Goal: Task Accomplishment & Management: Complete application form

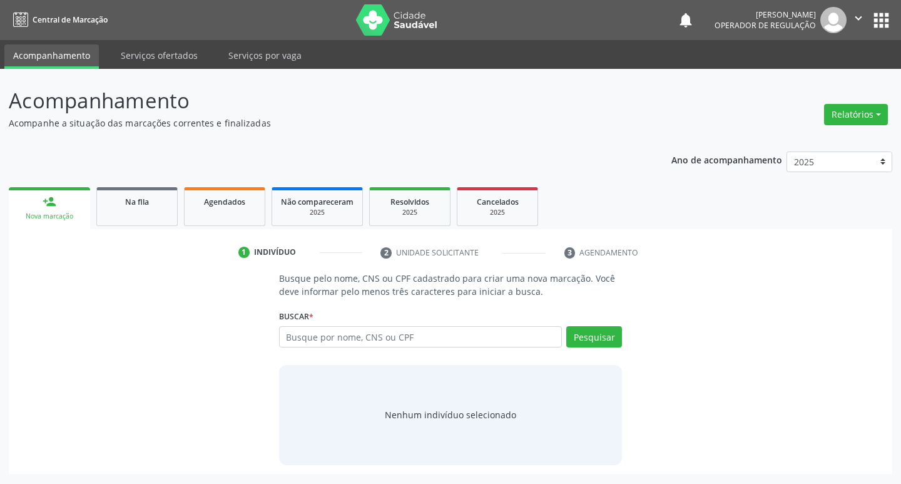
click at [302, 337] on input "text" at bounding box center [421, 336] width 284 height 21
click at [346, 340] on input "text" at bounding box center [421, 336] width 284 height 21
type input "709202230727733"
click at [595, 341] on button "Pesquisar" at bounding box center [595, 336] width 56 height 21
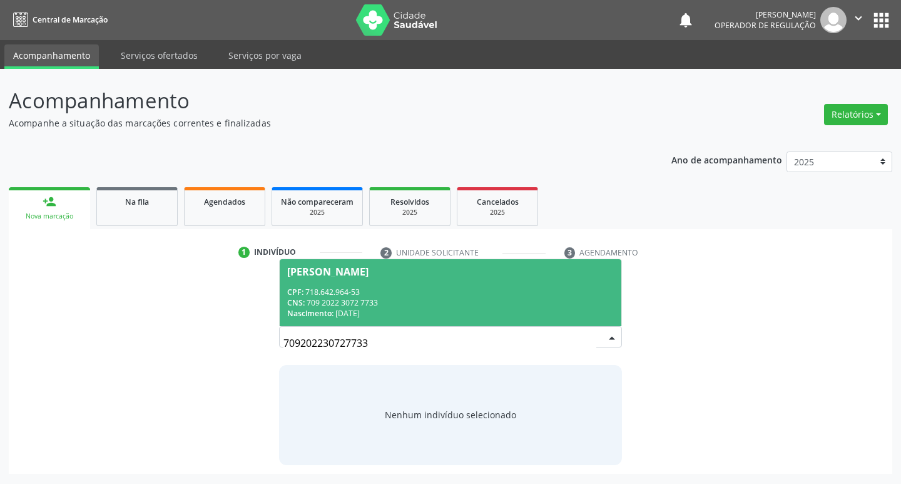
click at [361, 272] on div "Marilene dos Santos da Silva" at bounding box center [327, 272] width 81 height 10
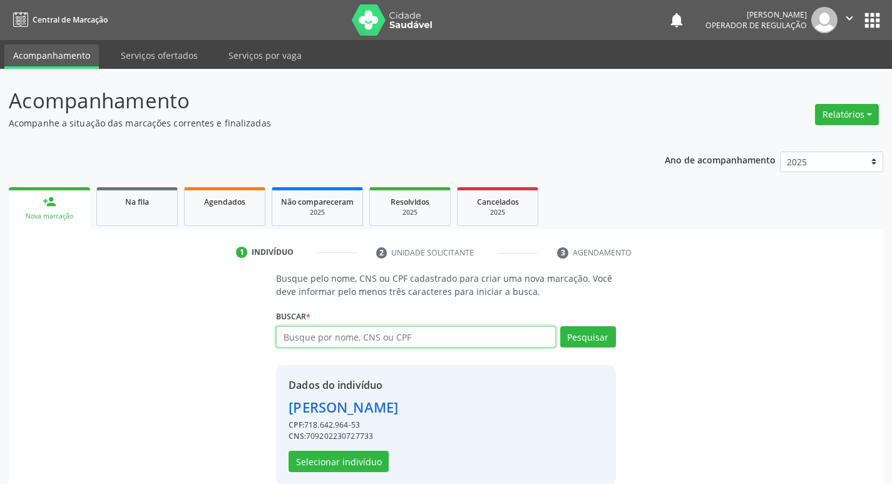
click at [320, 337] on input "text" at bounding box center [415, 336] width 279 height 21
click at [353, 455] on button "Selecionar indivíduo" at bounding box center [339, 461] width 100 height 21
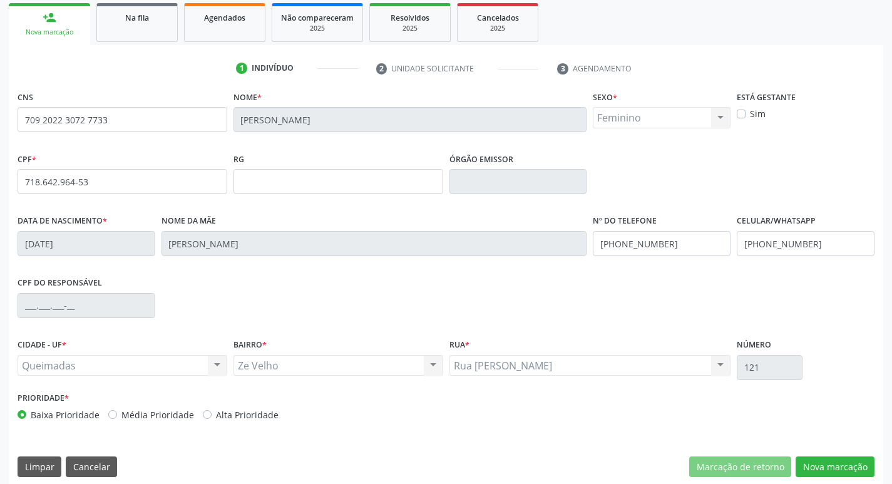
scroll to position [195, 0]
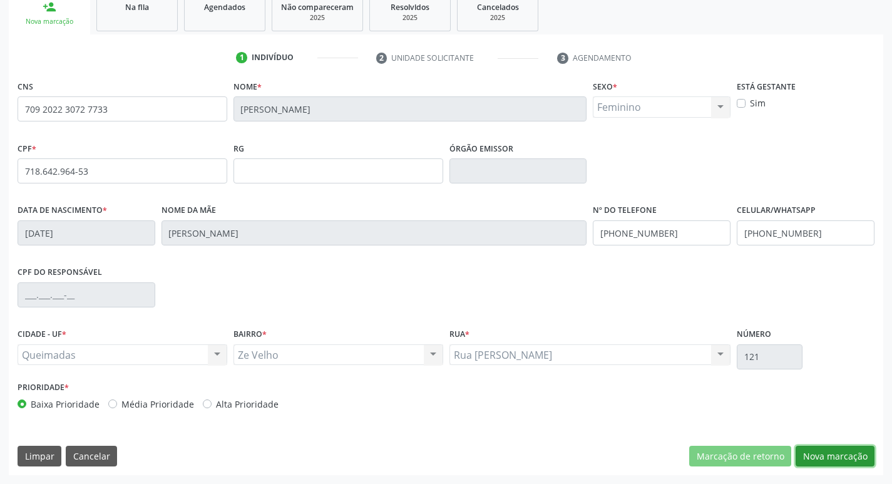
click at [846, 451] on button "Nova marcação" at bounding box center [835, 456] width 79 height 21
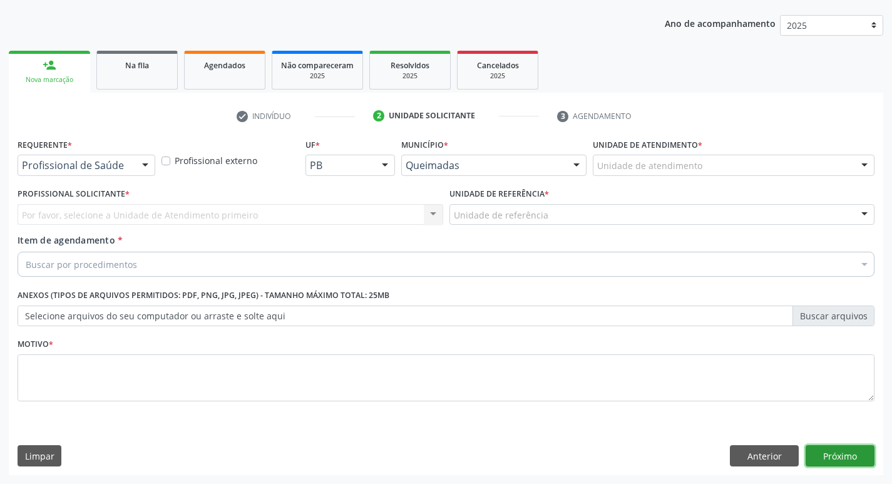
click at [839, 454] on button "Próximo" at bounding box center [840, 455] width 69 height 21
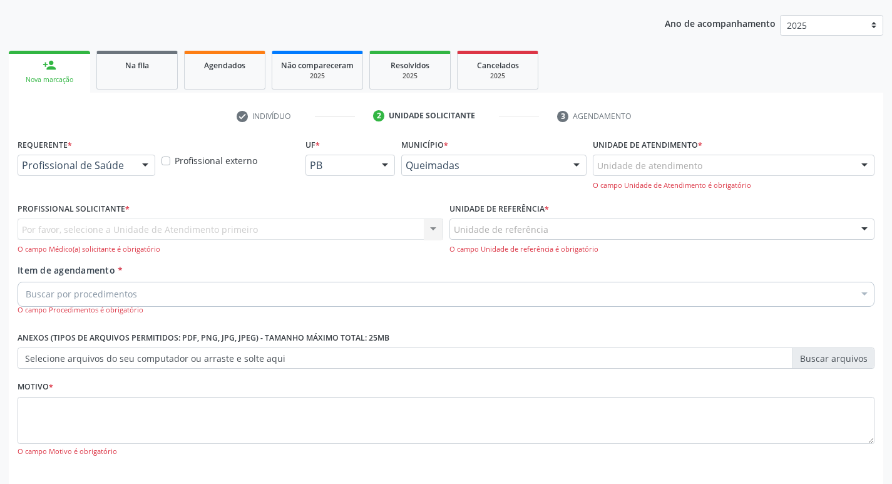
scroll to position [192, 0]
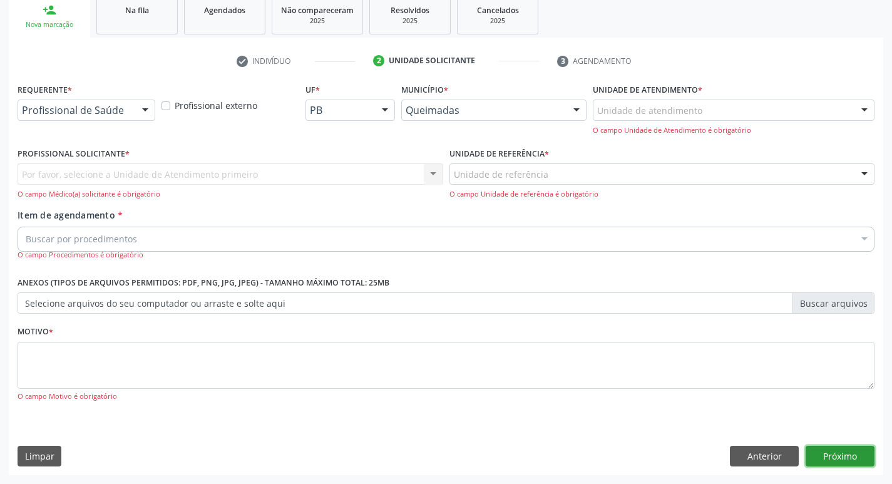
click at [847, 458] on button "Próximo" at bounding box center [840, 456] width 69 height 21
click at [836, 451] on button "Próximo" at bounding box center [840, 456] width 69 height 21
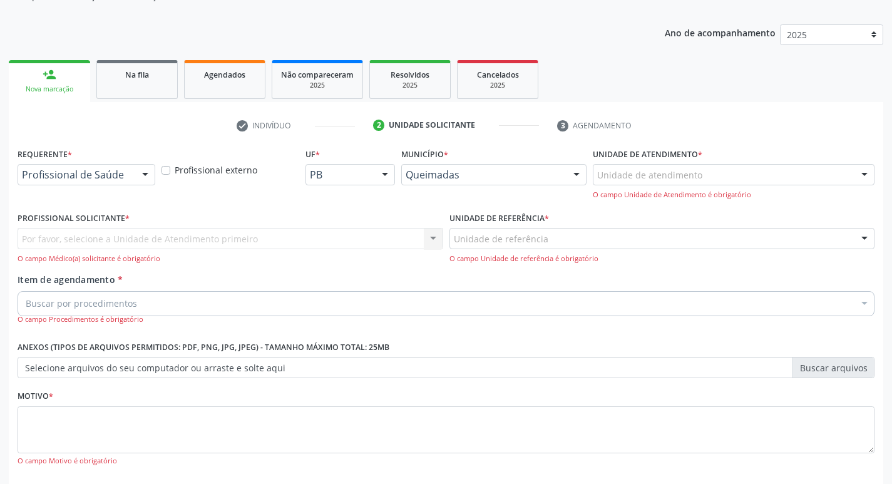
scroll to position [4, 0]
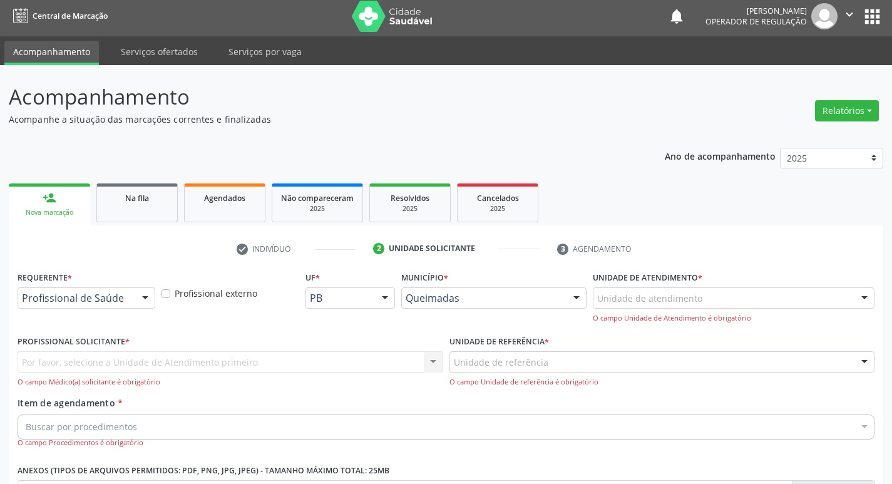
click at [72, 208] on div "Nova marcação" at bounding box center [50, 212] width 64 height 9
click at [143, 188] on link "Na fila" at bounding box center [136, 202] width 81 height 39
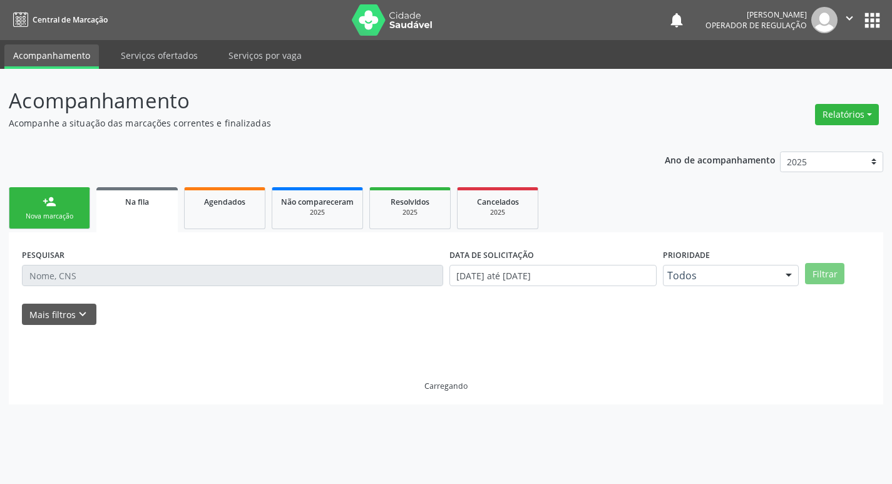
scroll to position [0, 0]
click at [71, 222] on link "person_add Nova marcação" at bounding box center [49, 208] width 81 height 42
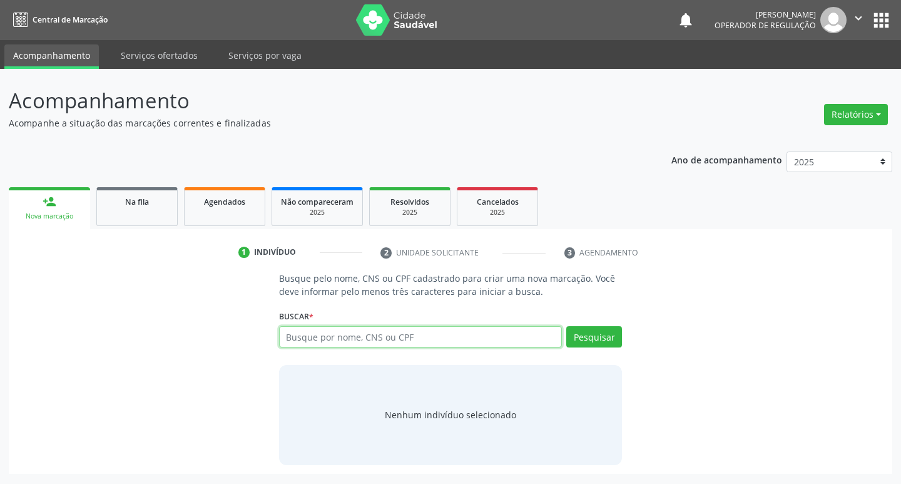
click at [343, 340] on input "text" at bounding box center [421, 336] width 284 height 21
type input "MARILENE DOS SANTOS SILVA"
click at [594, 331] on button "Pesquisar" at bounding box center [595, 336] width 56 height 21
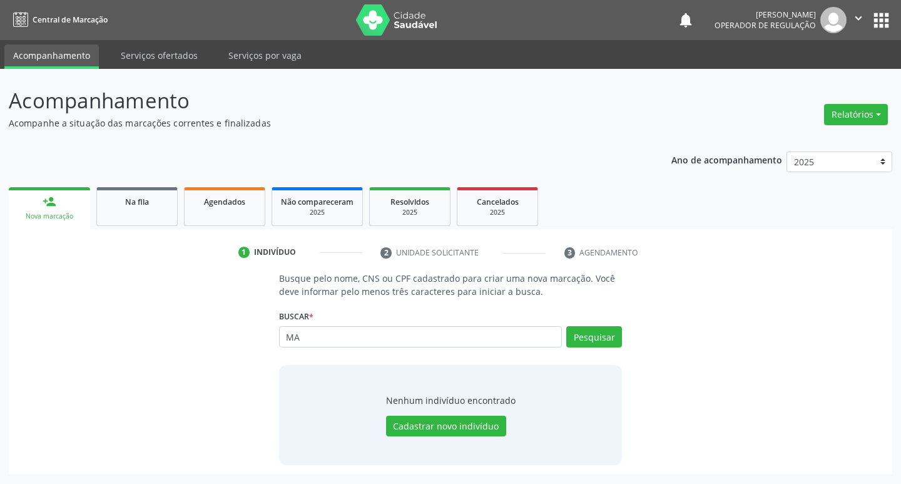
type input "M"
click at [404, 343] on input "text" at bounding box center [421, 336] width 284 height 21
click at [424, 338] on input "text" at bounding box center [421, 336] width 284 height 21
type input "700306920033331"
click at [588, 341] on button "Pesquisar" at bounding box center [595, 336] width 56 height 21
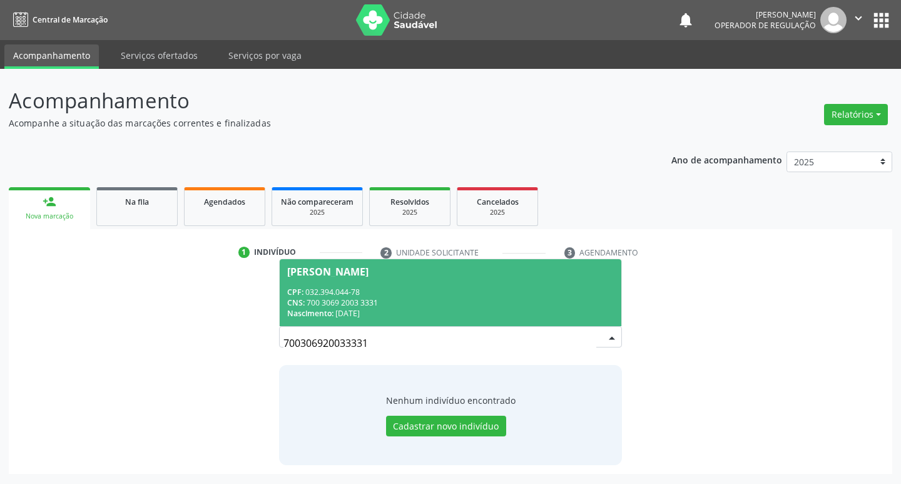
click at [369, 267] on div "Maria do Socorro Souza Xavier" at bounding box center [327, 272] width 81 height 10
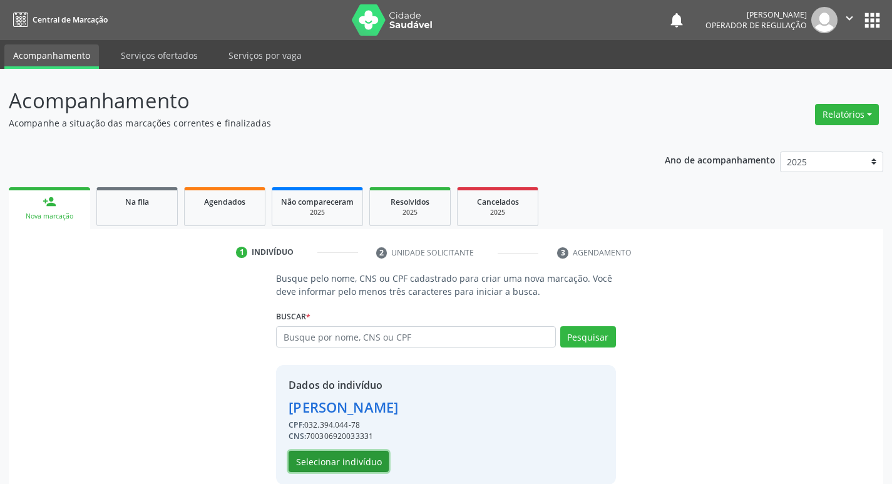
click at [366, 463] on button "Selecionar indivíduo" at bounding box center [339, 461] width 100 height 21
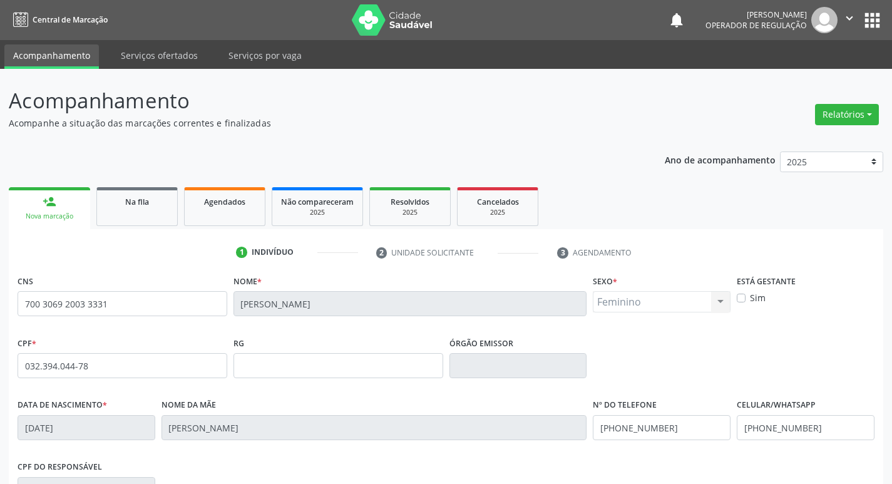
scroll to position [195, 0]
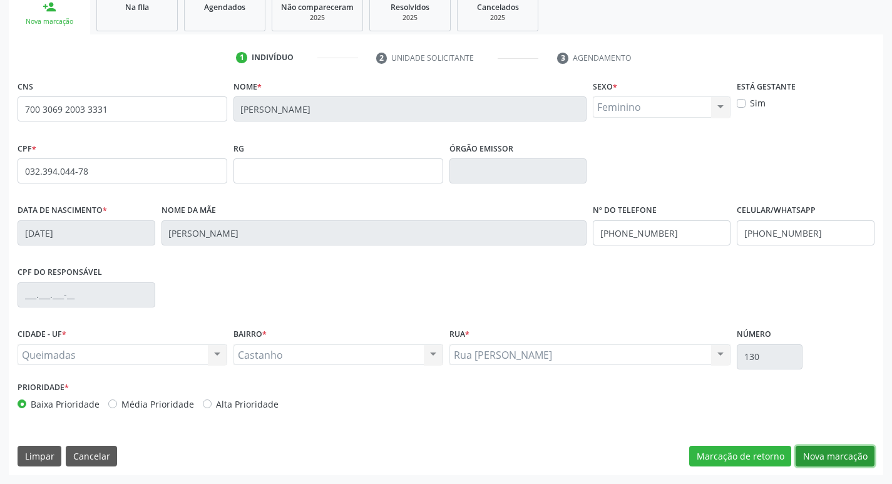
click at [818, 458] on button "Nova marcação" at bounding box center [835, 456] width 79 height 21
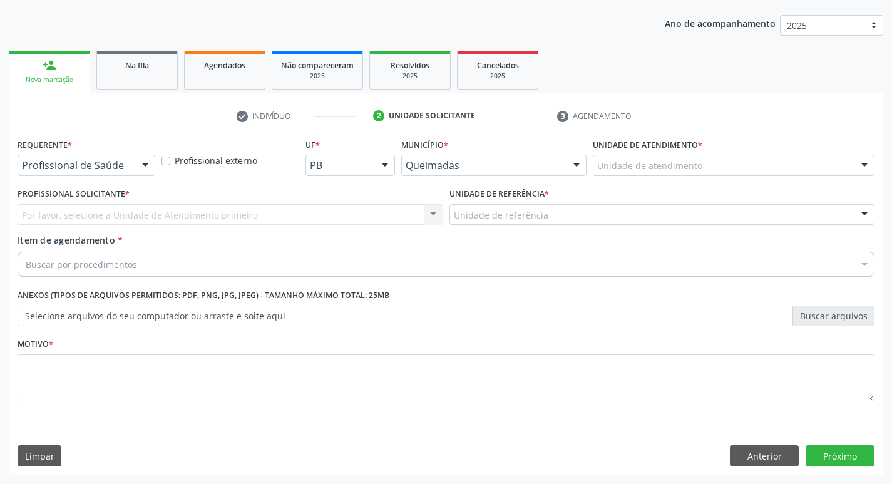
click at [142, 163] on div at bounding box center [145, 165] width 19 height 21
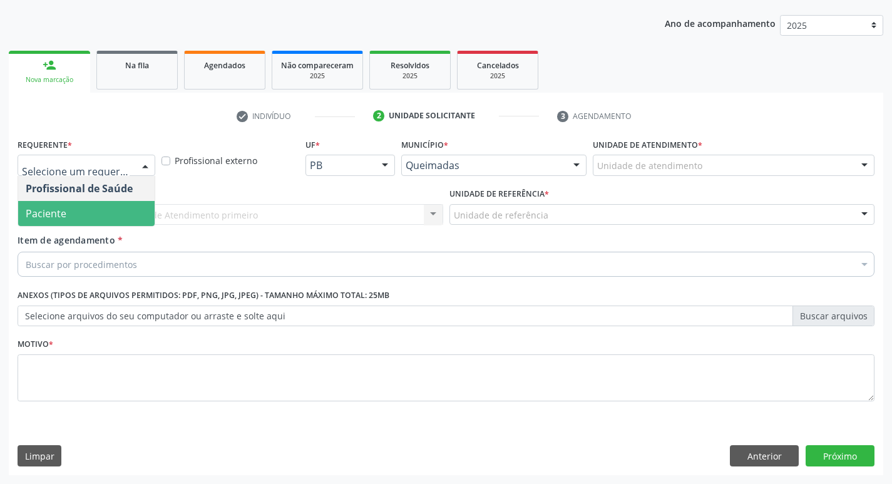
click at [92, 212] on span "Paciente" at bounding box center [86, 213] width 136 height 25
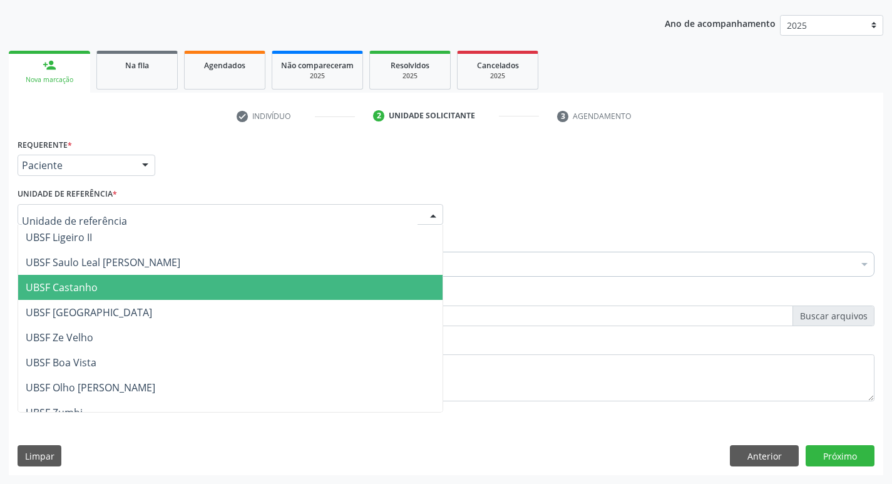
click at [50, 284] on span "UBSF Castanho" at bounding box center [62, 287] width 72 height 14
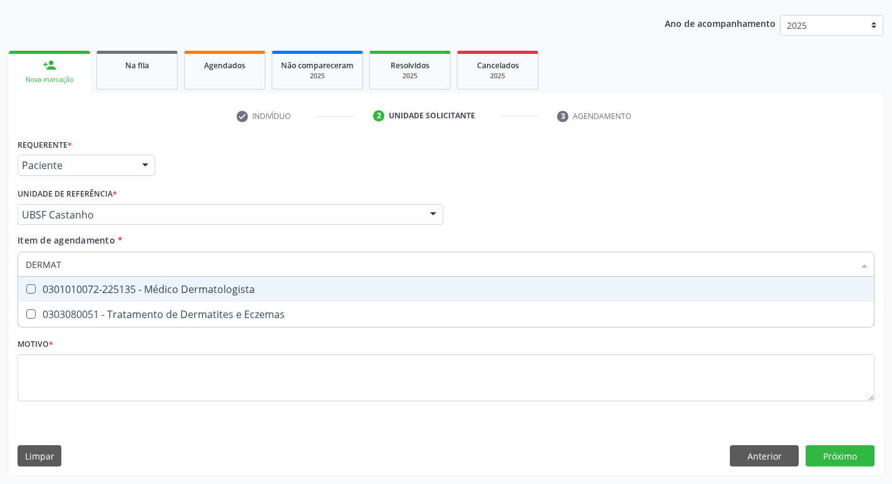
type input "DERMATO"
click at [35, 288] on Dermatologista at bounding box center [30, 288] width 9 height 9
click at [26, 288] on Dermatologista "checkbox" at bounding box center [22, 289] width 8 height 8
checkbox Dermatologista "true"
click at [502, 205] on div "Profissional Solicitante Por favor, selecione a Unidade de Atendimento primeiro…" at bounding box center [445, 209] width 863 height 49
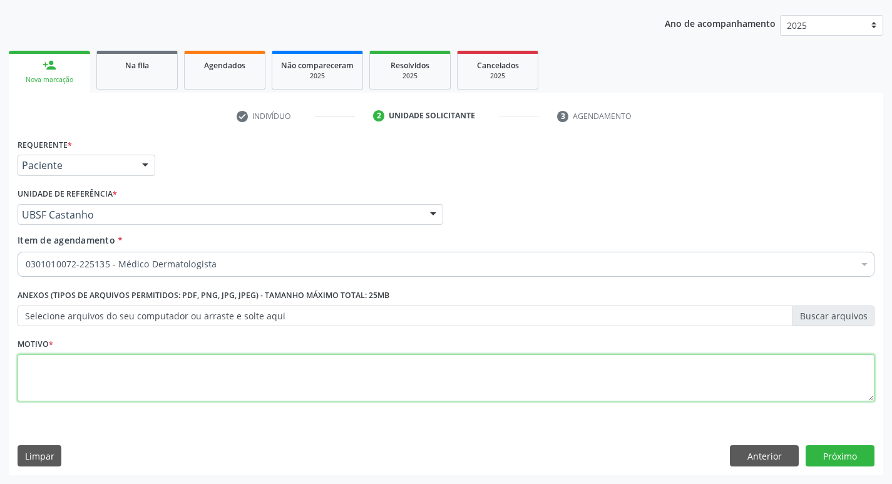
click at [33, 364] on textarea at bounding box center [446, 378] width 857 height 48
type textarea "CONSULTA"
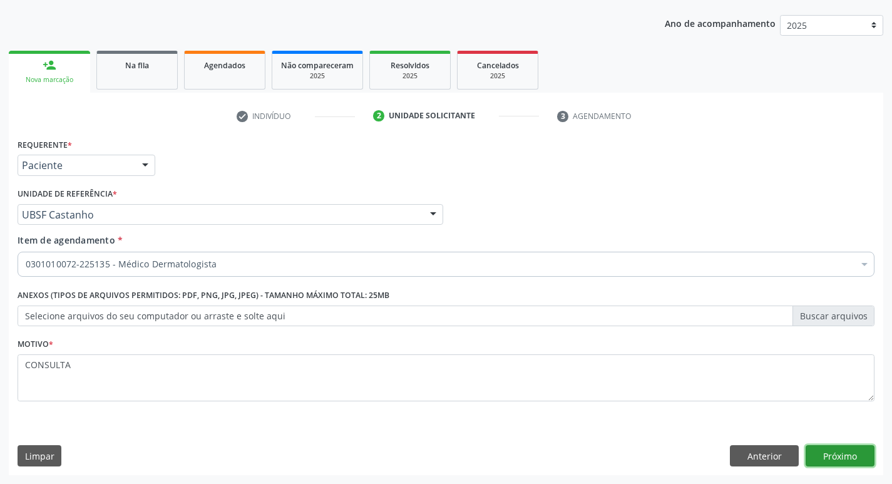
click at [847, 453] on button "Próximo" at bounding box center [840, 455] width 69 height 21
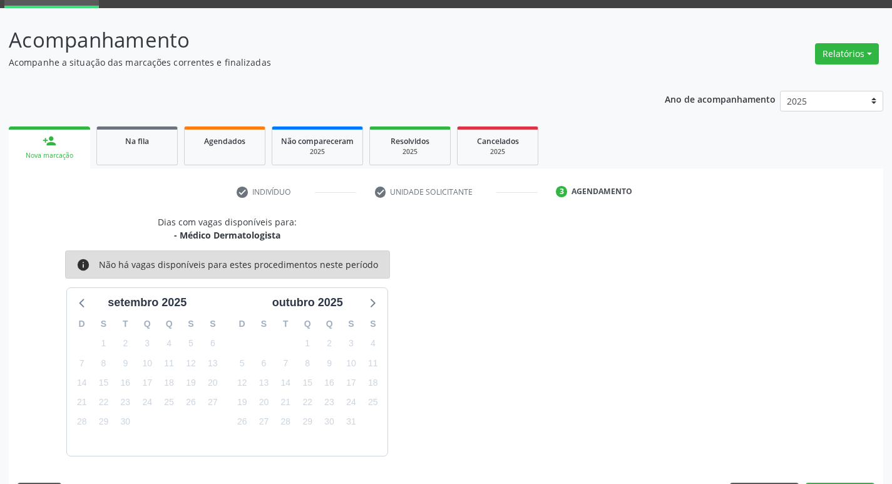
scroll to position [98, 0]
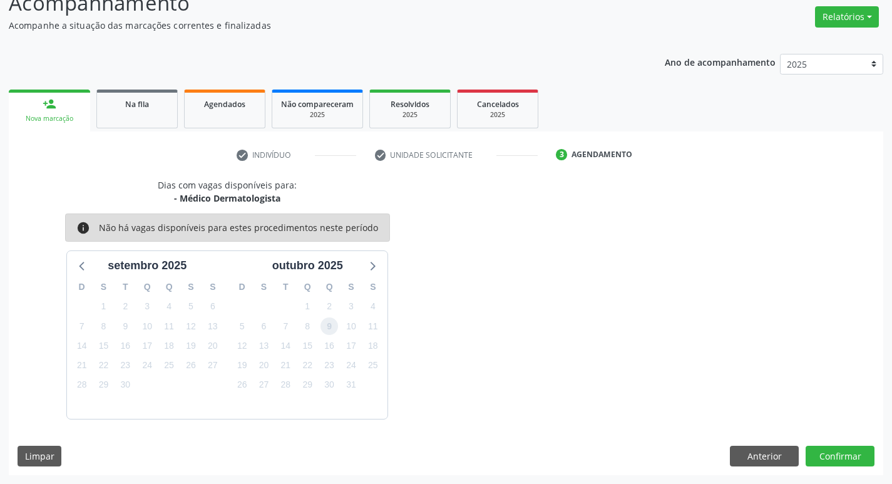
click at [330, 327] on span "9" at bounding box center [330, 326] width 18 height 18
click at [834, 456] on button "Confirmar" at bounding box center [840, 456] width 69 height 21
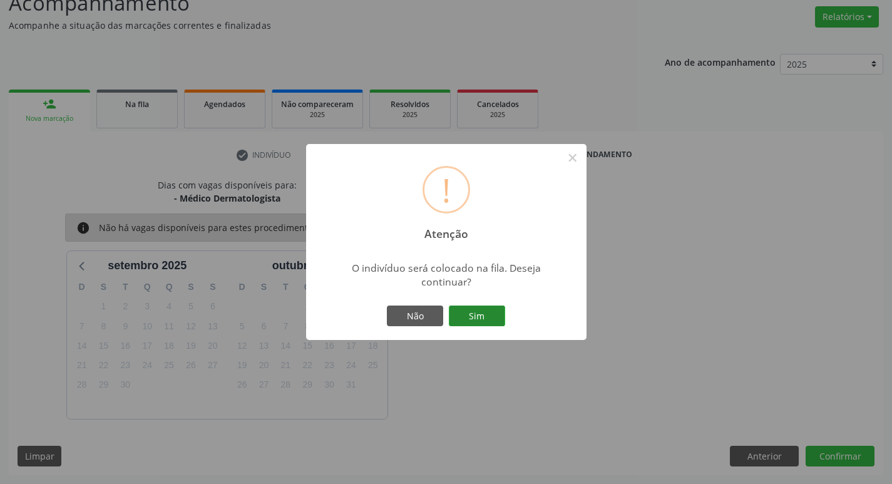
click at [481, 311] on button "Sim" at bounding box center [477, 315] width 56 height 21
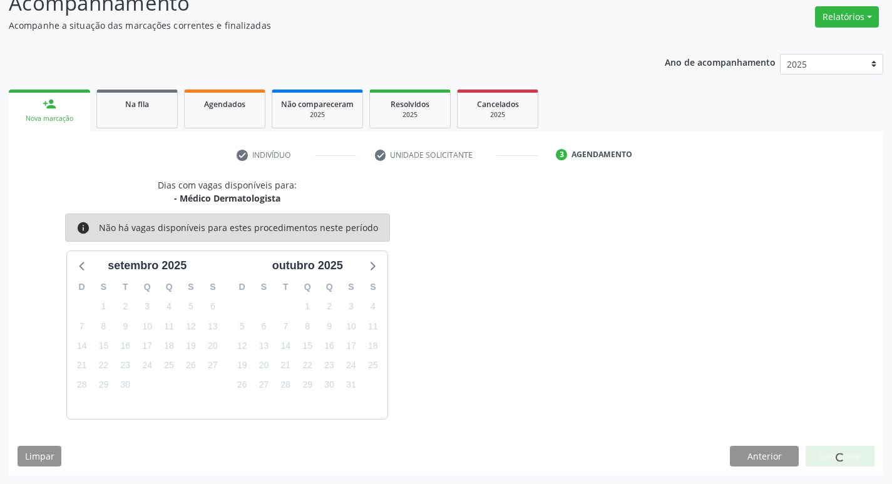
scroll to position [0, 0]
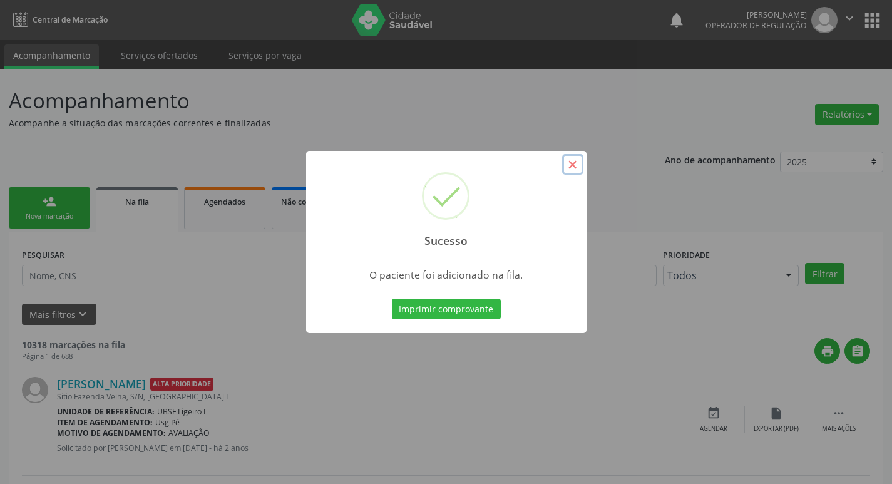
click at [580, 163] on button "×" at bounding box center [572, 164] width 21 height 21
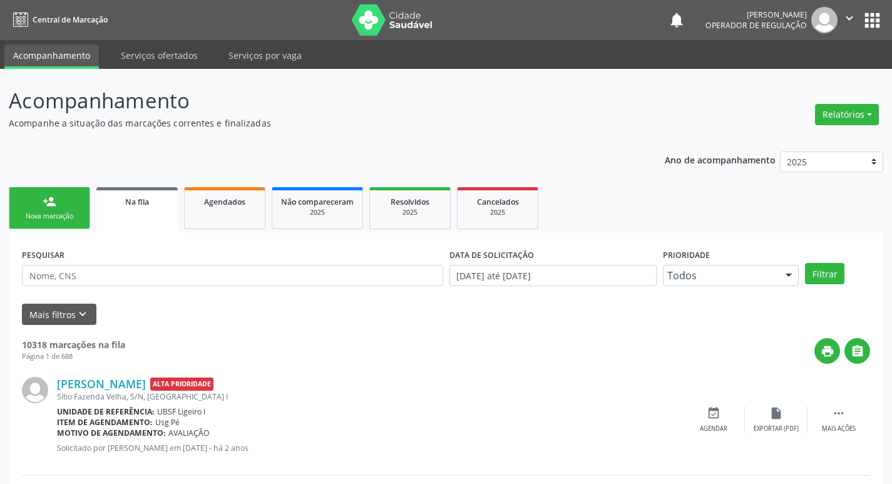
drag, startPoint x: 61, startPoint y: 221, endPoint x: 70, endPoint y: 217, distance: 9.8
click at [61, 221] on div "Nova marcação" at bounding box center [49, 216] width 63 height 9
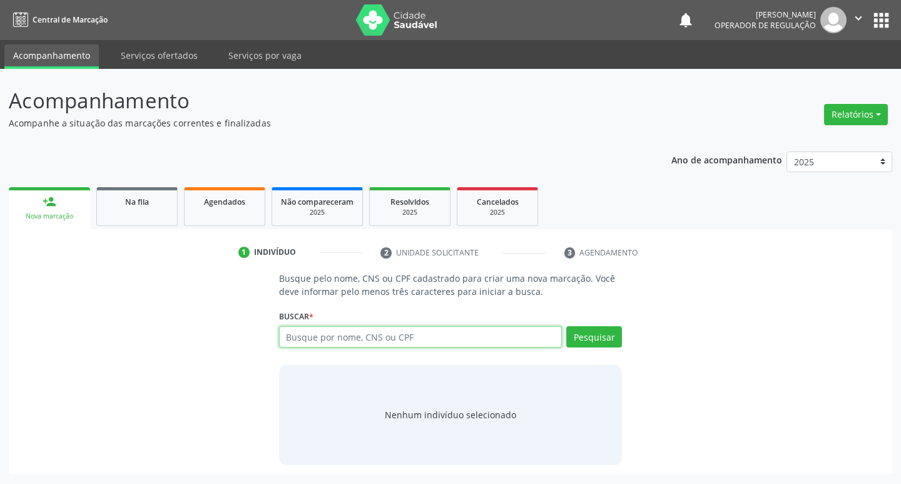
click at [309, 335] on input "text" at bounding box center [421, 336] width 284 height 21
click at [352, 339] on input "text" at bounding box center [421, 336] width 284 height 21
click at [357, 346] on input "70840627464" at bounding box center [421, 336] width 284 height 21
type input "708406274641862"
click at [596, 337] on button "Pesquisar" at bounding box center [595, 336] width 56 height 21
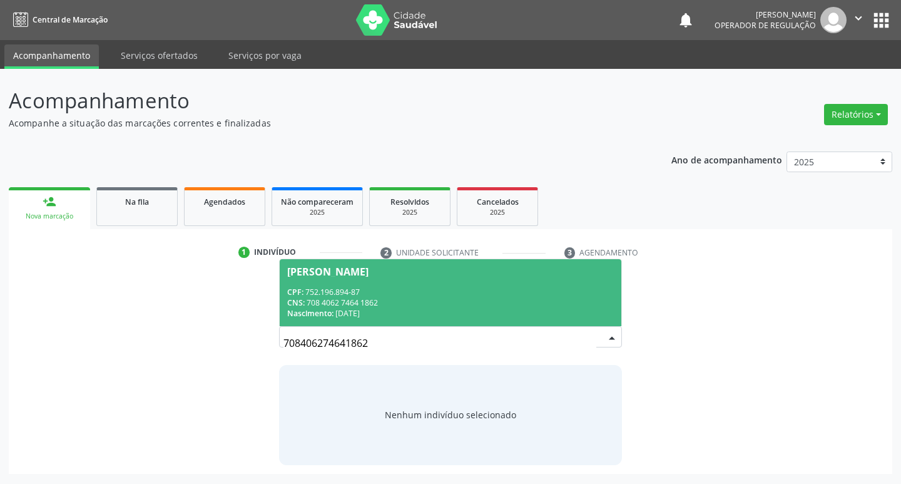
click at [367, 268] on div "Solange Alves Barbosa" at bounding box center [327, 272] width 81 height 10
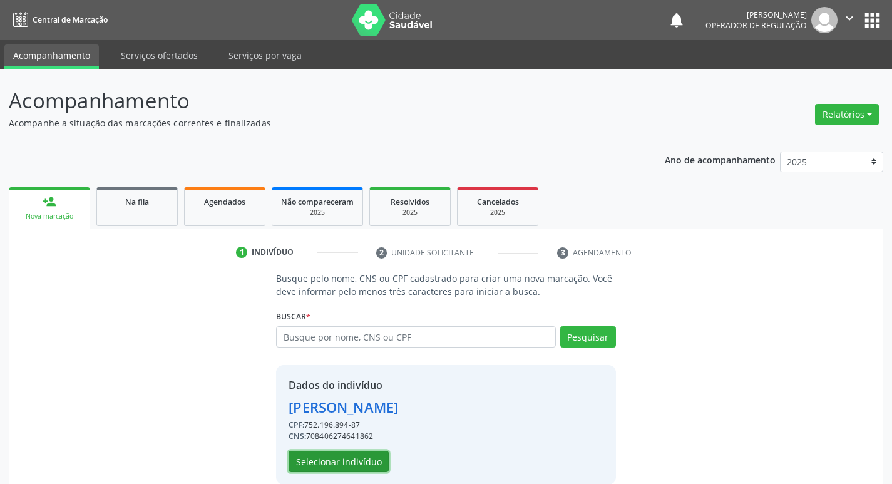
click at [341, 466] on button "Selecionar indivíduo" at bounding box center [339, 461] width 100 height 21
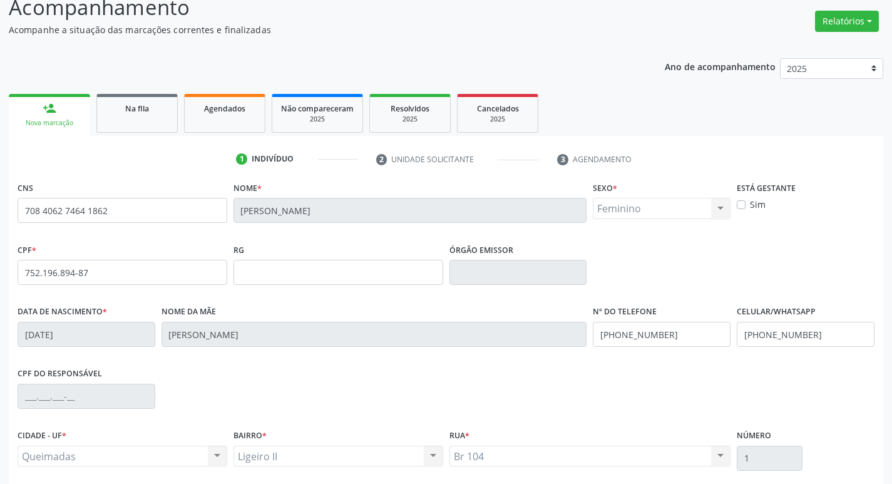
scroll to position [195, 0]
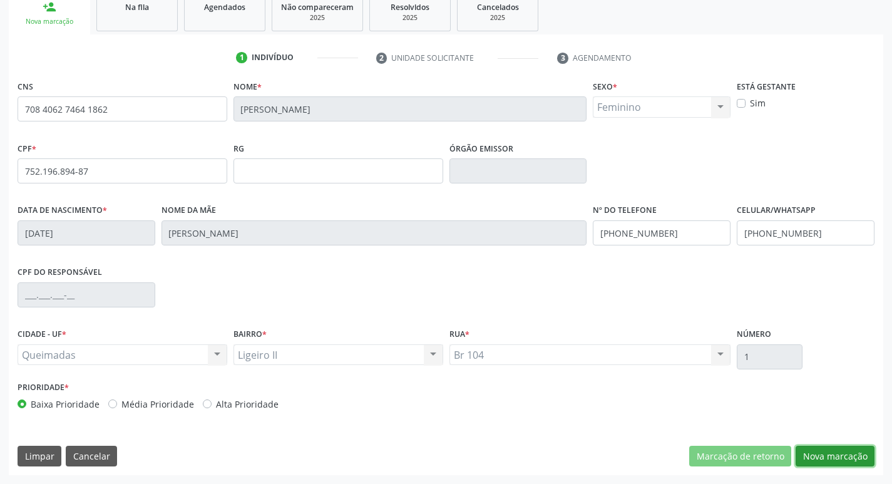
click at [820, 454] on button "Nova marcação" at bounding box center [835, 456] width 79 height 21
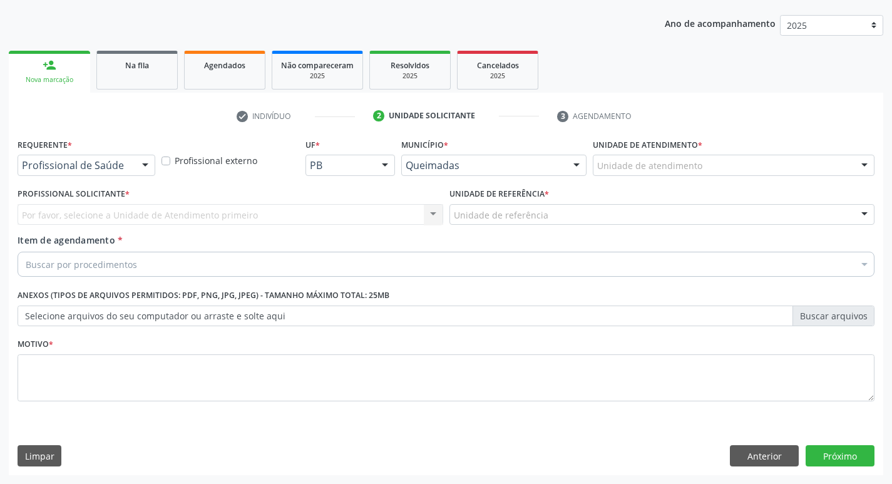
scroll to position [136, 0]
click at [836, 454] on button "Próximo" at bounding box center [840, 455] width 69 height 21
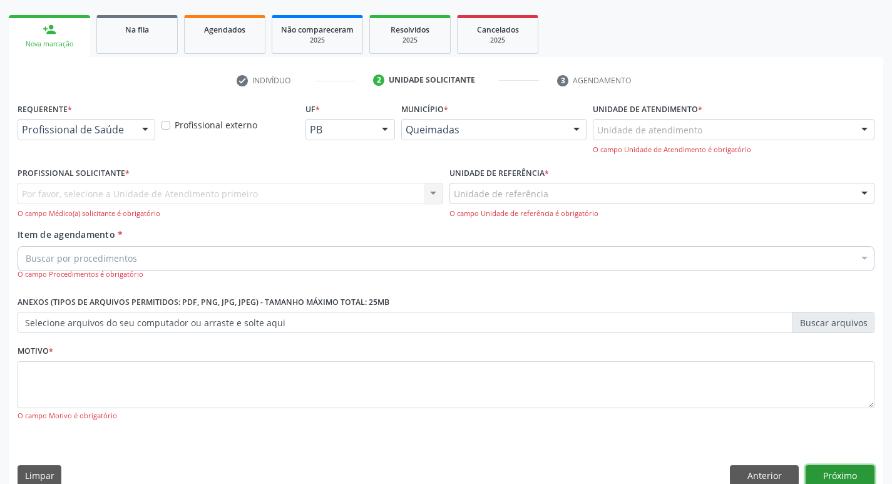
scroll to position [192, 0]
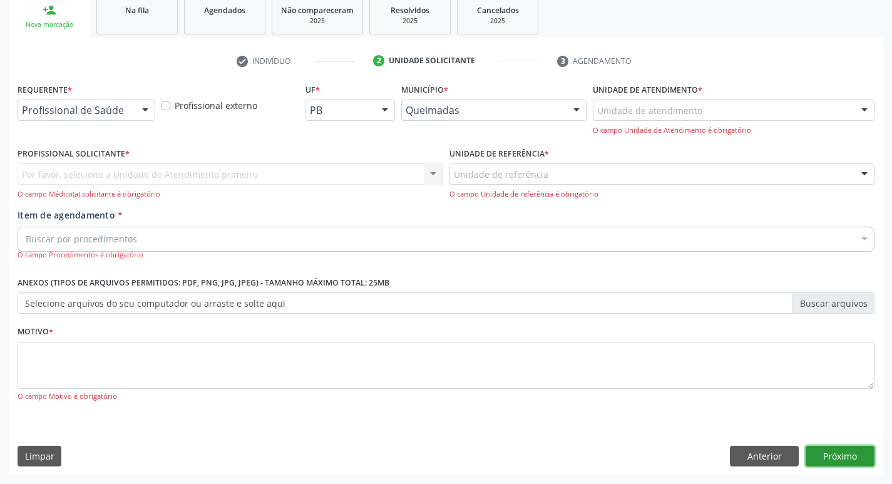
click at [837, 454] on button "Próximo" at bounding box center [840, 456] width 69 height 21
click at [832, 453] on button "Próximo" at bounding box center [840, 456] width 69 height 21
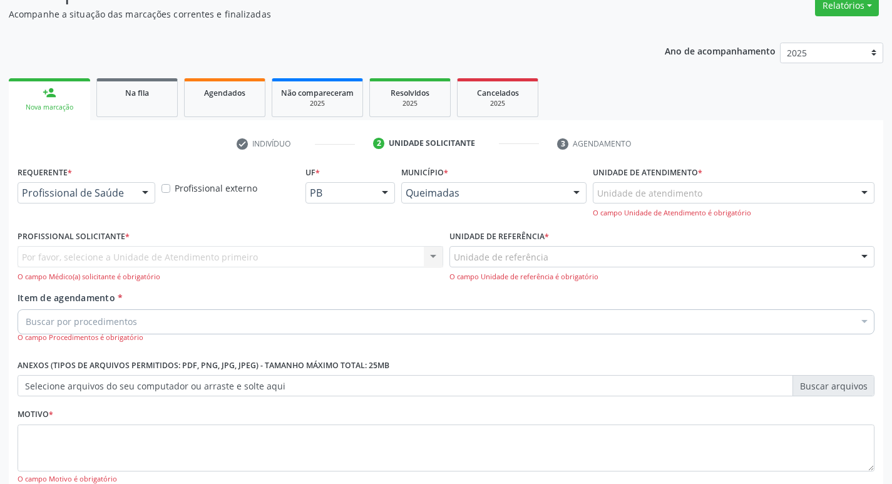
scroll to position [4, 0]
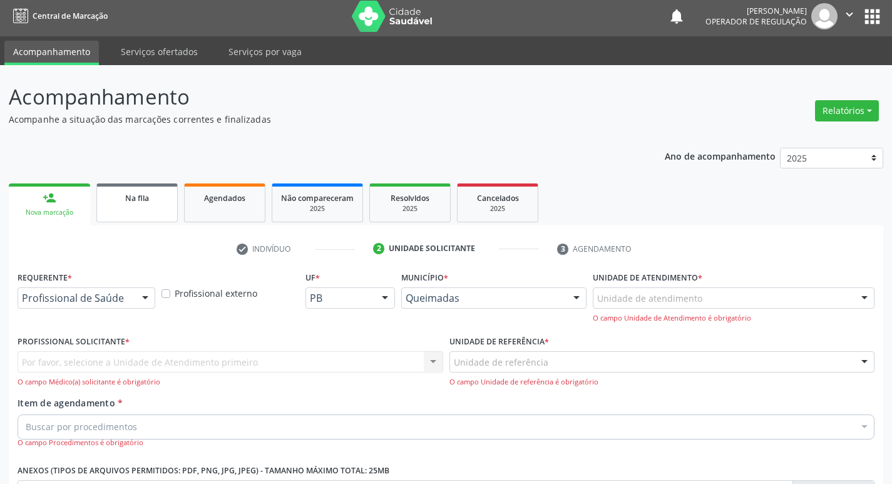
click at [140, 195] on span "Na fila" at bounding box center [137, 198] width 24 height 11
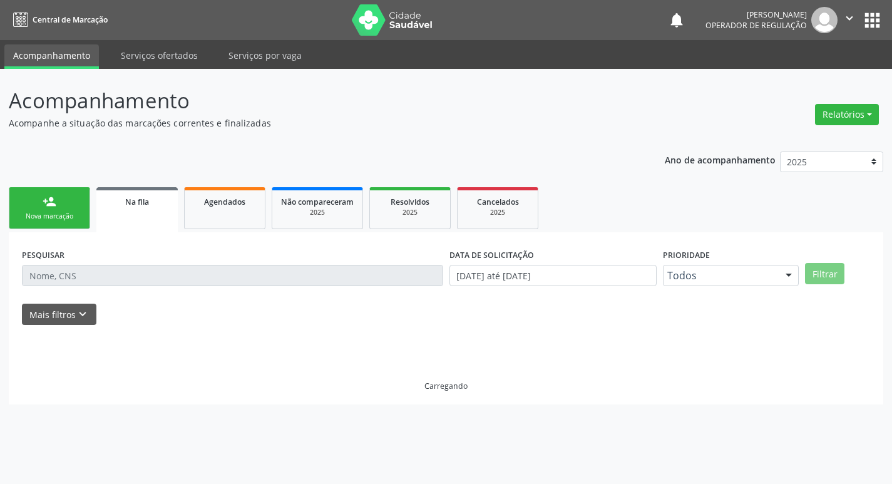
scroll to position [0, 0]
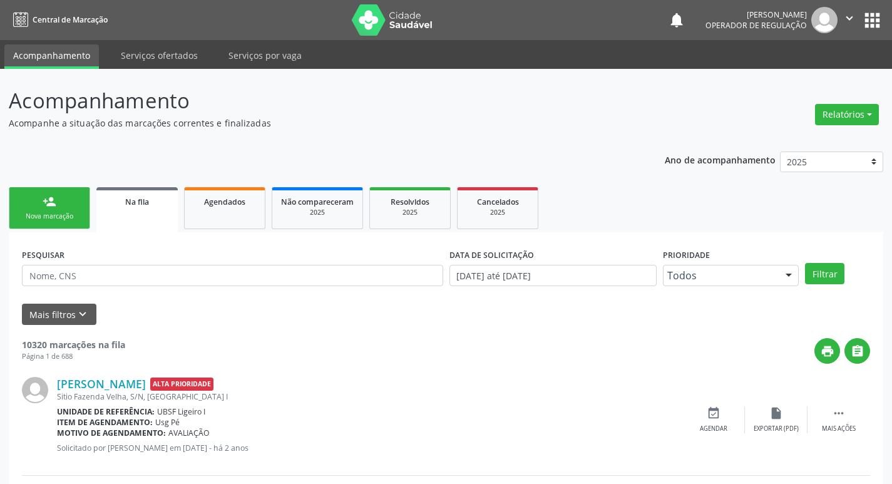
click at [68, 215] on div "Nova marcação" at bounding box center [49, 216] width 63 height 9
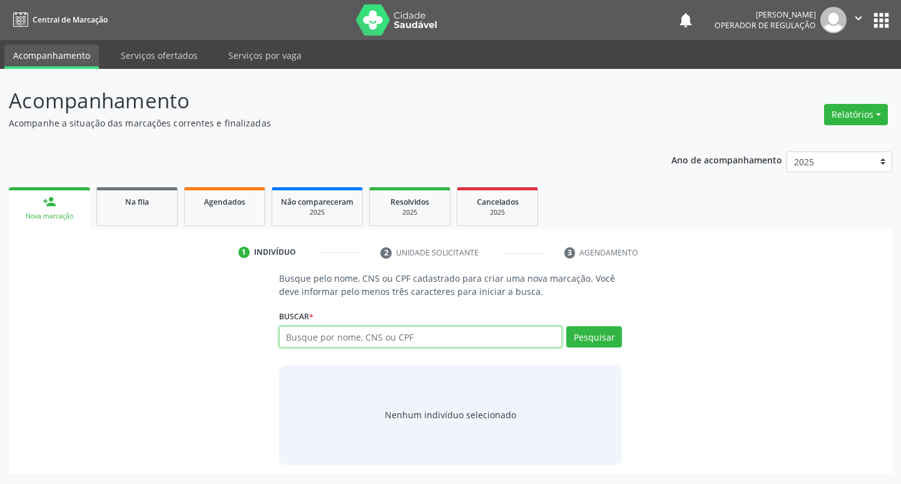
click at [311, 333] on input "text" at bounding box center [421, 336] width 284 height 21
type input "705201441154977"
click at [588, 338] on button "Pesquisar" at bounding box center [595, 336] width 56 height 21
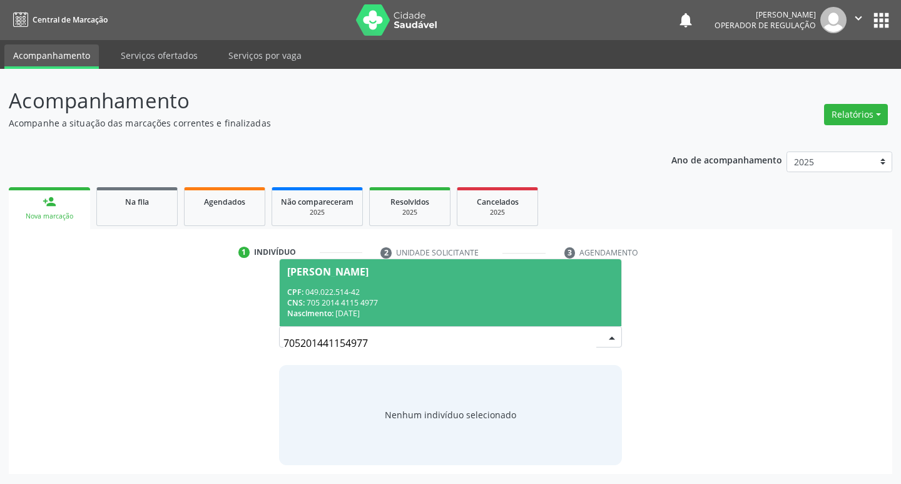
click at [596, 331] on input "705201441154977" at bounding box center [441, 343] width 314 height 25
click at [332, 267] on div "Josicleide Oliveira da Silva Duarte" at bounding box center [327, 272] width 81 height 10
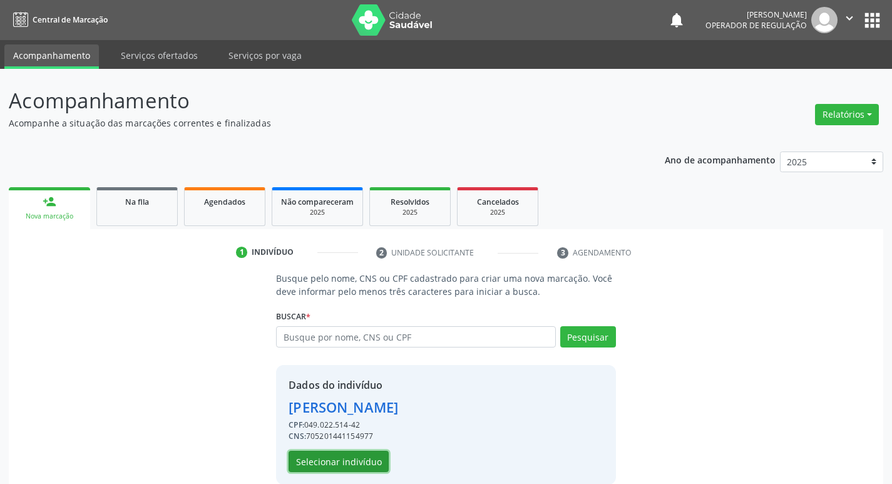
click at [368, 458] on button "Selecionar indivíduo" at bounding box center [339, 461] width 100 height 21
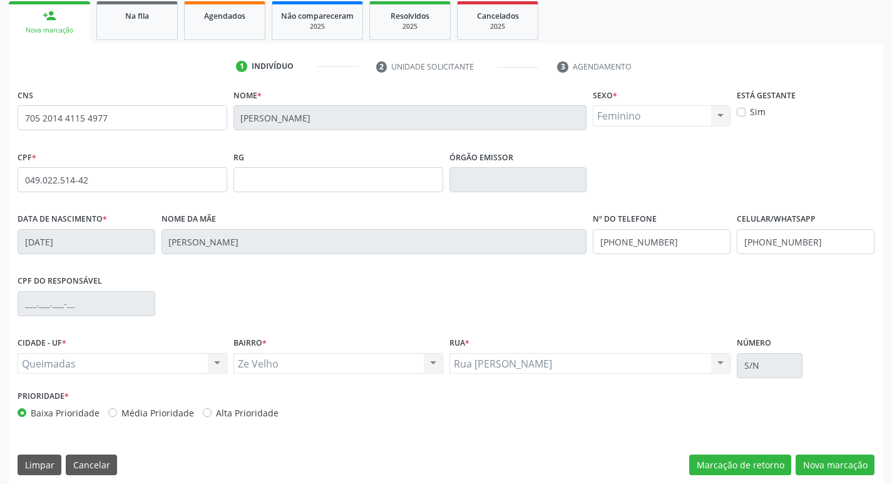
scroll to position [195, 0]
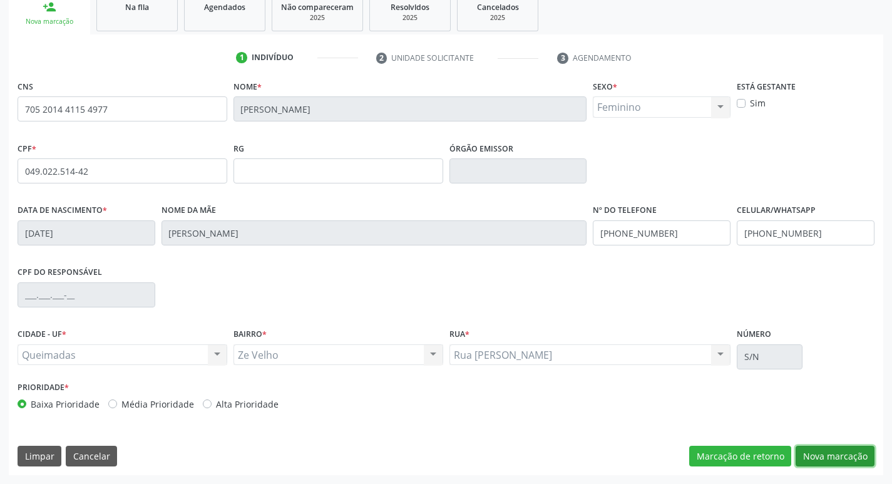
click at [846, 449] on button "Nova marcação" at bounding box center [835, 456] width 79 height 21
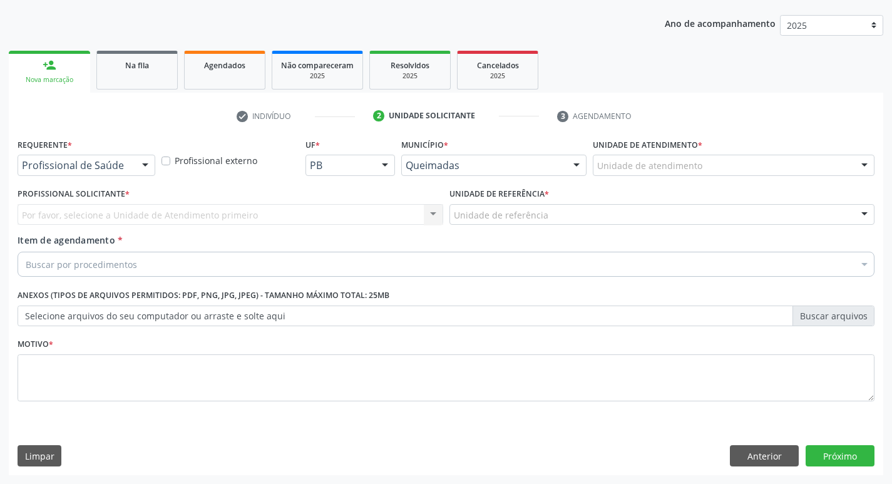
click at [145, 164] on div at bounding box center [145, 165] width 19 height 21
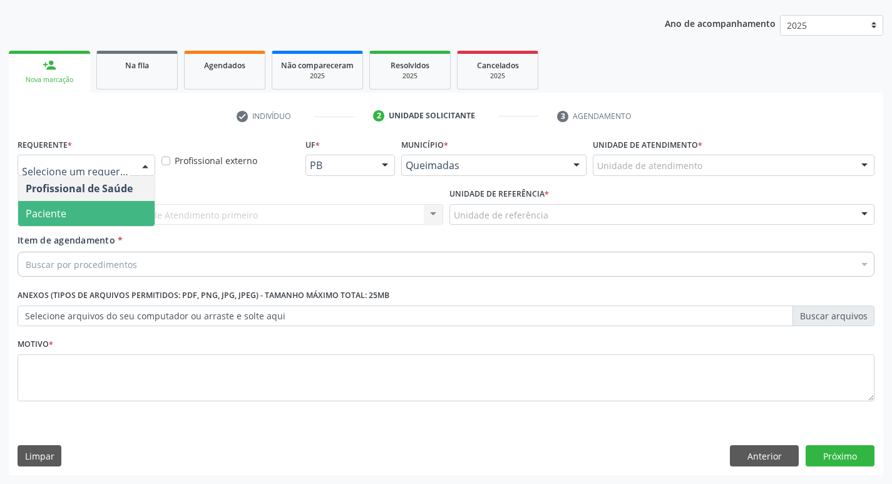
click at [87, 210] on span "Paciente" at bounding box center [86, 213] width 136 height 25
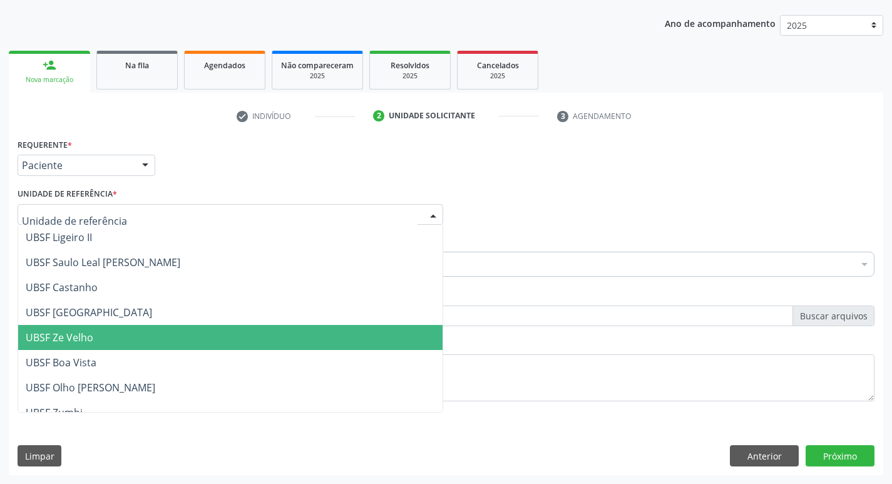
click at [90, 334] on span "UBSF Ze Velho" at bounding box center [60, 338] width 68 height 14
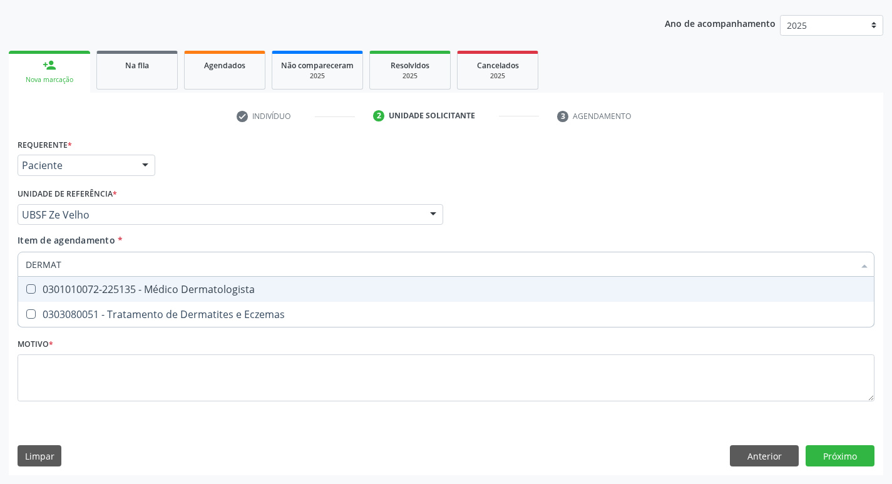
type input "DERMATO"
click at [28, 289] on Dermatologista at bounding box center [30, 288] width 9 height 9
click at [26, 289] on Dermatologista "checkbox" at bounding box center [22, 289] width 8 height 8
checkbox Dermatologista "true"
click at [582, 208] on div "Profissional Solicitante Por favor, selecione a Unidade de Atendimento primeiro…" at bounding box center [445, 209] width 863 height 49
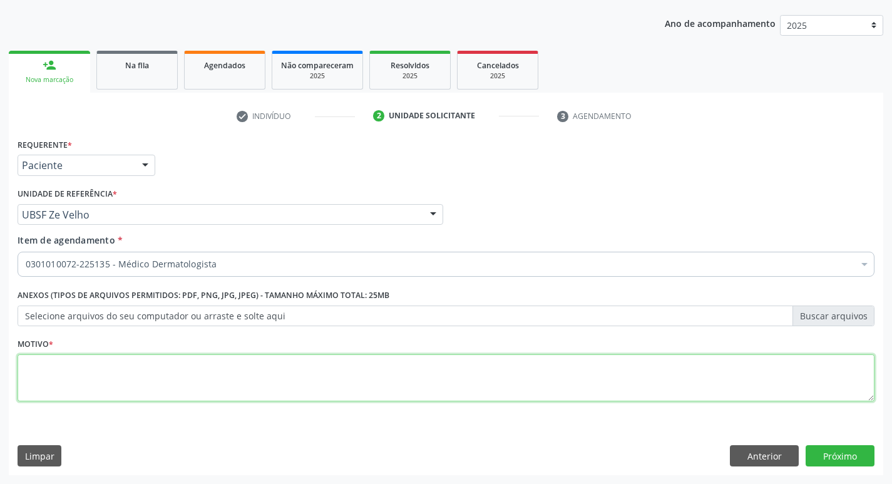
click at [56, 365] on textarea at bounding box center [446, 378] width 857 height 48
type textarea "AVALIACAO"
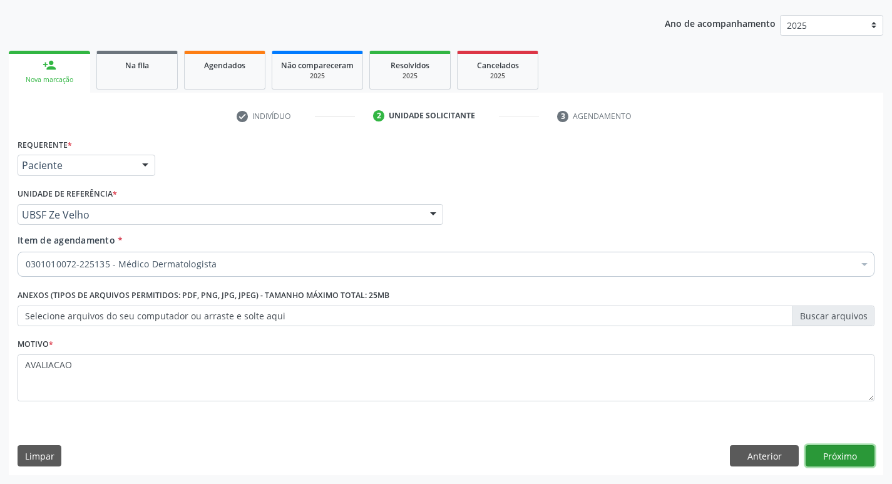
click at [841, 456] on button "Próximo" at bounding box center [840, 455] width 69 height 21
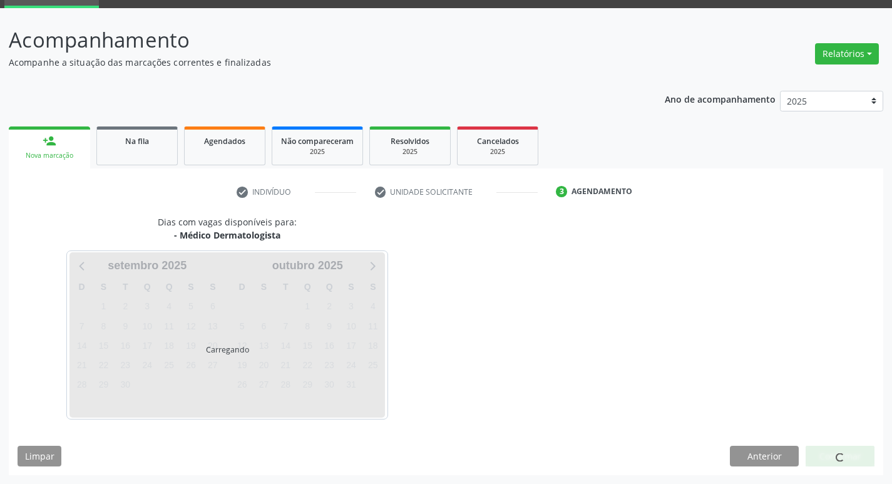
scroll to position [98, 0]
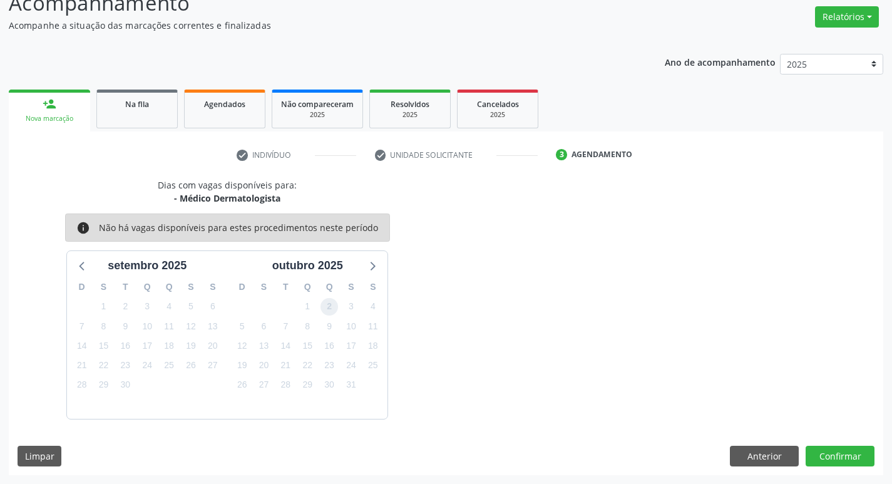
click at [331, 307] on span "2" at bounding box center [330, 307] width 18 height 18
click at [837, 456] on button "Confirmar" at bounding box center [840, 456] width 69 height 21
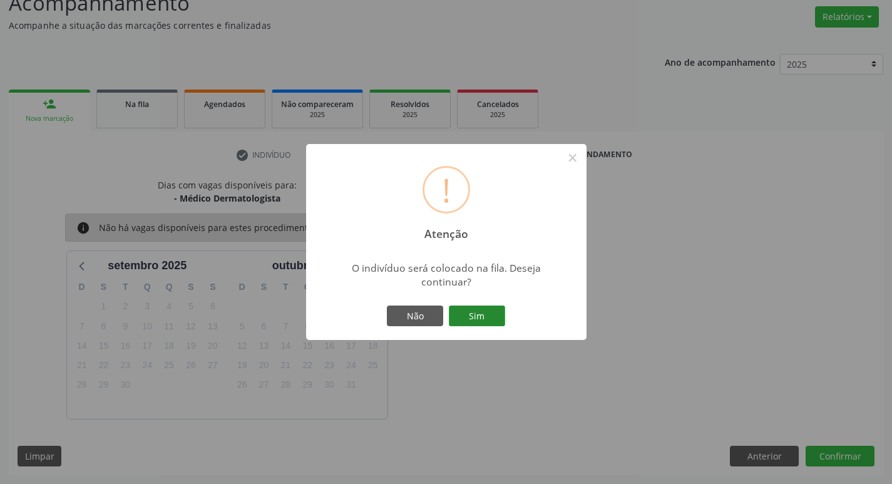
click at [483, 312] on button "Sim" at bounding box center [477, 315] width 56 height 21
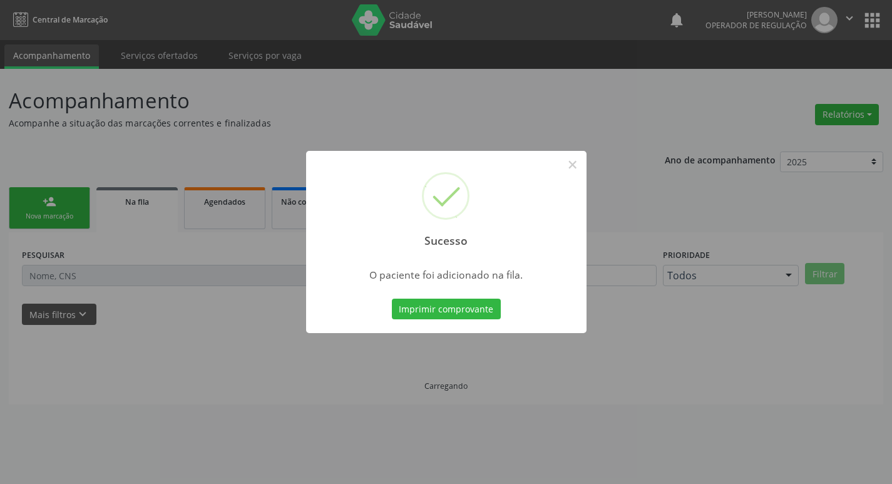
scroll to position [0, 0]
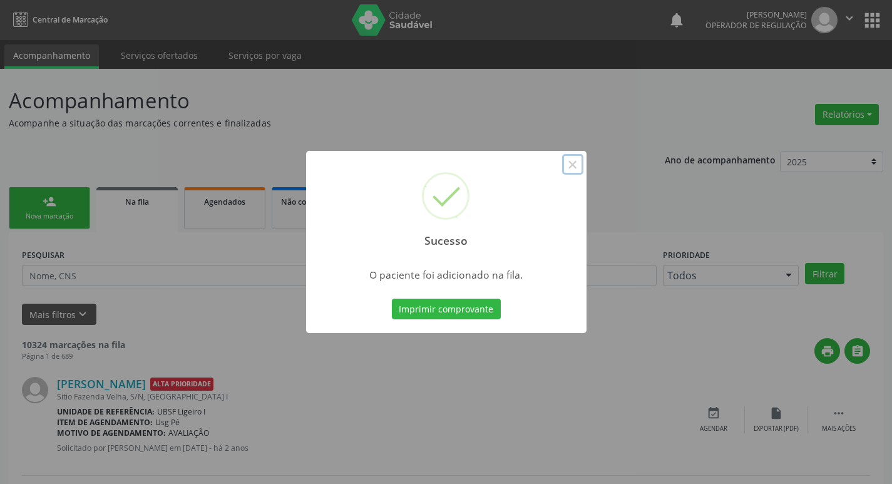
click at [565, 160] on button "×" at bounding box center [572, 164] width 21 height 21
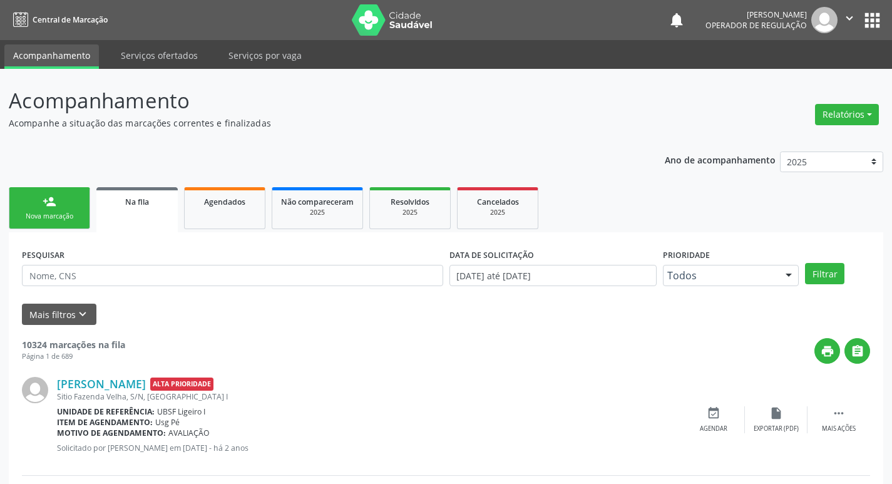
click at [68, 222] on link "person_add Nova marcação" at bounding box center [49, 208] width 81 height 42
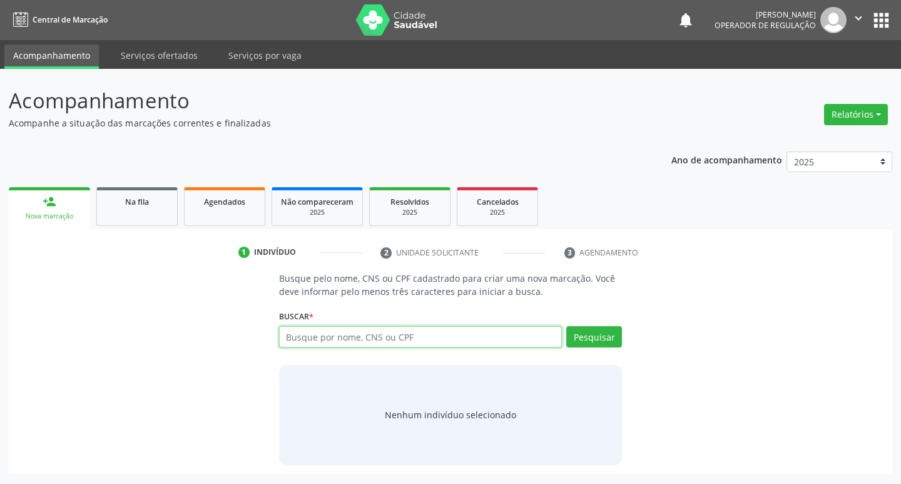
click at [312, 335] on input "text" at bounding box center [421, 336] width 284 height 21
type input "704306594738997"
click at [604, 336] on button "Pesquisar" at bounding box center [595, 336] width 56 height 21
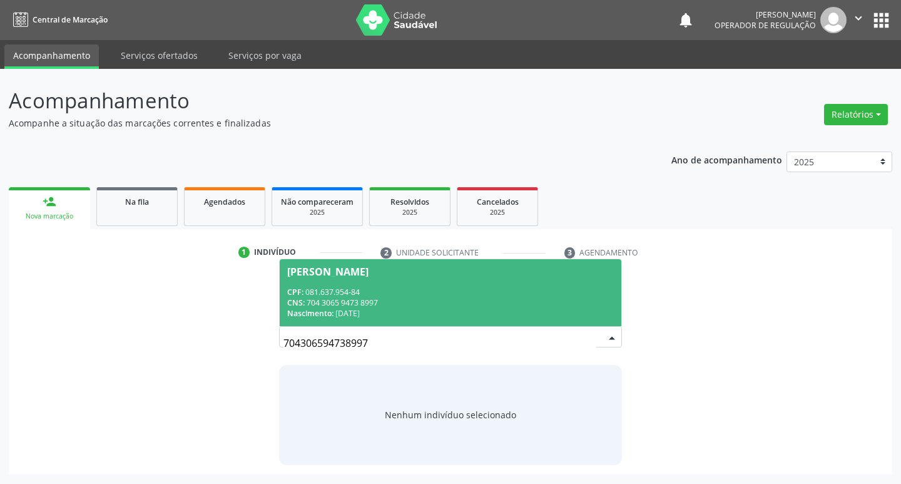
click at [345, 268] on div "Erilson Rafael Silva" at bounding box center [327, 272] width 81 height 10
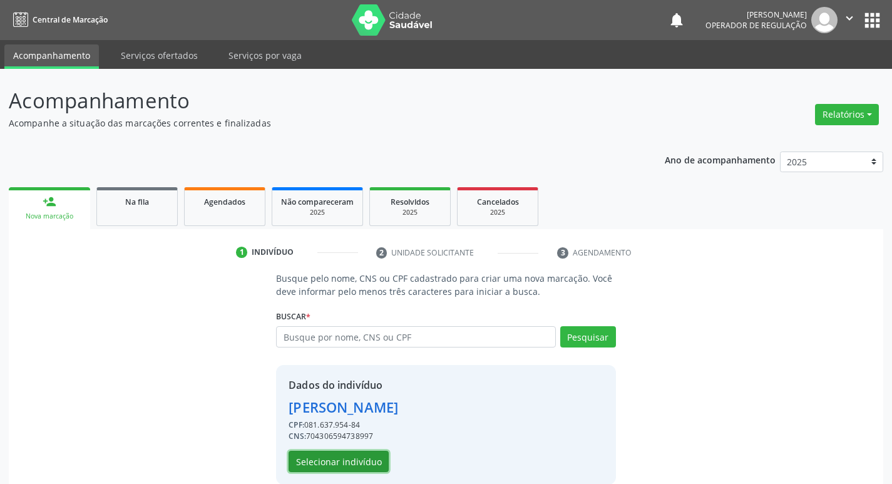
click at [339, 462] on button "Selecionar indivíduo" at bounding box center [339, 461] width 100 height 21
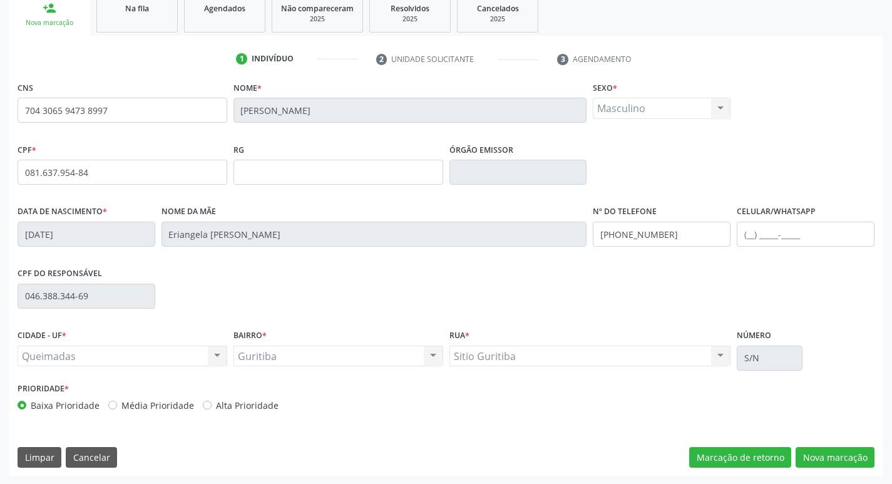
scroll to position [195, 0]
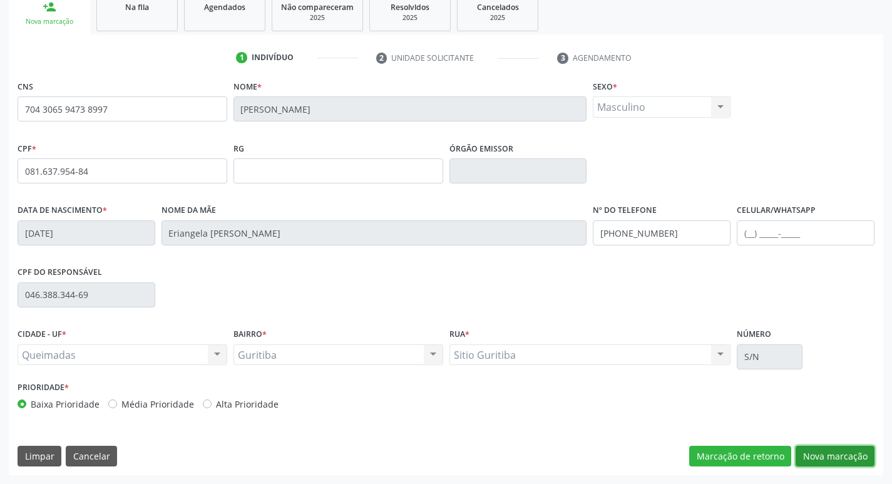
click at [839, 453] on button "Nova marcação" at bounding box center [835, 456] width 79 height 21
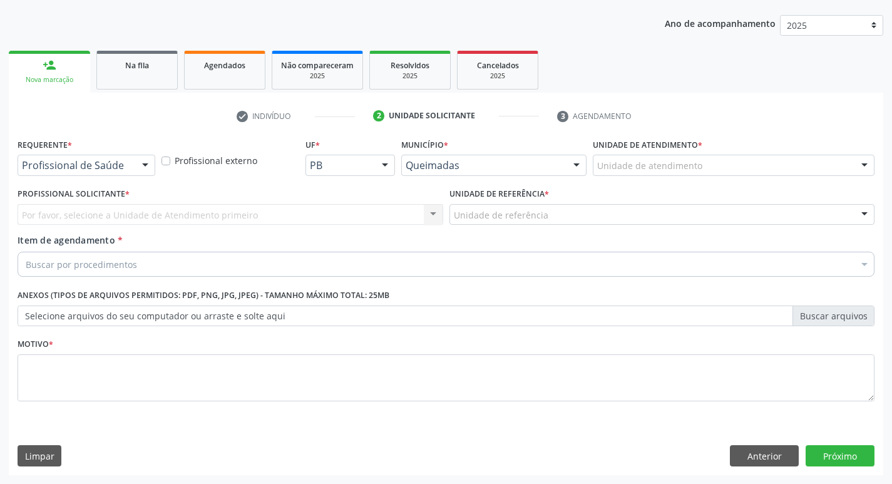
click at [149, 164] on div at bounding box center [145, 165] width 19 height 21
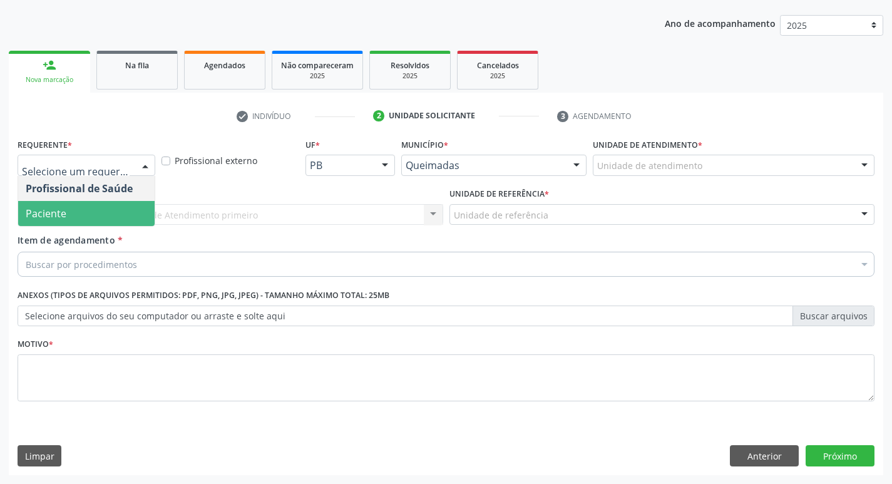
click at [115, 214] on span "Paciente" at bounding box center [86, 213] width 136 height 25
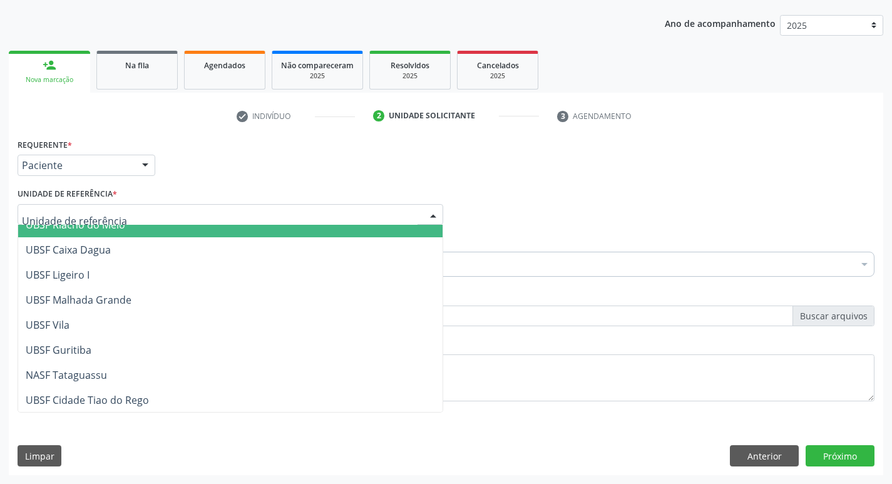
scroll to position [314, 0]
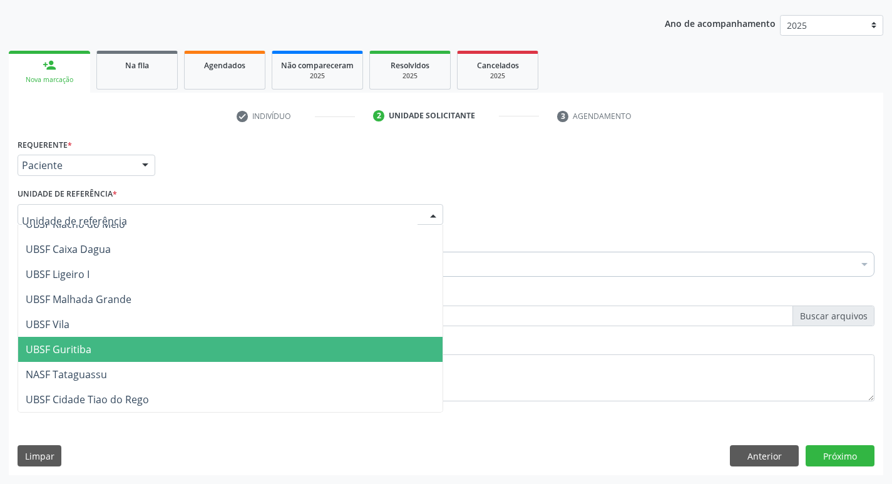
click at [82, 349] on span "UBSF Guritiba" at bounding box center [59, 349] width 66 height 14
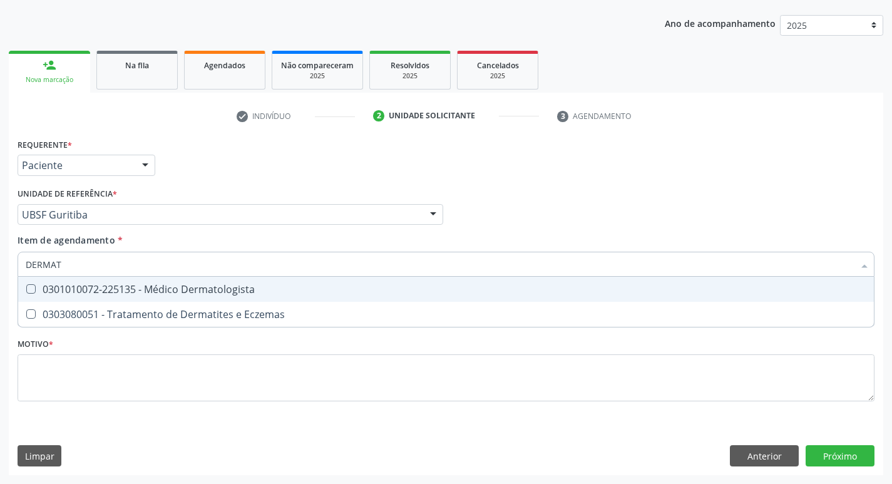
type input "DERMATO"
click at [29, 287] on Dermatologista at bounding box center [30, 288] width 9 height 9
click at [26, 287] on Dermatologista "checkbox" at bounding box center [22, 289] width 8 height 8
checkbox Dermatologista "true"
click at [605, 225] on div "Profissional Solicitante Por favor, selecione a Unidade de Atendimento primeiro…" at bounding box center [445, 209] width 863 height 49
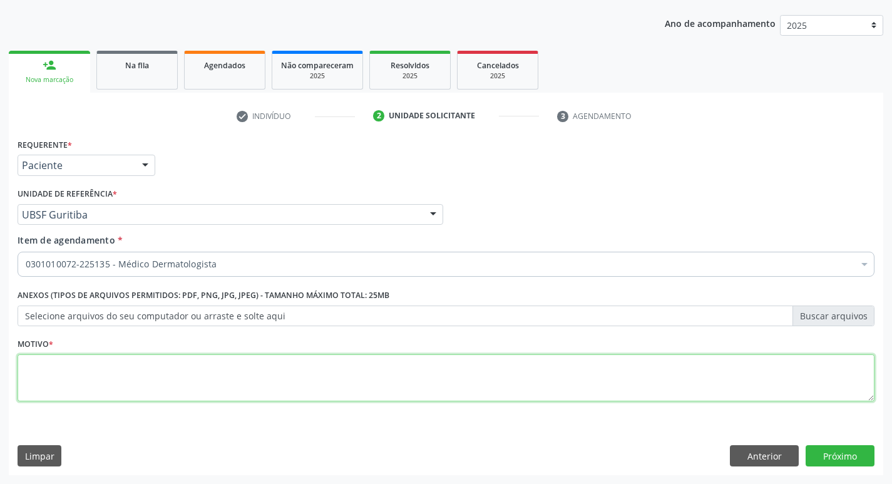
click at [45, 374] on textarea at bounding box center [446, 378] width 857 height 48
type textarea "CONSULTA"
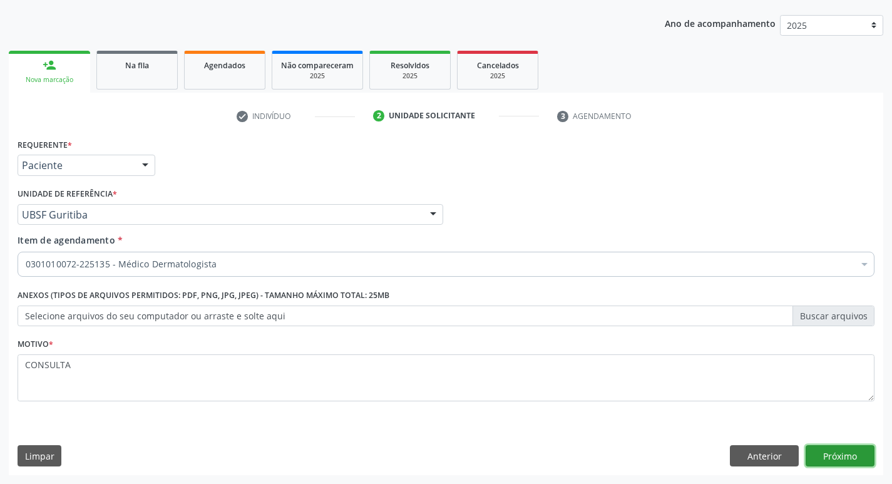
click at [841, 451] on button "Próximo" at bounding box center [840, 455] width 69 height 21
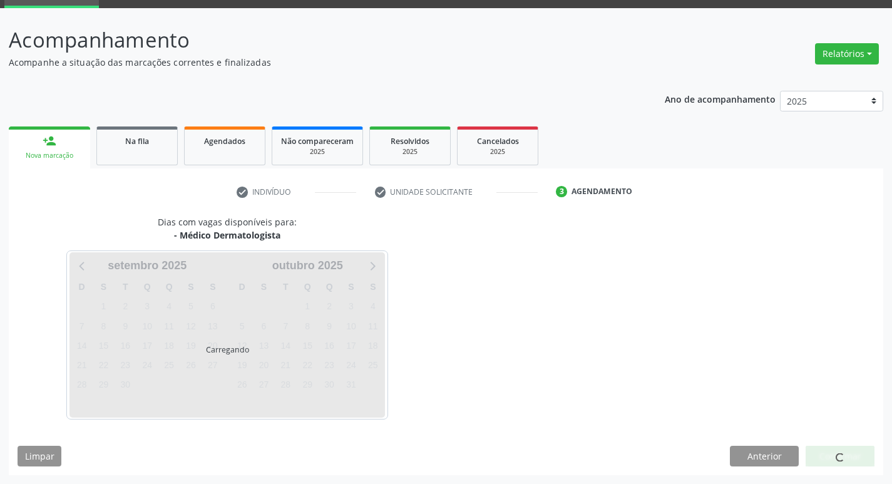
scroll to position [98, 0]
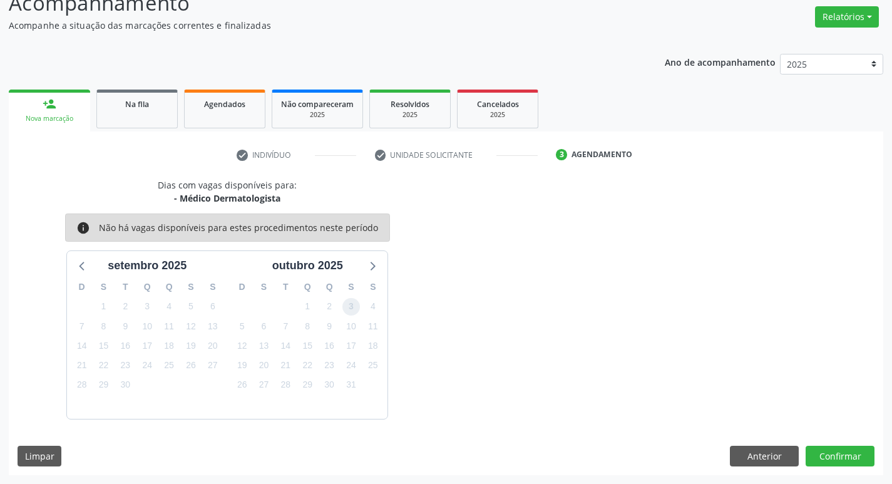
click at [348, 307] on span "3" at bounding box center [351, 307] width 18 height 18
click at [831, 455] on button "Confirmar" at bounding box center [840, 456] width 69 height 21
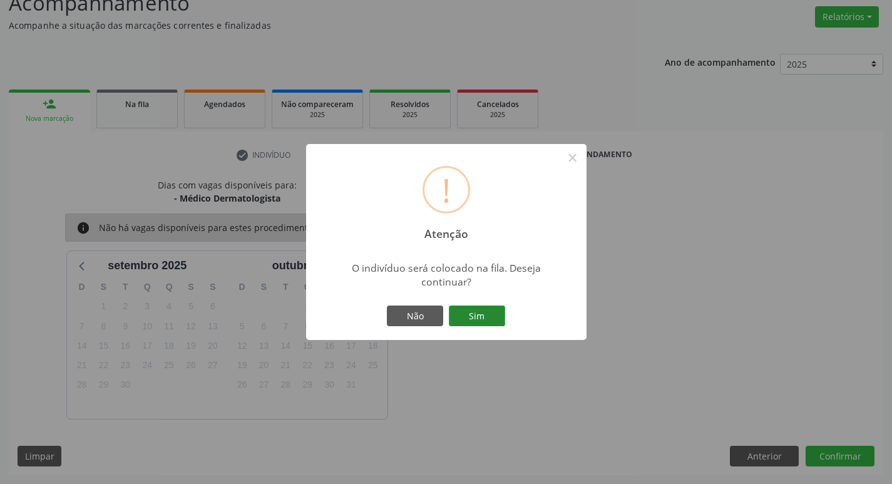
click at [472, 311] on button "Sim" at bounding box center [477, 315] width 56 height 21
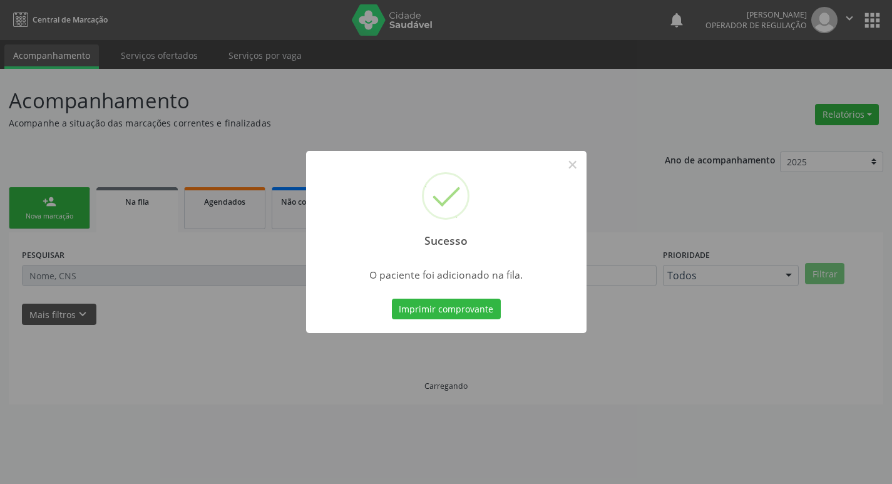
scroll to position [0, 0]
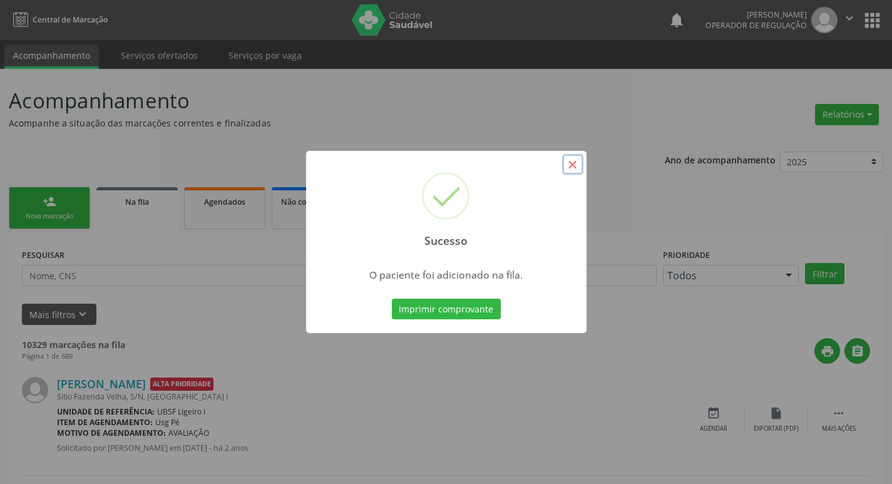
click at [567, 162] on button "×" at bounding box center [572, 164] width 21 height 21
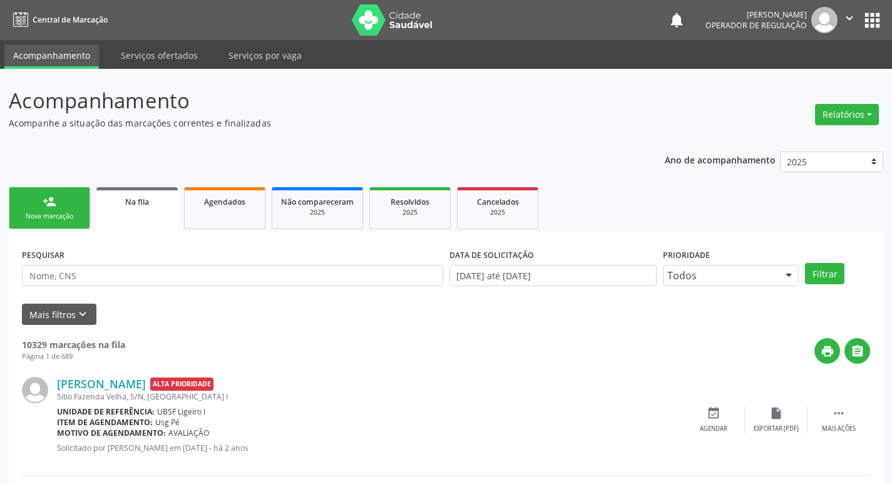
click at [63, 212] on div "Nova marcação" at bounding box center [49, 216] width 63 height 9
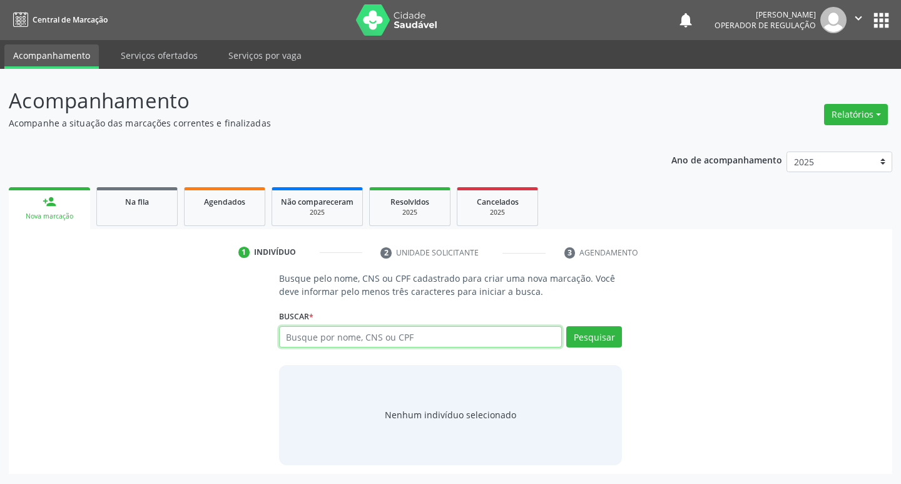
click at [335, 338] on input "text" at bounding box center [421, 336] width 284 height 21
type input "706208554987464"
click at [592, 337] on button "Pesquisar" at bounding box center [595, 336] width 56 height 21
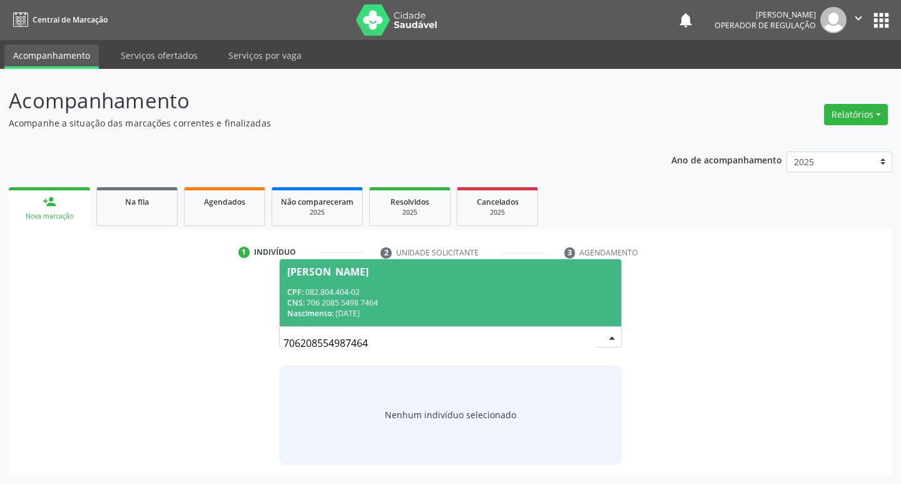
click at [367, 274] on div "Maria Zélia de Araújo Pereira" at bounding box center [327, 272] width 81 height 10
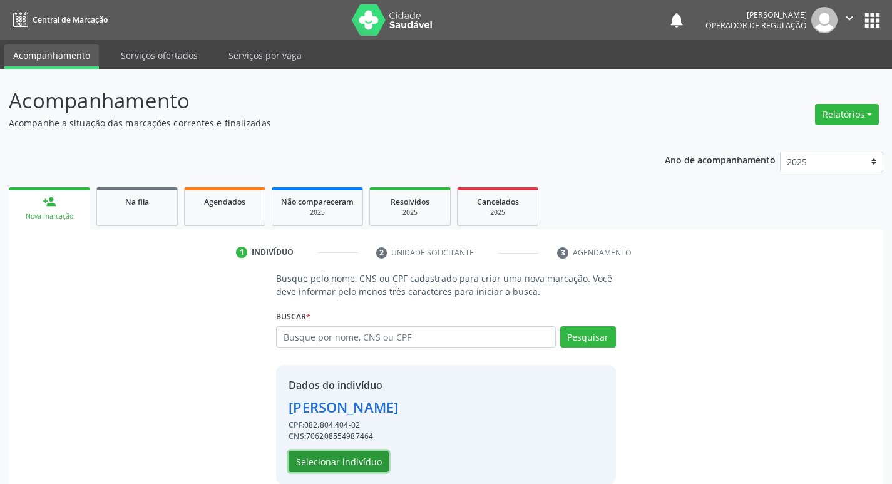
click at [329, 462] on button "Selecionar indivíduo" at bounding box center [339, 461] width 100 height 21
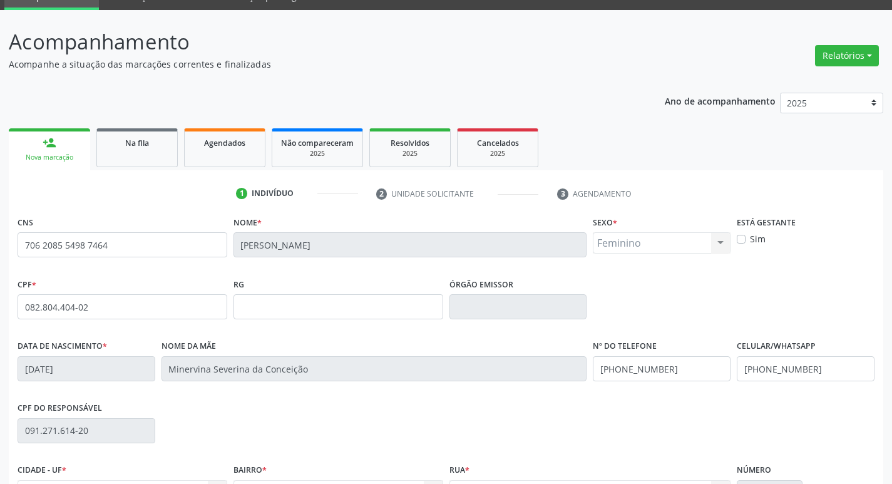
scroll to position [195, 0]
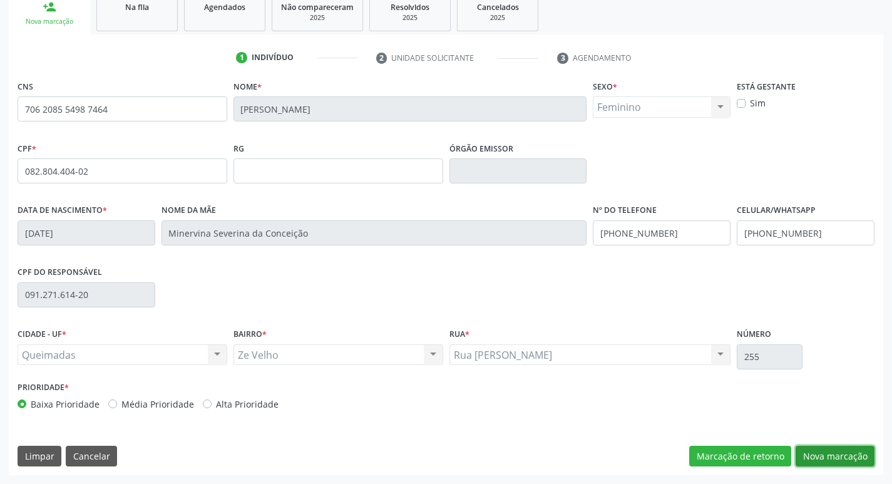
click at [841, 459] on button "Nova marcação" at bounding box center [835, 456] width 79 height 21
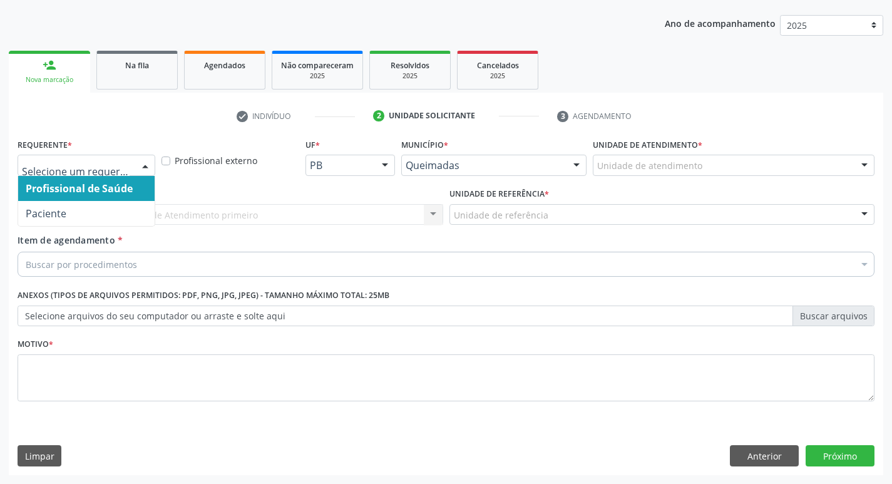
click at [140, 168] on div at bounding box center [145, 165] width 19 height 21
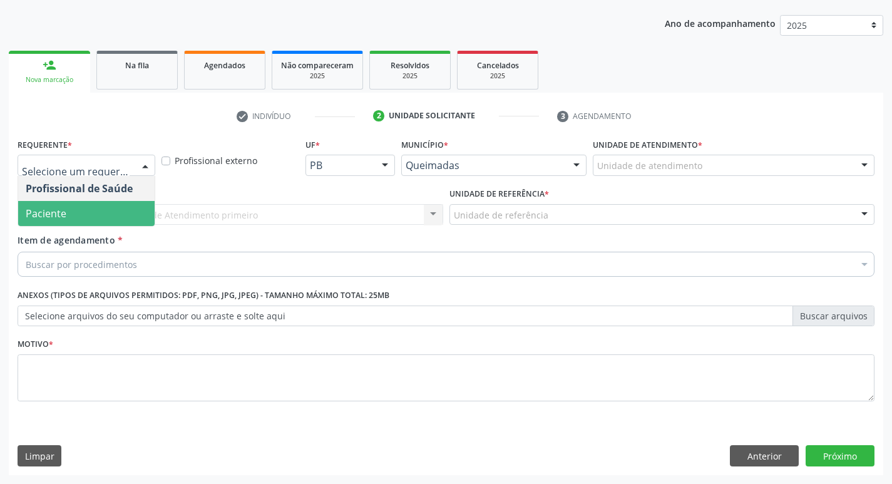
click at [133, 205] on span "Paciente" at bounding box center [86, 213] width 136 height 25
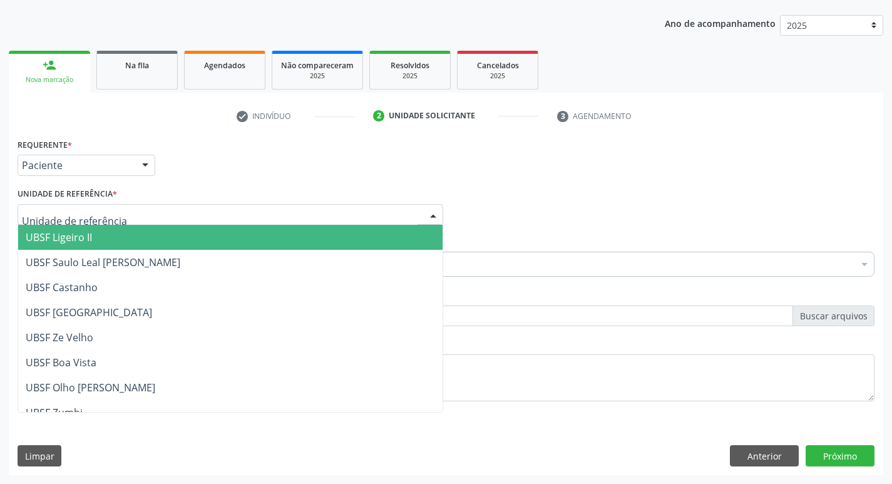
click at [126, 212] on div at bounding box center [231, 214] width 426 height 21
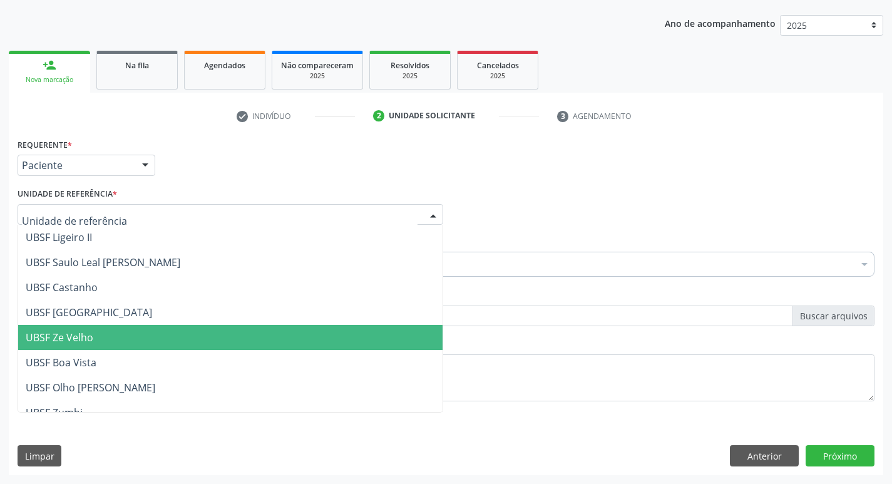
click at [137, 335] on span "UBSF Ze Velho" at bounding box center [230, 337] width 424 height 25
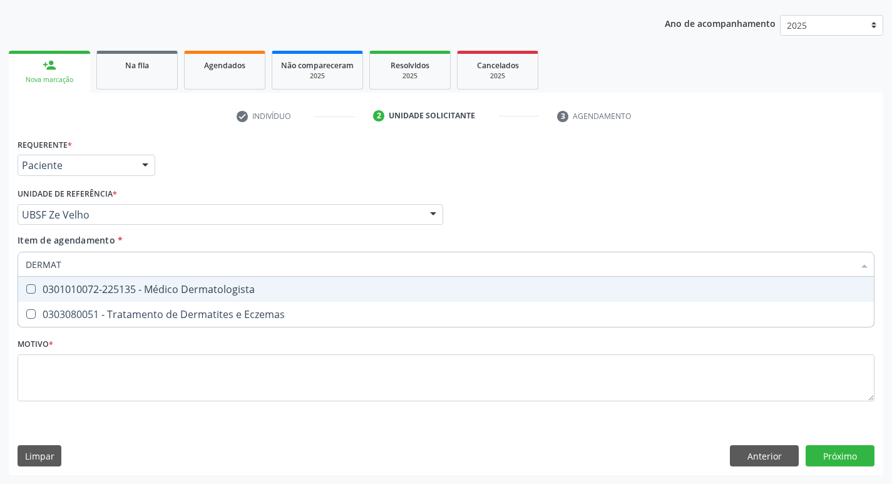
type input "DERMATO"
click at [36, 289] on div "0301010072-225135 - Médico Dermatologista" at bounding box center [446, 289] width 841 height 10
checkbox Dermatologista "true"
click at [555, 230] on div "Profissional Solicitante Por favor, selecione a Unidade de Atendimento primeiro…" at bounding box center [445, 209] width 863 height 49
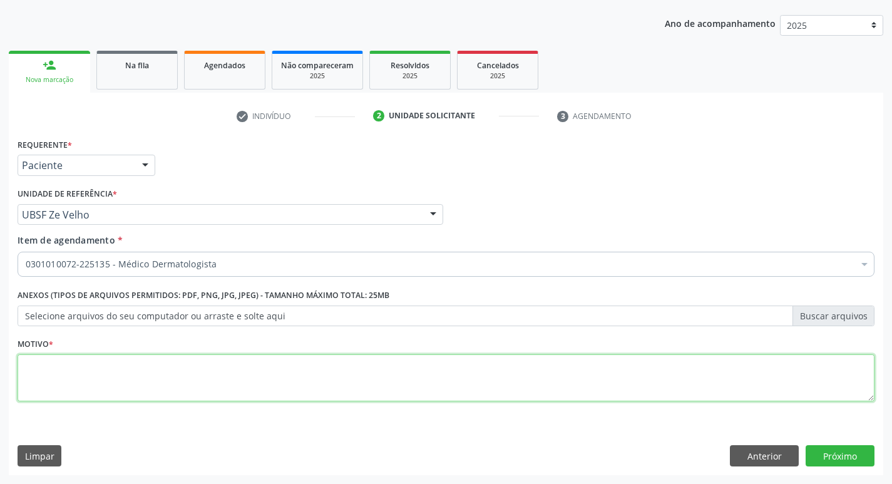
click at [66, 372] on textarea at bounding box center [446, 378] width 857 height 48
type textarea "CONSULTA DERMATO"
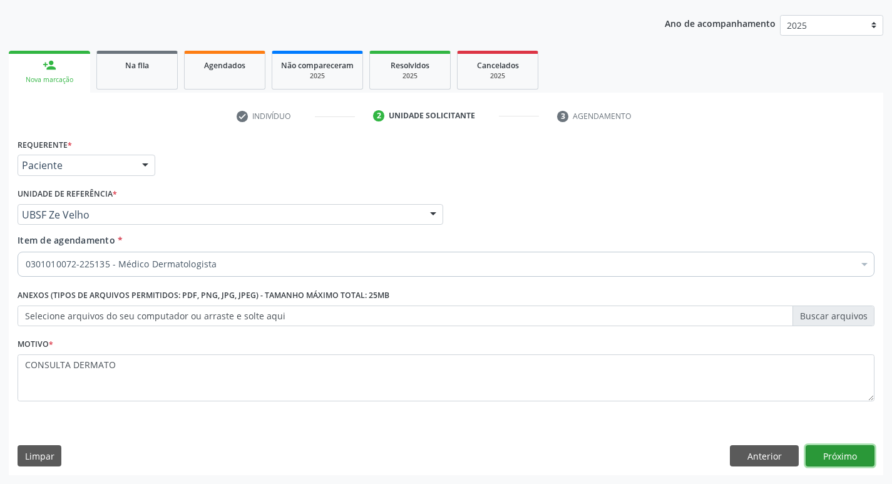
click at [827, 456] on button "Próximo" at bounding box center [840, 455] width 69 height 21
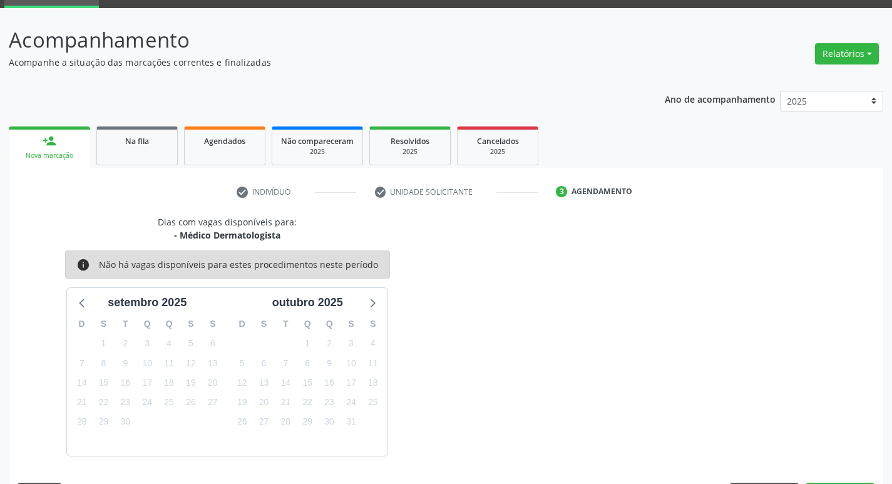
scroll to position [98, 0]
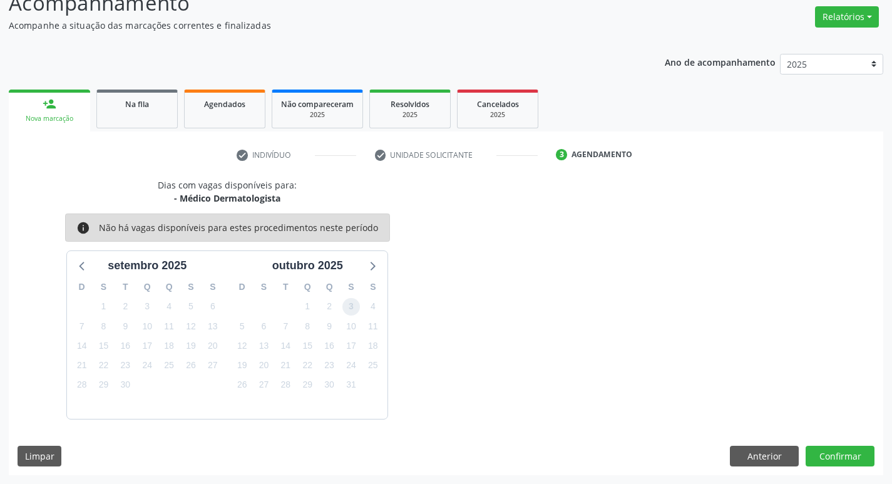
click at [350, 309] on span "3" at bounding box center [351, 307] width 18 height 18
click at [838, 456] on button "Confirmar" at bounding box center [840, 456] width 69 height 21
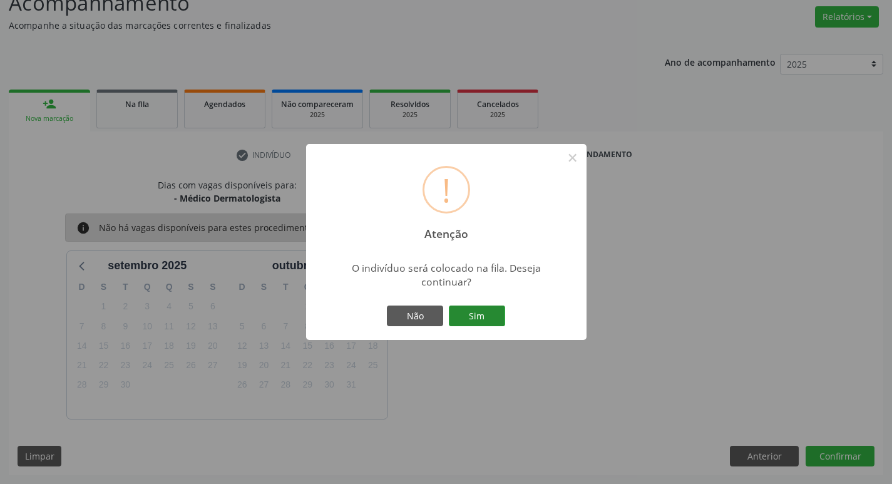
click at [471, 321] on button "Sim" at bounding box center [477, 315] width 56 height 21
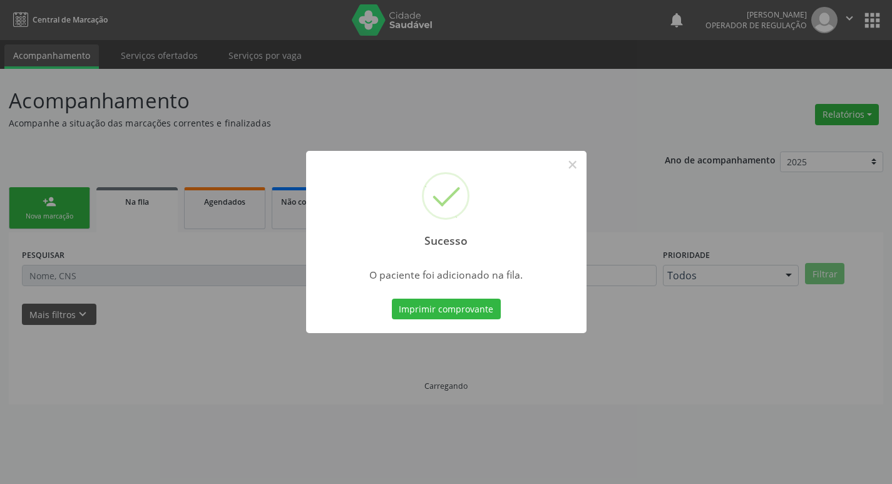
scroll to position [0, 0]
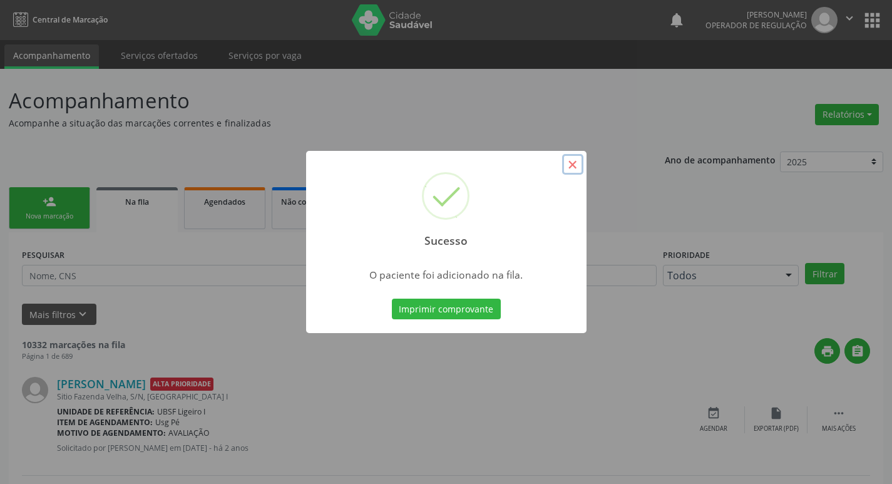
click at [572, 164] on button "×" at bounding box center [572, 164] width 21 height 21
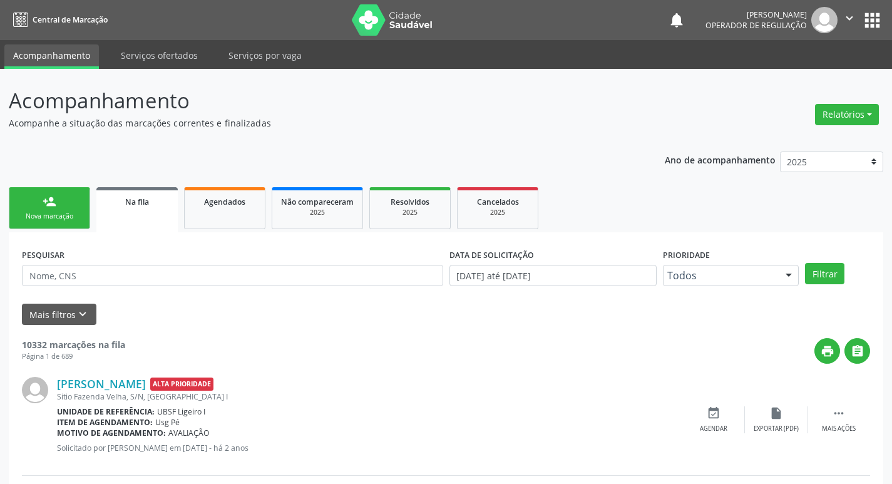
click at [76, 221] on div "Nova marcação" at bounding box center [49, 216] width 63 height 9
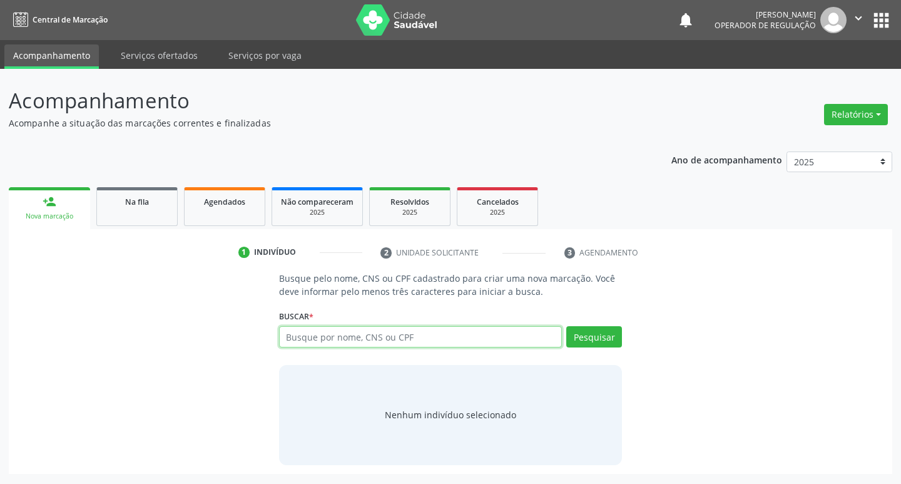
click at [292, 340] on input "text" at bounding box center [421, 336] width 284 height 21
click at [287, 334] on input "text" at bounding box center [421, 336] width 284 height 21
type input "70715333298220"
click at [591, 339] on button "Pesquisar" at bounding box center [595, 336] width 56 height 21
type input "70715333298220"
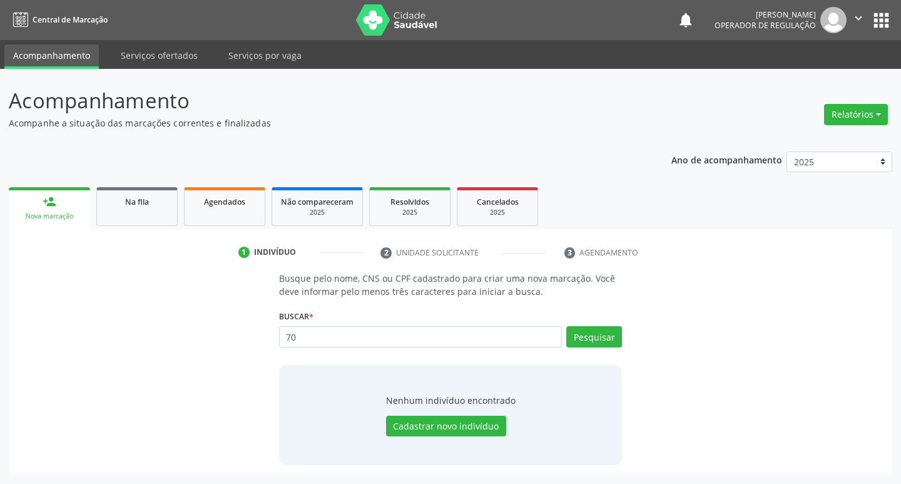
type input "7"
type input "72027273409"
click at [586, 338] on button "Pesquisar" at bounding box center [595, 336] width 56 height 21
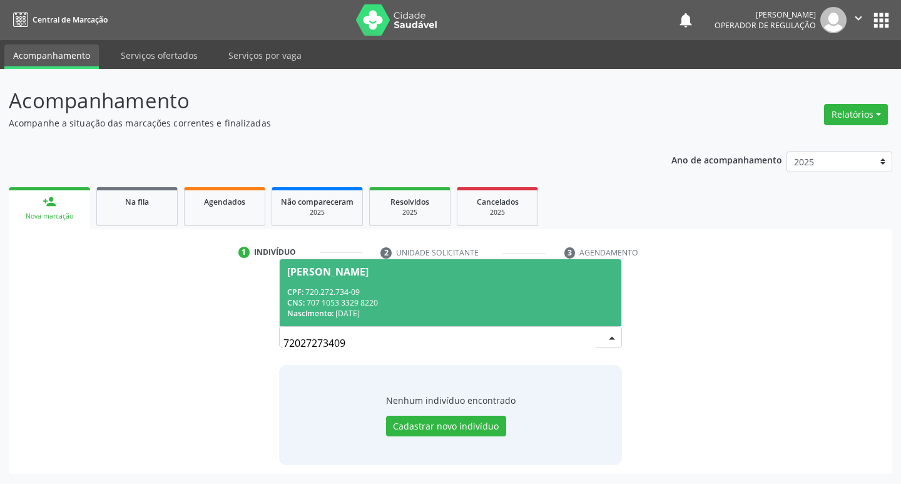
click at [361, 275] on div "Jivailton Antônio do Rêgo Júnior" at bounding box center [327, 272] width 81 height 10
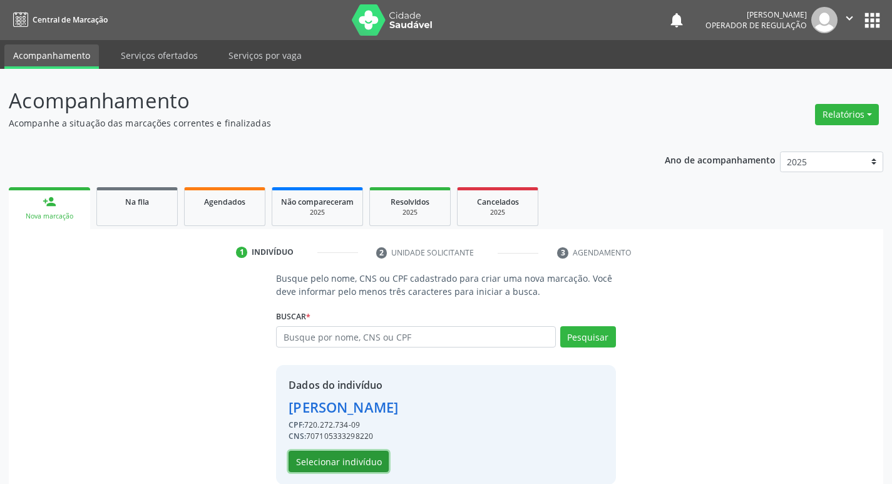
click at [361, 457] on button "Selecionar indivíduo" at bounding box center [339, 461] width 100 height 21
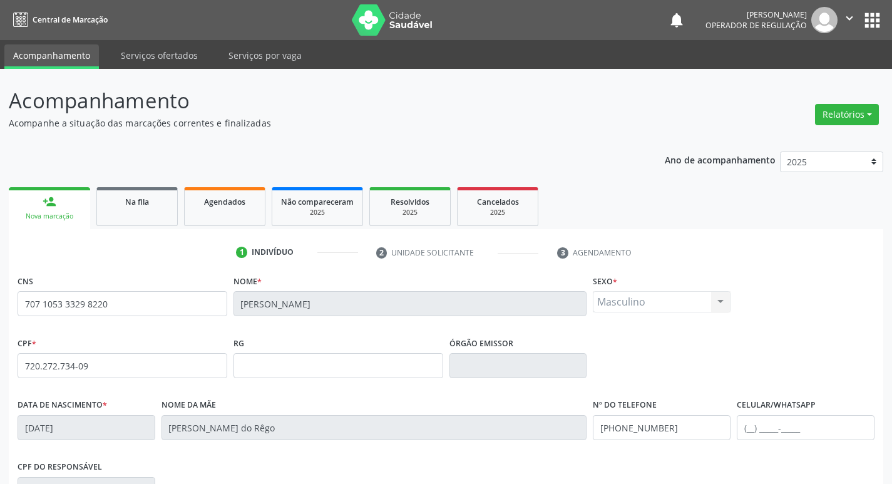
scroll to position [195, 0]
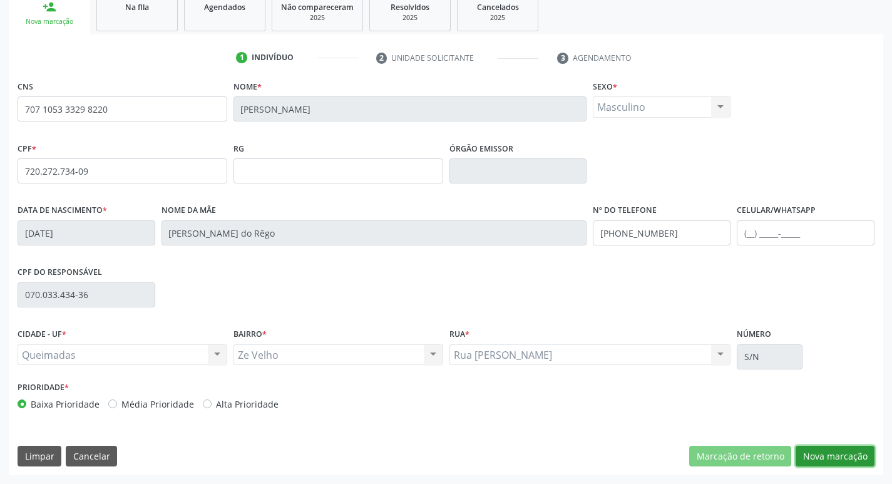
click at [833, 453] on button "Nova marcação" at bounding box center [835, 456] width 79 height 21
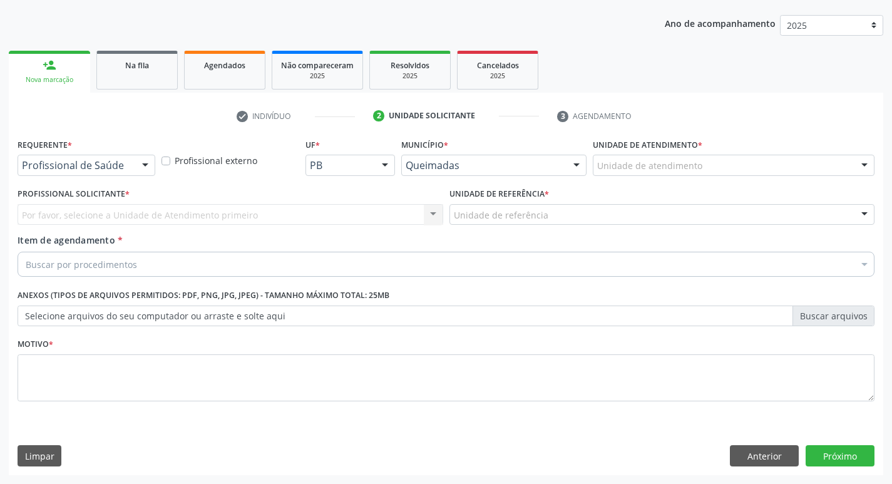
scroll to position [136, 0]
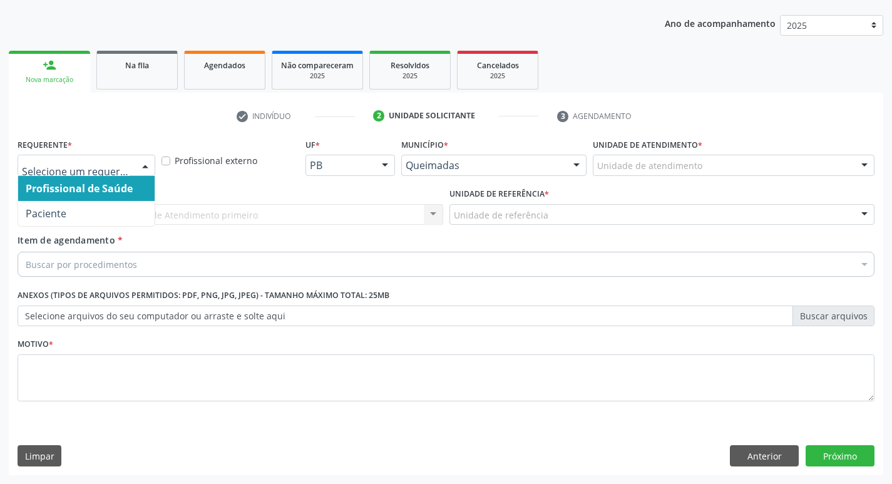
click at [144, 166] on div at bounding box center [145, 165] width 19 height 21
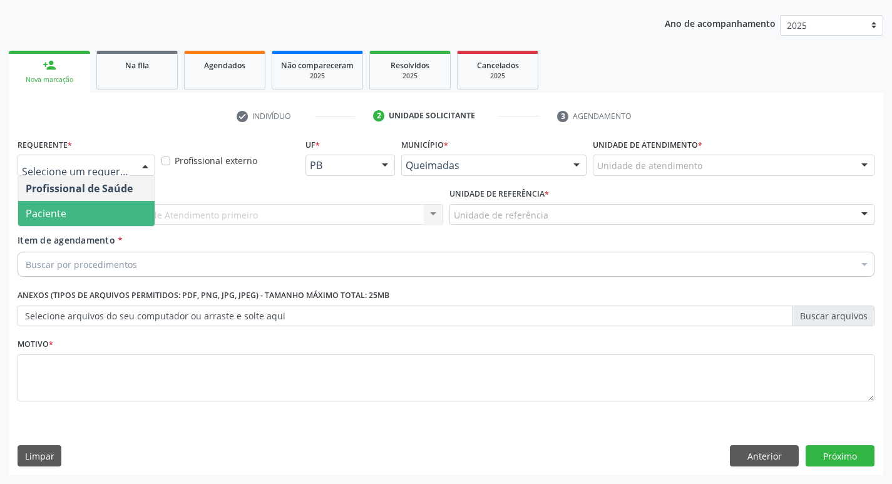
click at [140, 207] on span "Paciente" at bounding box center [86, 213] width 136 height 25
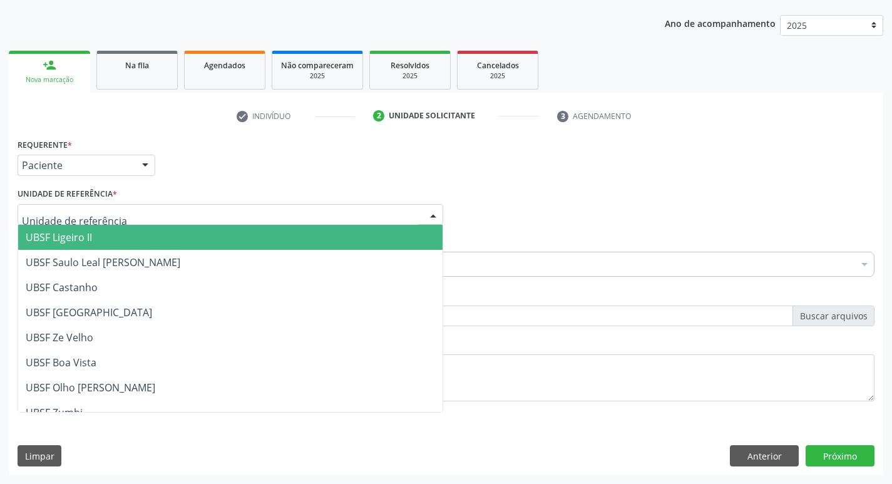
click at [120, 216] on div at bounding box center [231, 214] width 426 height 21
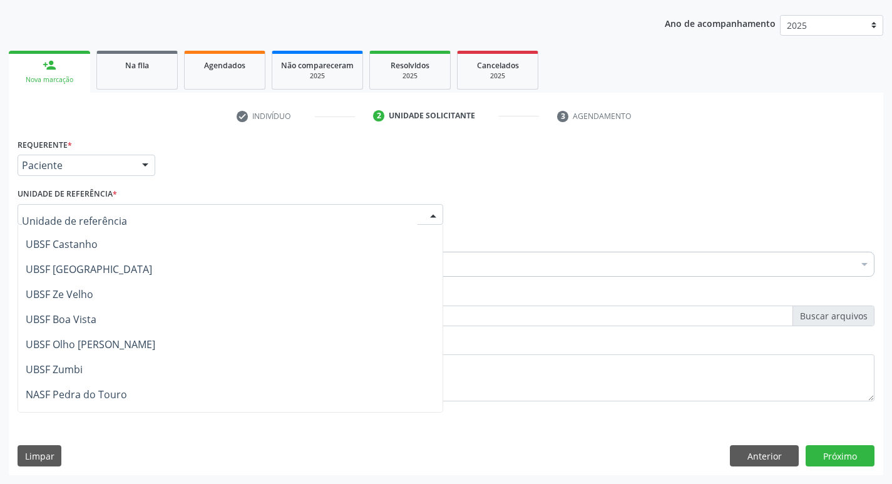
scroll to position [63, 0]
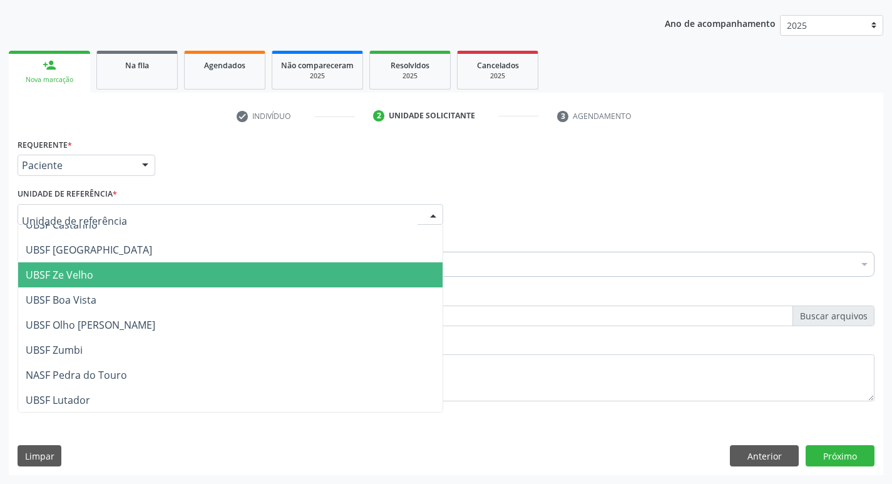
click at [128, 265] on span "UBSF Ze Velho" at bounding box center [230, 274] width 424 height 25
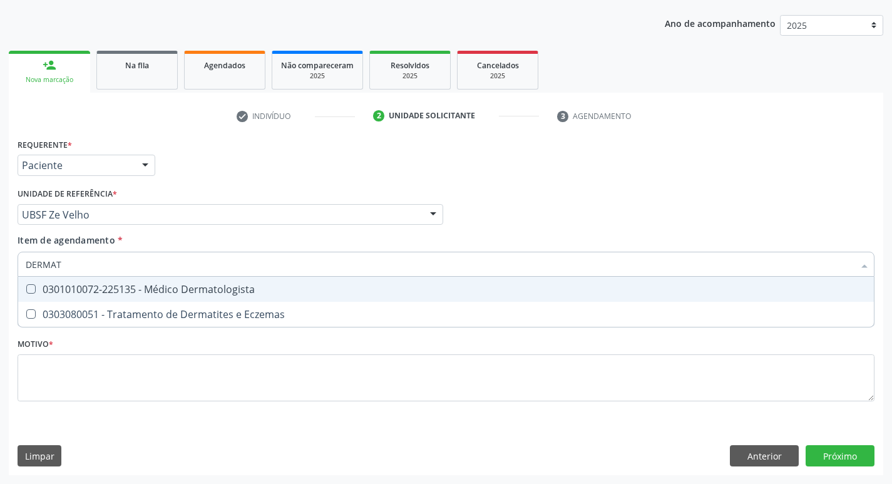
type input "DERMATO"
click at [29, 287] on Dermatologista at bounding box center [30, 288] width 9 height 9
click at [26, 287] on Dermatologista "checkbox" at bounding box center [22, 289] width 8 height 8
checkbox Dermatologista "true"
drag, startPoint x: 543, startPoint y: 223, endPoint x: 533, endPoint y: 222, distance: 9.6
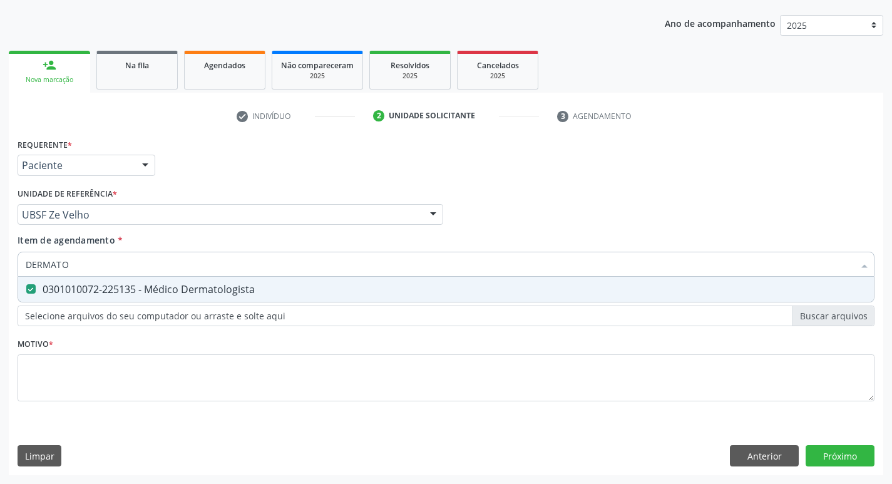
click at [538, 224] on div "Profissional Solicitante Por favor, selecione a Unidade de Atendimento primeiro…" at bounding box center [445, 209] width 863 height 49
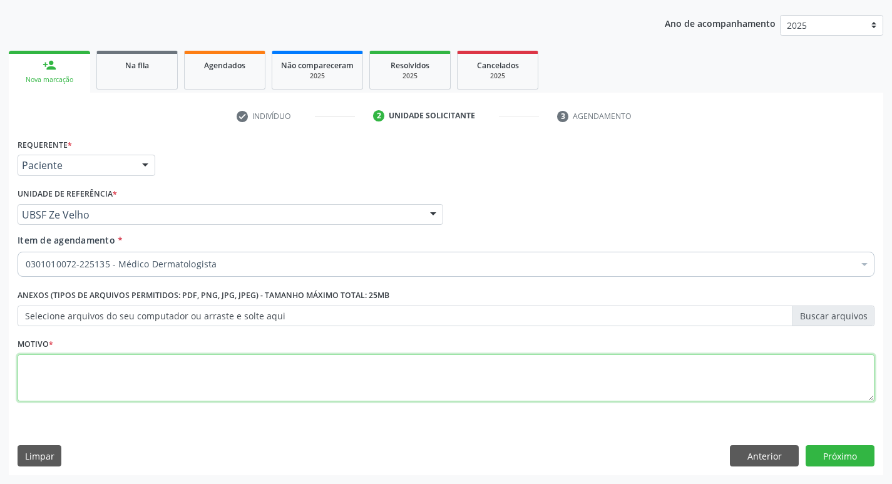
drag, startPoint x: 44, startPoint y: 368, endPoint x: 51, endPoint y: 346, distance: 23.0
click at [43, 367] on textarea at bounding box center [446, 378] width 857 height 48
type textarea "AVALIACAO"
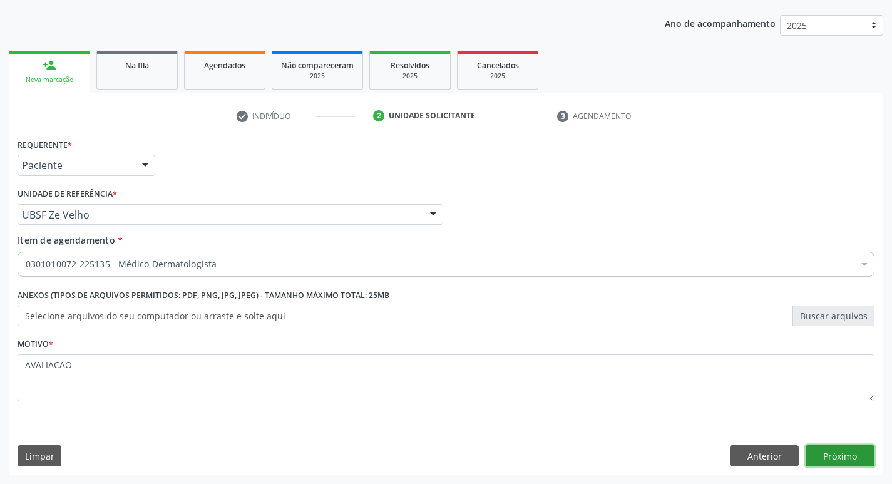
click at [845, 455] on button "Próximo" at bounding box center [840, 455] width 69 height 21
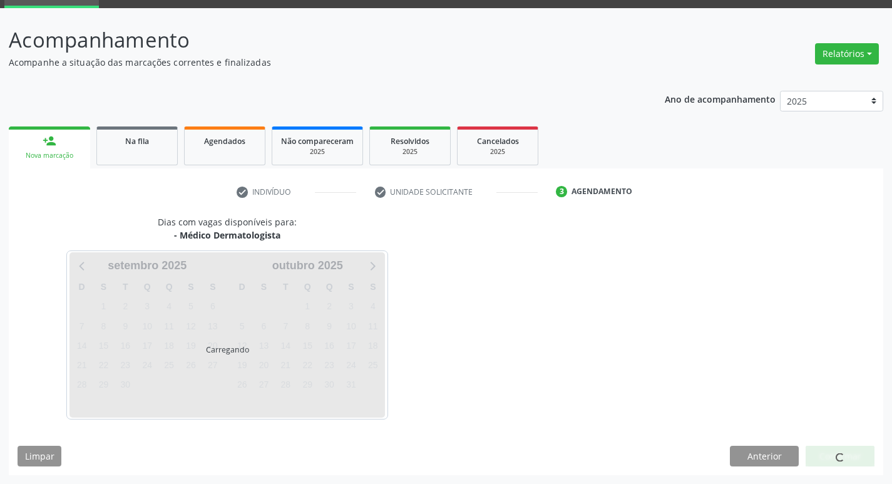
scroll to position [98, 0]
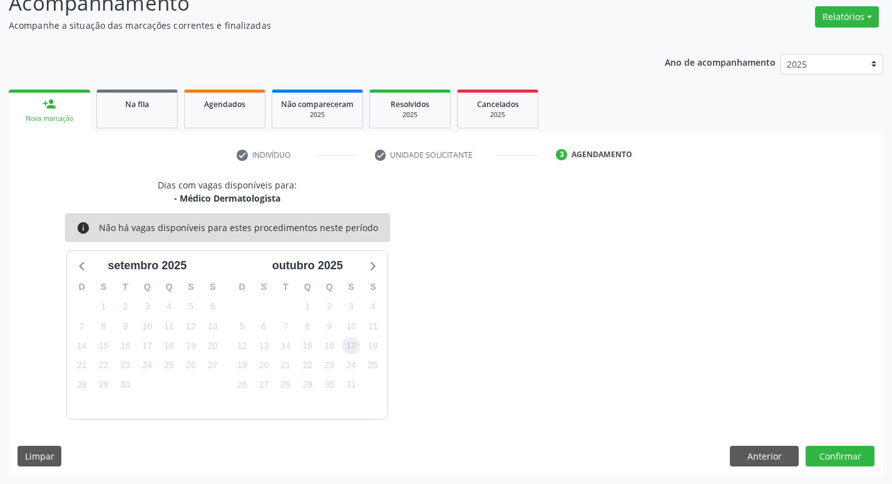
click at [351, 350] on span "17" at bounding box center [351, 346] width 18 height 18
click at [846, 459] on button "Confirmar" at bounding box center [840, 456] width 69 height 21
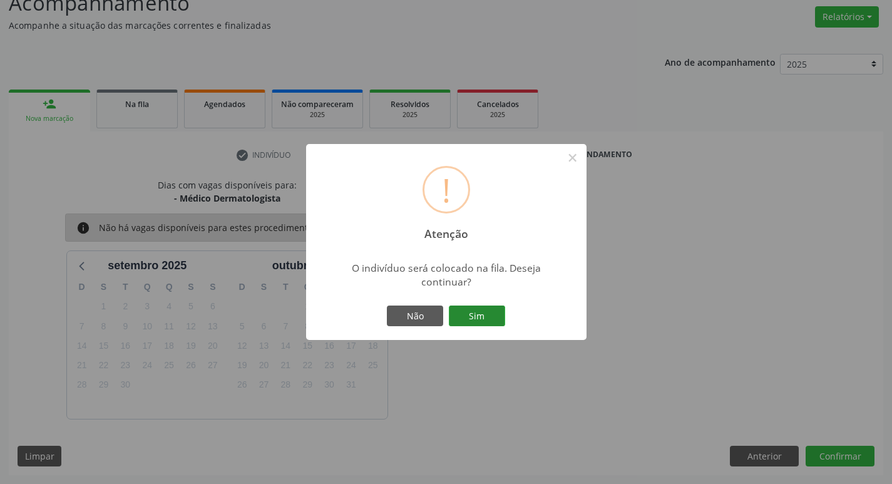
click at [481, 324] on button "Sim" at bounding box center [477, 315] width 56 height 21
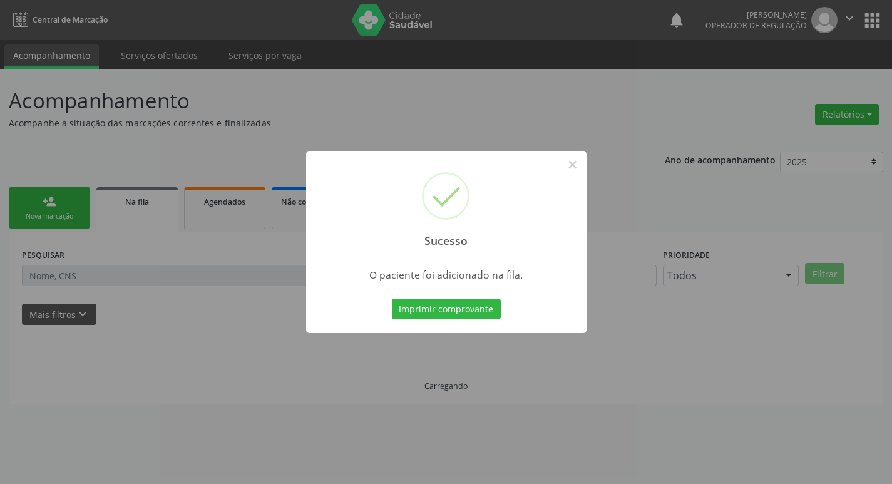
scroll to position [0, 0]
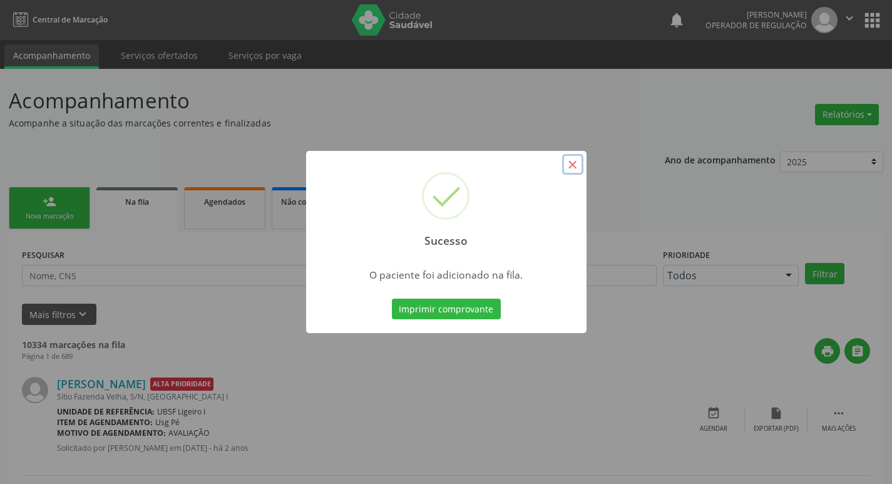
click at [570, 165] on button "×" at bounding box center [572, 164] width 21 height 21
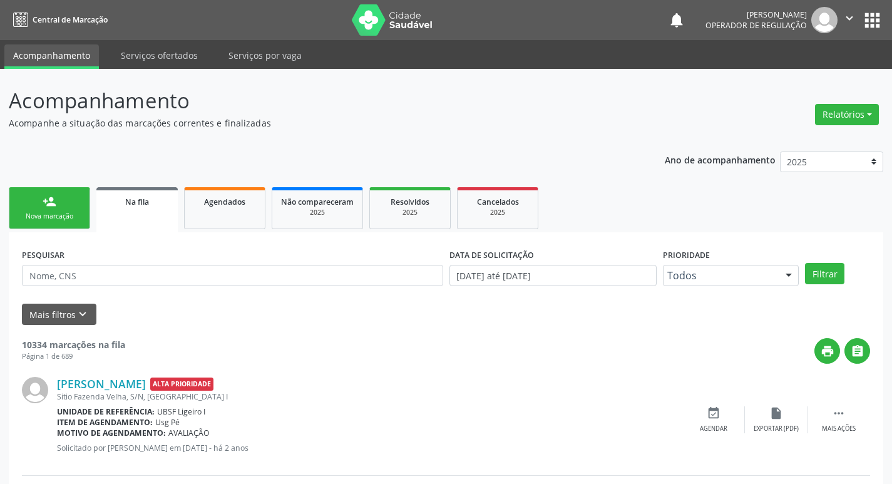
click at [36, 212] on div "Nova marcação" at bounding box center [49, 216] width 63 height 9
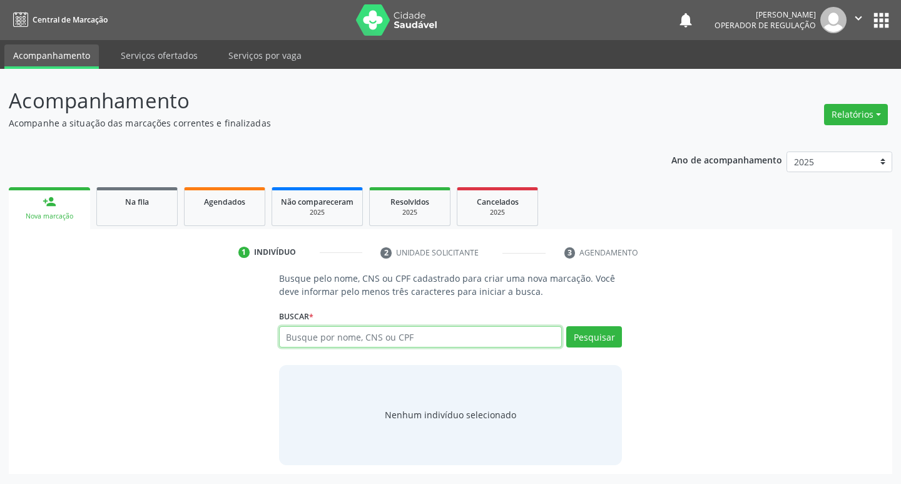
click at [322, 337] on input "text" at bounding box center [421, 336] width 284 height 21
click at [288, 336] on input "text" at bounding box center [421, 336] width 284 height 21
type input "700007523085002"
click at [565, 334] on div "Pesquisar" at bounding box center [592, 341] width 60 height 30
click at [578, 336] on button "Pesquisar" at bounding box center [595, 336] width 56 height 21
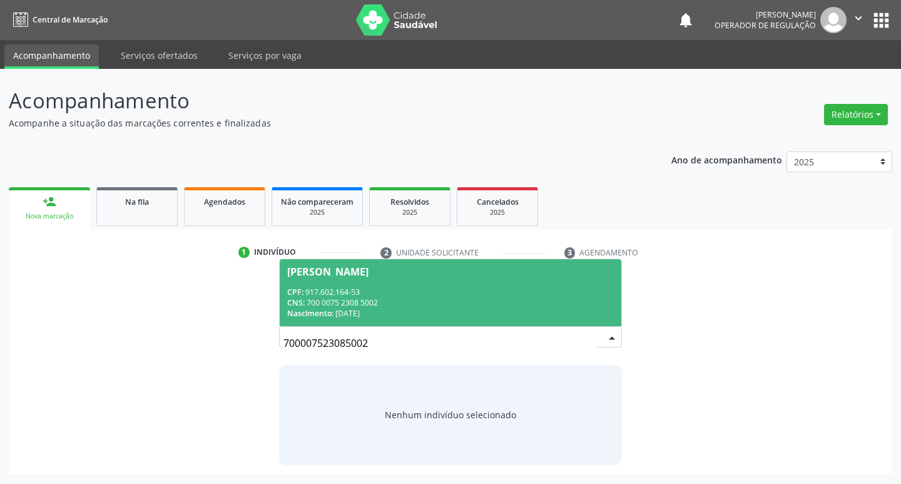
click at [369, 269] on div "Maria Jose da Costa Tavares" at bounding box center [327, 272] width 81 height 10
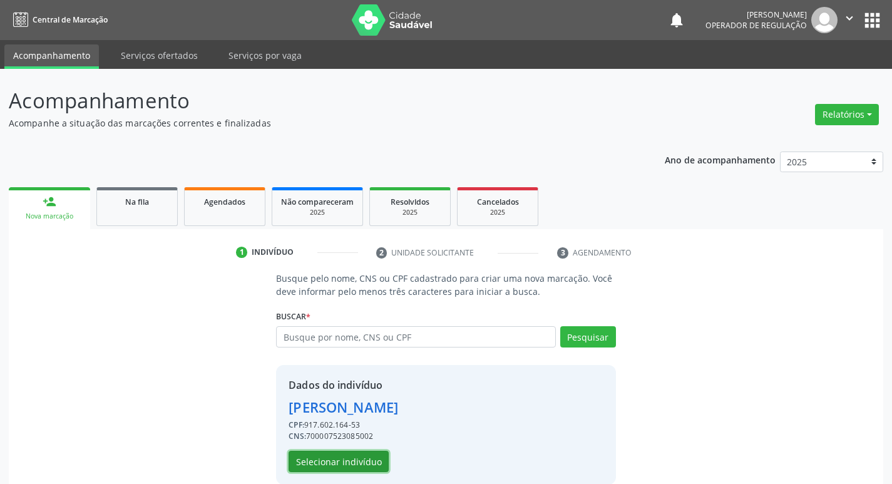
click at [332, 460] on button "Selecionar indivíduo" at bounding box center [339, 461] width 100 height 21
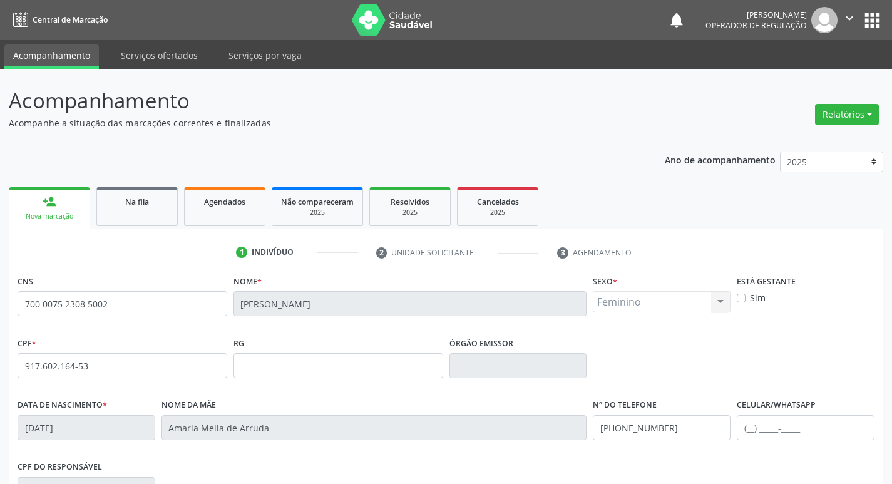
scroll to position [195, 0]
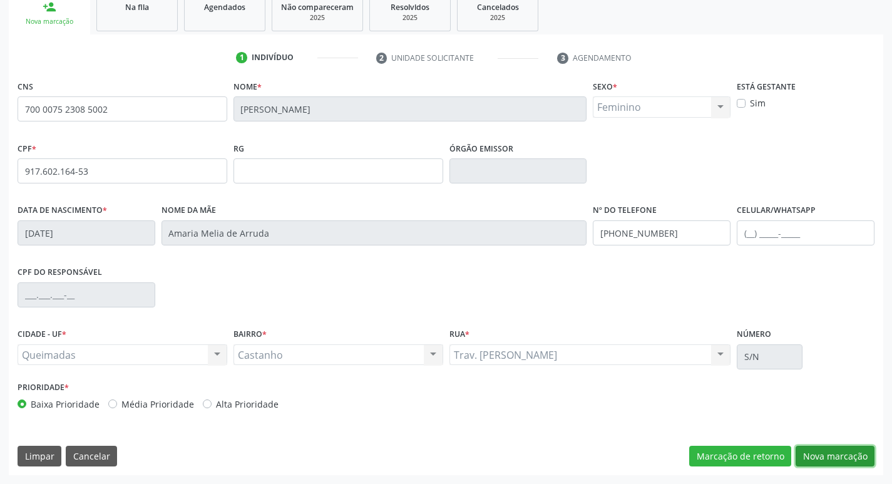
click at [859, 454] on button "Nova marcação" at bounding box center [835, 456] width 79 height 21
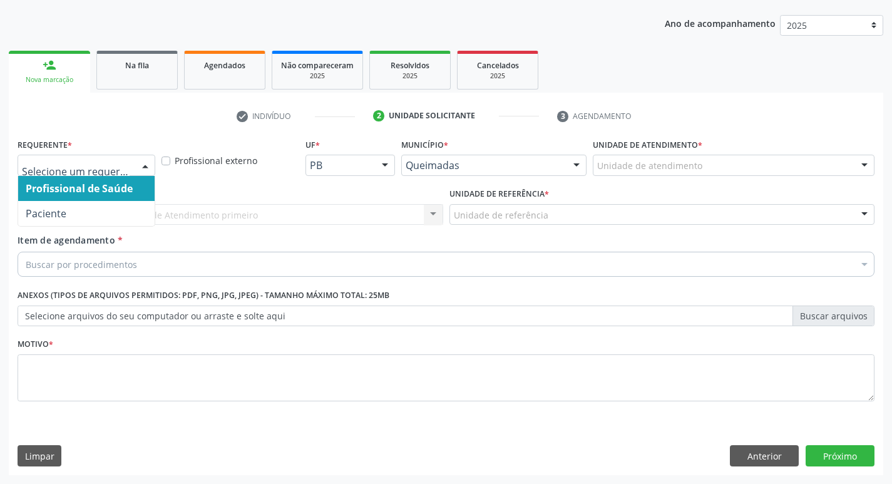
click at [143, 163] on div at bounding box center [145, 165] width 19 height 21
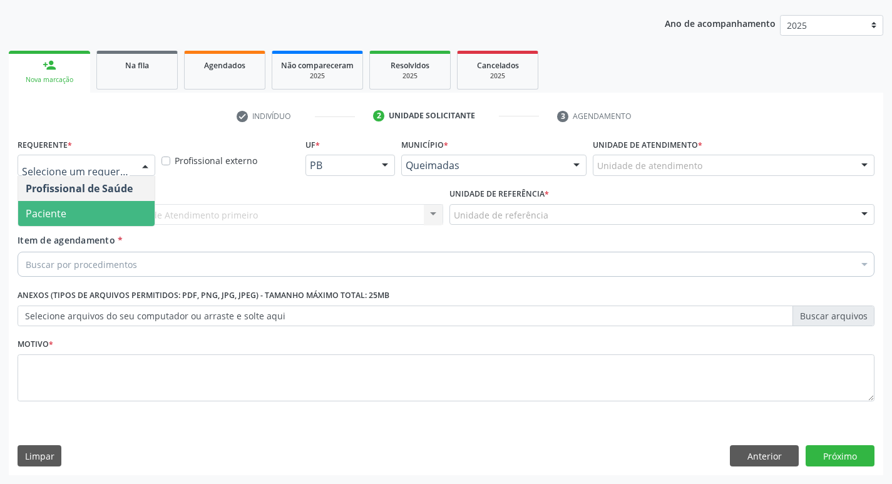
click at [106, 212] on span "Paciente" at bounding box center [86, 213] width 136 height 25
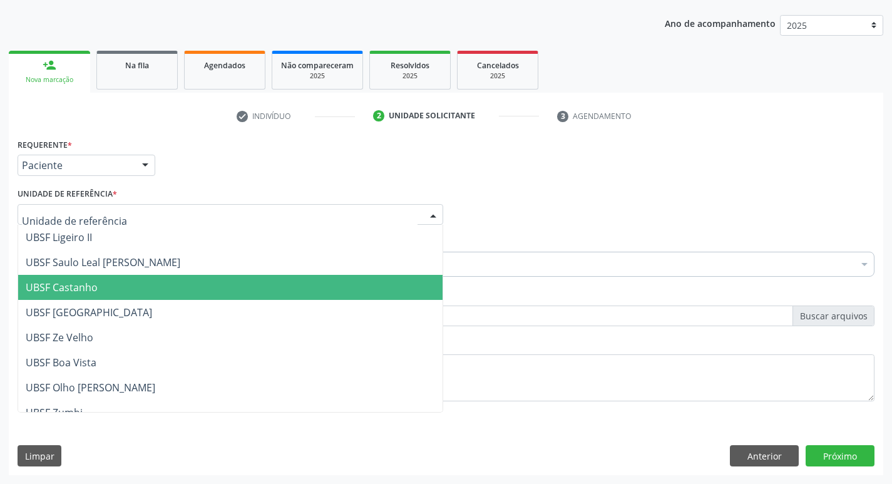
click at [95, 284] on span "UBSF Castanho" at bounding box center [62, 287] width 72 height 14
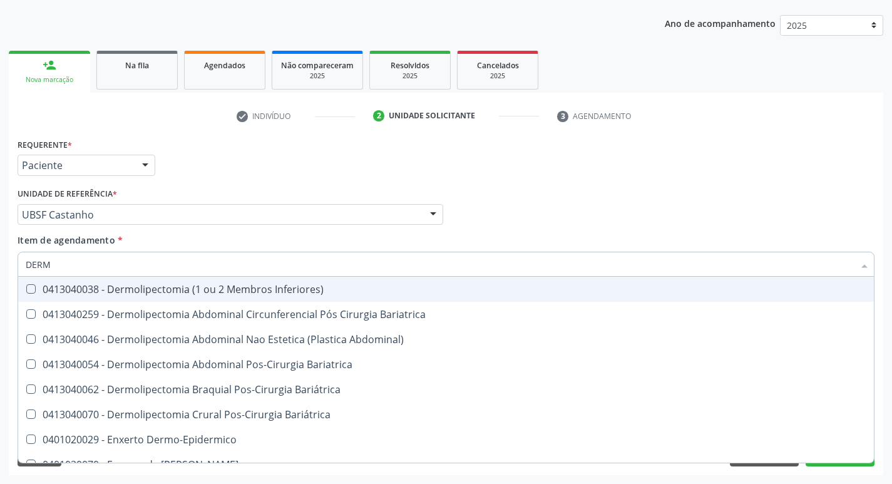
type input "DERMA"
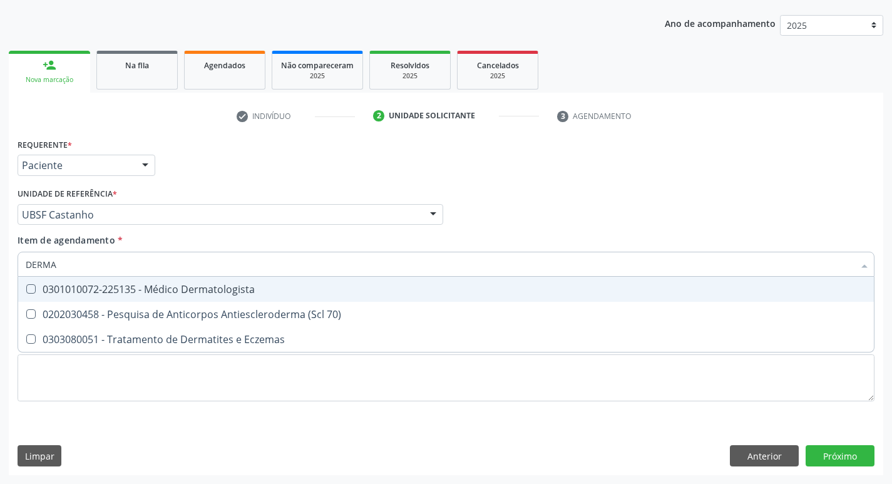
click at [34, 283] on span "0301010072-225135 - Médico Dermatologista" at bounding box center [446, 289] width 856 height 25
checkbox Dermatologista "true"
click at [483, 214] on div "Profissional Solicitante Por favor, selecione a Unidade de Atendimento primeiro…" at bounding box center [445, 209] width 863 height 49
checkbox 70\) "true"
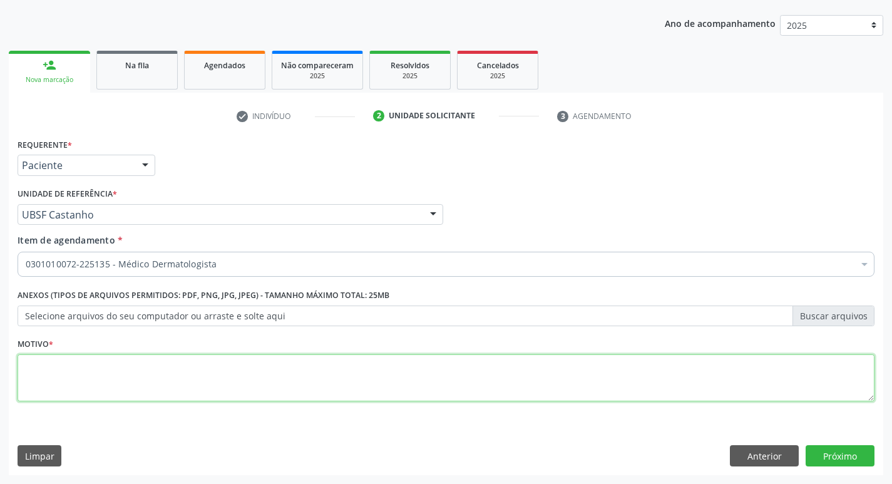
click at [39, 366] on textarea at bounding box center [446, 378] width 857 height 48
type textarea "CONSULTA DERMATO"
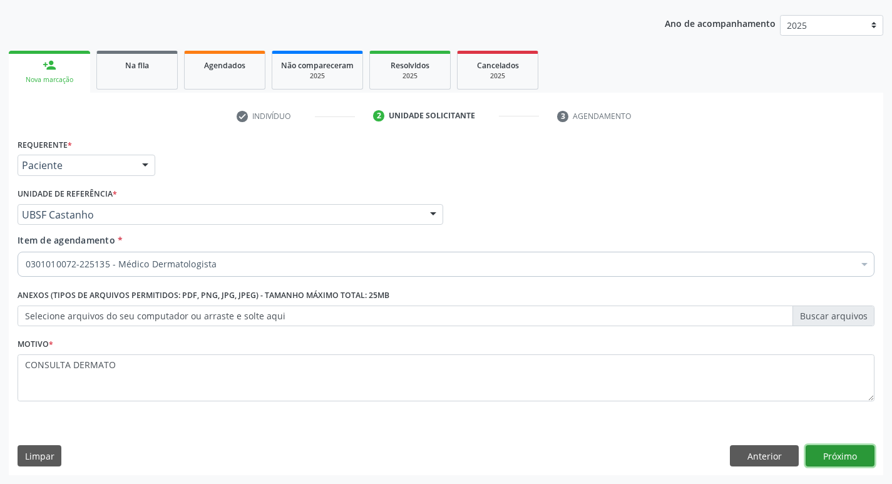
click at [841, 458] on button "Próximo" at bounding box center [840, 455] width 69 height 21
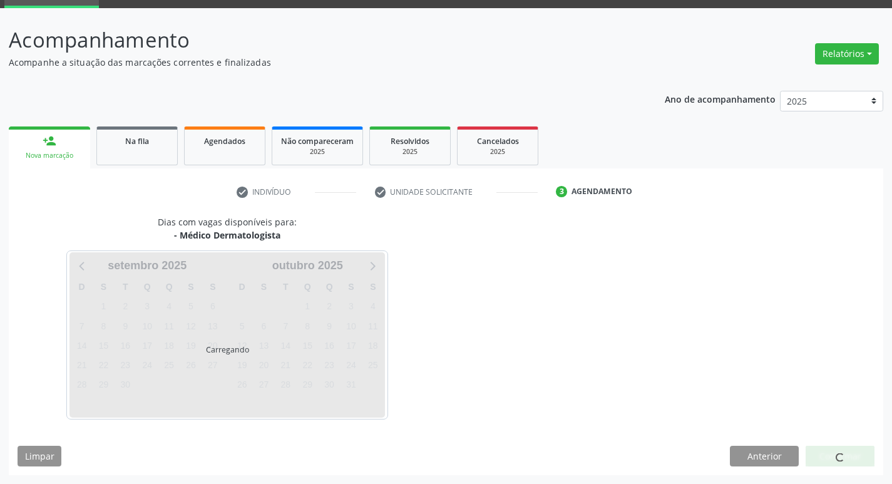
scroll to position [98, 0]
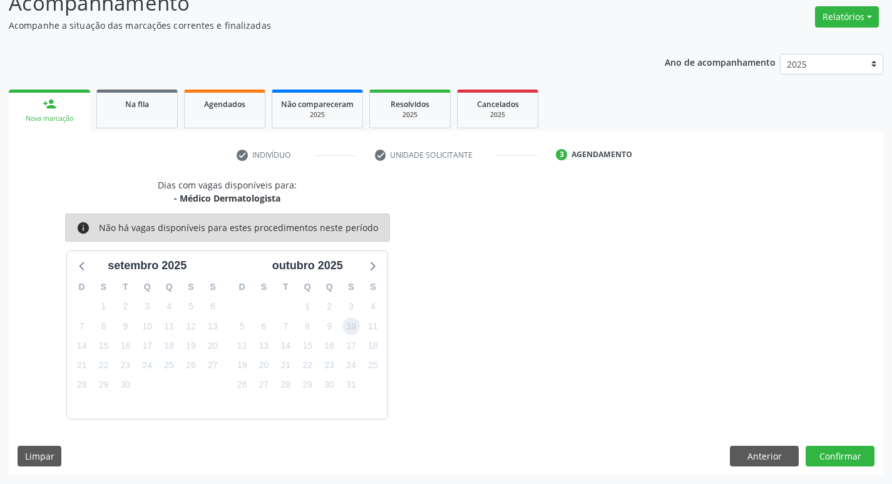
click at [349, 329] on span "10" at bounding box center [351, 326] width 18 height 18
click at [824, 453] on button "Confirmar" at bounding box center [840, 456] width 69 height 21
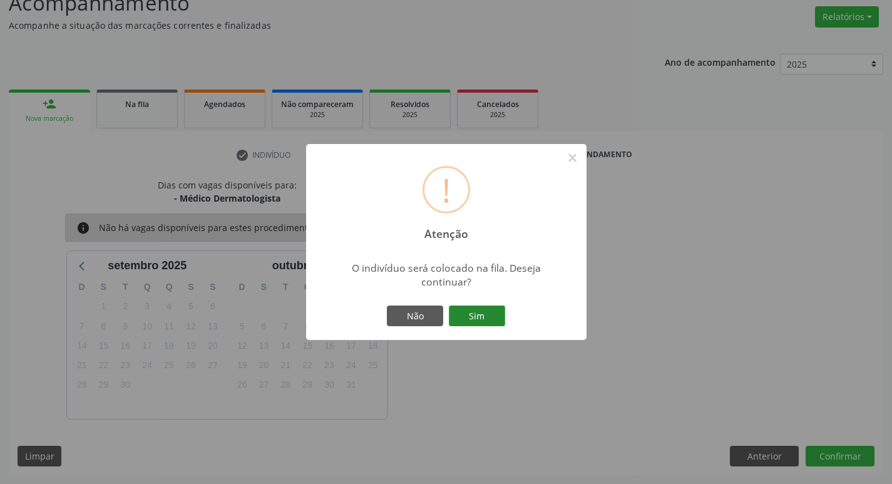
click at [475, 314] on button "Sim" at bounding box center [477, 315] width 56 height 21
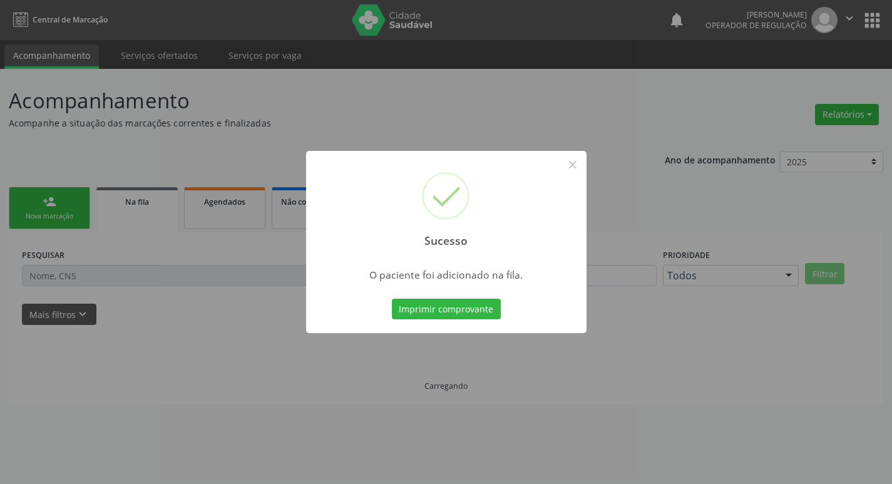
scroll to position [0, 0]
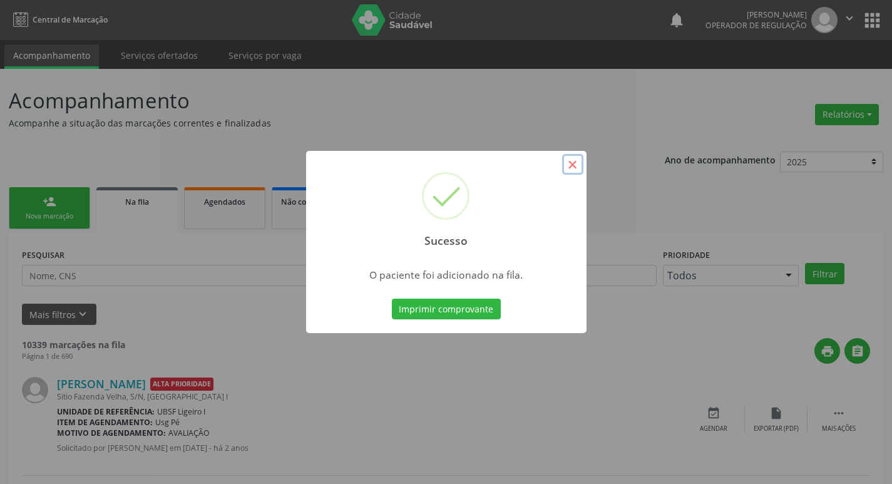
click at [578, 167] on button "×" at bounding box center [572, 164] width 21 height 21
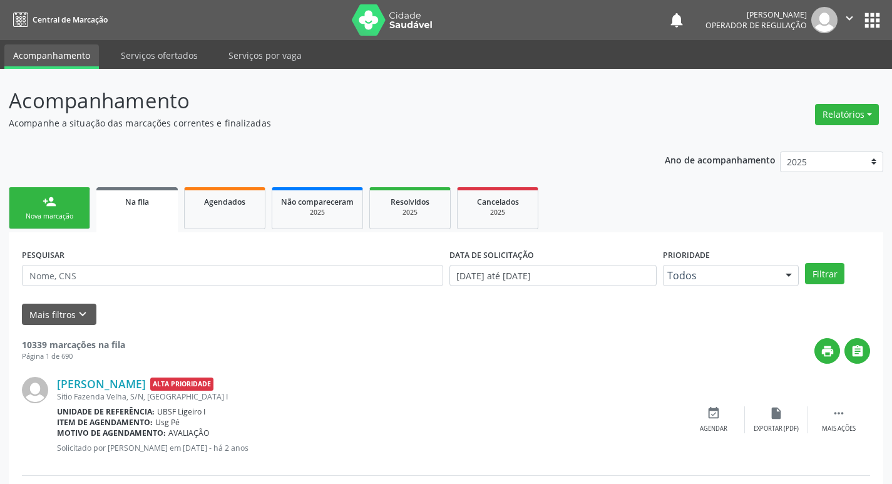
click at [59, 203] on link "person_add Nova marcação" at bounding box center [49, 208] width 81 height 42
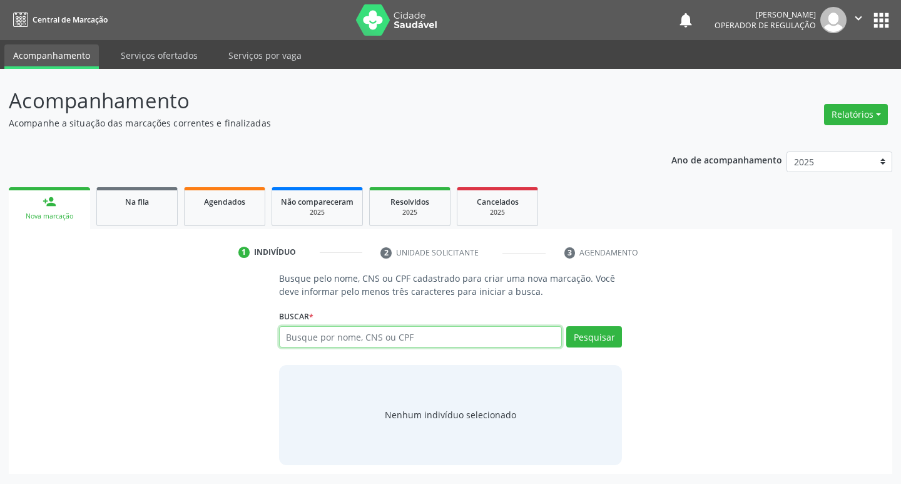
click at [320, 336] on input "text" at bounding box center [421, 336] width 284 height 21
click at [317, 337] on input "text" at bounding box center [421, 336] width 284 height 21
type input "701000875260597"
click at [604, 334] on button "Pesquisar" at bounding box center [595, 336] width 56 height 21
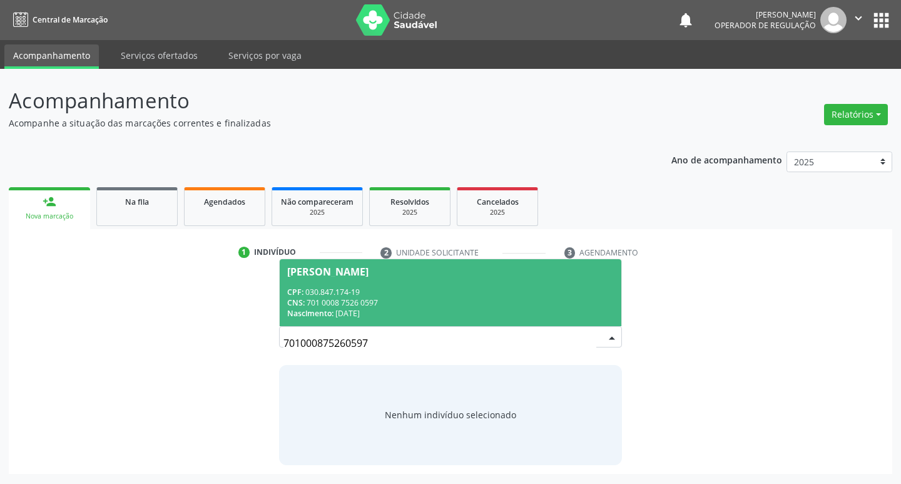
click at [304, 272] on div "Luzinete de Souza Vicente" at bounding box center [327, 272] width 81 height 10
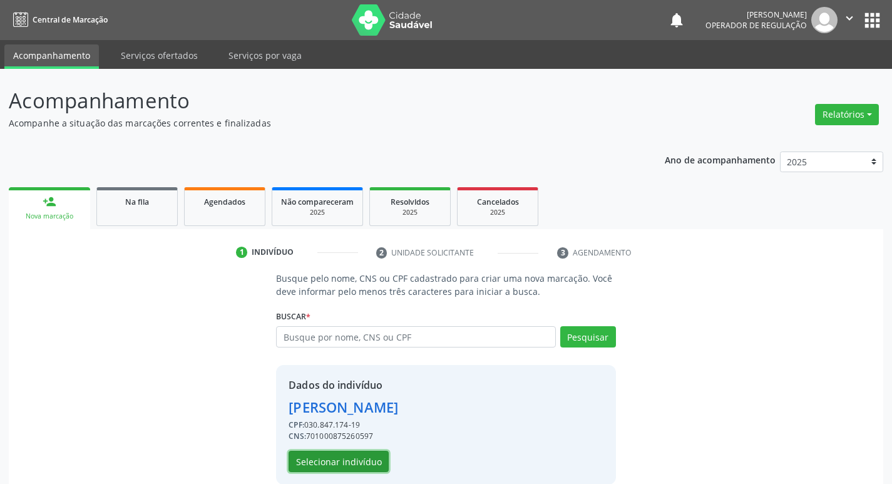
click at [326, 461] on button "Selecionar indivíduo" at bounding box center [339, 461] width 100 height 21
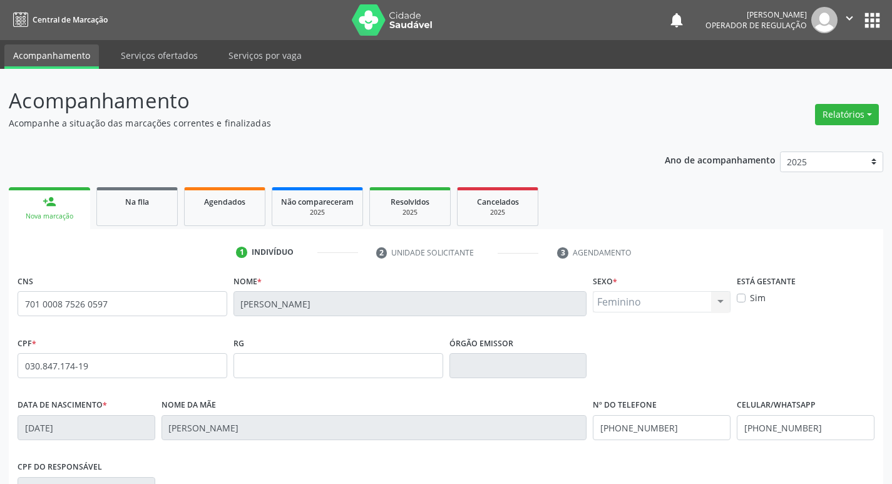
scroll to position [195, 0]
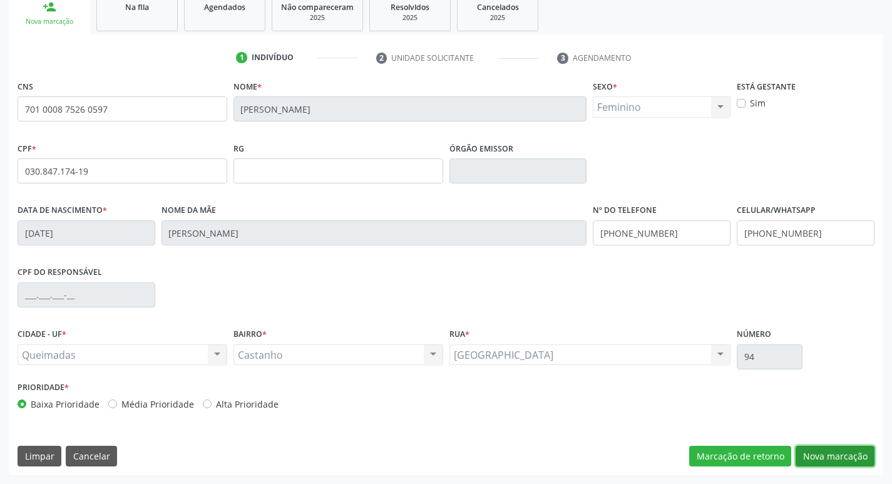
click at [818, 450] on button "Nova marcação" at bounding box center [835, 456] width 79 height 21
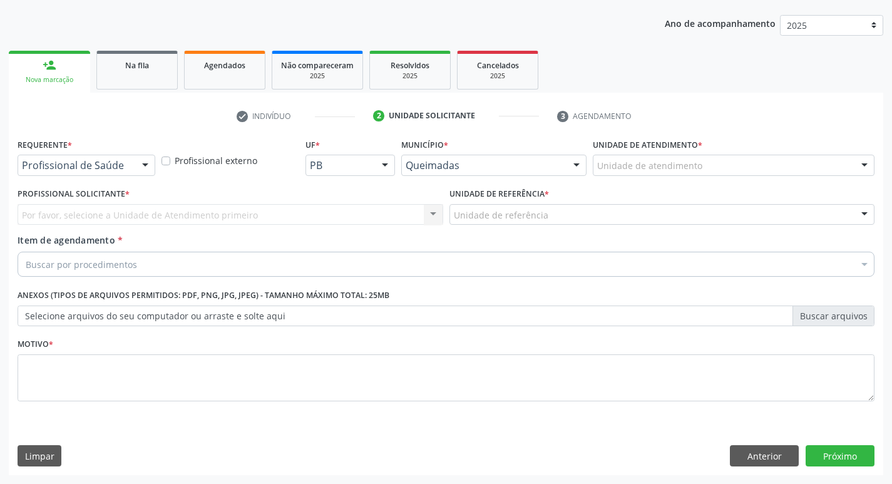
scroll to position [136, 0]
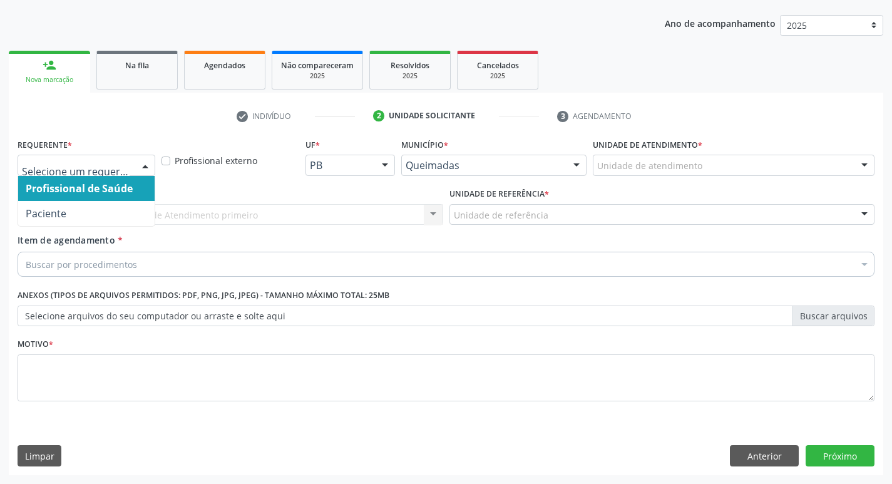
click at [143, 162] on div at bounding box center [145, 165] width 19 height 21
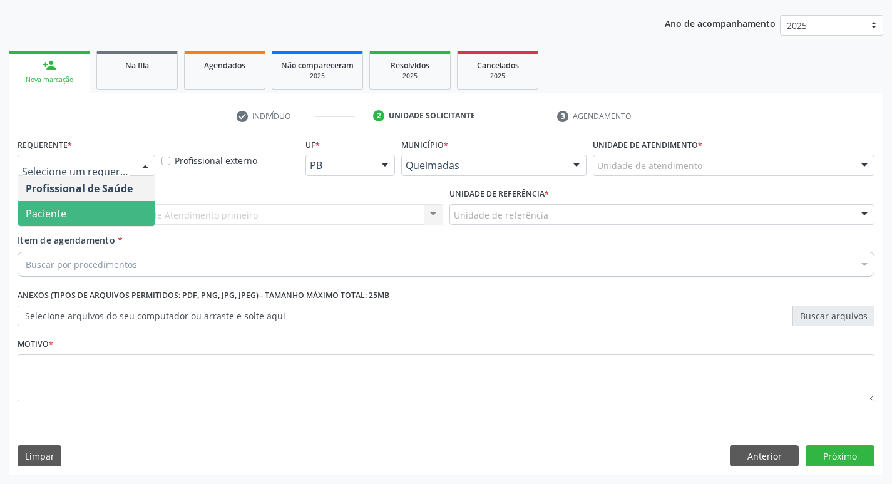
click at [105, 213] on span "Paciente" at bounding box center [86, 213] width 136 height 25
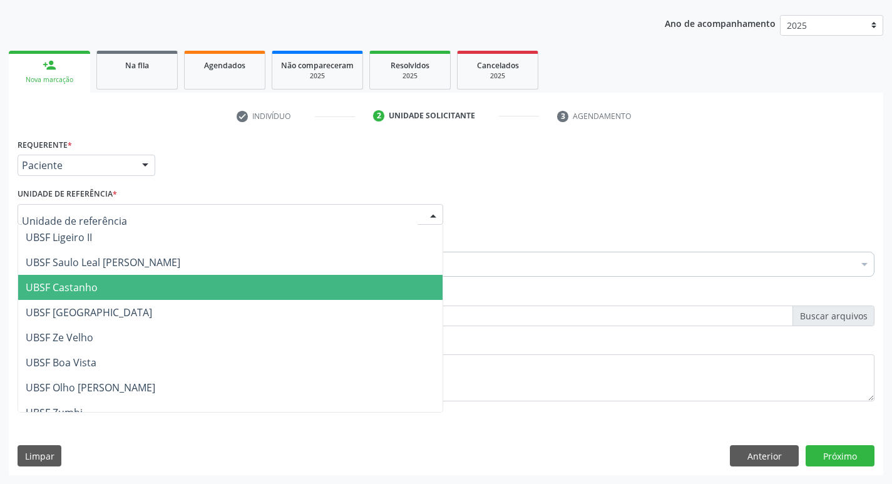
click at [122, 289] on span "UBSF Castanho" at bounding box center [230, 287] width 424 height 25
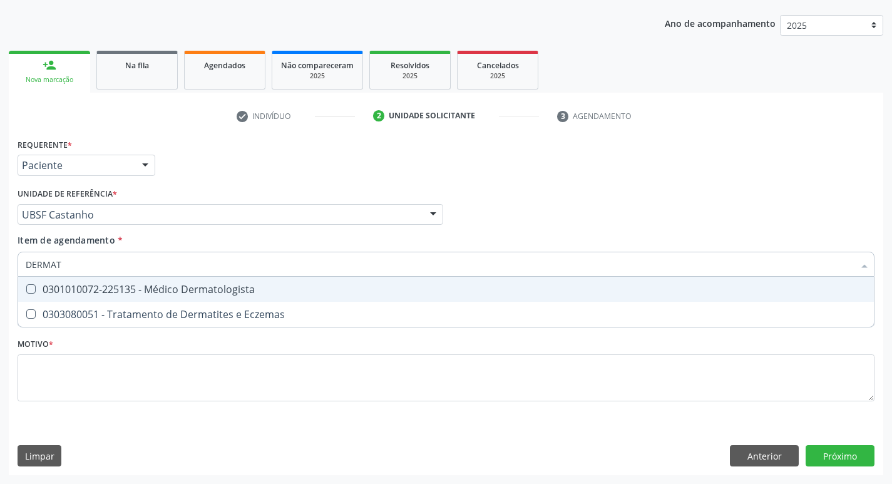
type input "DERMATO"
click at [28, 284] on span "0301010072-225135 - Médico Dermatologista" at bounding box center [446, 289] width 856 height 25
checkbox Dermatologista "true"
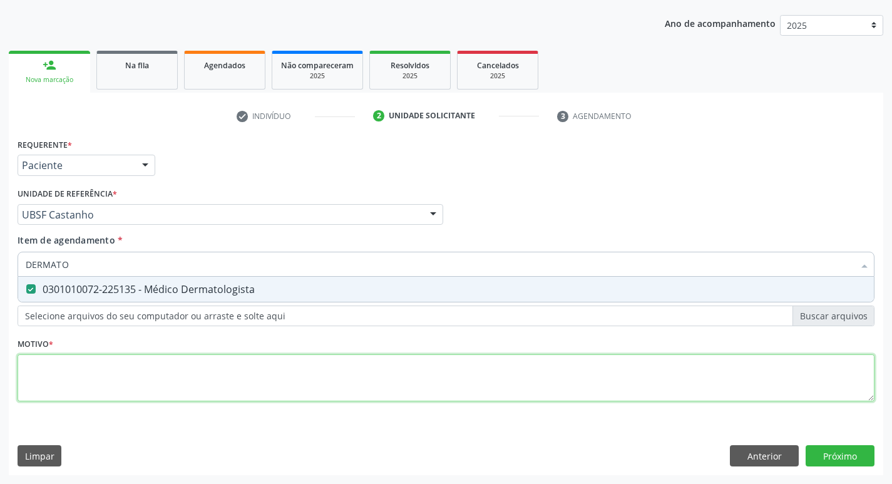
click at [33, 363] on div "Requerente * Paciente Profissional de Saúde Paciente Nenhum resultado encontrad…" at bounding box center [446, 277] width 857 height 284
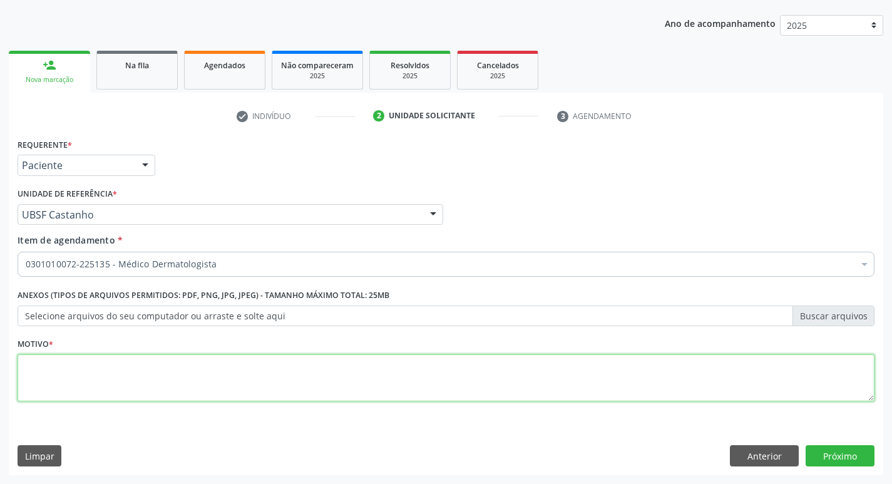
click at [31, 361] on textarea at bounding box center [446, 378] width 857 height 48
type textarea "CONSULTA COM"
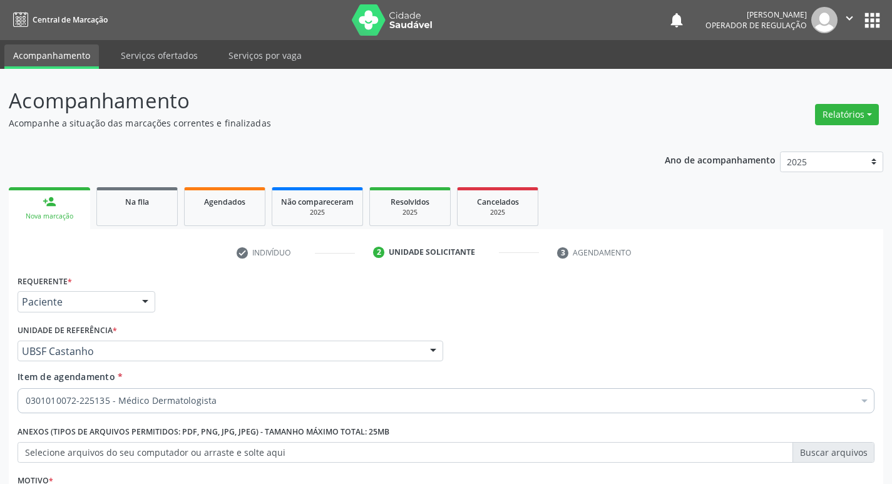
scroll to position [136, 0]
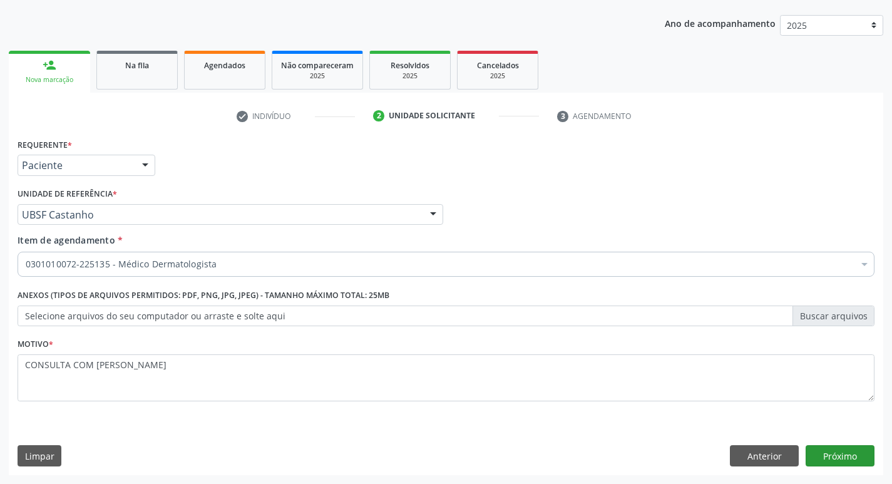
type textarea "CONSULTA COM DERMATO"
click at [834, 453] on button "Próximo" at bounding box center [840, 455] width 69 height 21
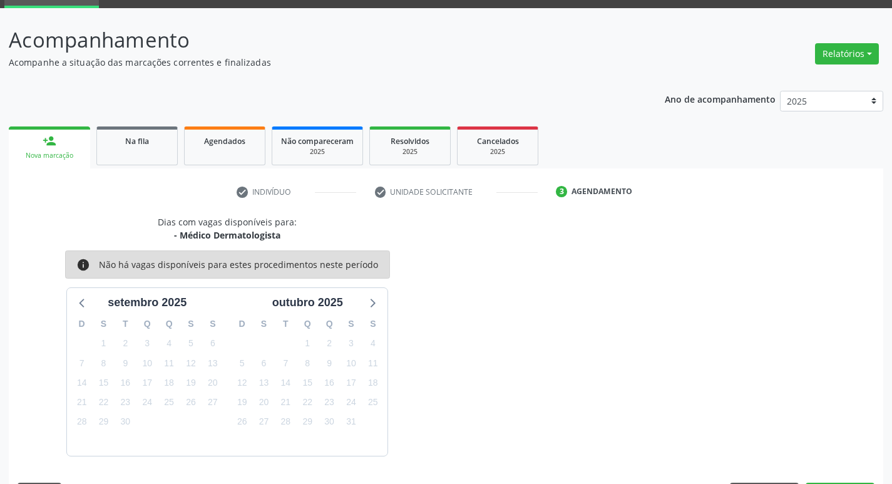
scroll to position [98, 0]
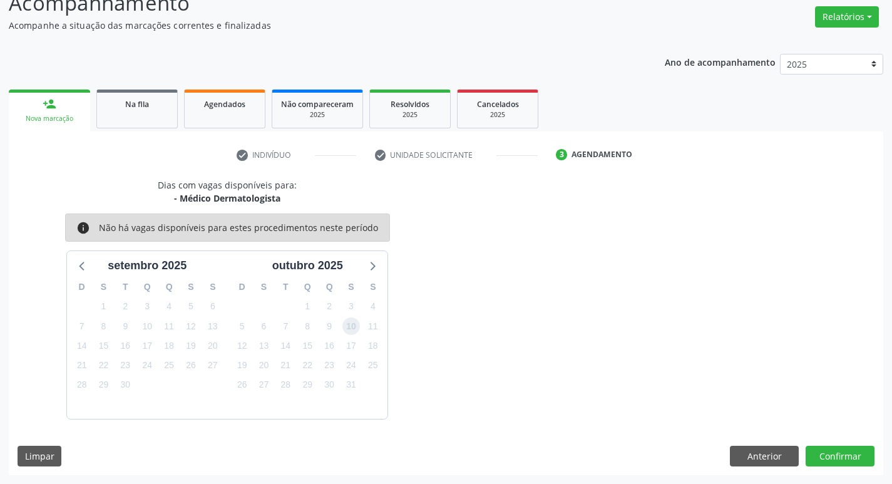
click at [356, 326] on span "10" at bounding box center [351, 326] width 18 height 18
click at [833, 459] on button "Confirmar" at bounding box center [840, 456] width 69 height 21
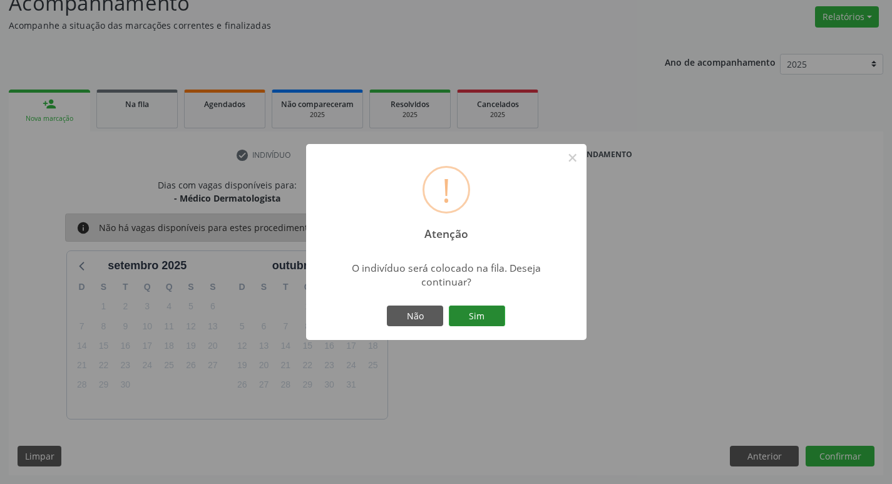
click at [486, 316] on button "Sim" at bounding box center [477, 315] width 56 height 21
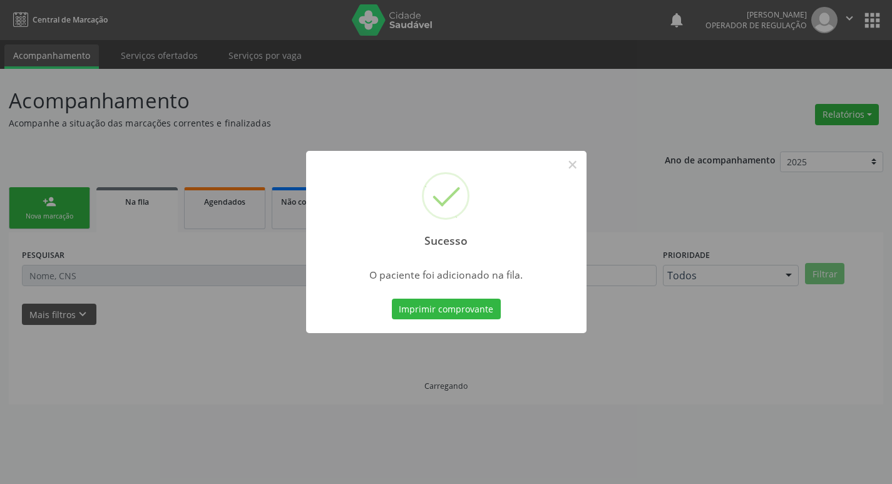
scroll to position [0, 0]
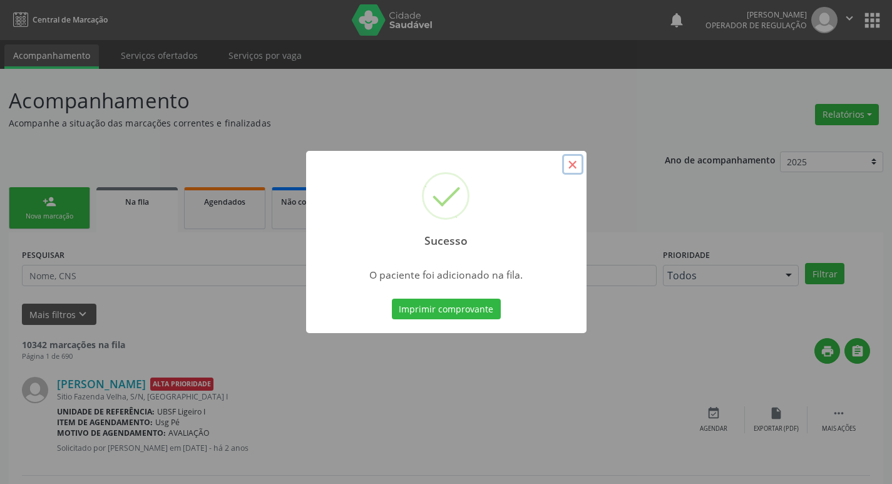
click at [573, 168] on button "×" at bounding box center [572, 164] width 21 height 21
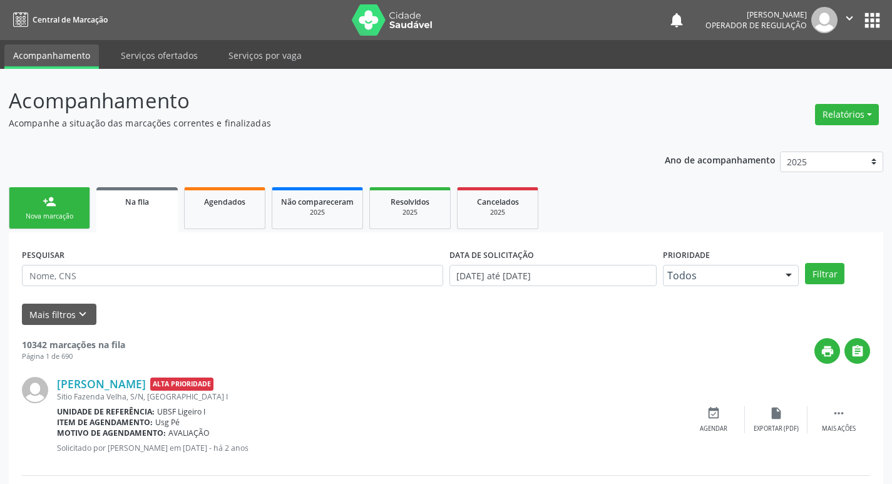
click at [45, 204] on div "person_add" at bounding box center [50, 202] width 14 height 14
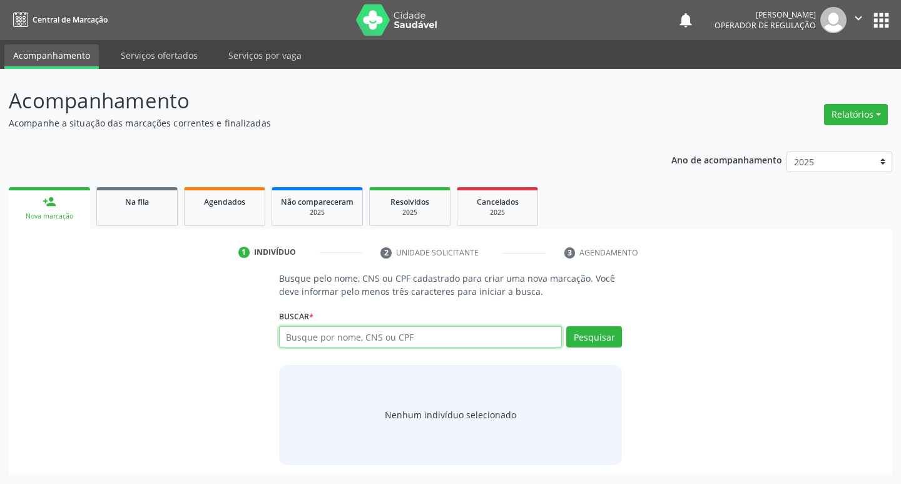
drag, startPoint x: 312, startPoint y: 334, endPoint x: 362, endPoint y: 320, distance: 52.5
click at [322, 332] on input "text" at bounding box center [421, 336] width 284 height 21
click at [319, 336] on input "text" at bounding box center [421, 336] width 284 height 21
type input "705000003725656"
click at [598, 333] on button "Pesquisar" at bounding box center [595, 336] width 56 height 21
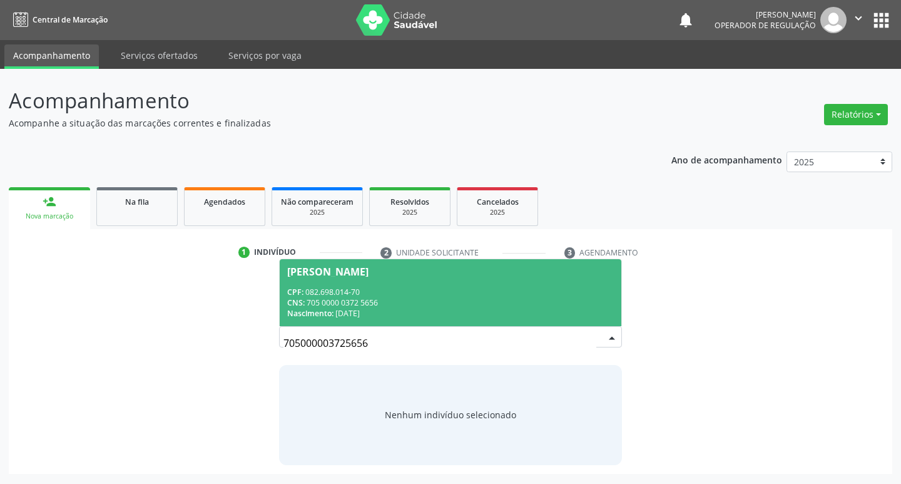
click at [369, 272] on div "Janaína Costa Ferreiea" at bounding box center [327, 272] width 81 height 10
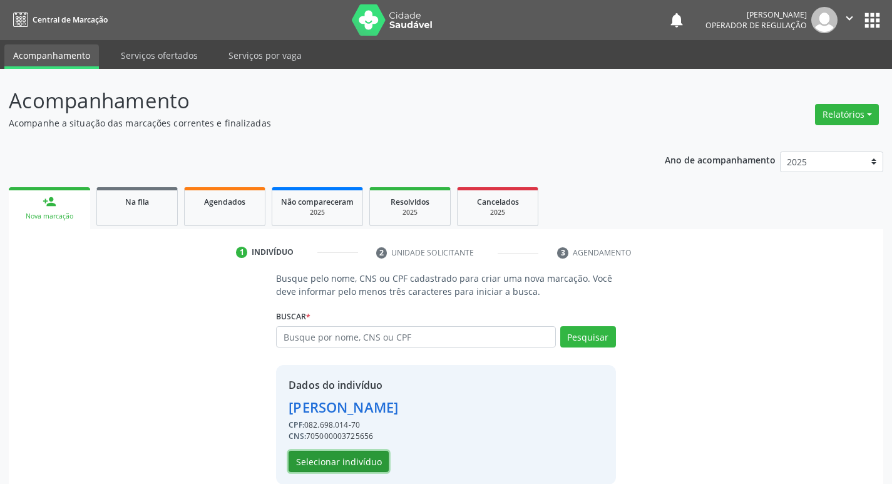
click at [356, 462] on button "Selecionar indivíduo" at bounding box center [339, 461] width 100 height 21
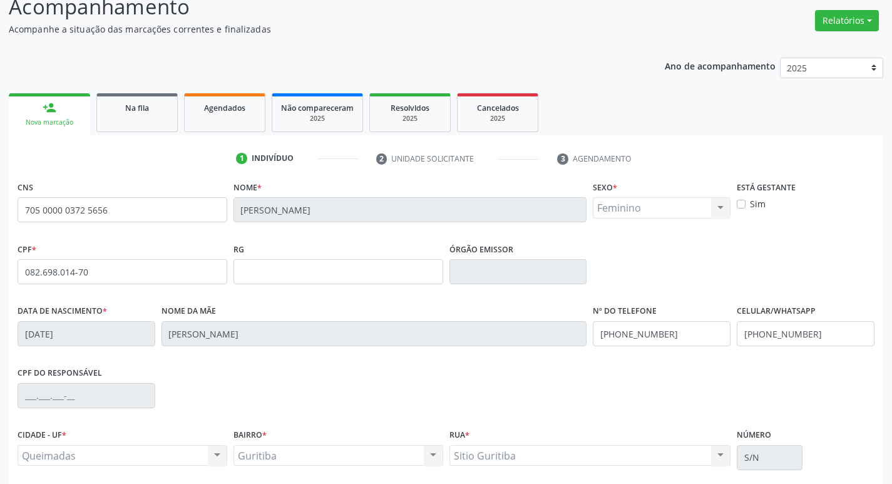
scroll to position [195, 0]
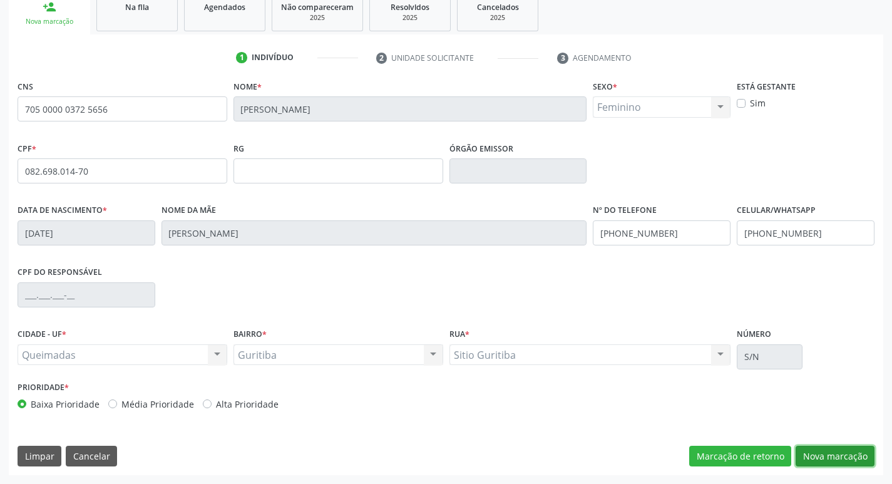
click at [842, 455] on button "Nova marcação" at bounding box center [835, 456] width 79 height 21
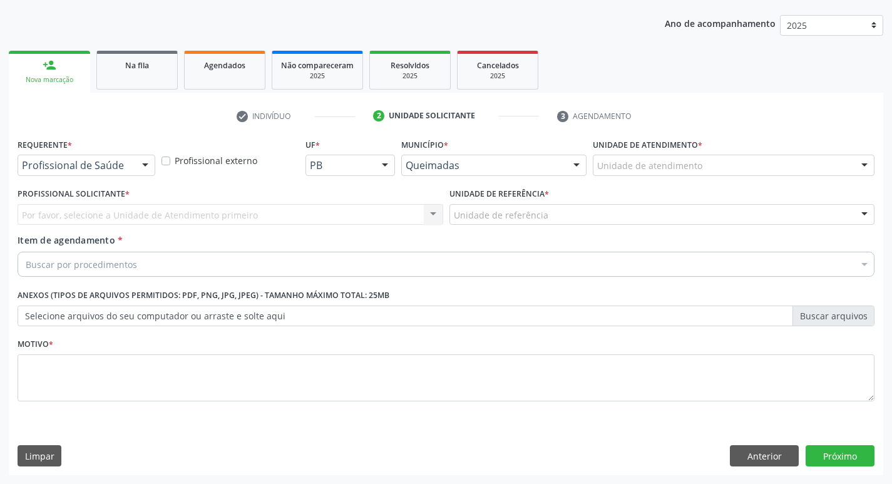
click at [145, 165] on div at bounding box center [145, 165] width 19 height 21
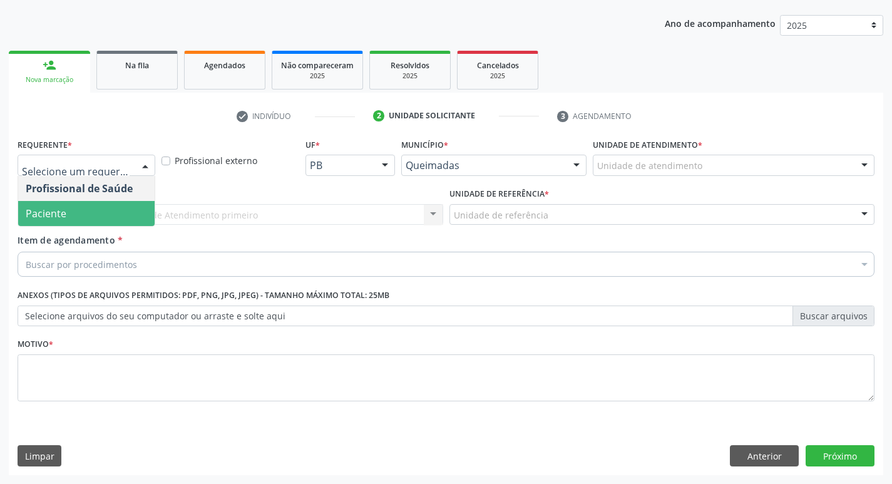
click at [130, 201] on span "Paciente" at bounding box center [86, 213] width 136 height 25
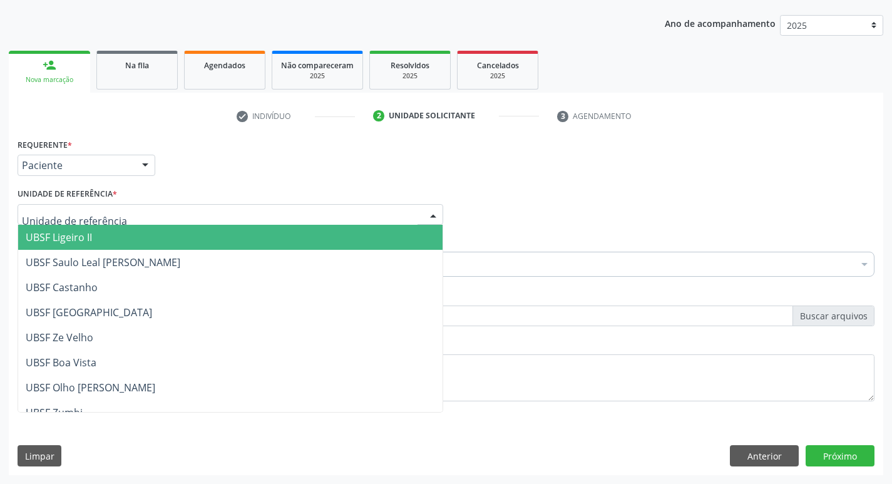
click at [120, 208] on div at bounding box center [231, 214] width 426 height 21
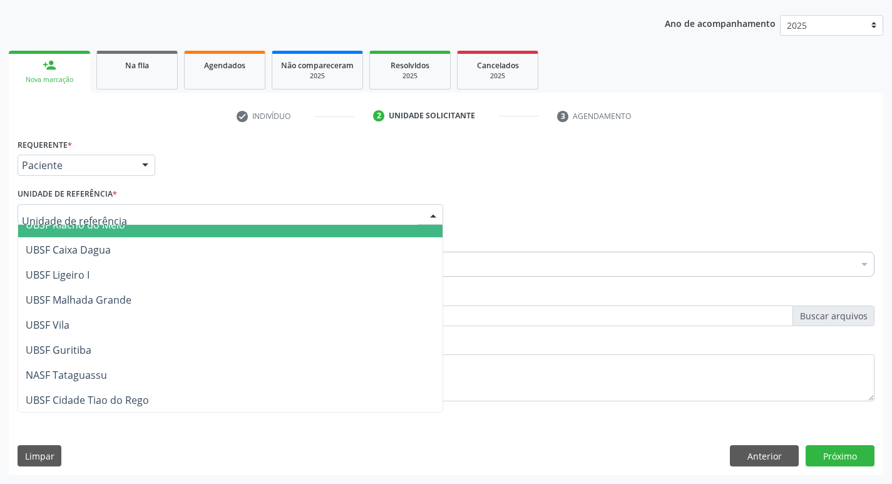
scroll to position [314, 0]
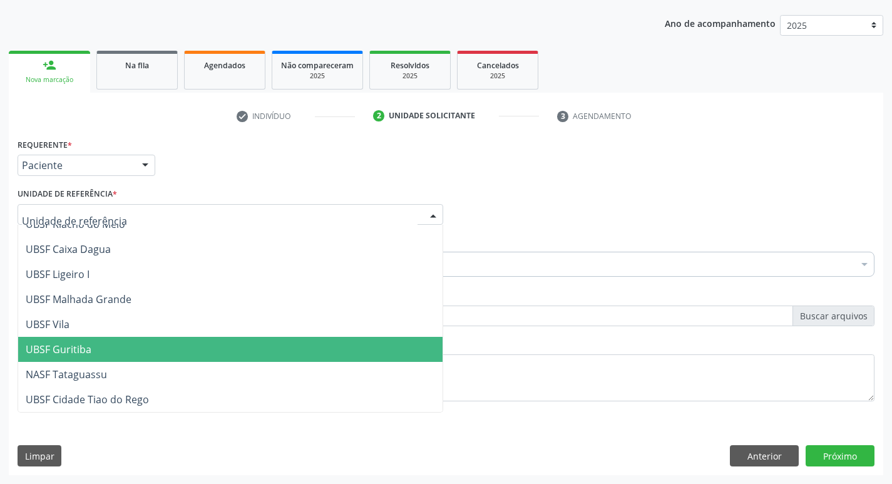
click at [110, 344] on span "UBSF Guritiba" at bounding box center [230, 349] width 424 height 25
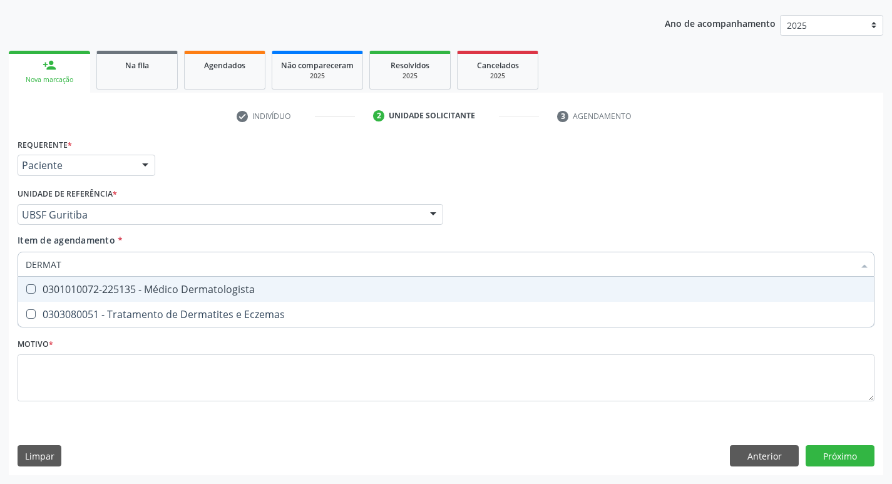
type input "DERMATO"
click at [34, 290] on Dermatologista at bounding box center [30, 288] width 9 height 9
click at [26, 290] on Dermatologista "checkbox" at bounding box center [22, 289] width 8 height 8
checkbox Dermatologista "true"
click at [543, 232] on div "Profissional Solicitante Por favor, selecione a Unidade de Atendimento primeiro…" at bounding box center [445, 209] width 863 height 49
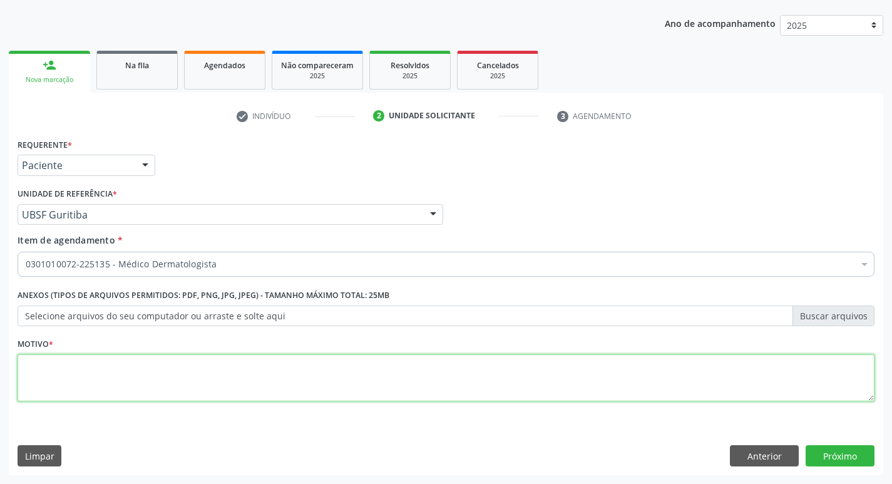
click at [34, 365] on textarea at bounding box center [446, 378] width 857 height 48
type textarea "CONSULTA COM DERMATO"
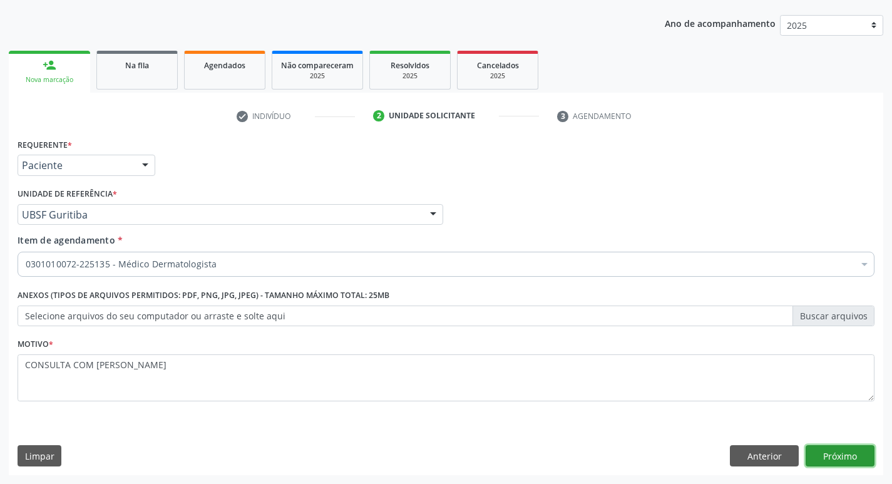
click at [835, 456] on button "Próximo" at bounding box center [840, 455] width 69 height 21
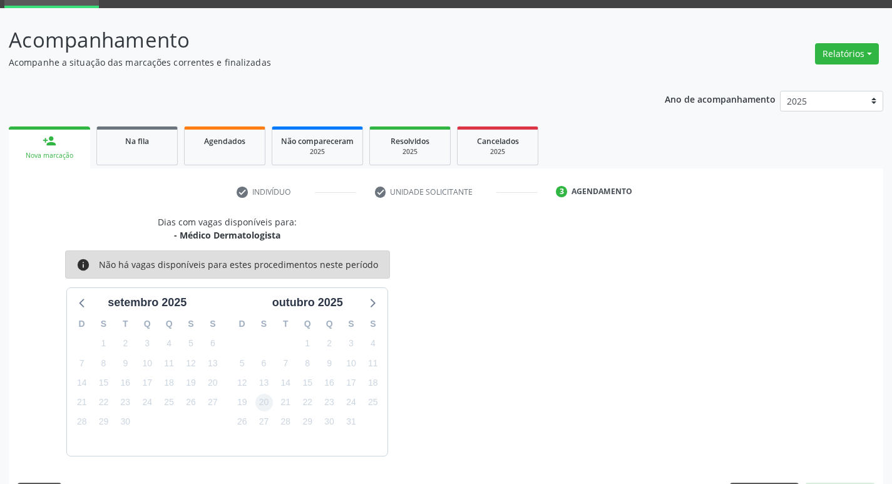
scroll to position [98, 0]
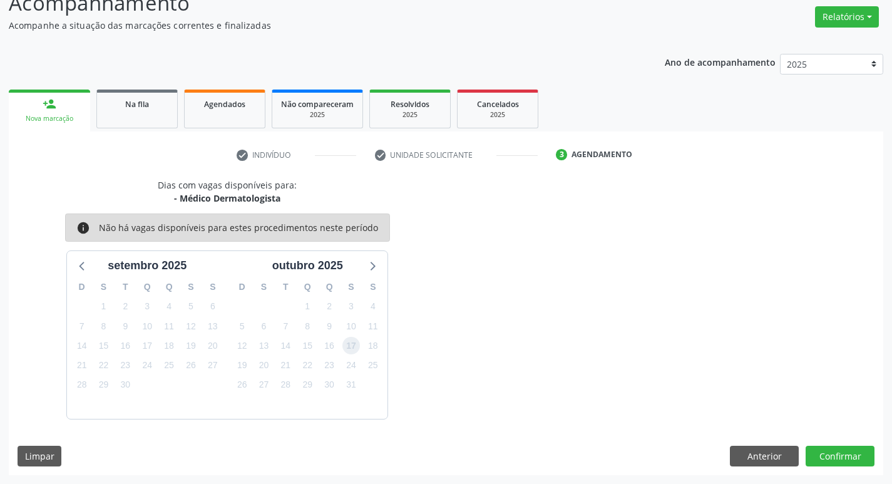
click at [351, 348] on span "17" at bounding box center [351, 346] width 18 height 18
click at [846, 454] on button "Confirmar" at bounding box center [840, 456] width 69 height 21
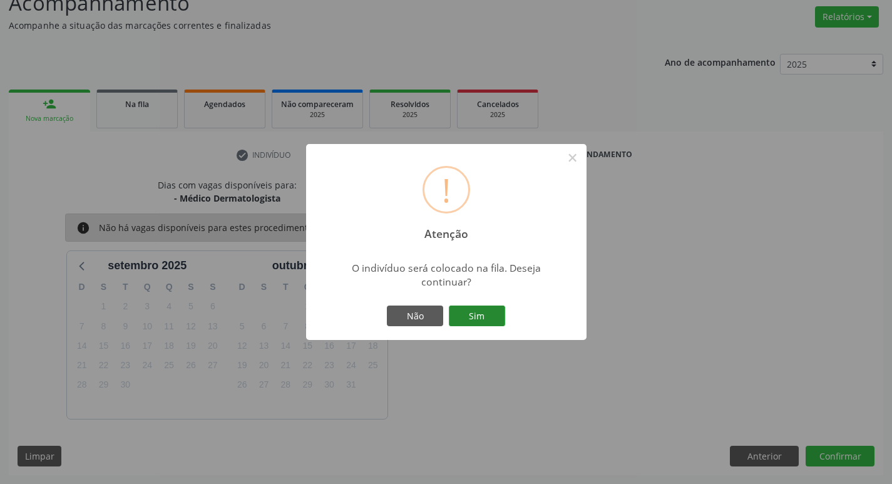
click at [490, 315] on button "Sim" at bounding box center [477, 315] width 56 height 21
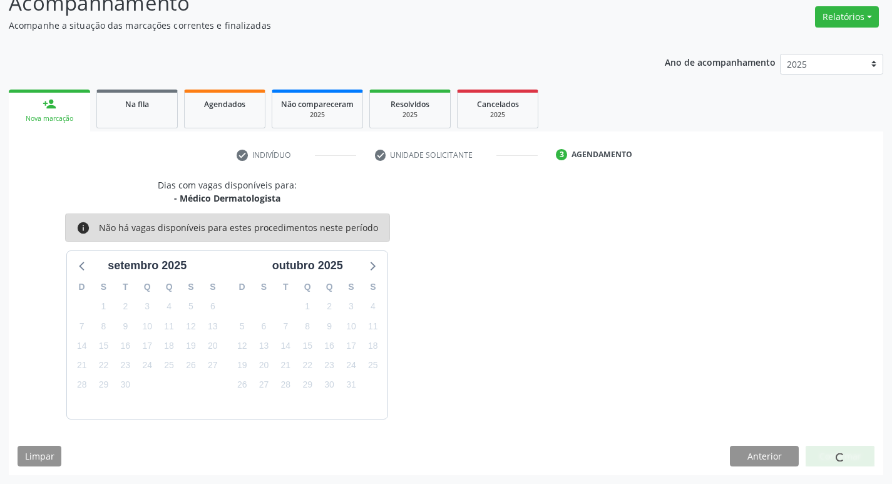
scroll to position [0, 0]
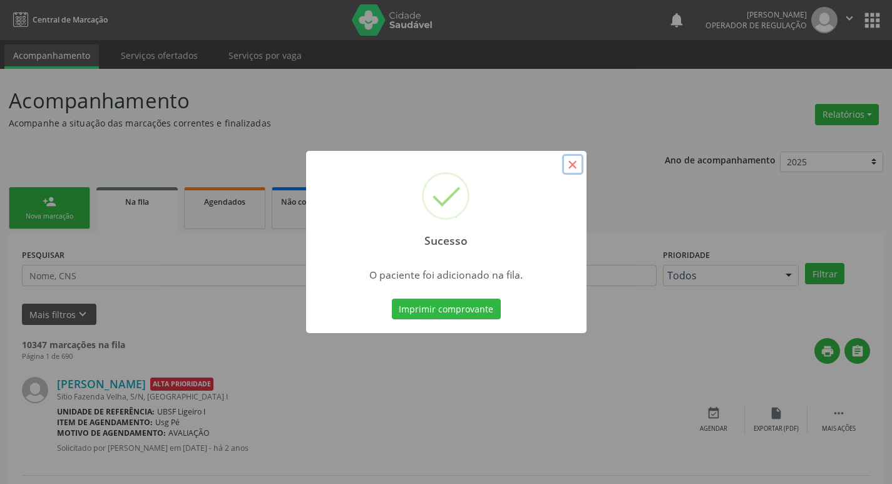
click at [575, 163] on button "×" at bounding box center [572, 164] width 21 height 21
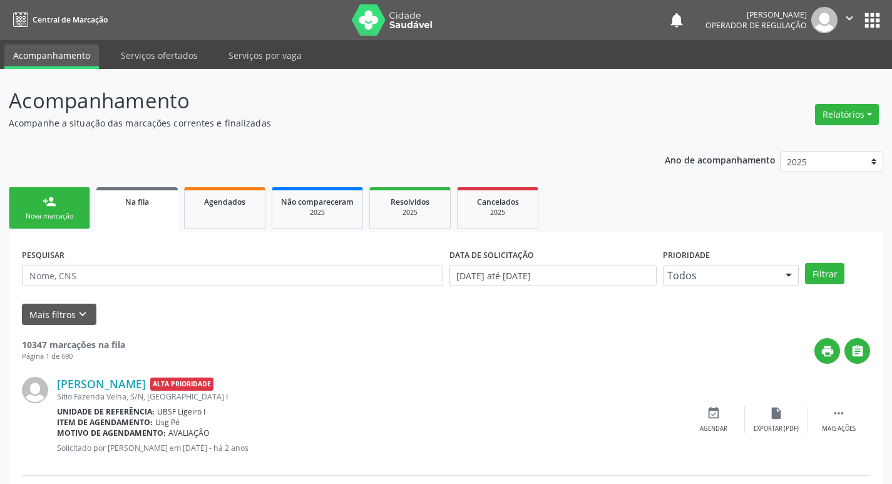
click at [34, 210] on link "person_add Nova marcação" at bounding box center [49, 208] width 81 height 42
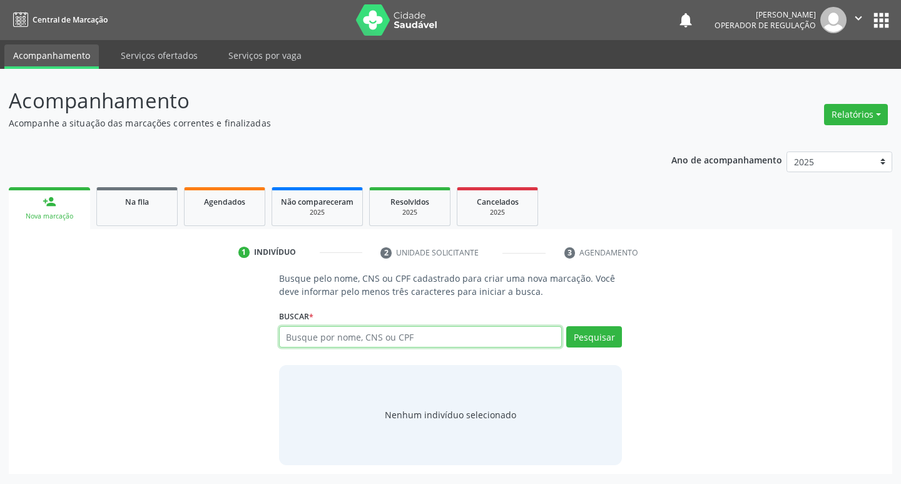
click at [383, 340] on input "text" at bounding box center [421, 336] width 284 height 21
click at [354, 334] on input "text" at bounding box center [421, 336] width 284 height 21
type input "705800438587837"
click at [594, 337] on button "Pesquisar" at bounding box center [595, 336] width 56 height 21
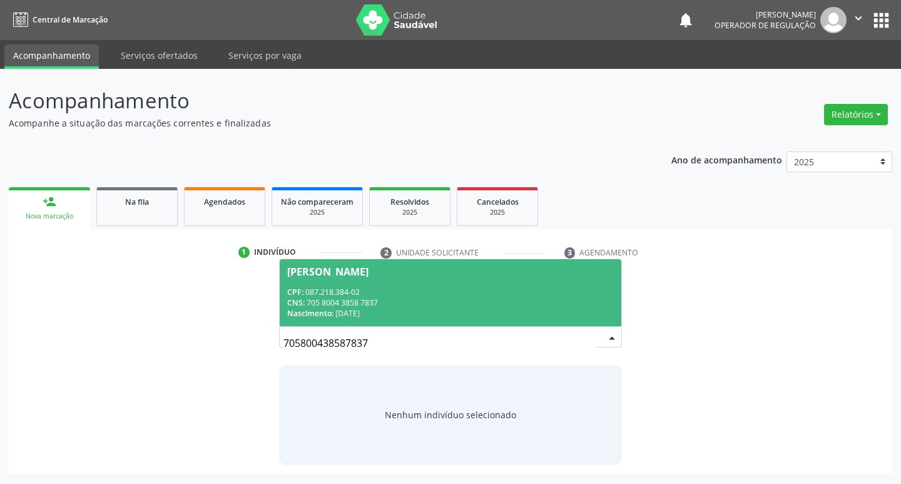
click at [369, 271] on div "Maria Aparecida da Silva Felipe" at bounding box center [327, 272] width 81 height 10
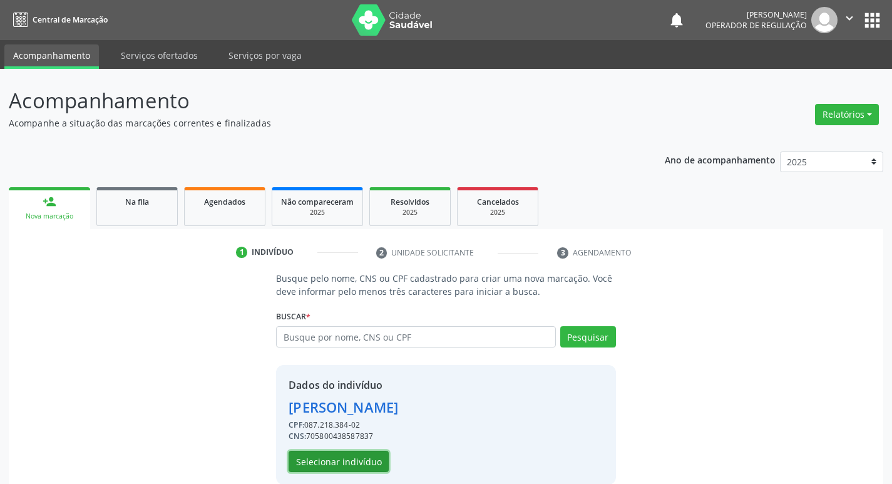
click at [329, 459] on button "Selecionar indivíduo" at bounding box center [339, 461] width 100 height 21
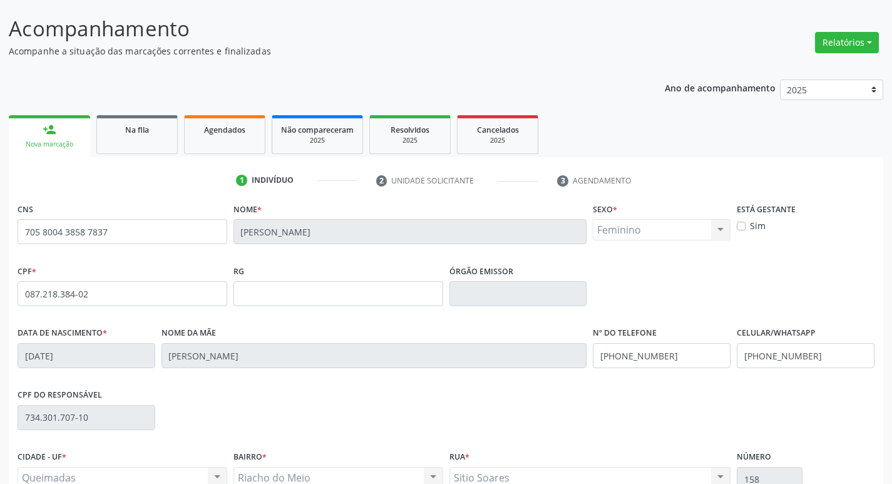
scroll to position [195, 0]
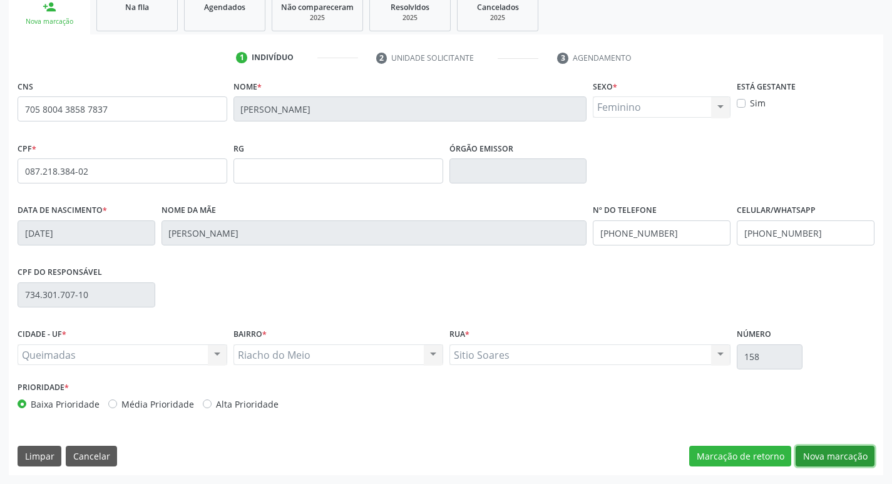
click at [834, 454] on button "Nova marcação" at bounding box center [835, 456] width 79 height 21
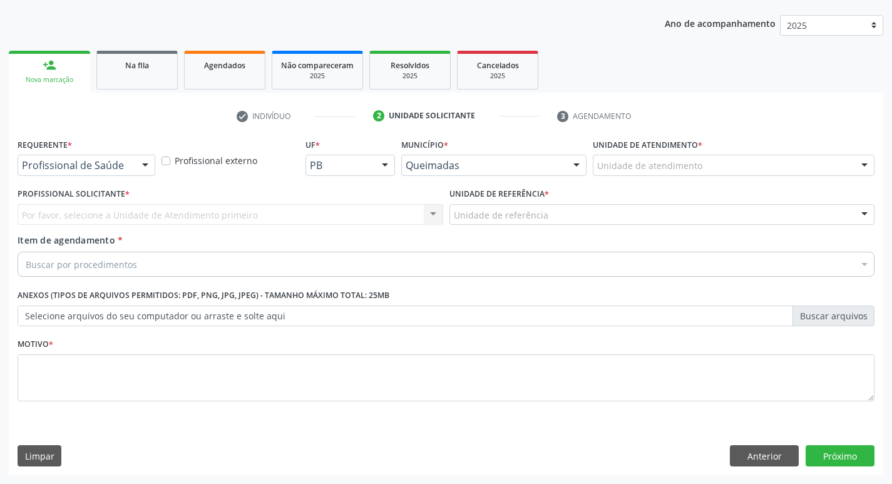
click at [149, 162] on div at bounding box center [145, 165] width 19 height 21
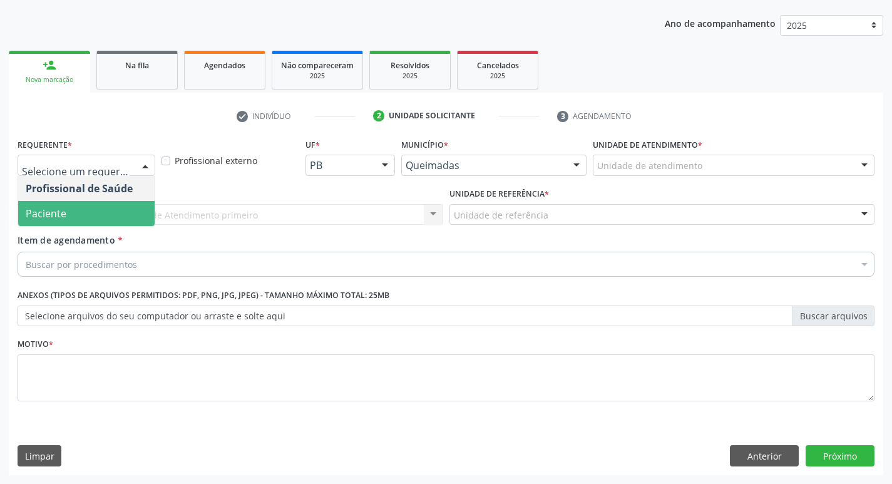
click at [116, 212] on span "Paciente" at bounding box center [86, 213] width 136 height 25
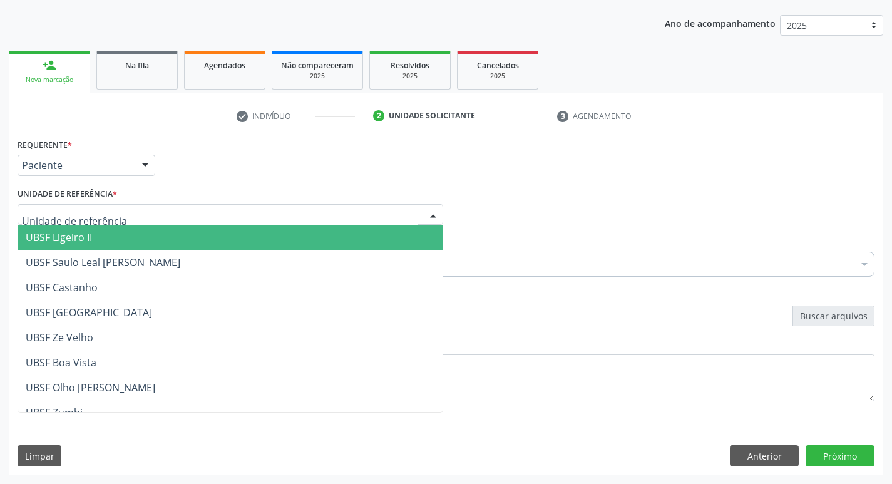
click at [116, 212] on div at bounding box center [231, 214] width 426 height 21
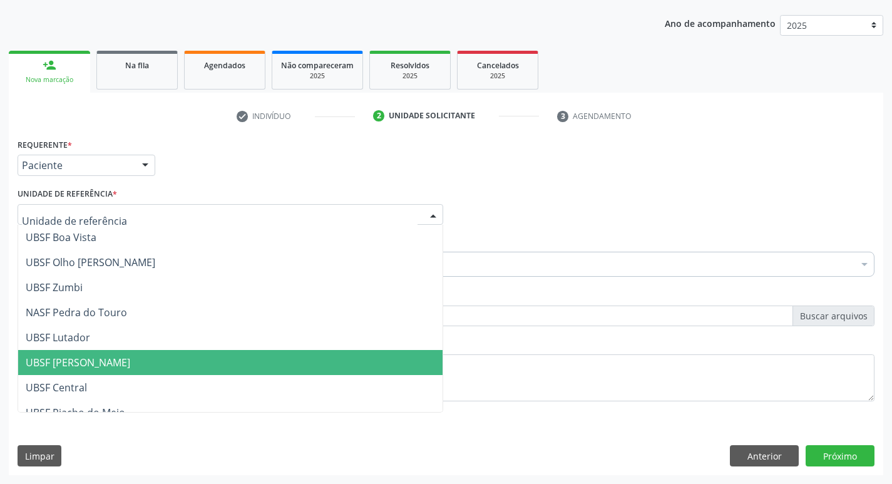
scroll to position [188, 0]
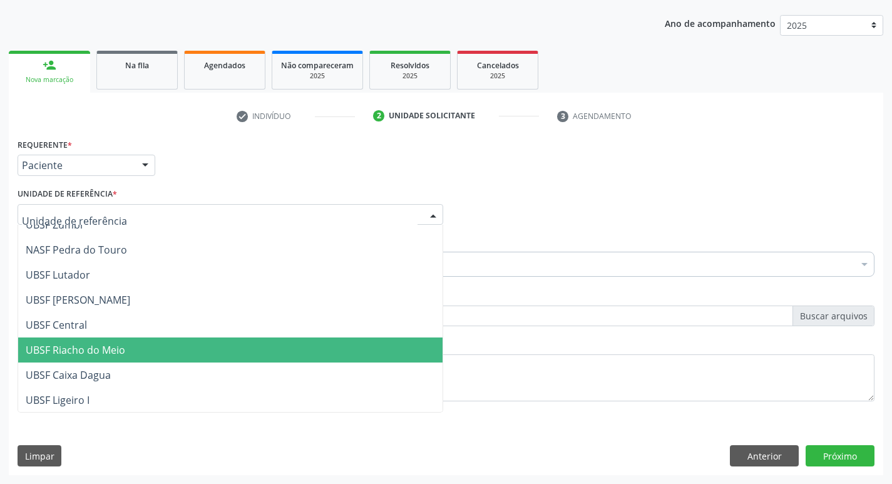
click at [139, 356] on span "UBSF Riacho do Meio" at bounding box center [230, 349] width 424 height 25
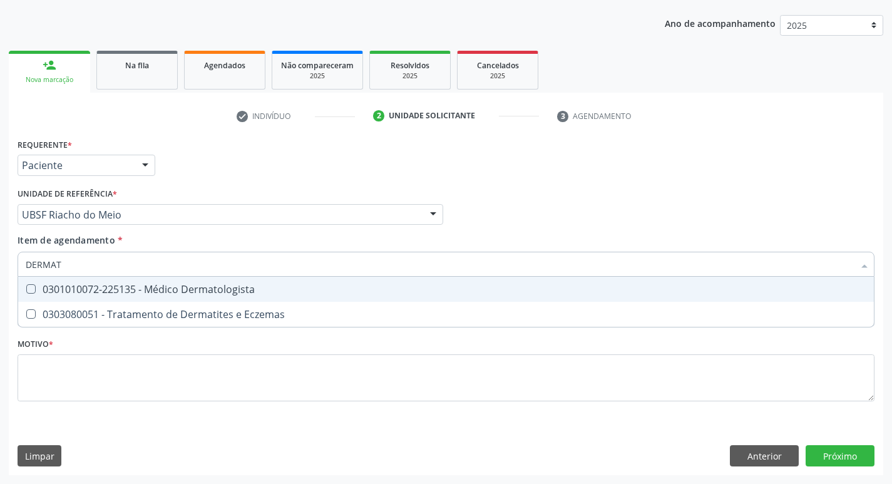
type input "DERMATO"
click at [29, 289] on Dermatologista at bounding box center [30, 288] width 9 height 9
click at [26, 289] on Dermatologista "checkbox" at bounding box center [22, 289] width 8 height 8
checkbox Dermatologista "true"
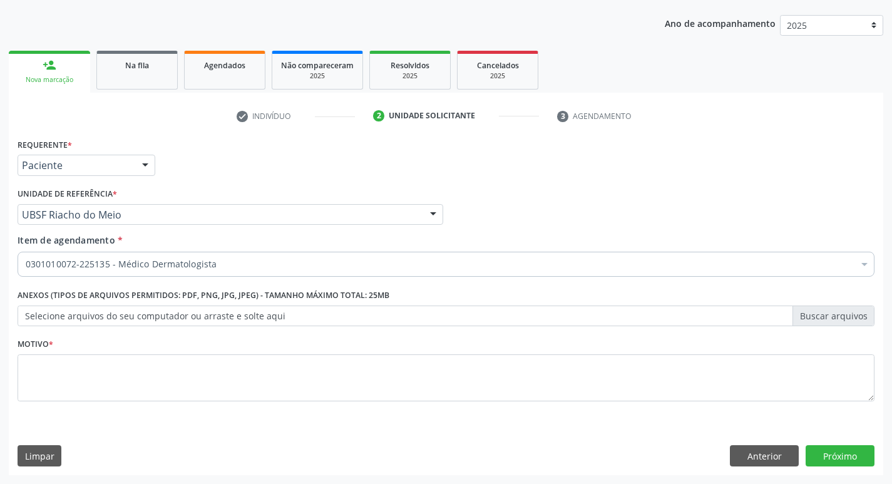
click at [541, 234] on div "Item de agendamento * 0301010072-225135 - Médico Dermatologista Desfazer seleçã…" at bounding box center [446, 253] width 857 height 39
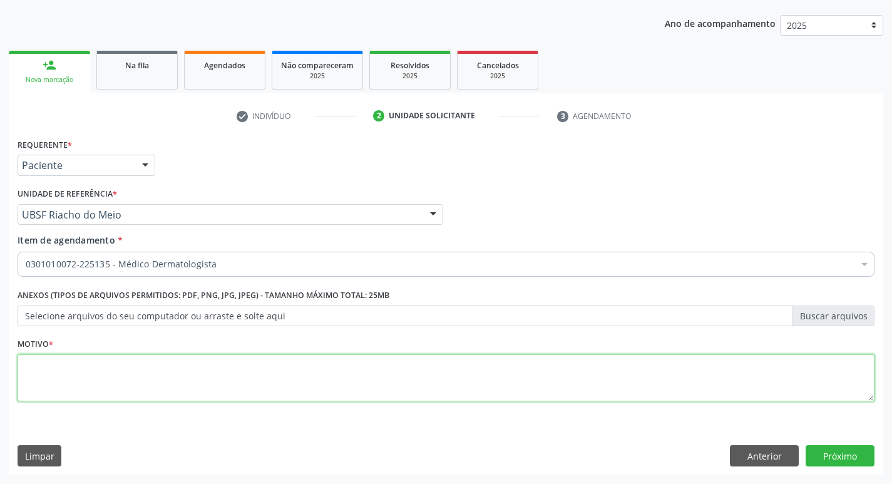
click at [36, 367] on textarea at bounding box center [446, 378] width 857 height 48
type textarea "CONSULTA DERMATO"
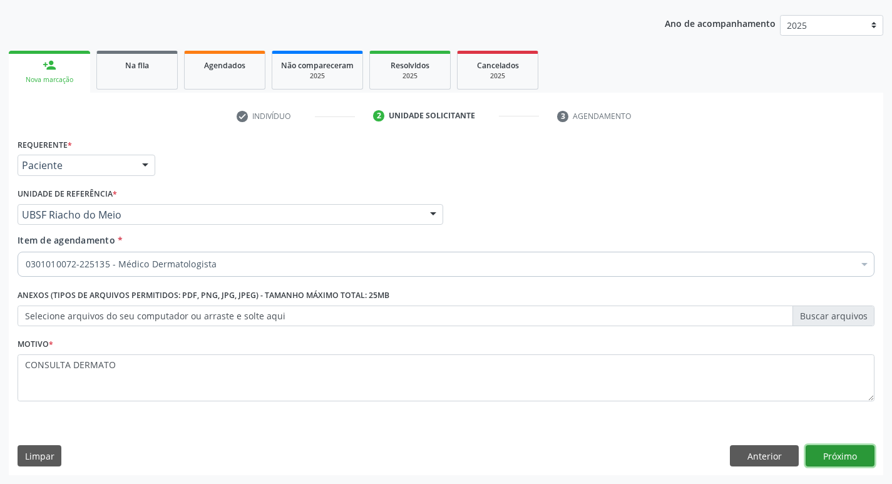
click at [852, 456] on button "Próximo" at bounding box center [840, 455] width 69 height 21
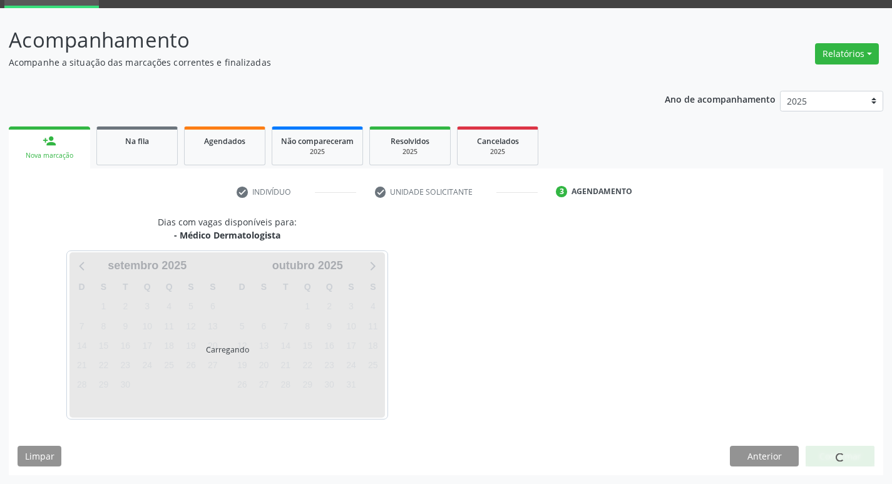
scroll to position [98, 0]
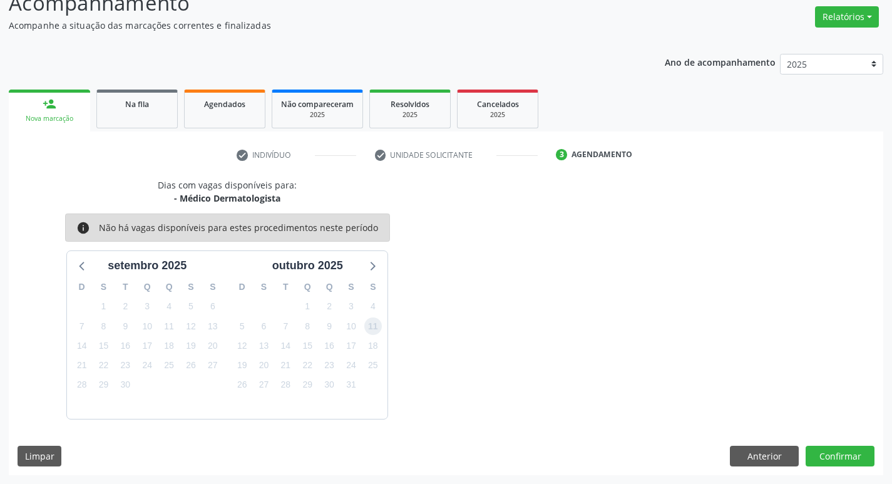
click at [369, 326] on span "11" at bounding box center [373, 326] width 18 height 18
click at [370, 309] on span "4" at bounding box center [373, 307] width 18 height 18
click at [845, 456] on button "Confirmar" at bounding box center [840, 456] width 69 height 21
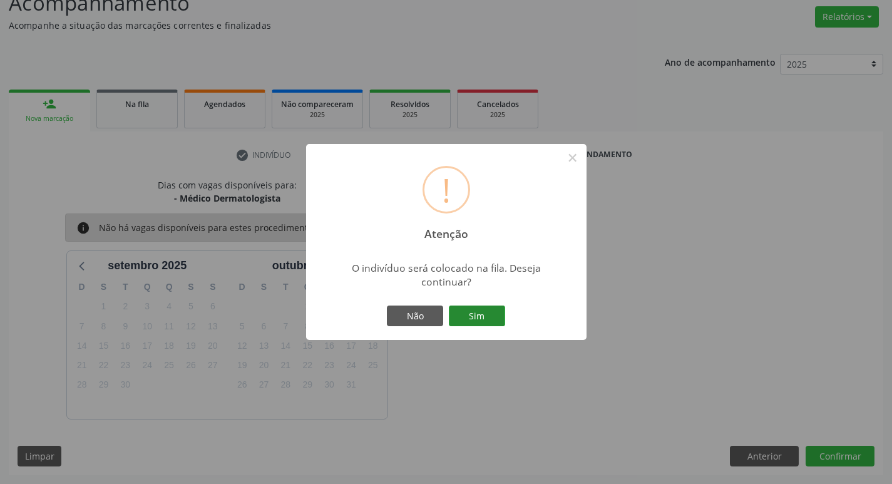
click at [481, 311] on button "Sim" at bounding box center [477, 315] width 56 height 21
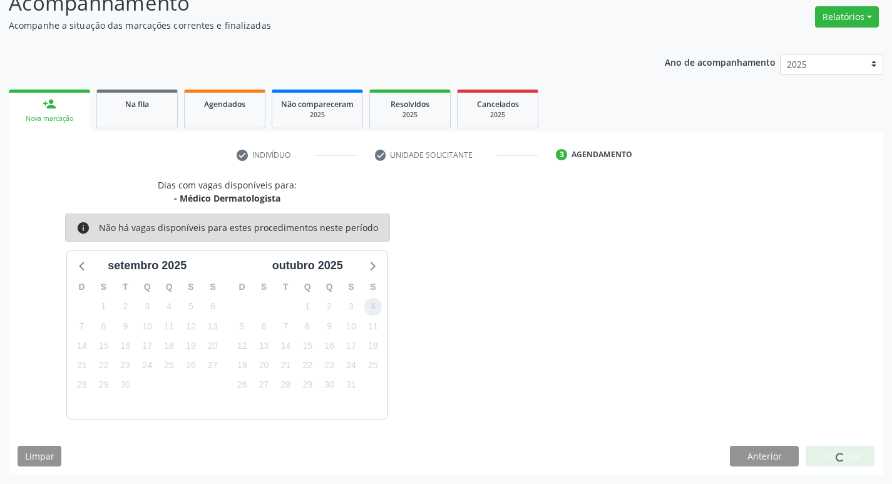
click at [371, 307] on span "4" at bounding box center [373, 307] width 18 height 18
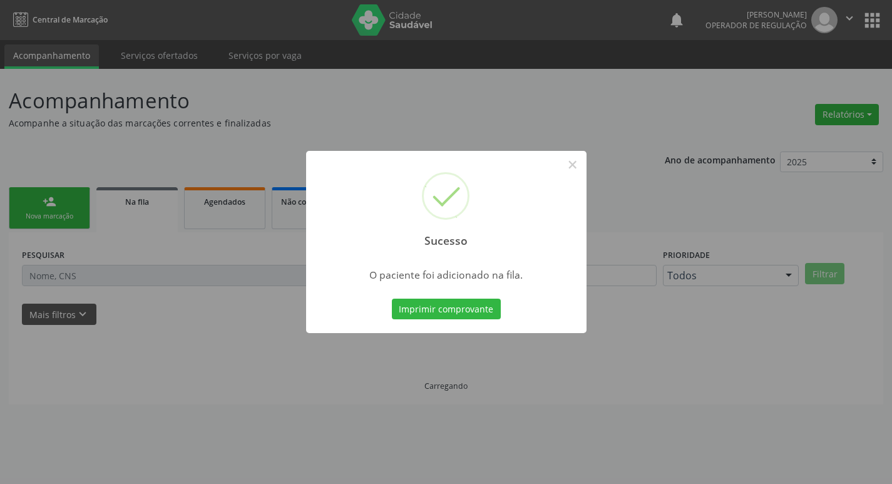
scroll to position [0, 0]
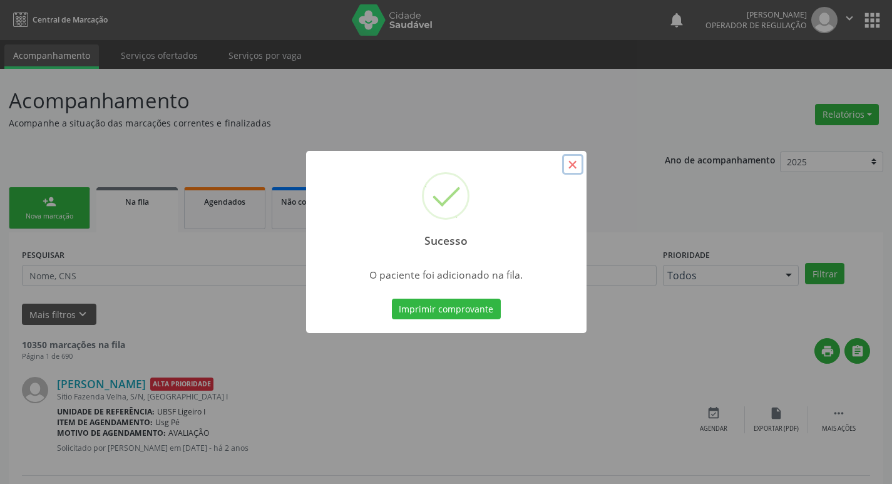
click at [578, 169] on button "×" at bounding box center [572, 164] width 21 height 21
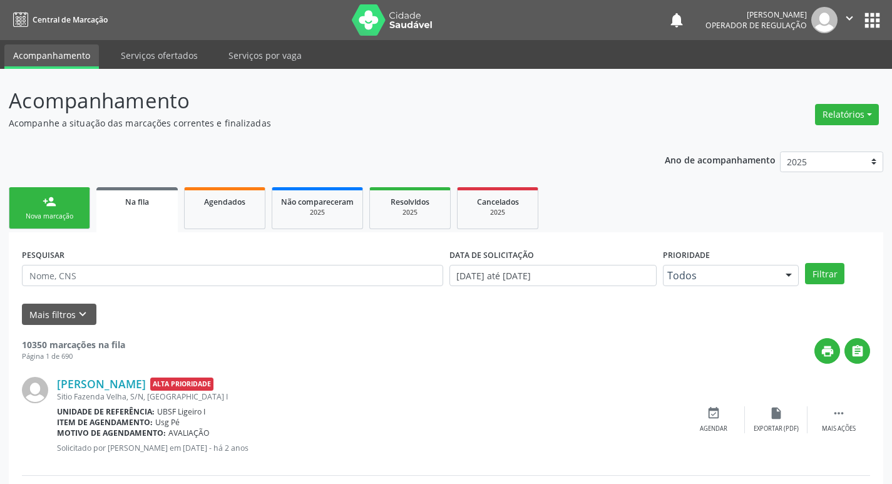
click at [77, 212] on div "Nova marcação" at bounding box center [49, 216] width 63 height 9
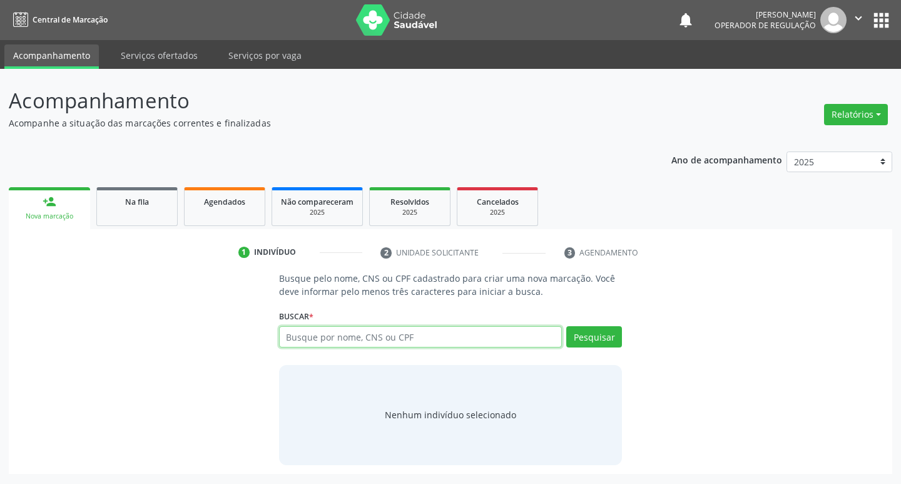
click at [323, 341] on input "text" at bounding box center [421, 336] width 284 height 21
type input "704107193690570"
click at [603, 339] on button "Pesquisar" at bounding box center [595, 336] width 56 height 21
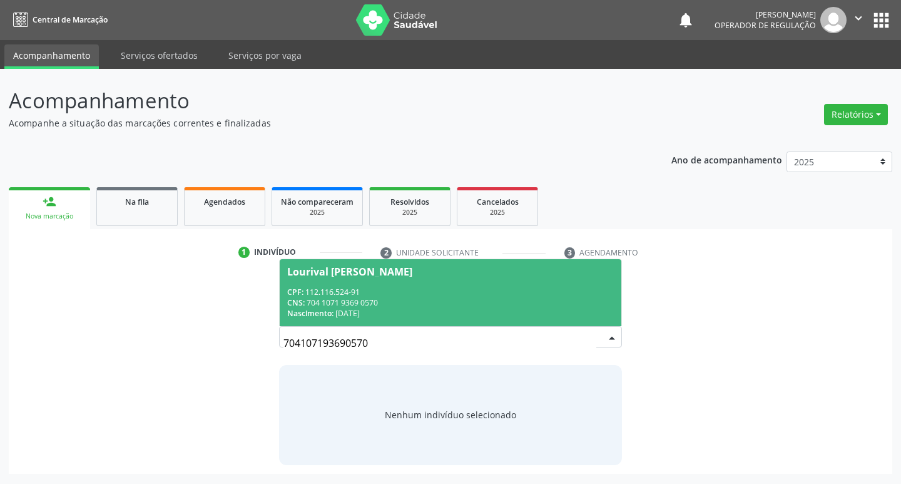
click at [390, 270] on div "Lourival Fausto de Albuqueque" at bounding box center [349, 272] width 125 height 10
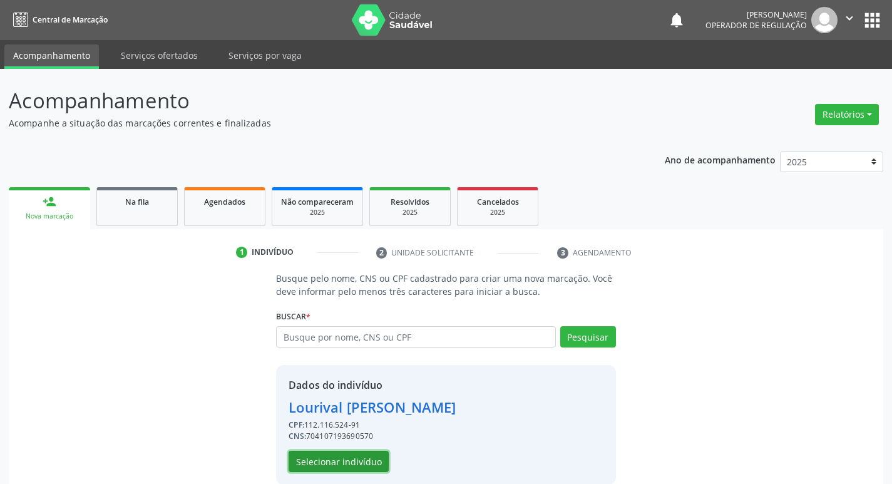
click at [359, 459] on button "Selecionar indivíduo" at bounding box center [339, 461] width 100 height 21
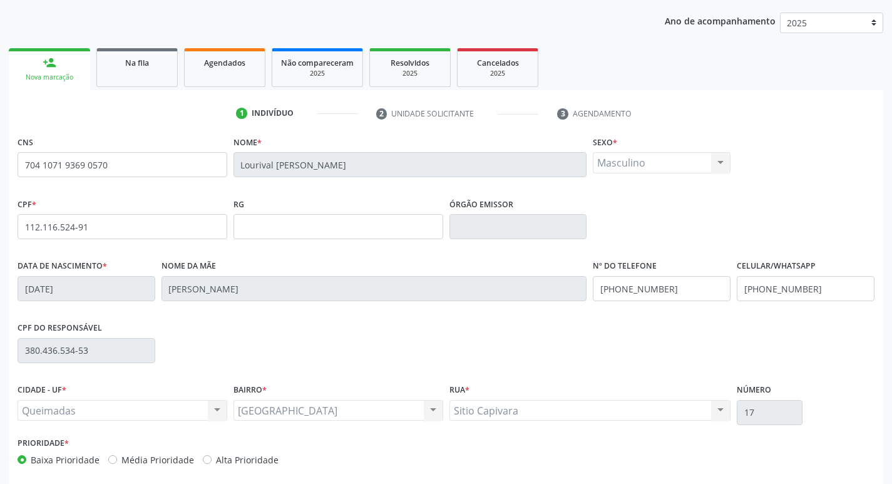
scroll to position [195, 0]
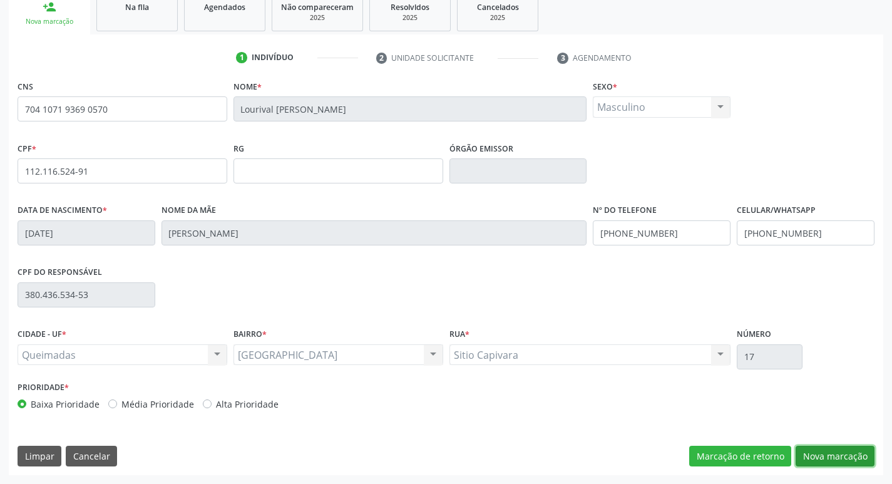
click at [852, 451] on button "Nova marcação" at bounding box center [835, 456] width 79 height 21
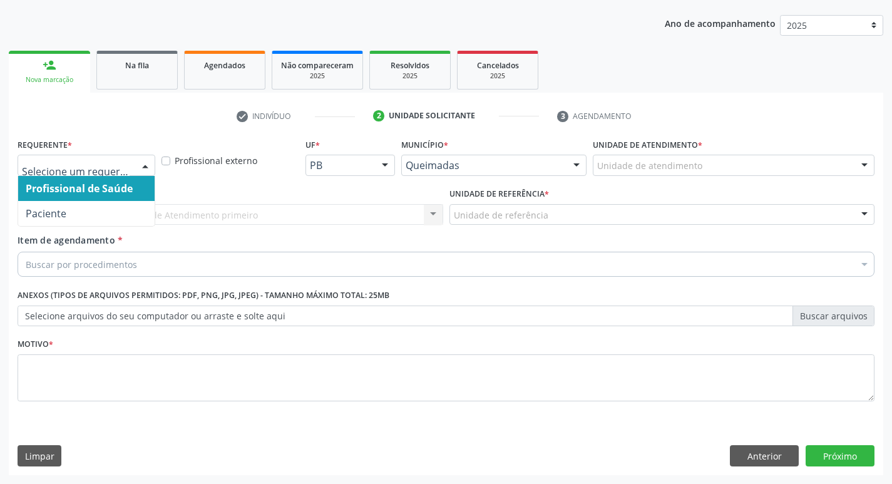
click at [141, 163] on div at bounding box center [145, 165] width 19 height 21
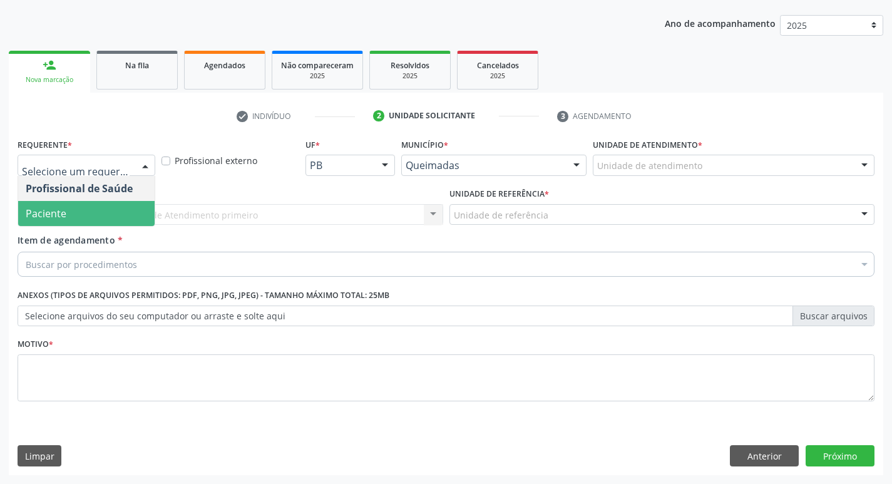
click at [132, 210] on span "Paciente" at bounding box center [86, 213] width 136 height 25
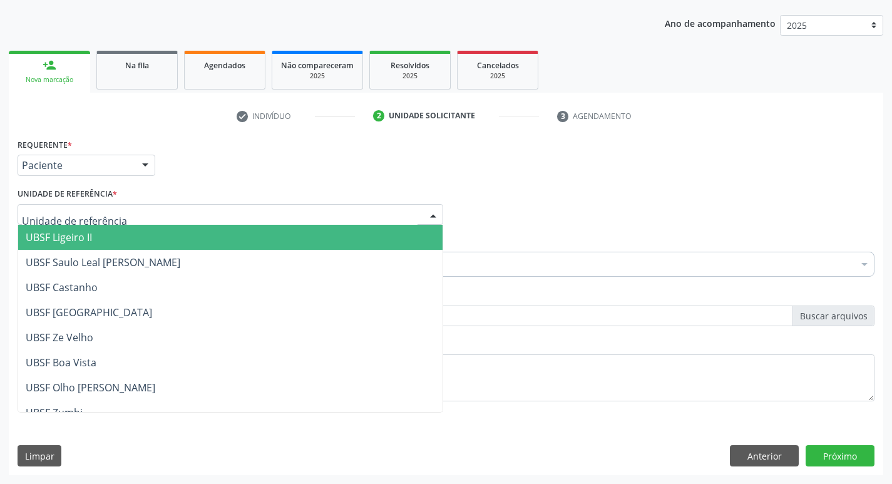
click at [127, 218] on div at bounding box center [231, 214] width 426 height 21
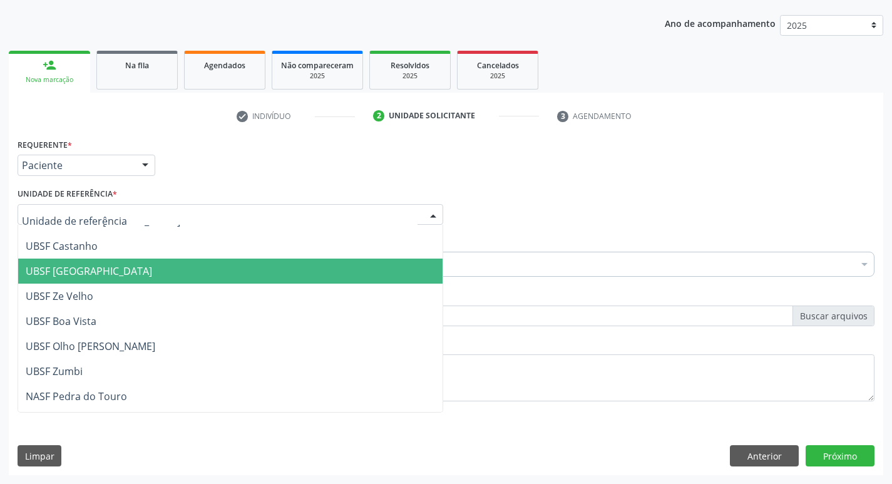
scroll to position [63, 0]
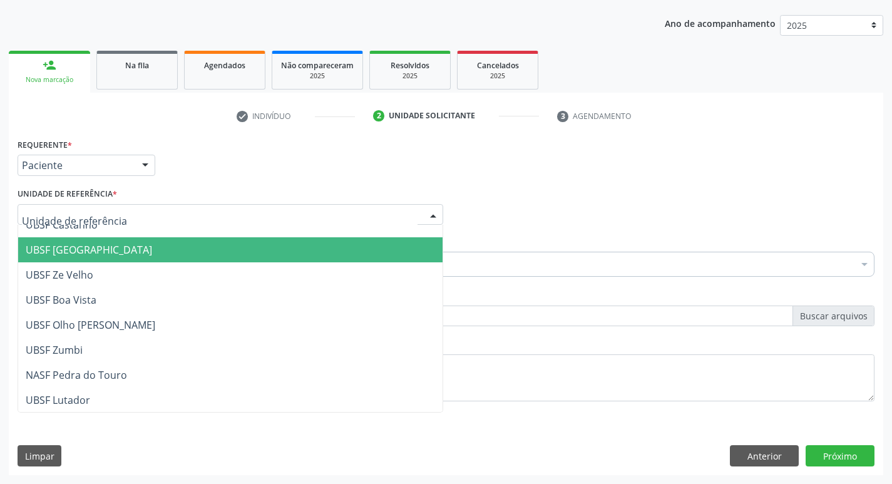
click at [140, 242] on span "UBSF [GEOGRAPHIC_DATA]" at bounding box center [230, 249] width 424 height 25
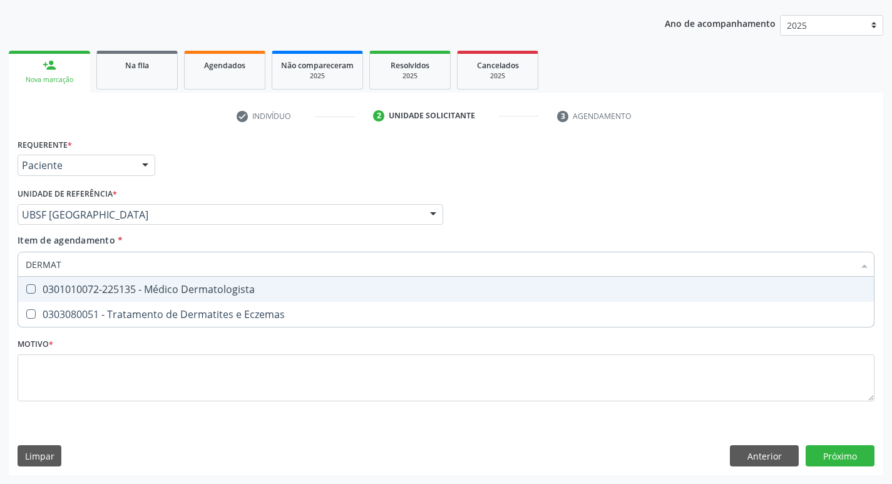
type input "DERMATO"
click at [28, 290] on Dermatologista at bounding box center [30, 288] width 9 height 9
click at [26, 290] on Dermatologista "checkbox" at bounding box center [22, 289] width 8 height 8
checkbox Dermatologista "true"
click at [552, 218] on div "Profissional Solicitante Por favor, selecione a Unidade de Atendimento primeiro…" at bounding box center [445, 209] width 863 height 49
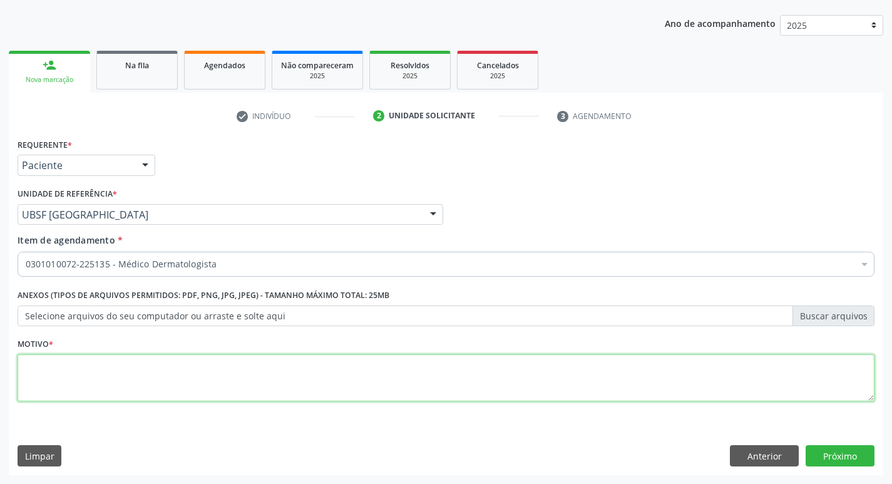
click at [120, 386] on textarea at bounding box center [446, 378] width 857 height 48
type textarea "CONSULTA COM DERMATO"
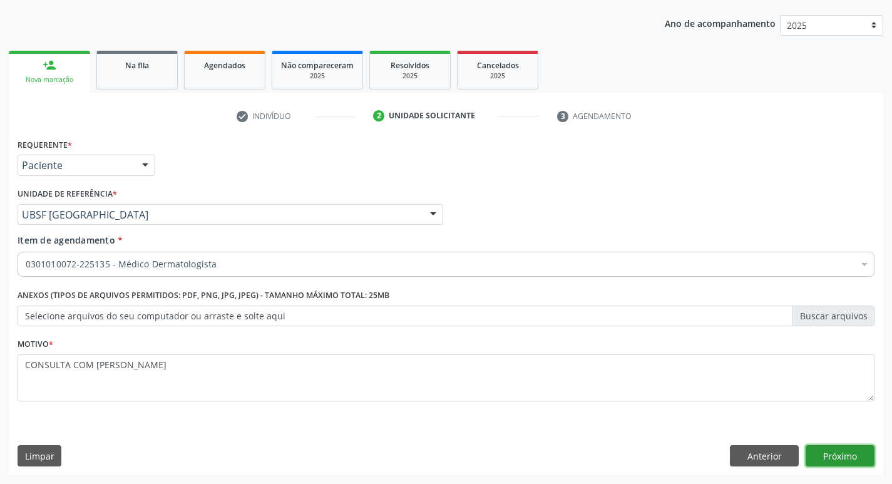
click at [842, 457] on button "Próximo" at bounding box center [840, 455] width 69 height 21
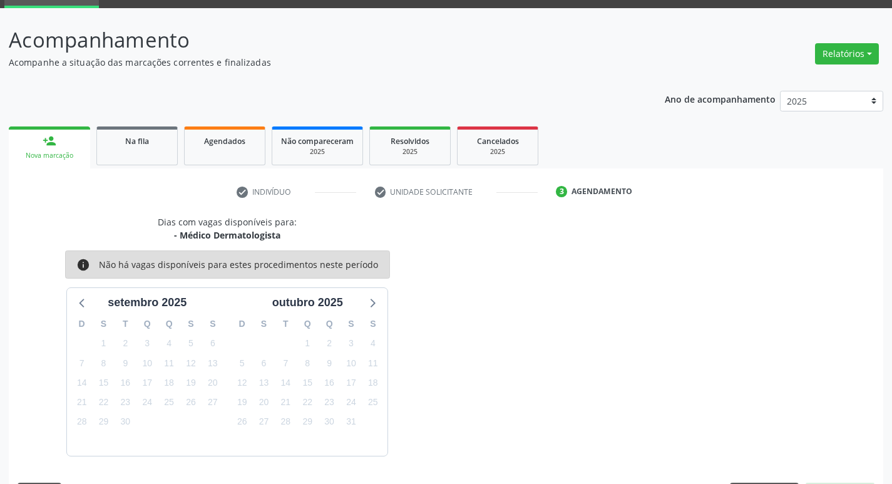
scroll to position [98, 0]
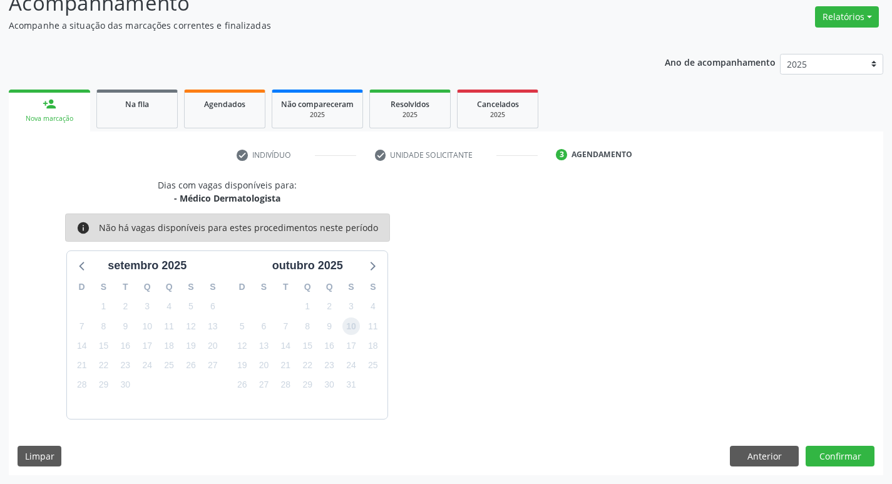
click at [357, 327] on span "10" at bounding box center [351, 326] width 18 height 18
click at [842, 458] on button "Confirmar" at bounding box center [840, 456] width 69 height 21
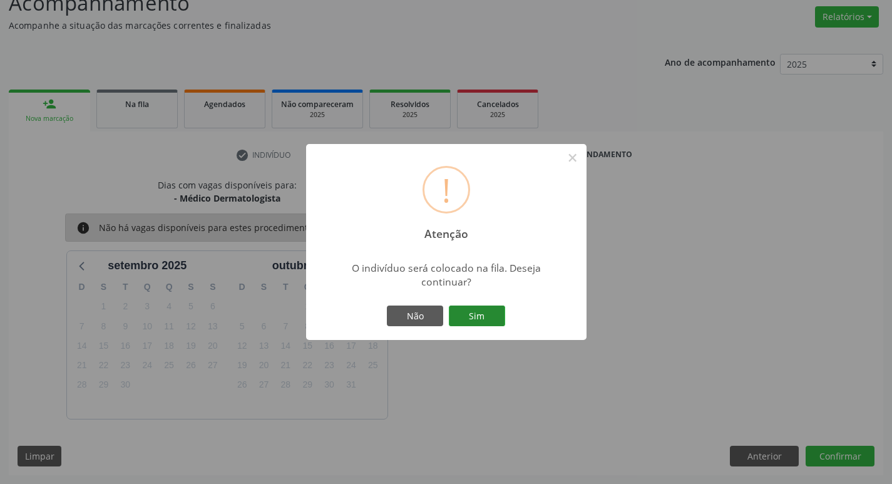
click at [486, 319] on button "Sim" at bounding box center [477, 315] width 56 height 21
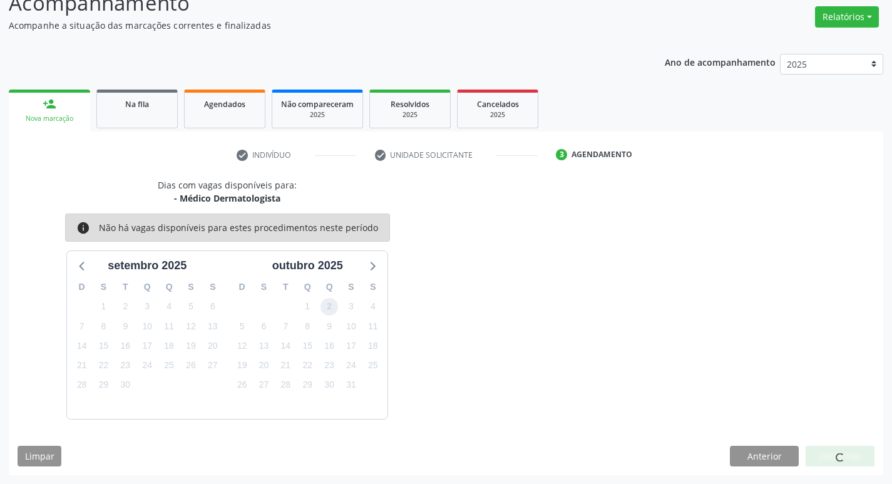
click at [329, 307] on span "2" at bounding box center [330, 307] width 18 height 18
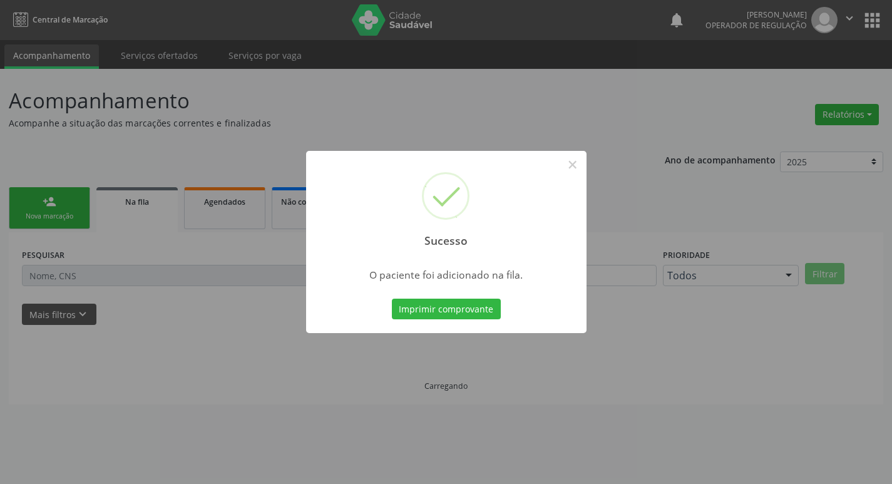
scroll to position [0, 0]
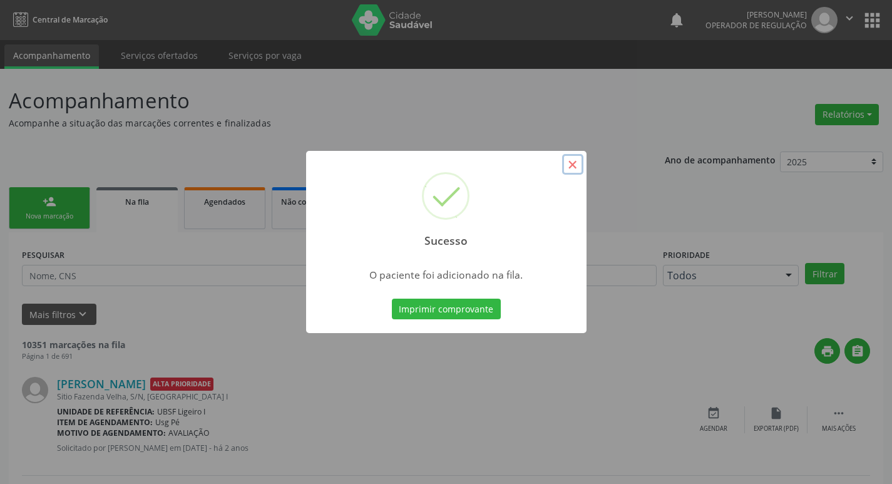
click at [575, 163] on button "×" at bounding box center [572, 164] width 21 height 21
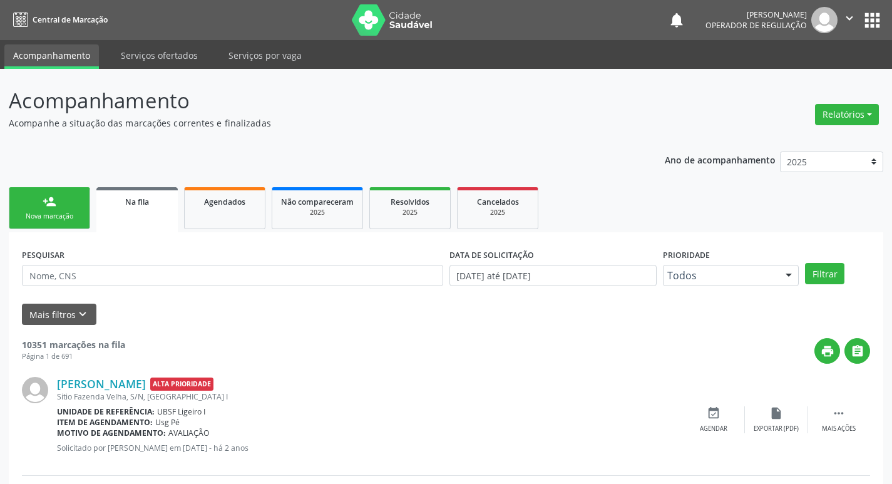
click at [43, 206] on div "person_add" at bounding box center [50, 202] width 14 height 14
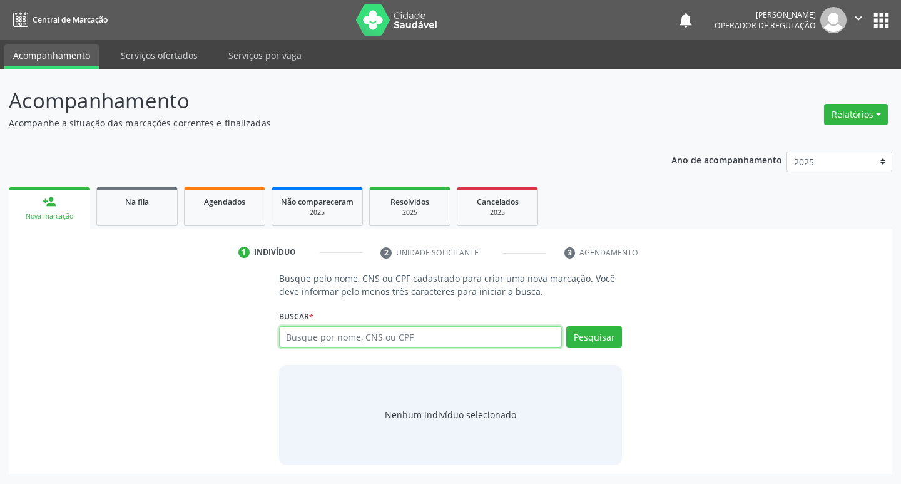
click at [324, 334] on input "text" at bounding box center [421, 336] width 284 height 21
type input "700606478834661"
click at [594, 341] on button "Pesquisar" at bounding box center [595, 336] width 56 height 21
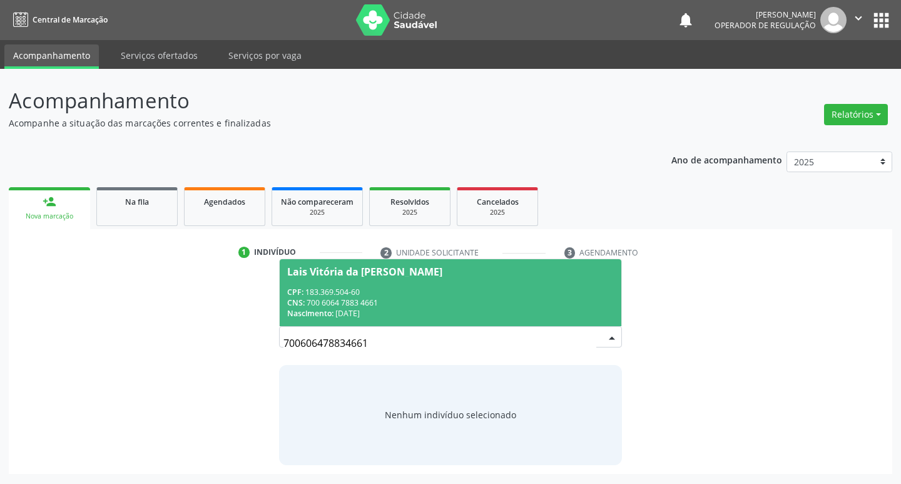
click at [345, 275] on div "Lais Vitória da Silva Bento" at bounding box center [364, 272] width 155 height 10
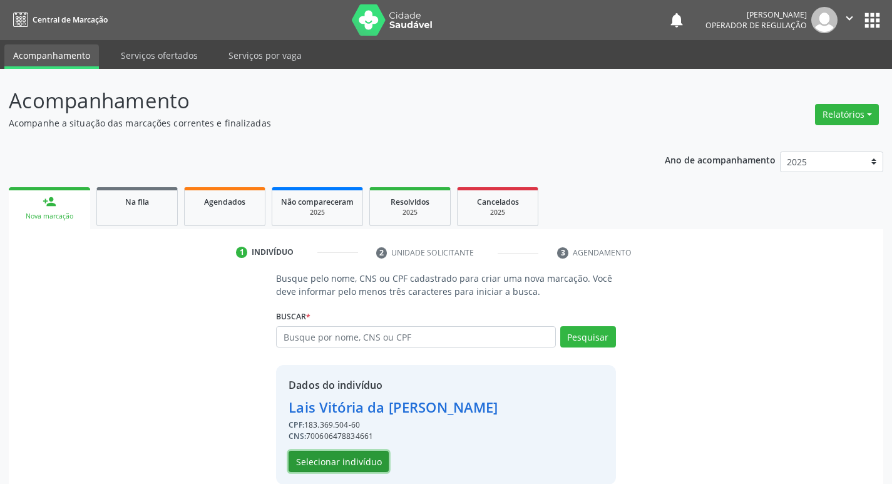
drag, startPoint x: 349, startPoint y: 467, endPoint x: 361, endPoint y: 463, distance: 12.1
click at [361, 463] on button "Selecionar indivíduo" at bounding box center [339, 461] width 100 height 21
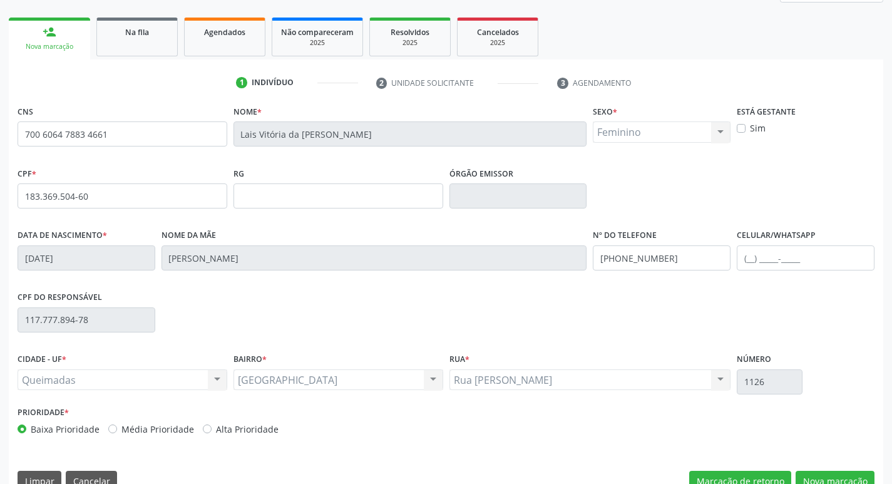
scroll to position [195, 0]
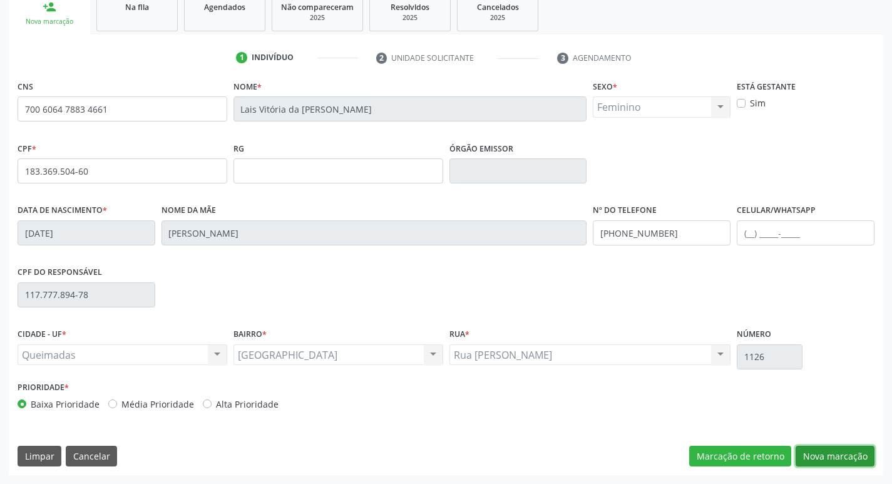
click at [842, 457] on button "Nova marcação" at bounding box center [835, 456] width 79 height 21
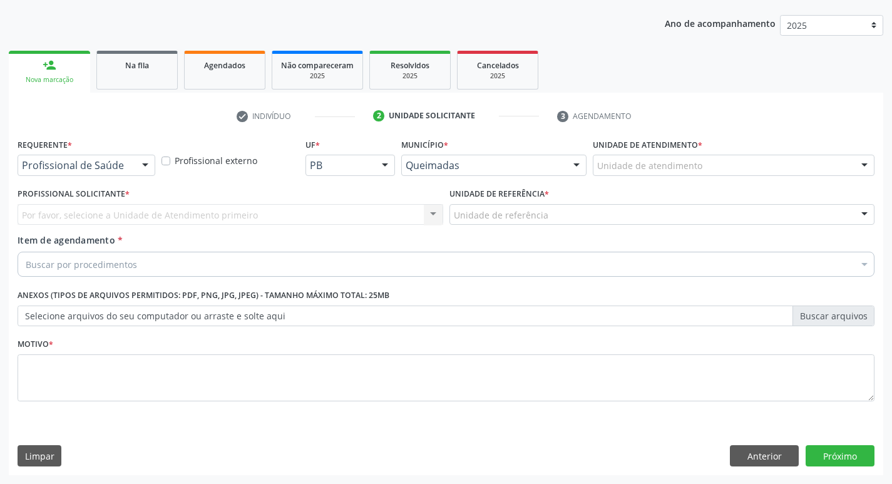
scroll to position [136, 0]
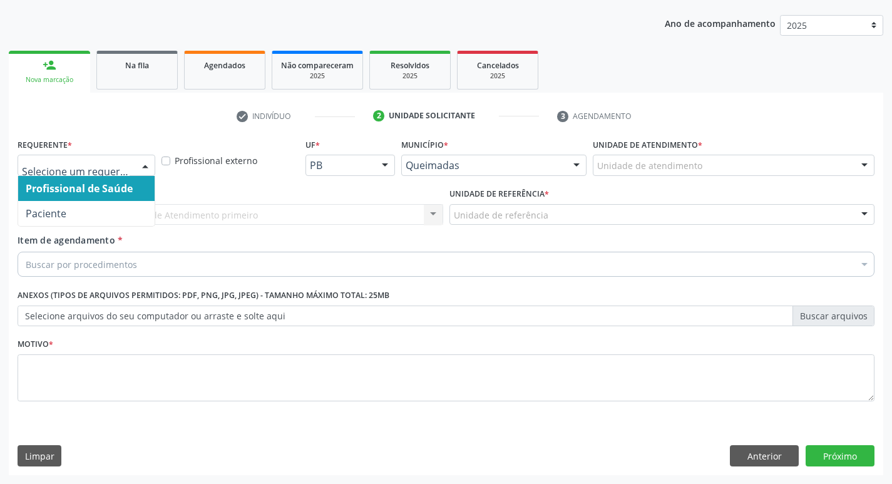
click at [146, 166] on div at bounding box center [145, 165] width 19 height 21
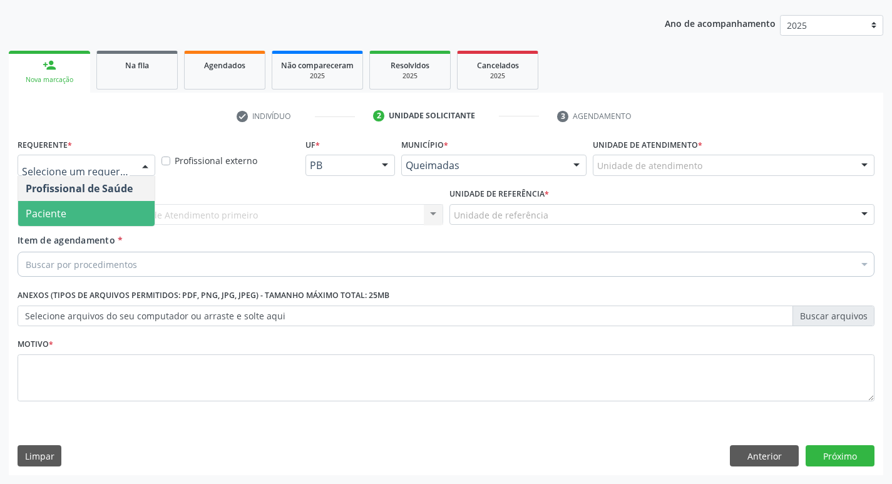
click at [94, 209] on span "Paciente" at bounding box center [86, 213] width 136 height 25
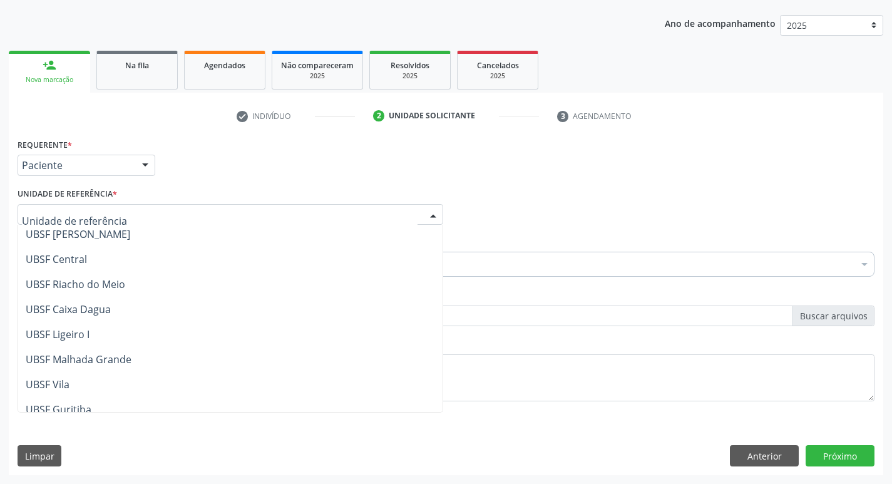
scroll to position [314, 0]
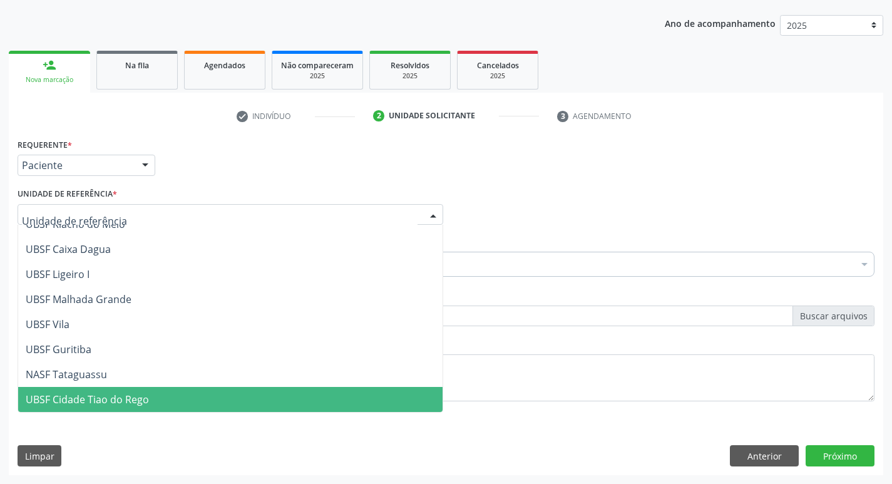
click at [89, 396] on span "UBSF Cidade Tiao do Rego" at bounding box center [87, 400] width 123 height 14
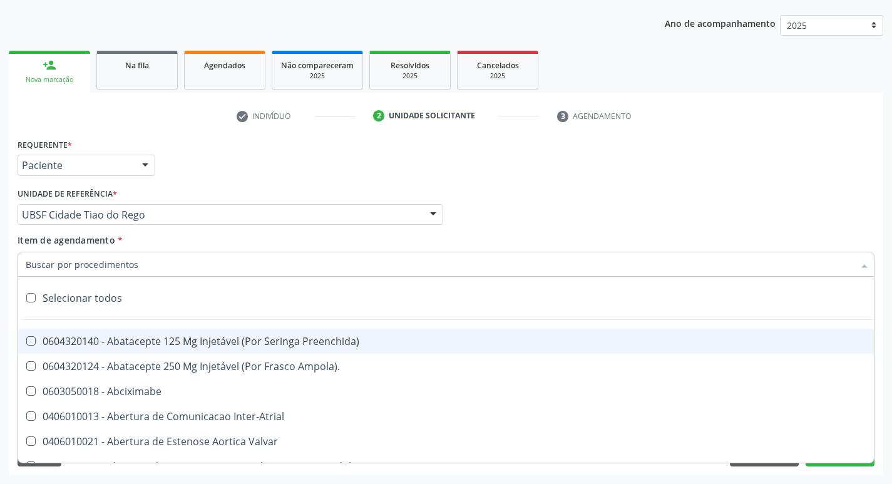
click at [127, 255] on div at bounding box center [446, 264] width 857 height 25
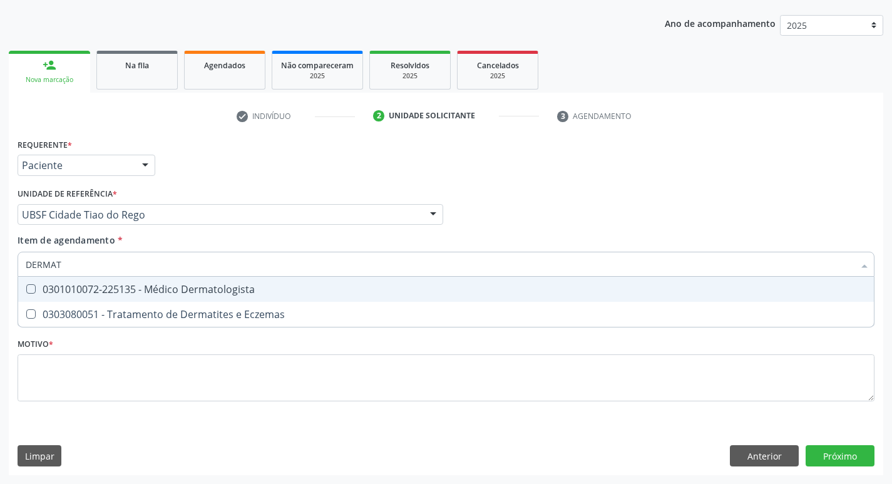
type input "DERMATO"
click at [29, 292] on Dermatologista at bounding box center [30, 288] width 9 height 9
click at [26, 292] on Dermatologista "checkbox" at bounding box center [22, 289] width 8 height 8
checkbox Dermatologista "true"
click at [611, 215] on div "Profissional Solicitante Por favor, selecione a Unidade de Atendimento primeiro…" at bounding box center [445, 209] width 863 height 49
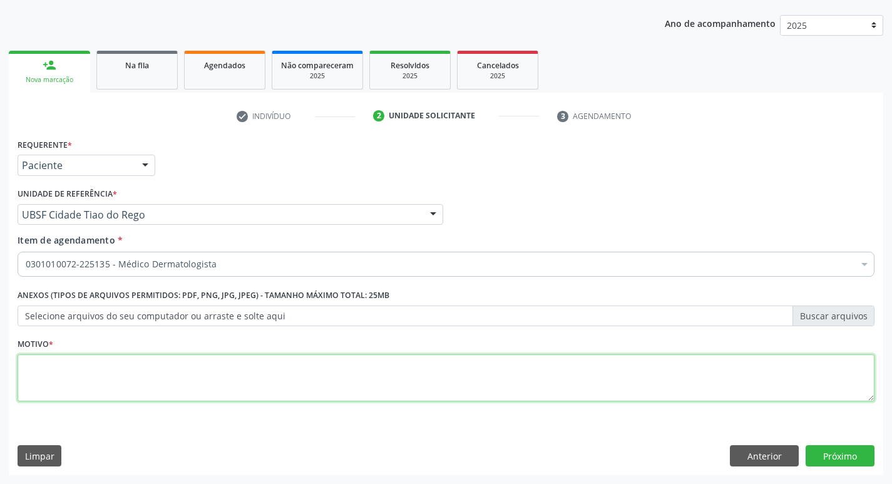
click at [43, 372] on textarea at bounding box center [446, 378] width 857 height 48
type textarea "CONSULTA"
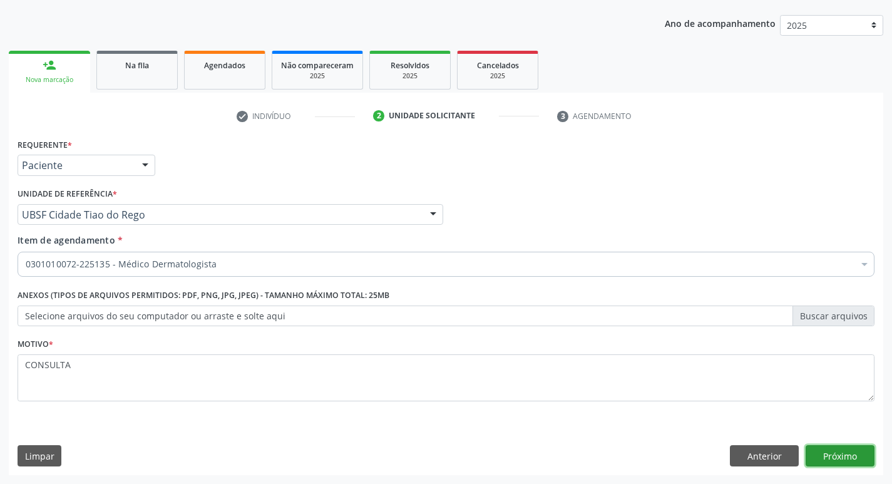
click at [859, 456] on button "Próximo" at bounding box center [840, 455] width 69 height 21
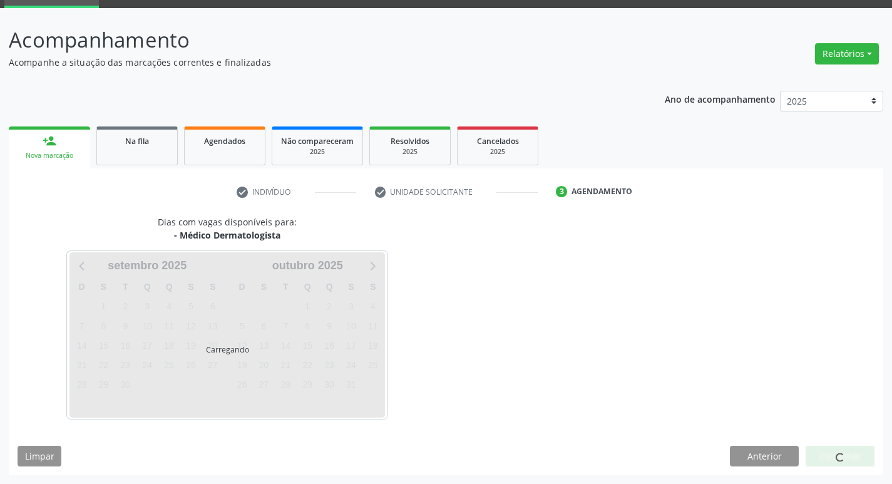
scroll to position [98, 0]
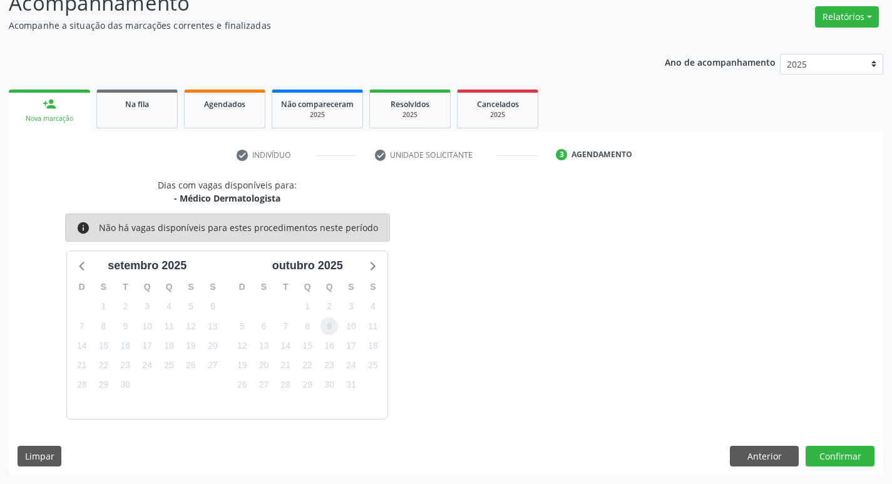
click at [322, 322] on span "9" at bounding box center [330, 326] width 18 height 18
click at [823, 450] on button "Confirmar" at bounding box center [840, 456] width 69 height 21
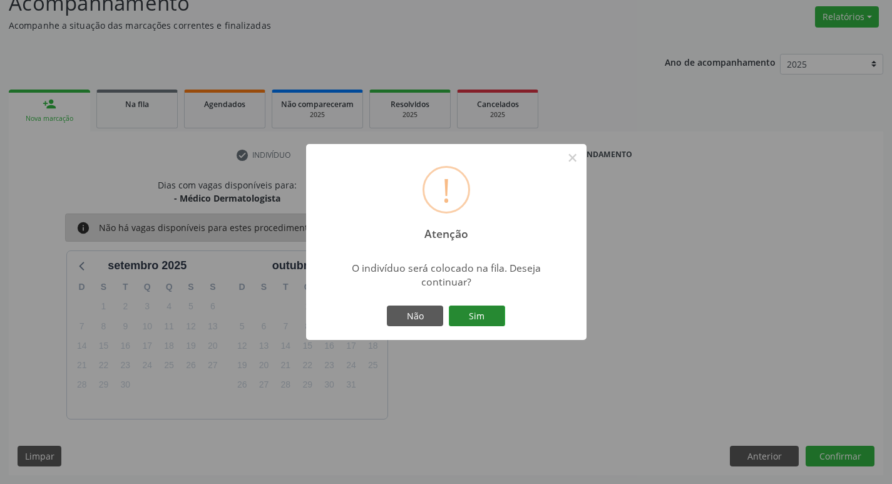
click at [477, 318] on button "Sim" at bounding box center [477, 315] width 56 height 21
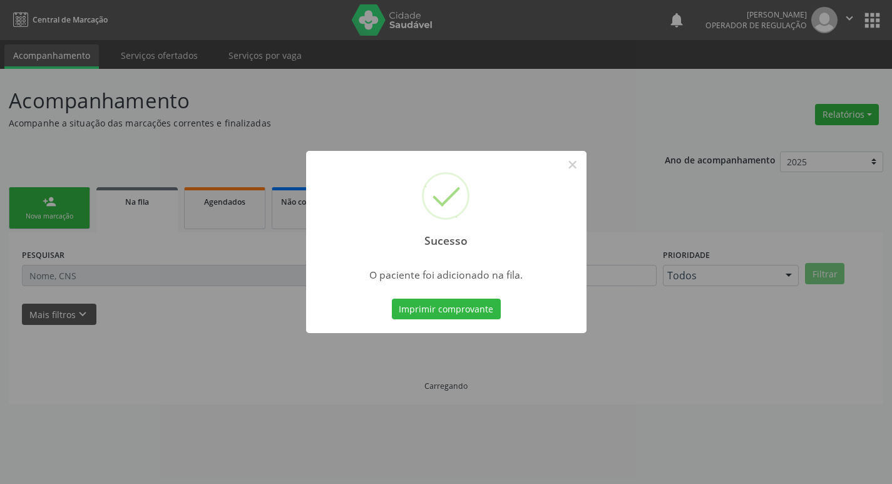
scroll to position [0, 0]
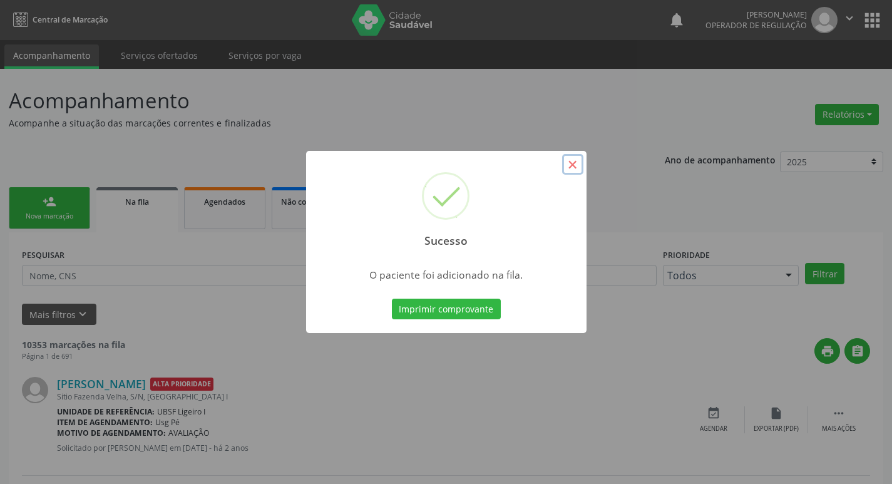
click at [576, 165] on button "×" at bounding box center [572, 164] width 21 height 21
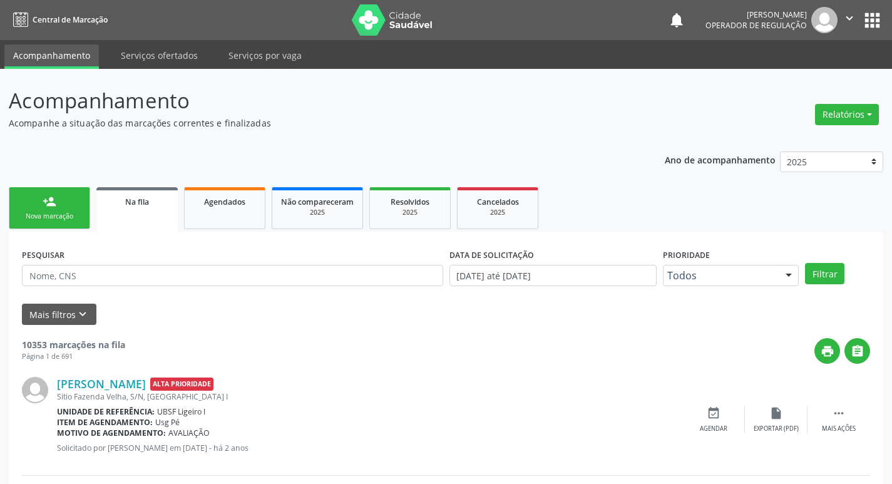
click at [69, 210] on link "person_add Nova marcação" at bounding box center [49, 208] width 81 height 42
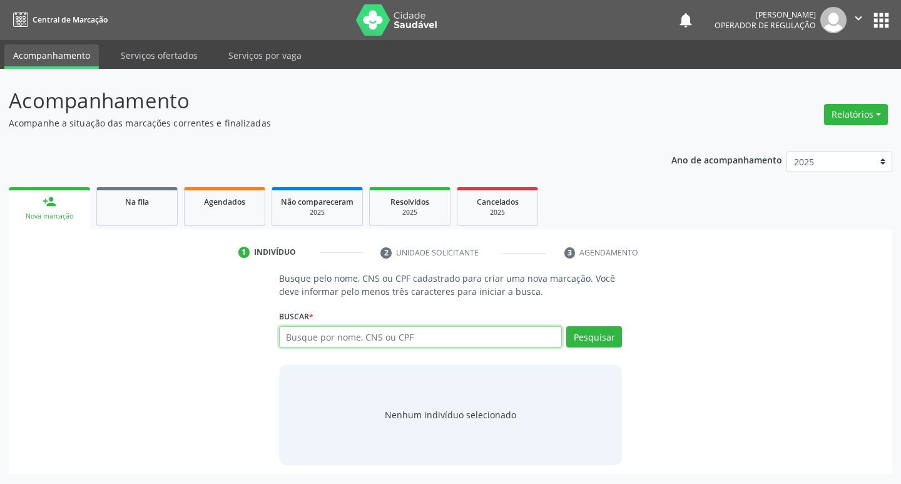
click at [321, 332] on input "text" at bounding box center [421, 336] width 284 height 21
type input "700508786166859"
click at [583, 334] on button "Pesquisar" at bounding box center [595, 336] width 56 height 21
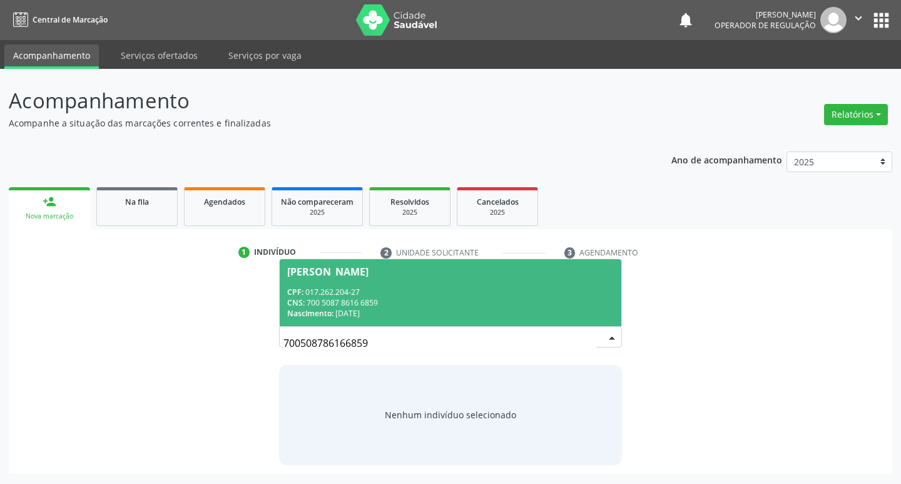
click at [358, 273] on div "Raquel Maria da Silva Nascimento" at bounding box center [327, 272] width 81 height 10
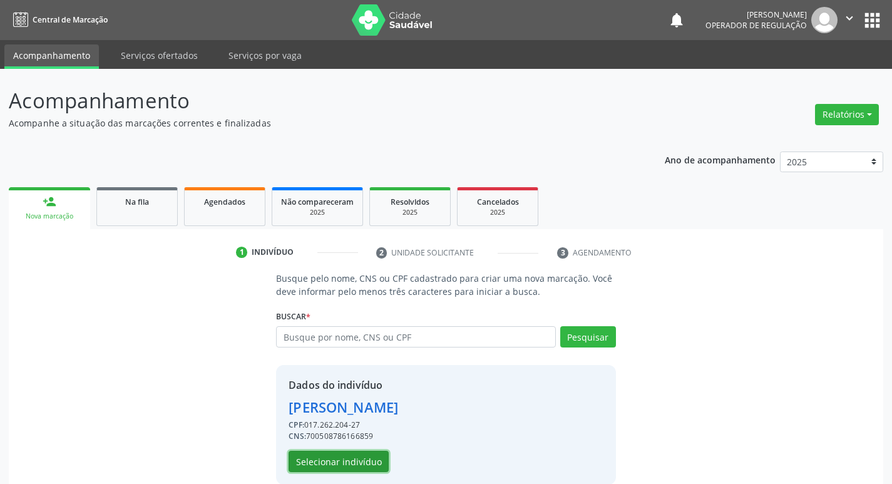
click at [336, 466] on button "Selecionar indivíduo" at bounding box center [339, 461] width 100 height 21
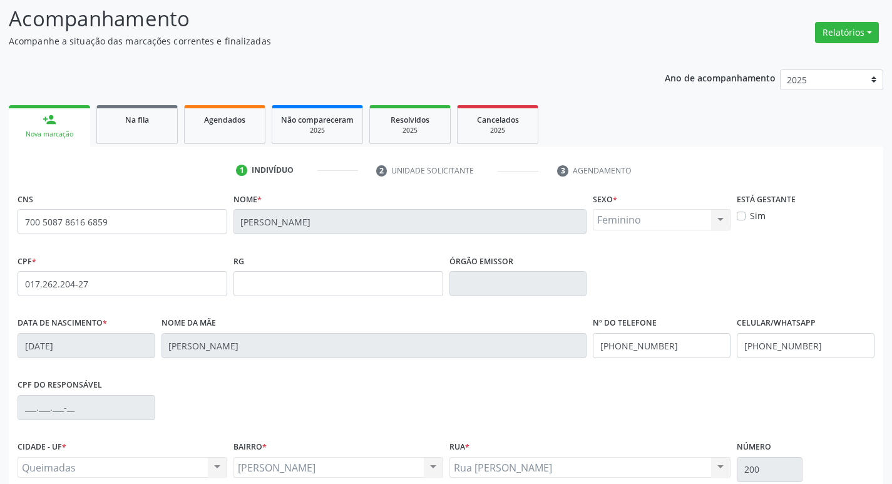
scroll to position [195, 0]
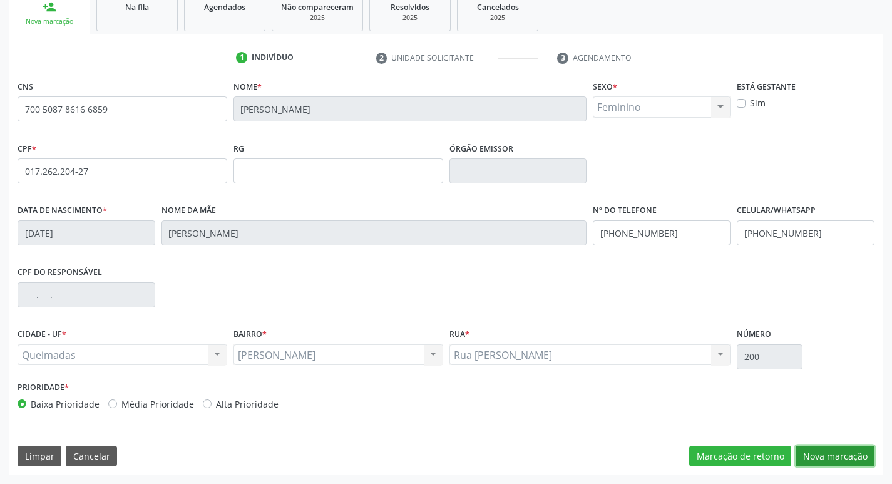
click at [828, 456] on button "Nova marcação" at bounding box center [835, 456] width 79 height 21
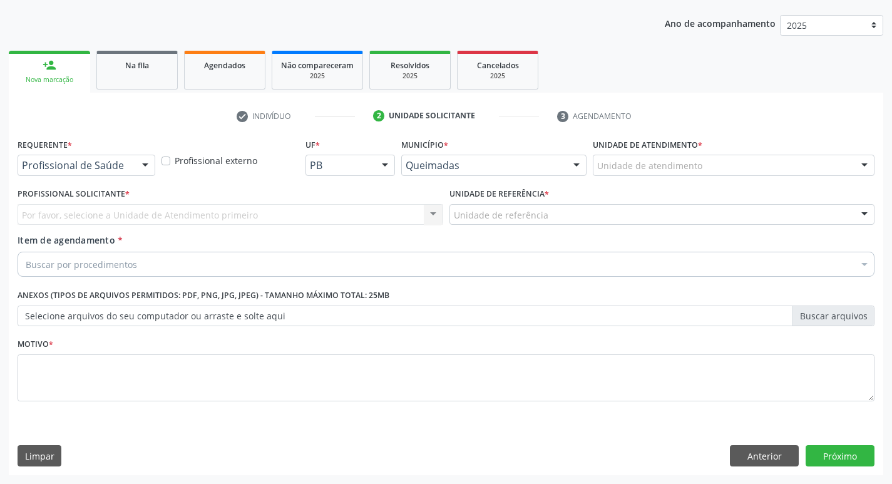
scroll to position [136, 0]
click at [146, 163] on div at bounding box center [145, 165] width 19 height 21
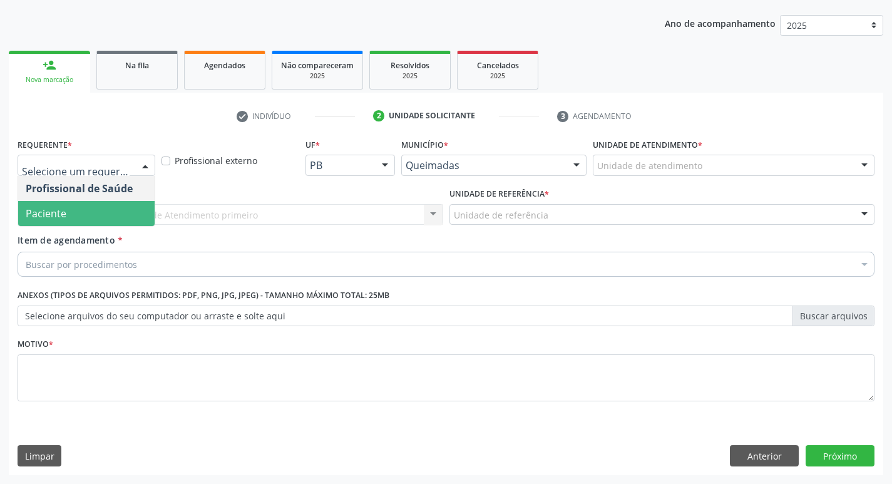
click at [113, 210] on span "Paciente" at bounding box center [86, 213] width 136 height 25
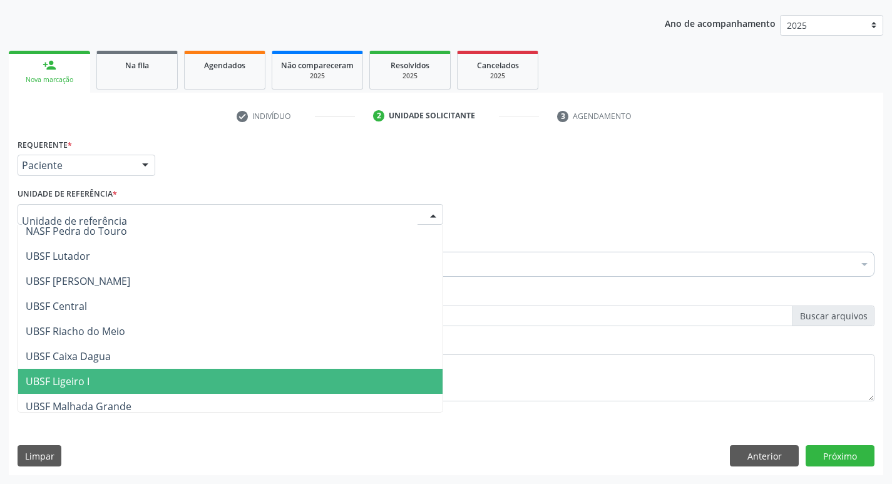
scroll to position [188, 0]
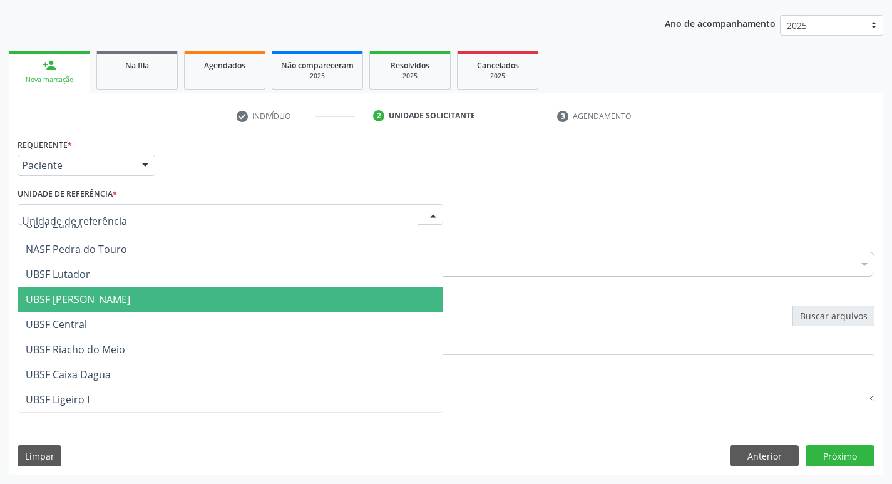
click at [232, 295] on span "UBSF [PERSON_NAME]" at bounding box center [230, 299] width 424 height 25
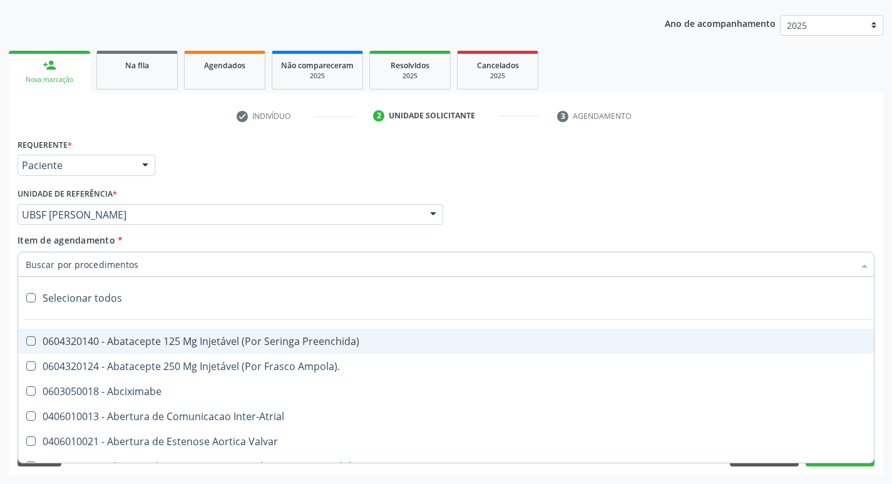
click at [59, 264] on input "Item de agendamento *" at bounding box center [440, 264] width 828 height 25
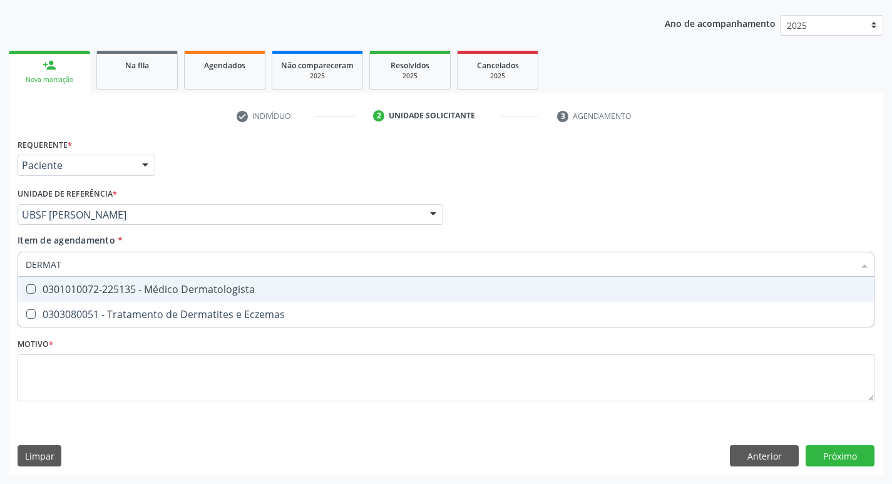
type input "DERMATO"
click at [29, 294] on div "0301010072-225135 - Médico Dermatologista" at bounding box center [446, 289] width 841 height 10
checkbox Dermatologista "true"
click at [498, 239] on div "Item de agendamento * DERMATO Desfazer seleção 0301010072-225135 - Médico Derma…" at bounding box center [446, 253] width 857 height 39
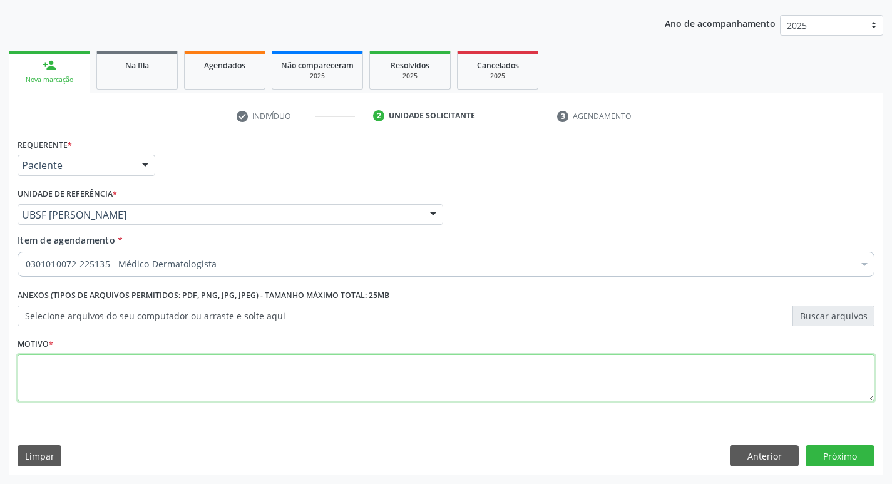
click at [57, 368] on textarea at bounding box center [446, 378] width 857 height 48
type textarea "AVALIACAO"
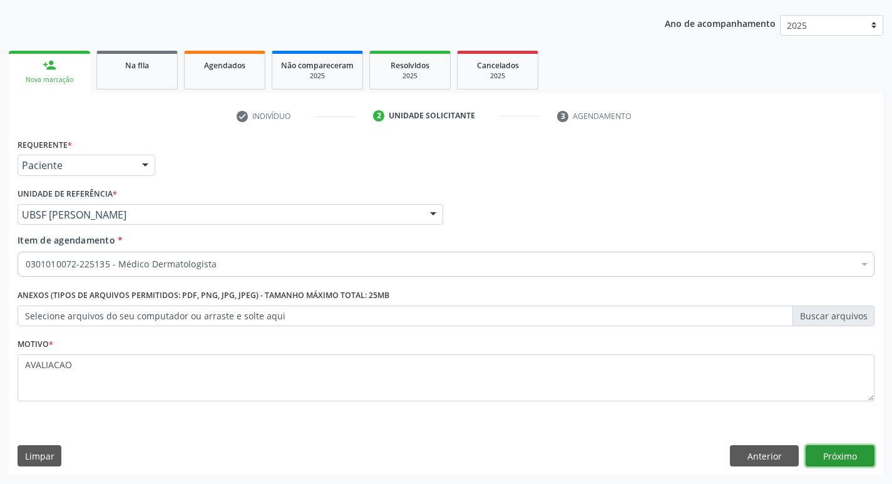
click at [835, 453] on button "Próximo" at bounding box center [840, 455] width 69 height 21
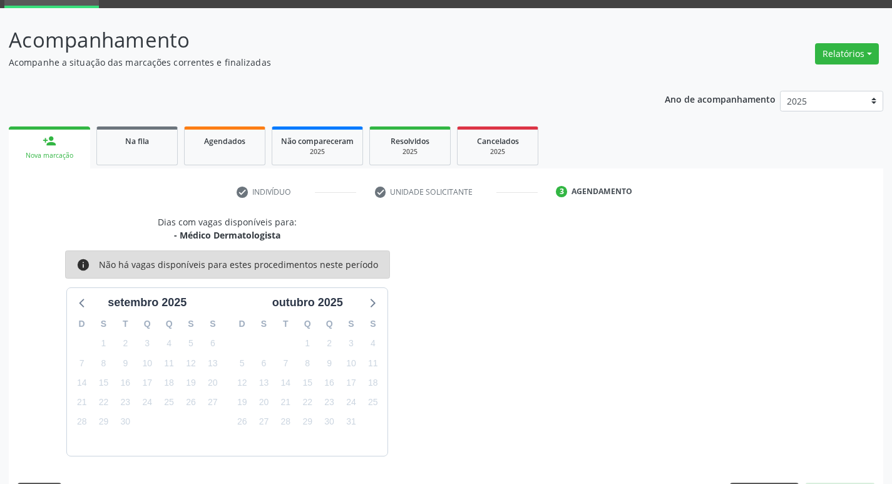
scroll to position [98, 0]
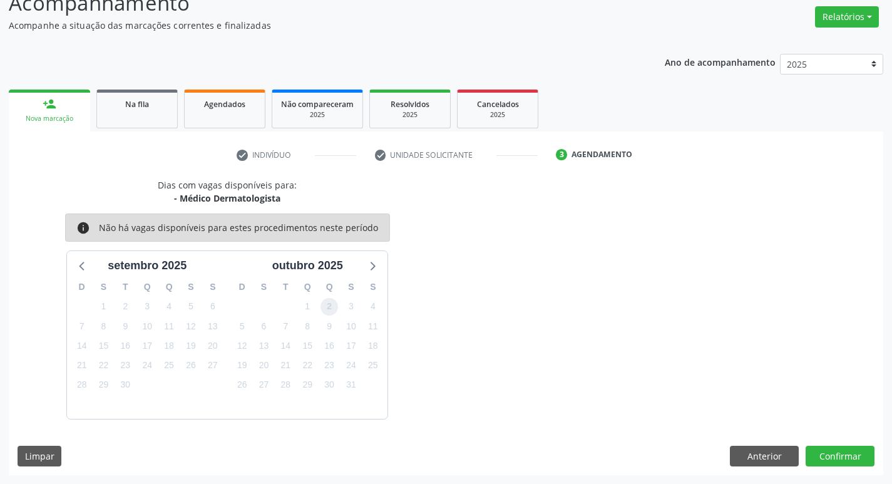
click at [331, 309] on span "2" at bounding box center [330, 307] width 18 height 18
click at [830, 458] on button "Confirmar" at bounding box center [840, 456] width 69 height 21
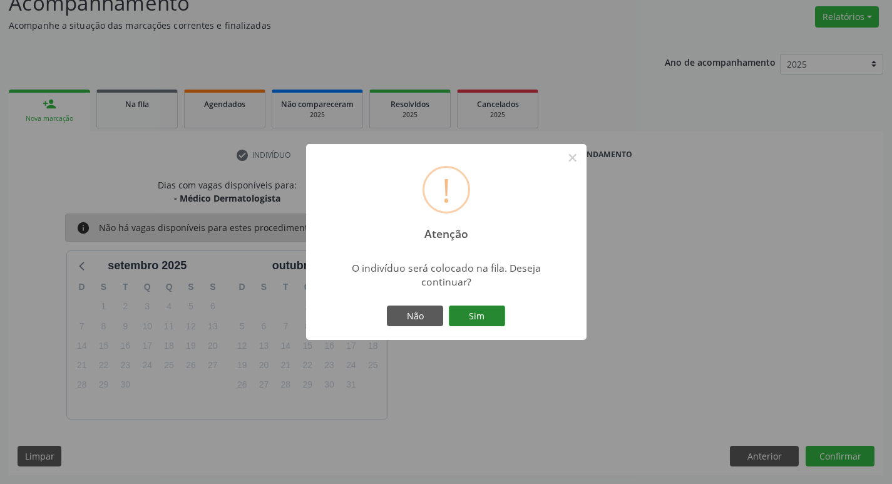
click at [472, 314] on button "Sim" at bounding box center [477, 315] width 56 height 21
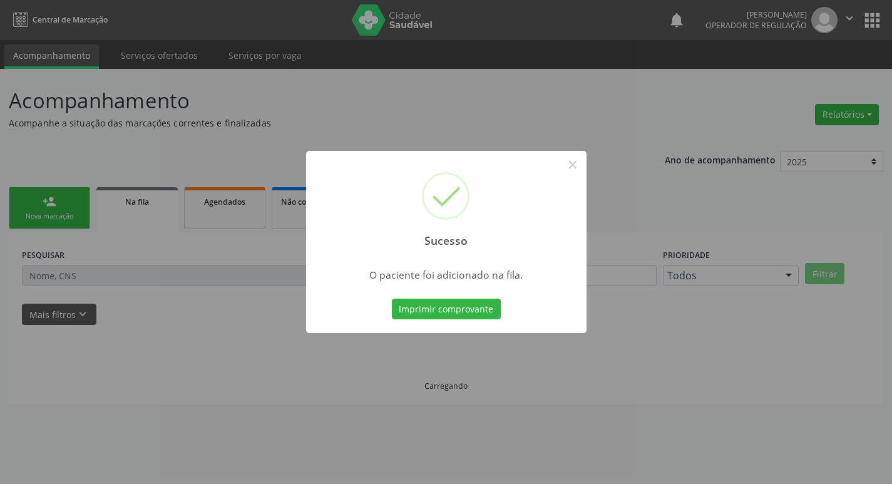
scroll to position [0, 0]
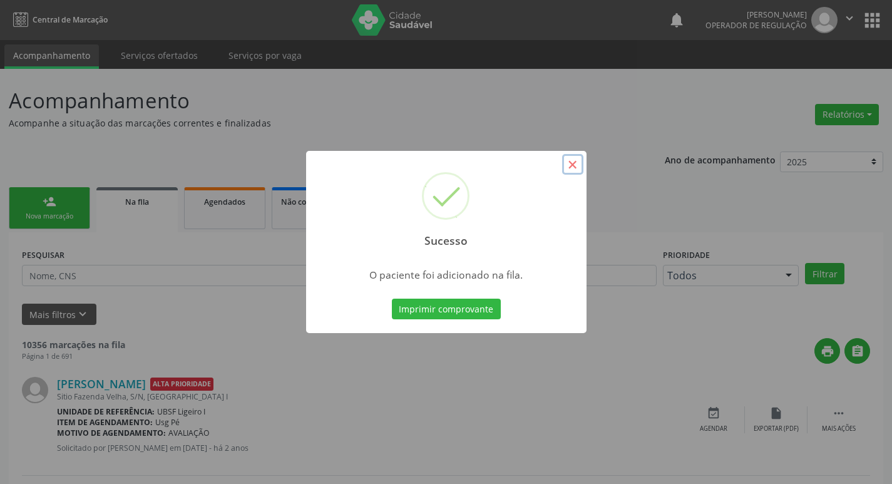
click at [567, 160] on button "×" at bounding box center [572, 164] width 21 height 21
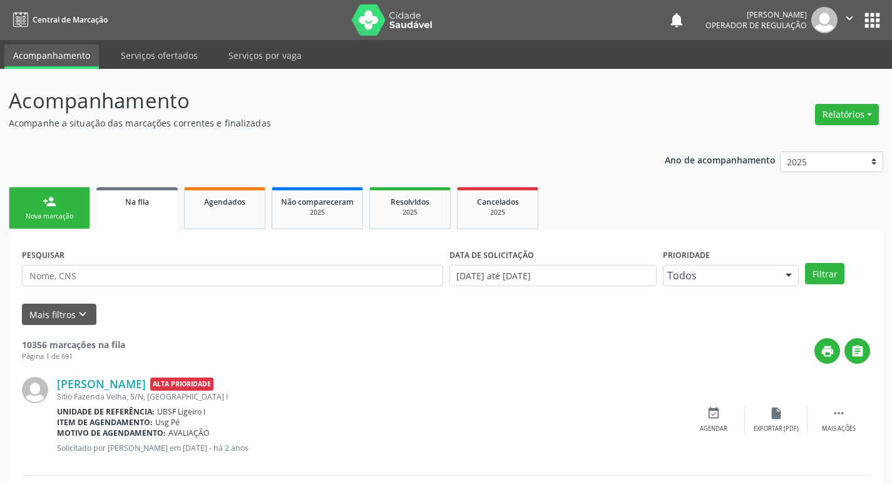
click at [51, 206] on div "person_add" at bounding box center [50, 202] width 14 height 14
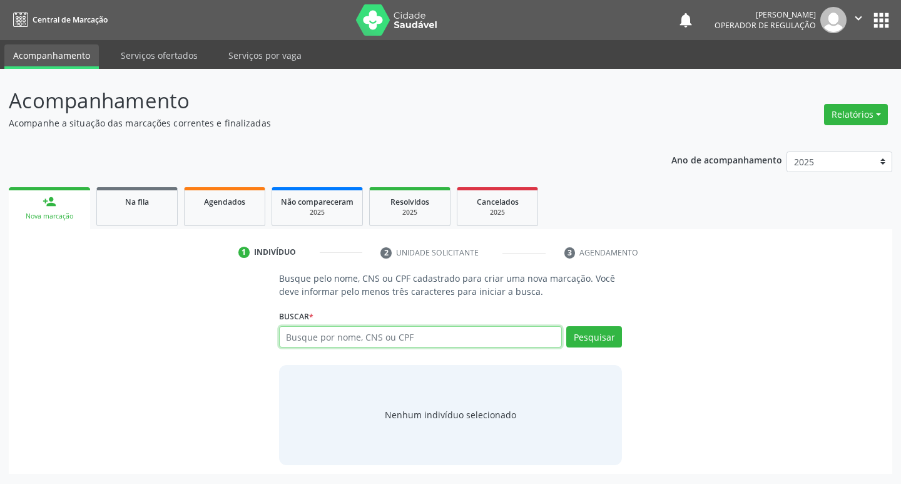
click at [335, 338] on input "text" at bounding box center [421, 336] width 284 height 21
click at [365, 339] on input "text" at bounding box center [421, 336] width 284 height 21
type input "700506114421558"
click at [603, 332] on button "Pesquisar" at bounding box center [595, 336] width 56 height 21
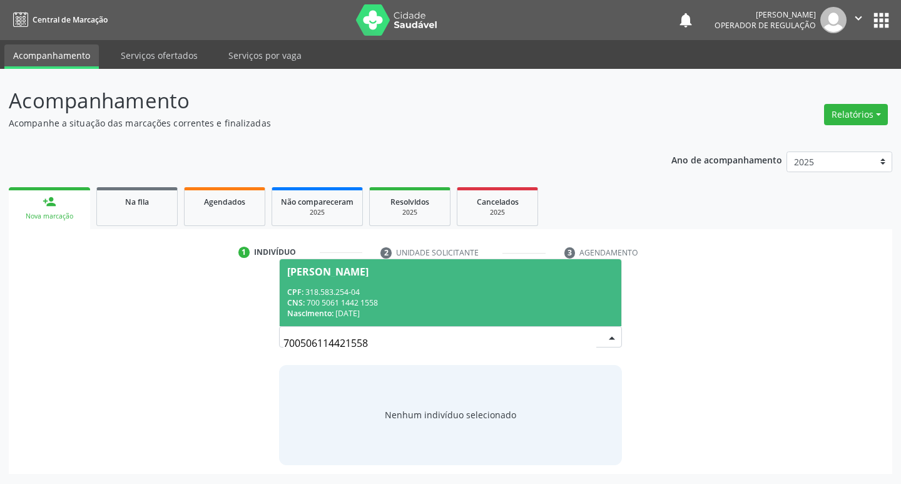
click at [369, 275] on div "Elza Maria dos Santos" at bounding box center [327, 272] width 81 height 10
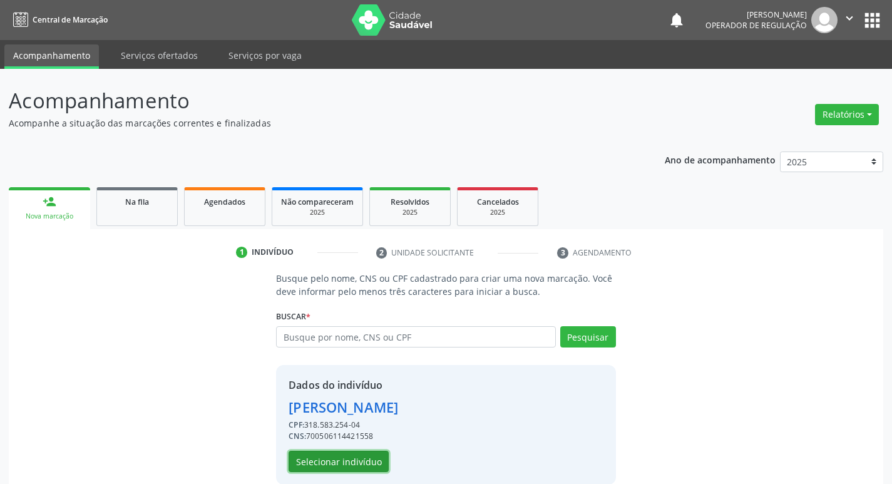
click at [341, 463] on button "Selecionar indivíduo" at bounding box center [339, 461] width 100 height 21
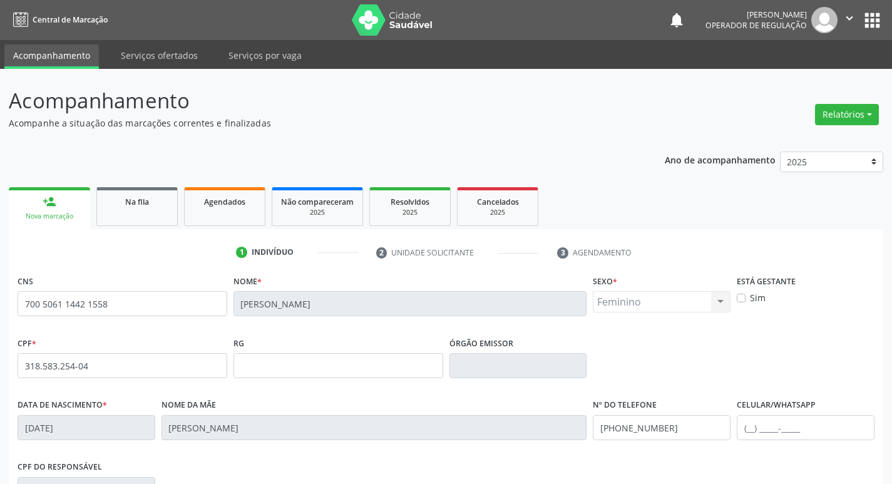
scroll to position [195, 0]
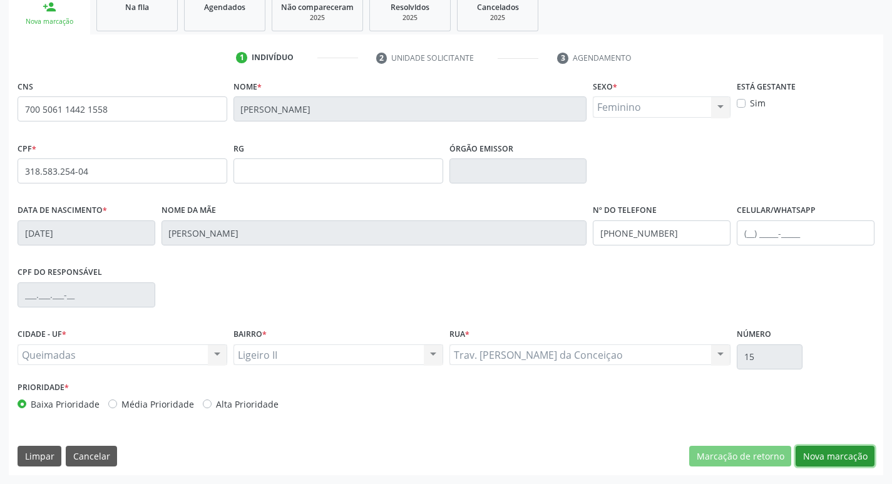
click at [855, 456] on button "Nova marcação" at bounding box center [835, 456] width 79 height 21
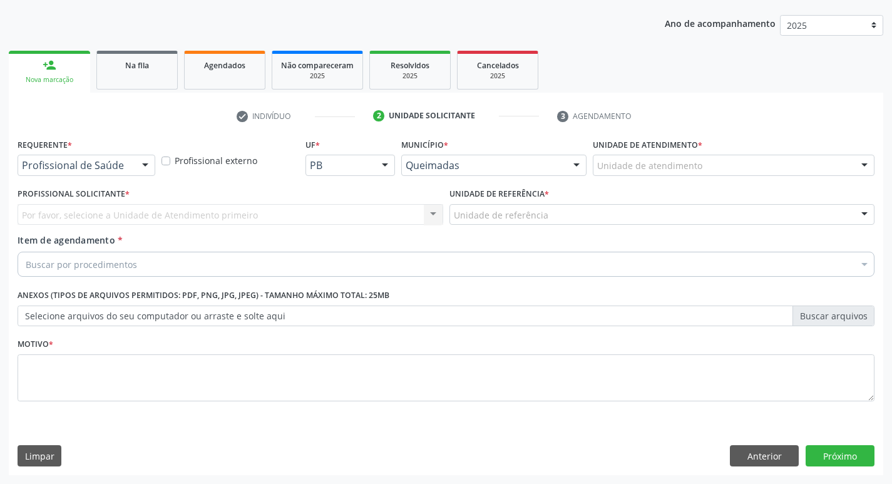
scroll to position [136, 0]
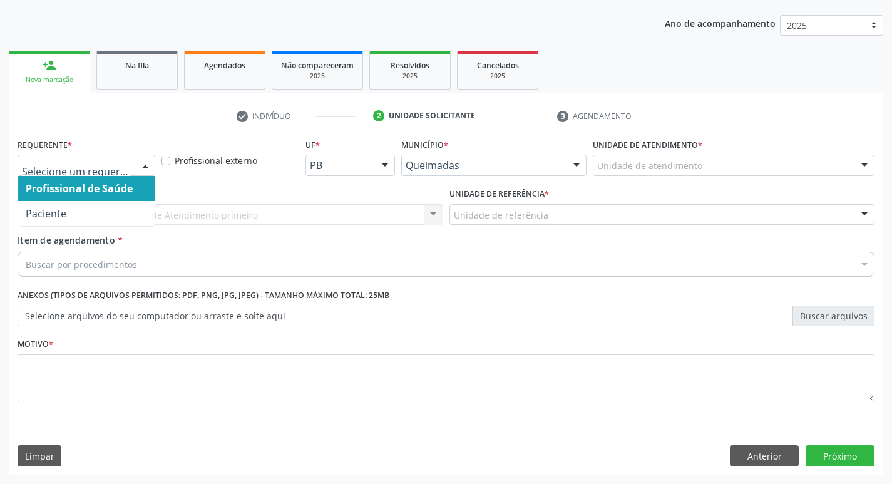
click at [149, 164] on div at bounding box center [145, 165] width 19 height 21
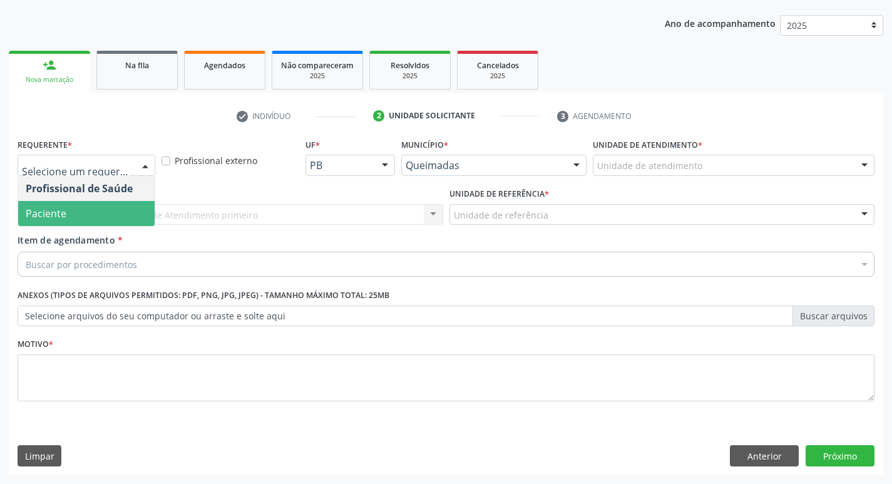
click at [127, 218] on span "Paciente" at bounding box center [86, 213] width 136 height 25
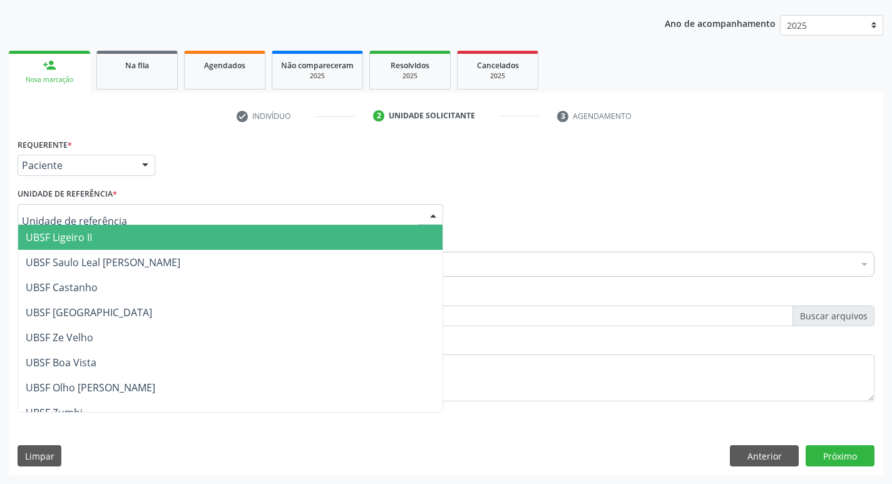
click at [127, 213] on div at bounding box center [231, 214] width 426 height 21
click at [120, 231] on span "UBSF Ligeiro II" at bounding box center [230, 237] width 424 height 25
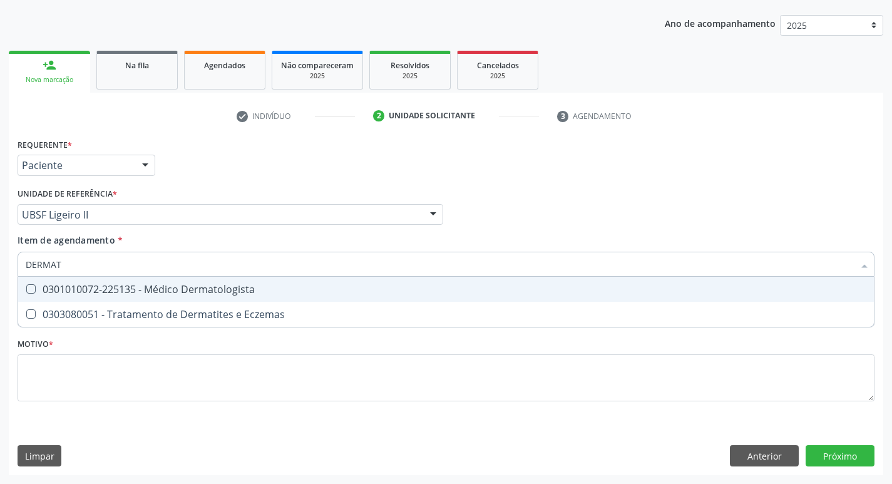
type input "DERMATO"
click at [33, 294] on Dermatologista at bounding box center [30, 288] width 9 height 9
click at [26, 293] on Dermatologista "checkbox" at bounding box center [22, 289] width 8 height 8
checkbox Dermatologista "true"
click at [595, 243] on div "Item de agendamento * DERMATO Desfazer seleção 0301010072-225135 - Médico Derma…" at bounding box center [446, 253] width 857 height 39
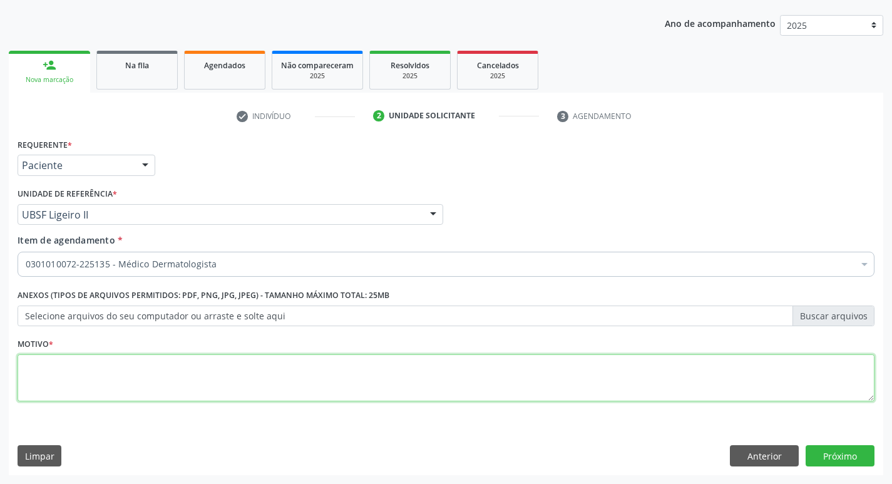
click at [31, 359] on textarea at bounding box center [446, 378] width 857 height 48
type textarea "AVALIACAO"
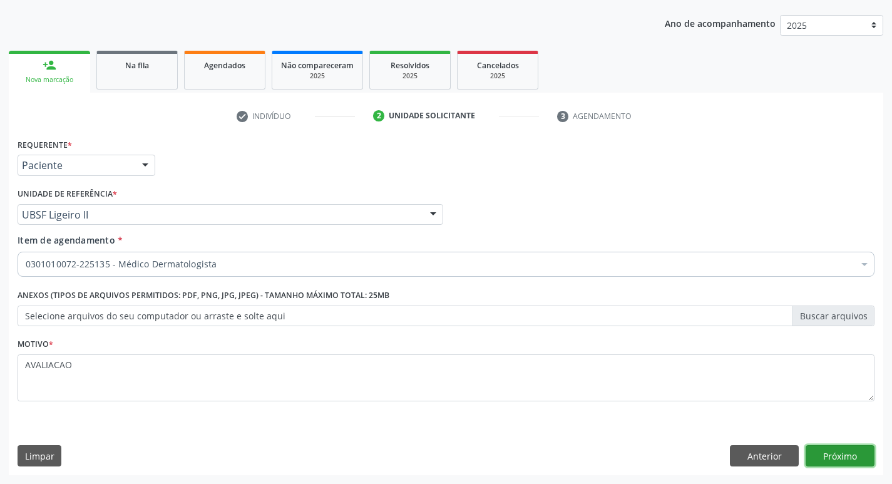
click at [835, 459] on button "Próximo" at bounding box center [840, 455] width 69 height 21
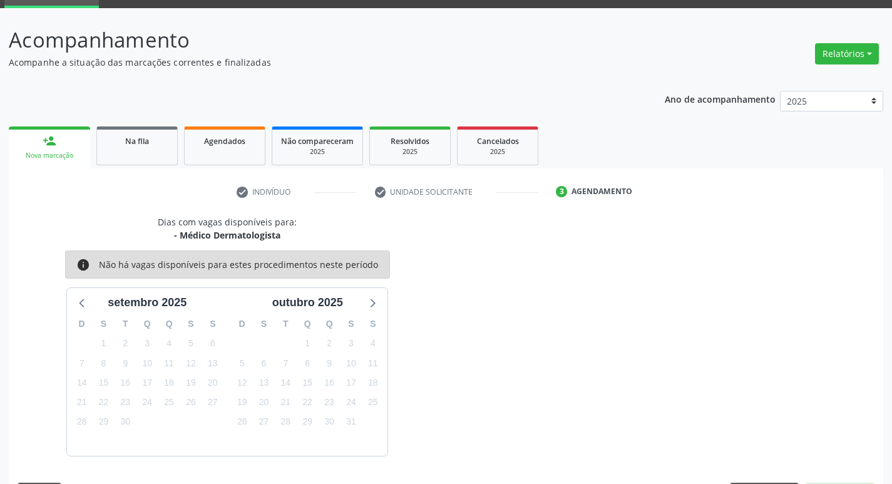
scroll to position [98, 0]
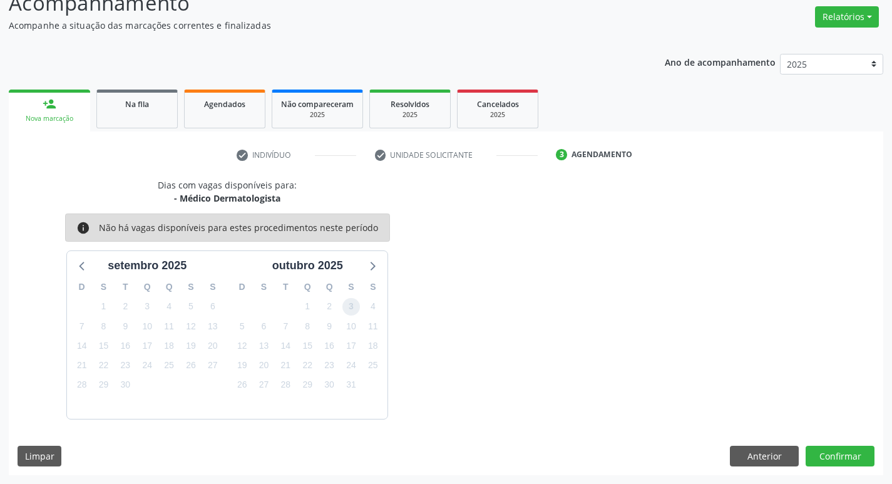
click at [359, 307] on span "3" at bounding box center [351, 307] width 18 height 18
click at [853, 460] on button "Confirmar" at bounding box center [840, 456] width 69 height 21
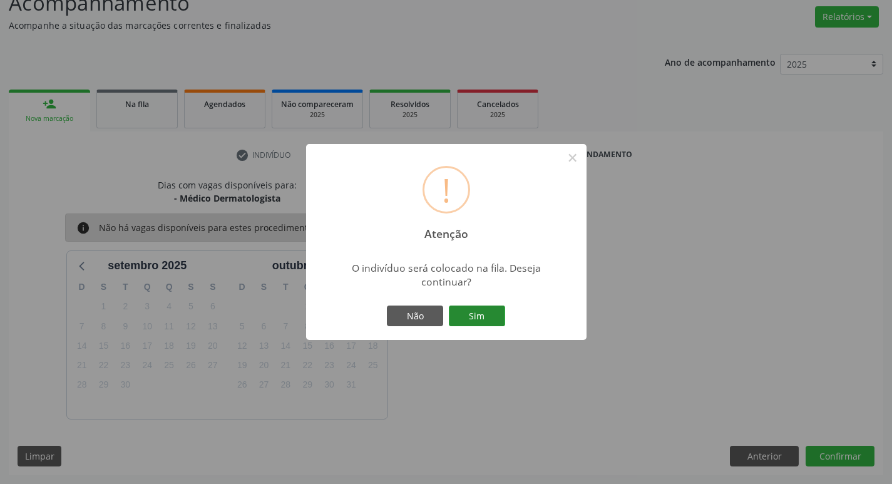
click at [496, 322] on button "Sim" at bounding box center [477, 315] width 56 height 21
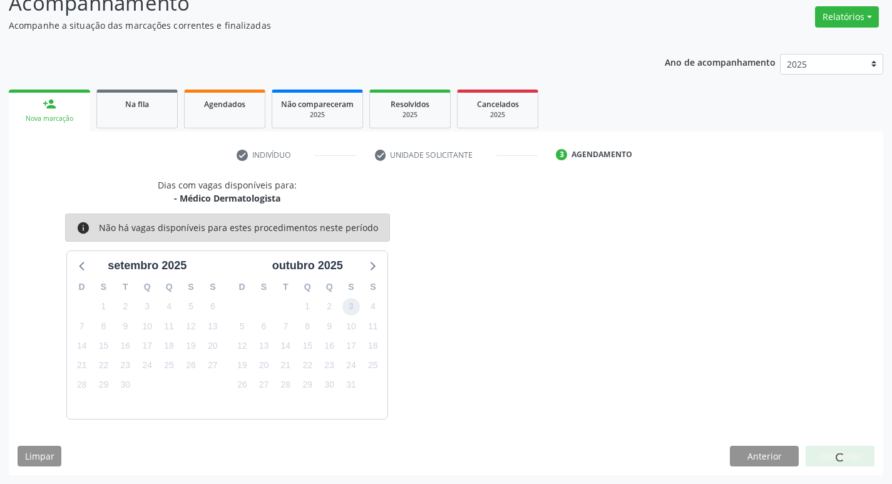
click at [352, 305] on span "3" at bounding box center [351, 307] width 18 height 18
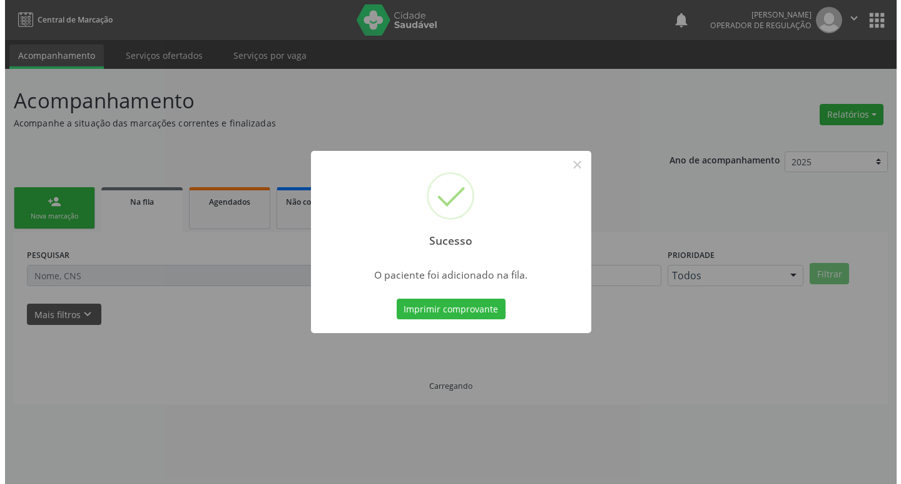
scroll to position [0, 0]
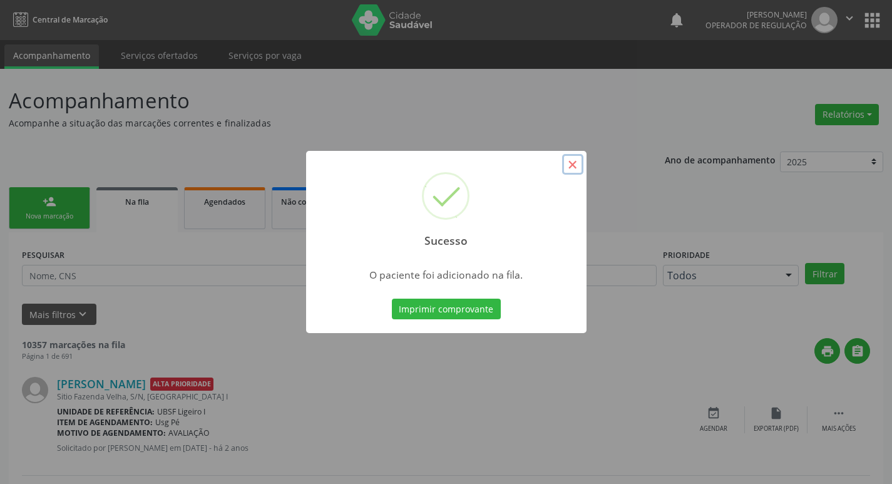
click at [577, 163] on button "×" at bounding box center [572, 164] width 21 height 21
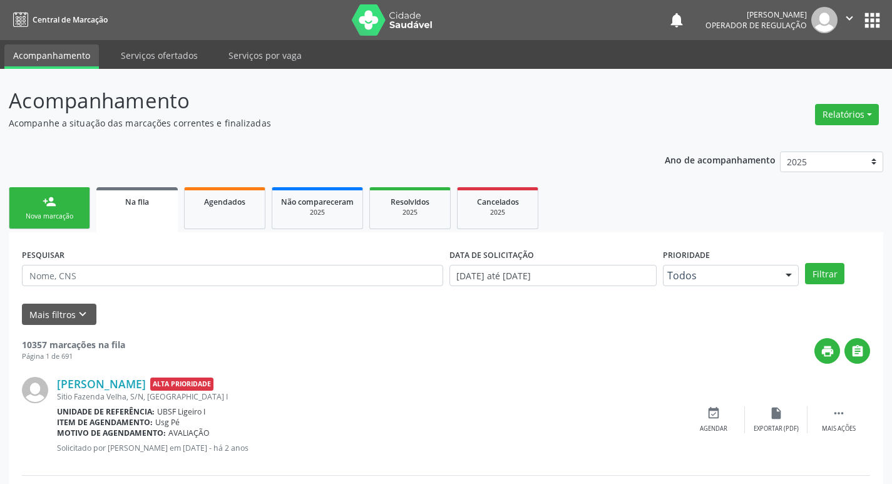
click at [44, 207] on div "person_add" at bounding box center [50, 202] width 14 height 14
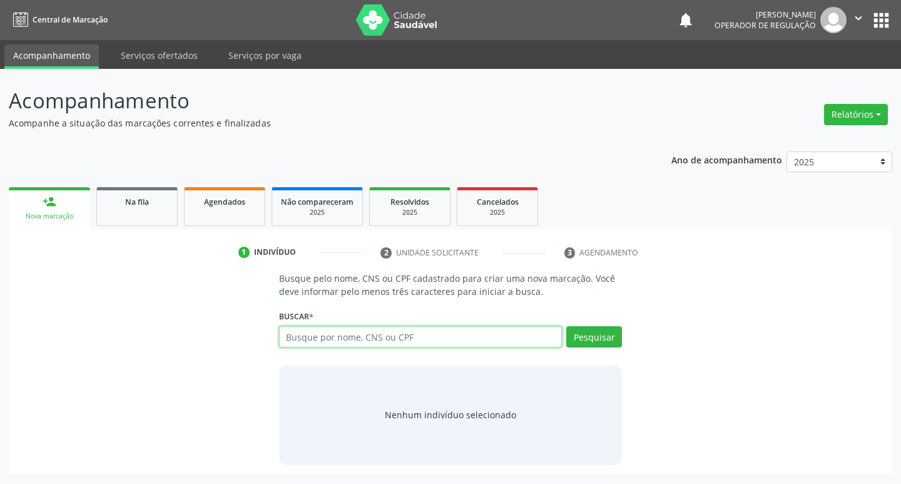
click at [372, 335] on input "text" at bounding box center [421, 336] width 284 height 21
click at [377, 331] on input "text" at bounding box center [421, 336] width 284 height 21
click at [329, 332] on input "text" at bounding box center [421, 336] width 284 height 21
type input "704600611521522"
click at [588, 346] on button "Pesquisar" at bounding box center [595, 336] width 56 height 21
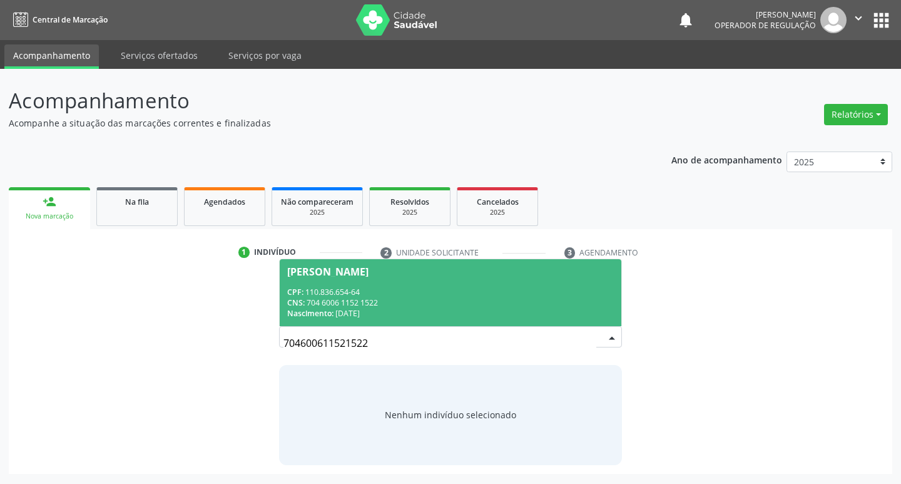
click at [369, 272] on div "[PERSON_NAME]" at bounding box center [327, 272] width 81 height 10
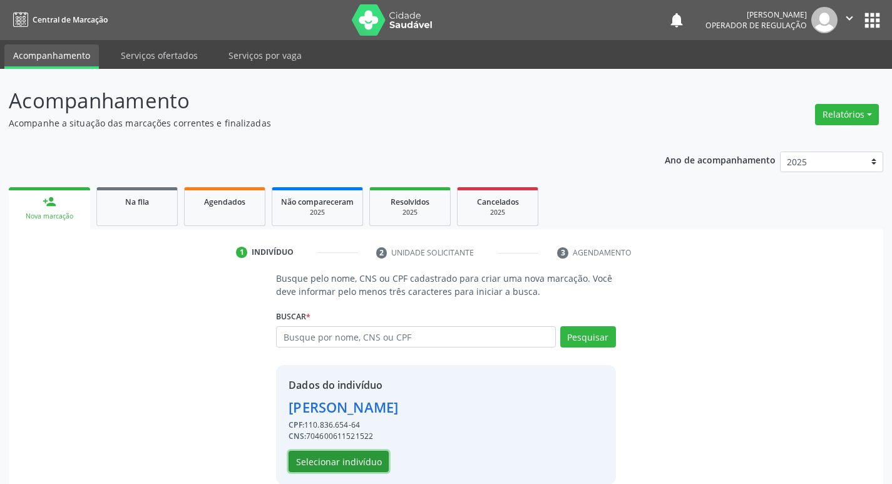
click at [350, 457] on button "Selecionar indivíduo" at bounding box center [339, 461] width 100 height 21
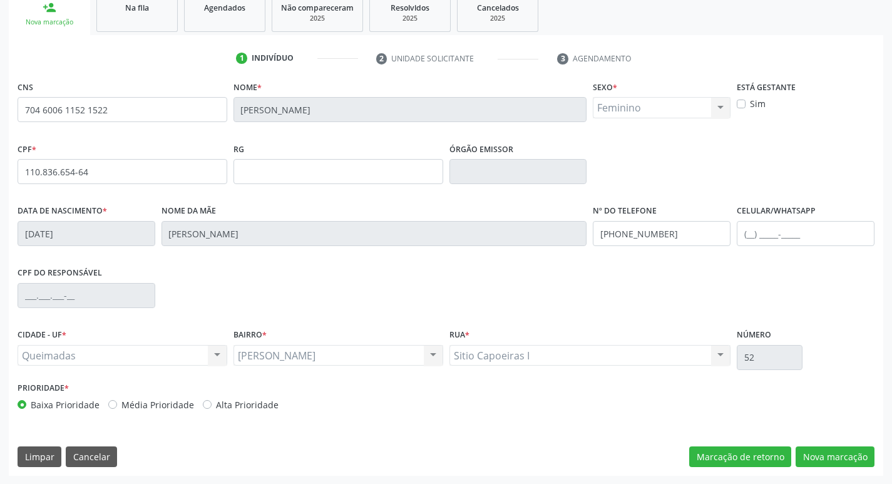
scroll to position [195, 0]
click at [833, 465] on button "Nova marcação" at bounding box center [835, 456] width 79 height 21
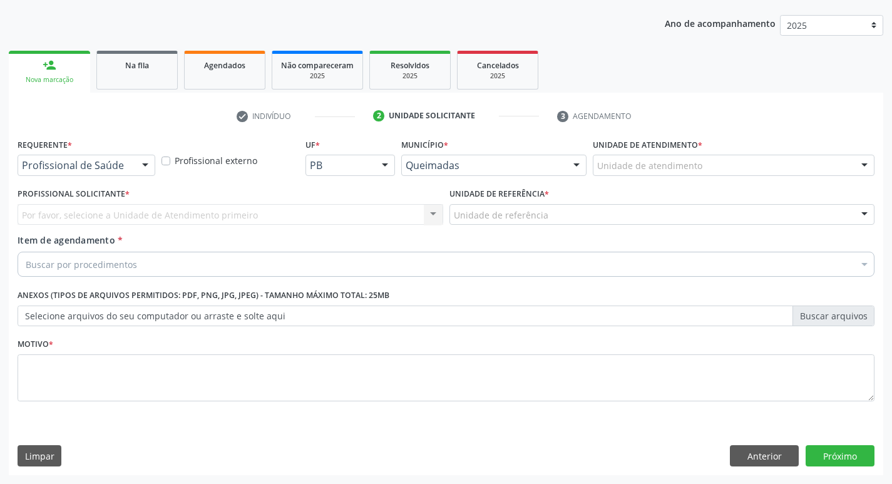
scroll to position [136, 0]
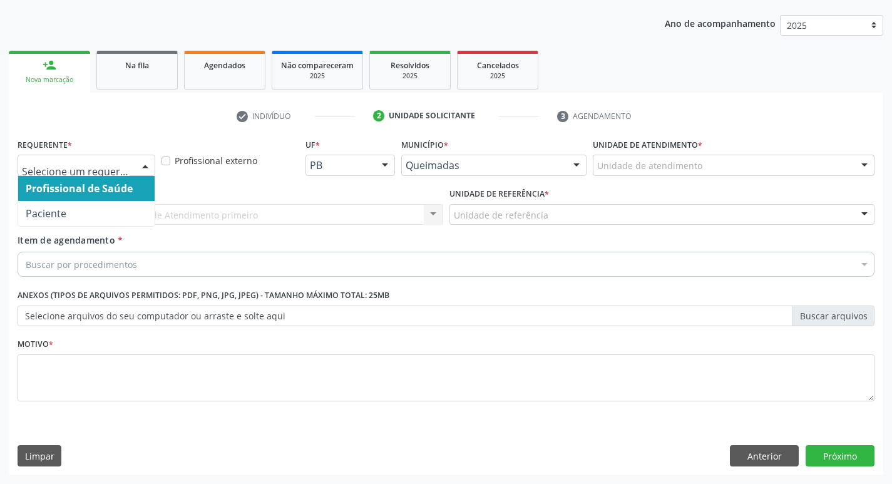
click at [146, 167] on div at bounding box center [145, 165] width 19 height 21
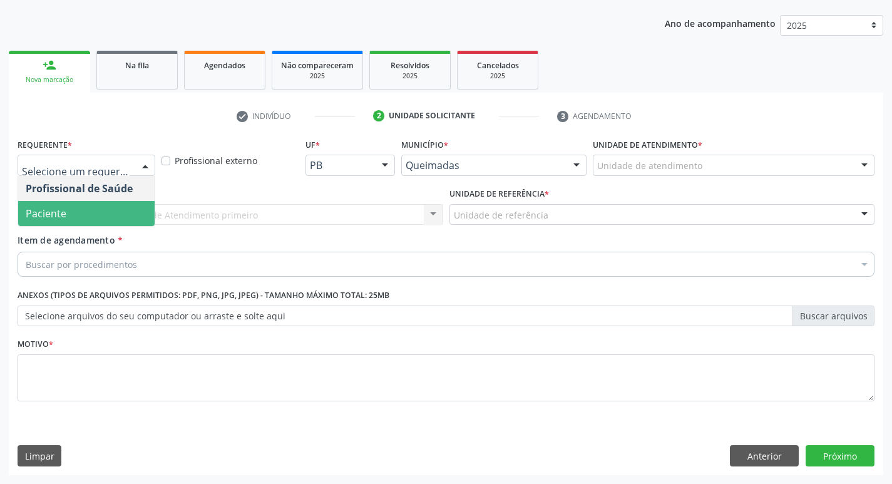
click at [120, 213] on span "Paciente" at bounding box center [86, 213] width 136 height 25
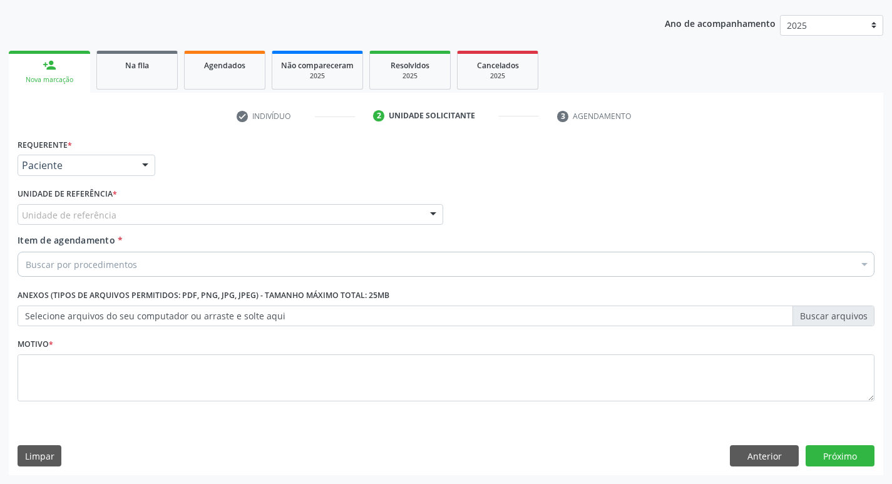
click at [120, 213] on div "Unidade de referência" at bounding box center [231, 214] width 426 height 21
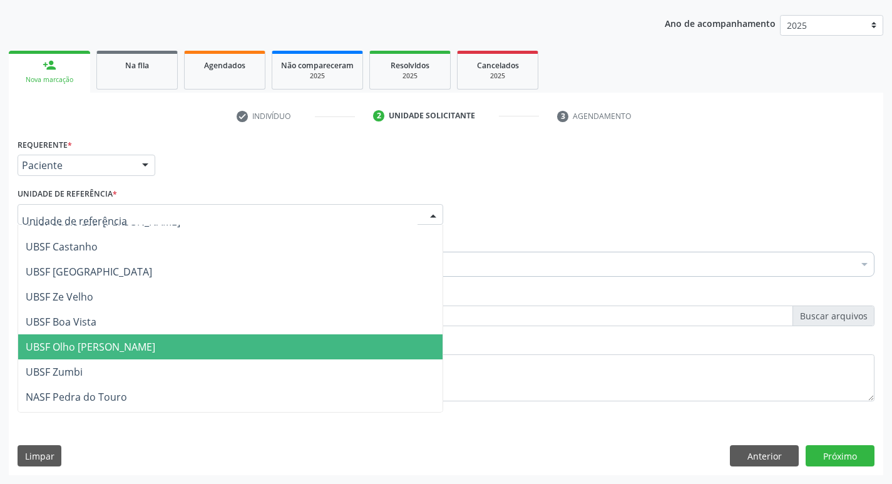
scroll to position [63, 0]
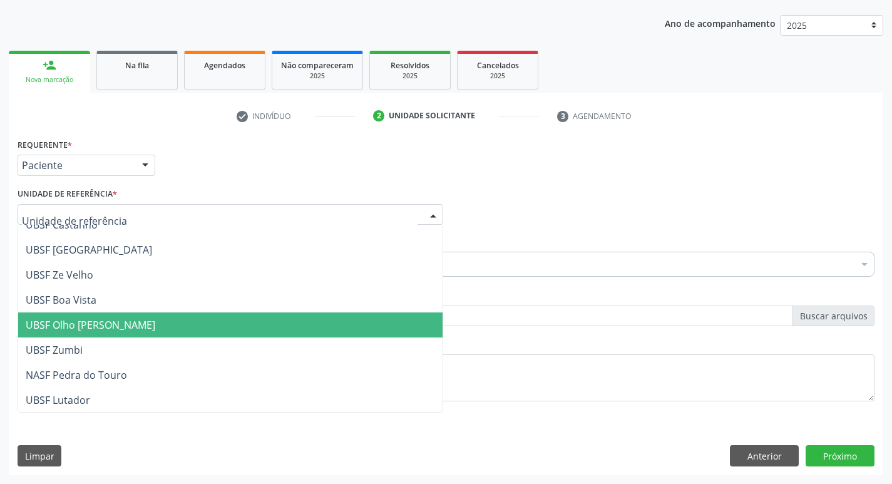
click at [103, 324] on span "UBSF Olho [PERSON_NAME]" at bounding box center [91, 325] width 130 height 14
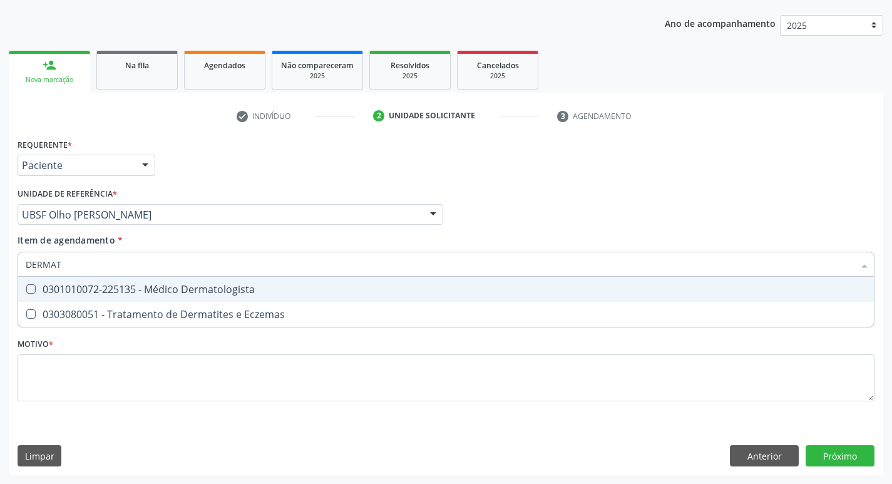
type input "DERMATO"
click at [29, 290] on Dermatologista at bounding box center [30, 288] width 9 height 9
click at [26, 290] on Dermatologista "checkbox" at bounding box center [22, 289] width 8 height 8
checkbox Dermatologista "true"
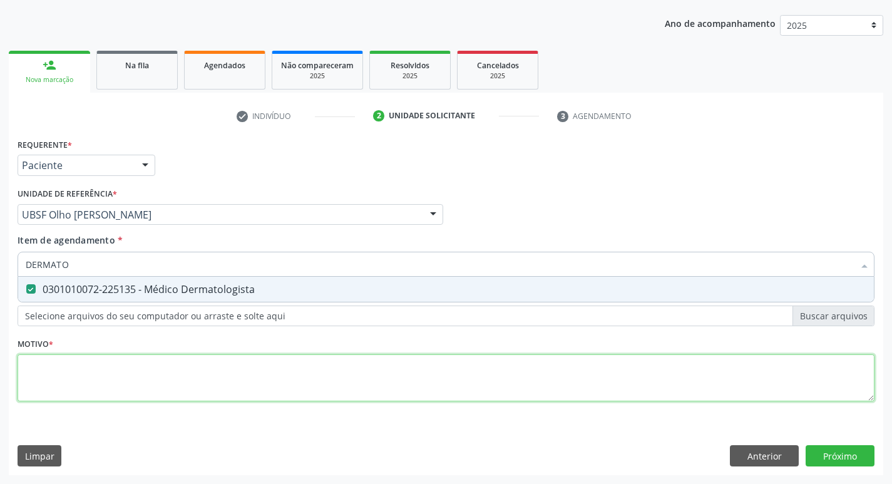
click at [40, 367] on div "Requerente * Paciente Profissional de Saúde Paciente Nenhum resultado encontrad…" at bounding box center [446, 277] width 857 height 284
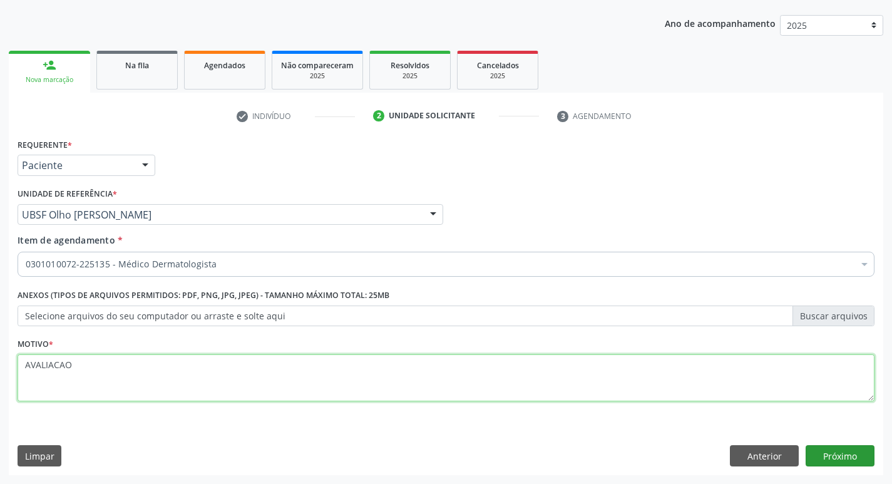
type textarea "AVALIACAO"
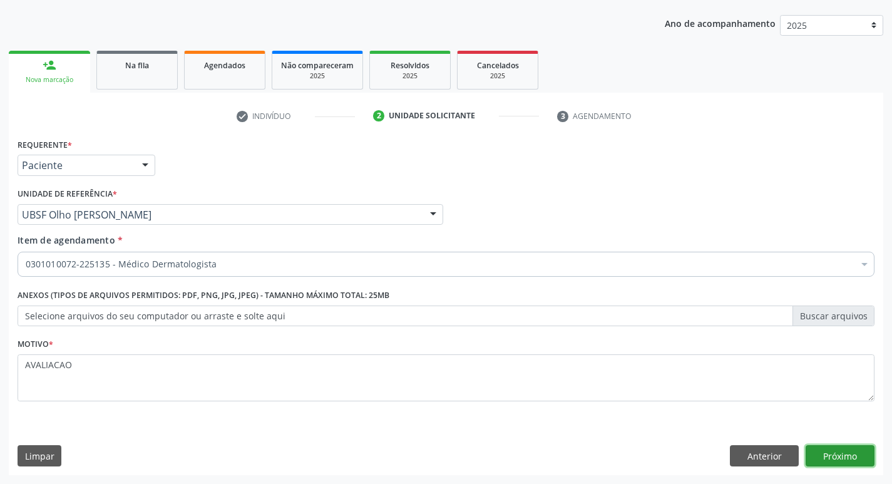
click at [836, 458] on button "Próximo" at bounding box center [840, 455] width 69 height 21
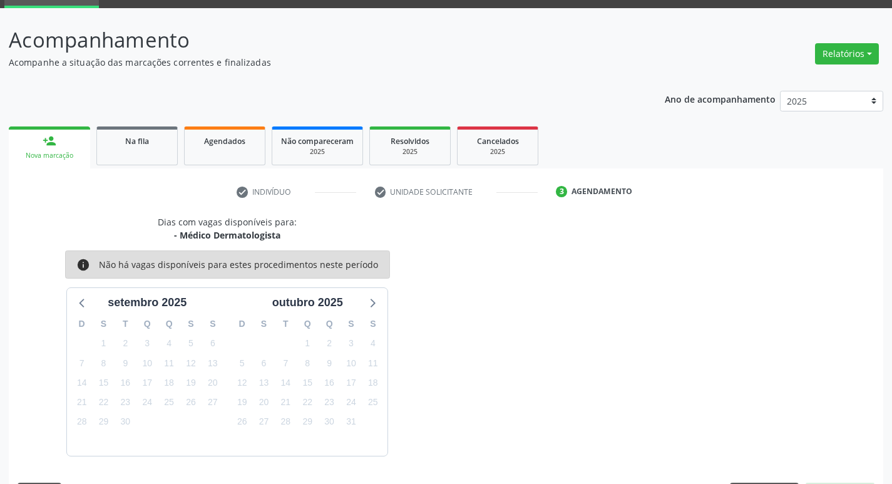
scroll to position [98, 0]
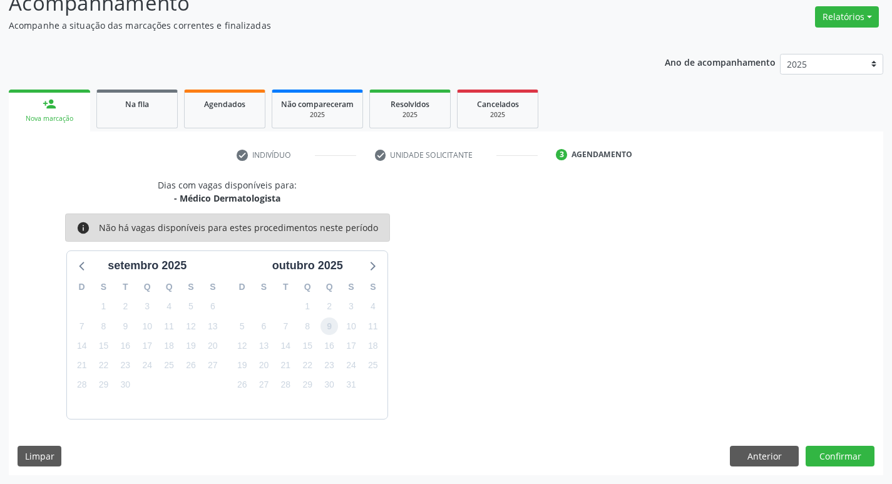
click at [326, 327] on span "9" at bounding box center [330, 326] width 18 height 18
click at [843, 456] on button "Confirmar" at bounding box center [840, 456] width 69 height 21
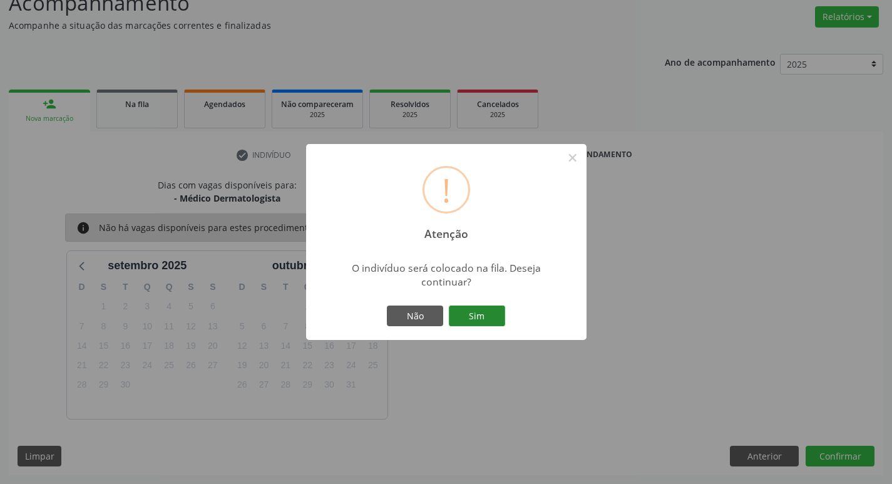
click at [477, 310] on button "Sim" at bounding box center [477, 315] width 56 height 21
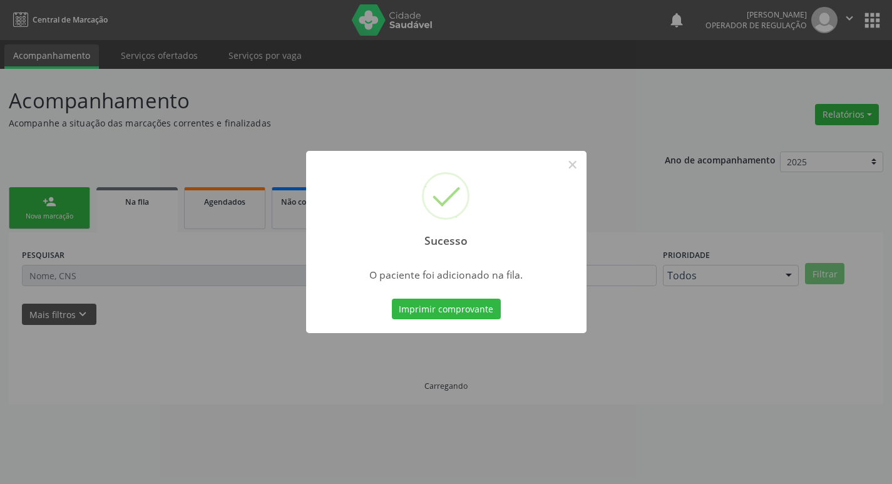
scroll to position [0, 0]
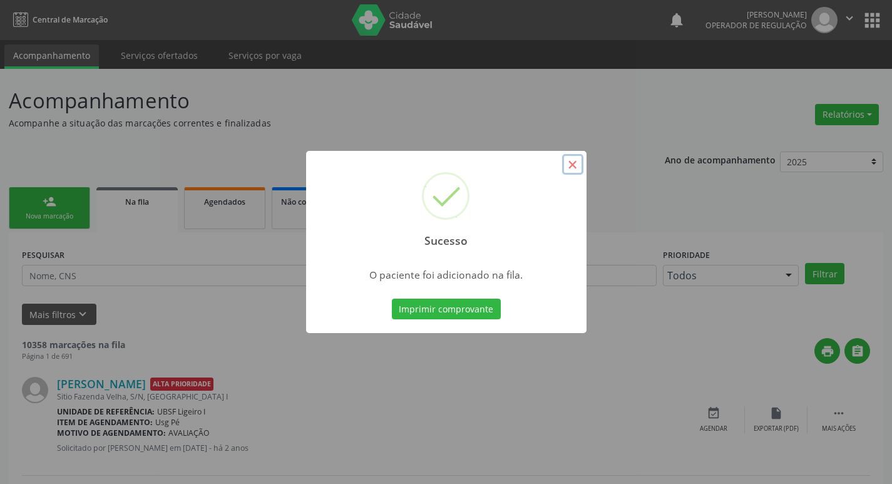
click at [565, 165] on button "×" at bounding box center [572, 164] width 21 height 21
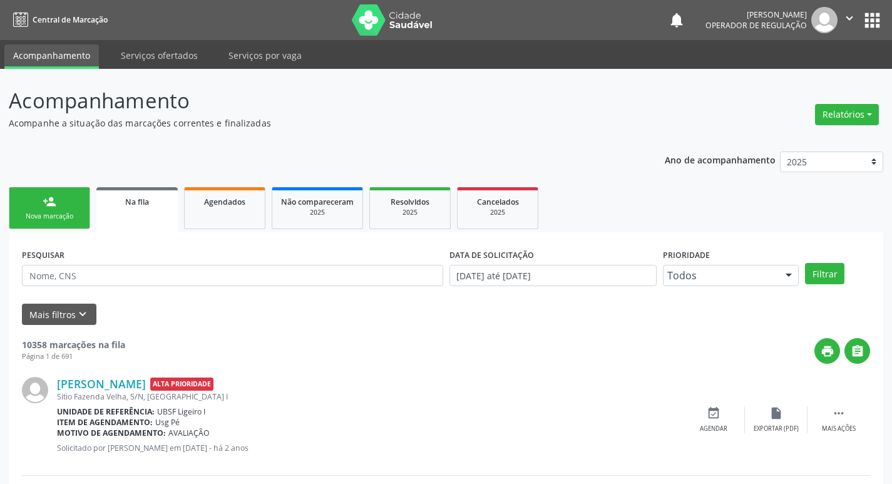
click at [63, 211] on link "person_add Nova marcação" at bounding box center [49, 208] width 81 height 42
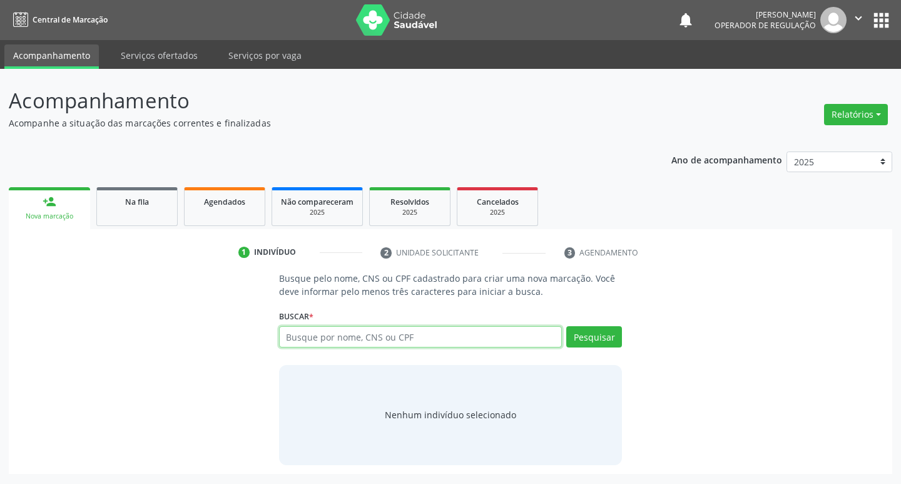
click at [301, 339] on input "text" at bounding box center [421, 336] width 284 height 21
click at [349, 341] on input "text" at bounding box center [421, 336] width 284 height 21
click at [349, 337] on input "text" at bounding box center [421, 336] width 284 height 21
type input "708003337405223"
click at [605, 339] on button "Pesquisar" at bounding box center [595, 336] width 56 height 21
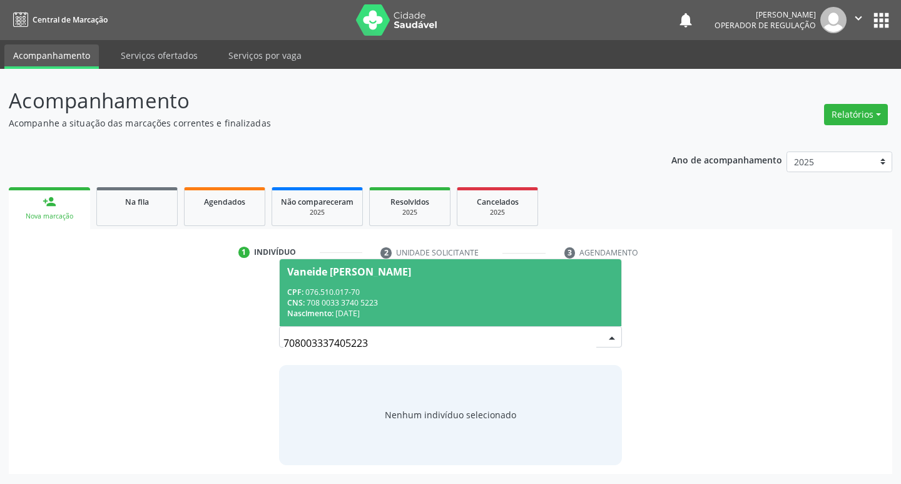
click at [401, 270] on div "Vaneide [PERSON_NAME]" at bounding box center [349, 272] width 124 height 10
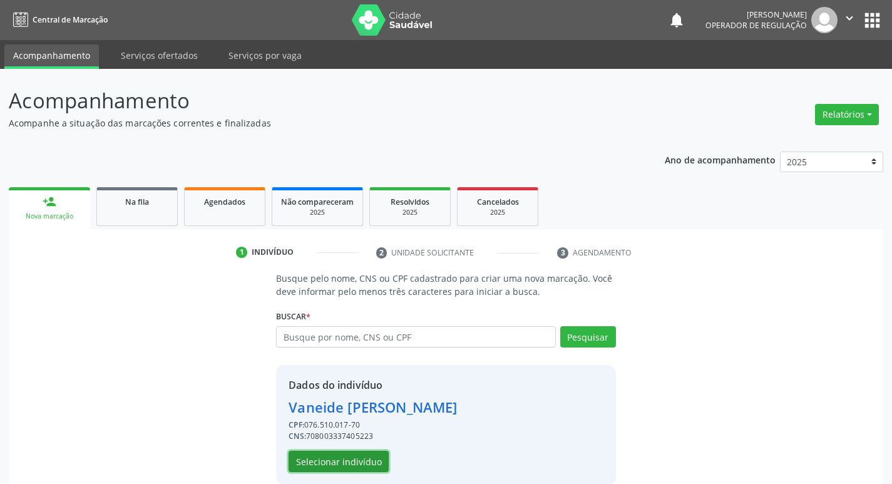
click at [337, 458] on button "Selecionar indivíduo" at bounding box center [339, 461] width 100 height 21
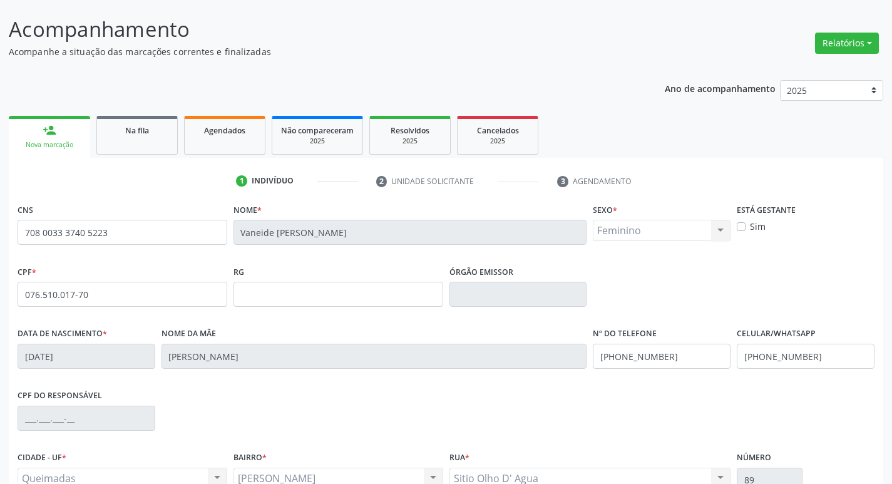
scroll to position [195, 0]
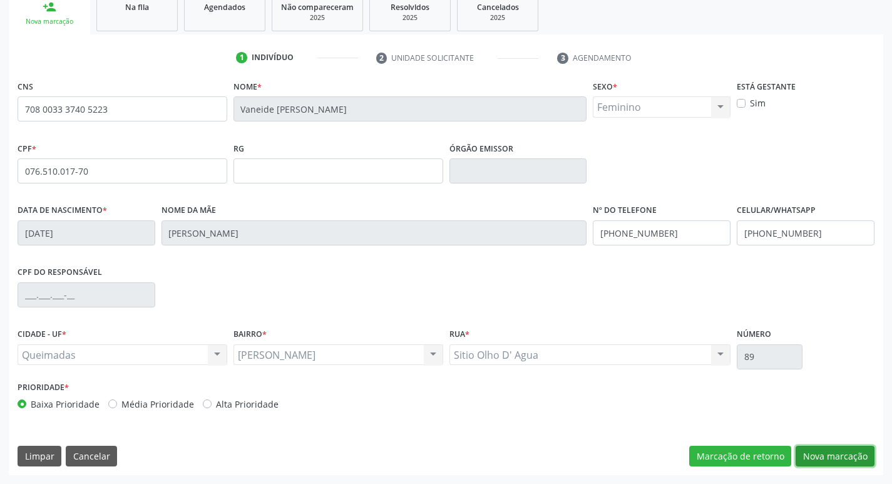
click at [835, 451] on button "Nova marcação" at bounding box center [835, 456] width 79 height 21
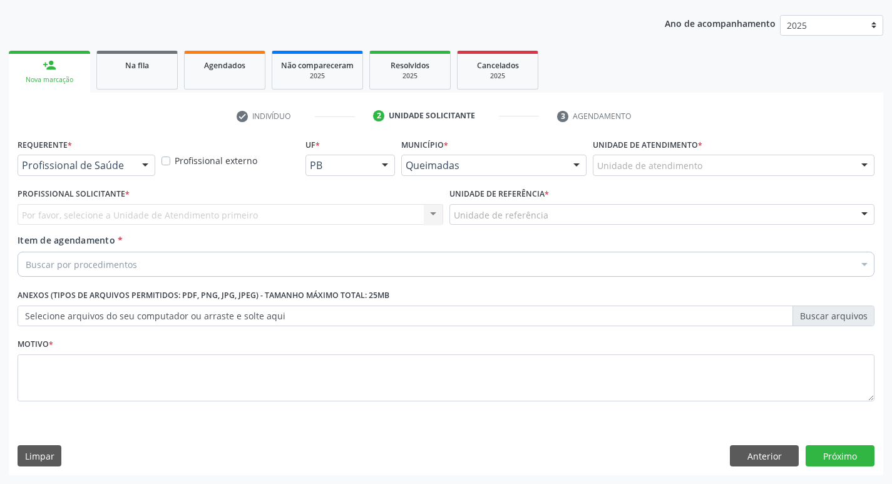
scroll to position [136, 0]
click at [147, 162] on div at bounding box center [145, 165] width 19 height 21
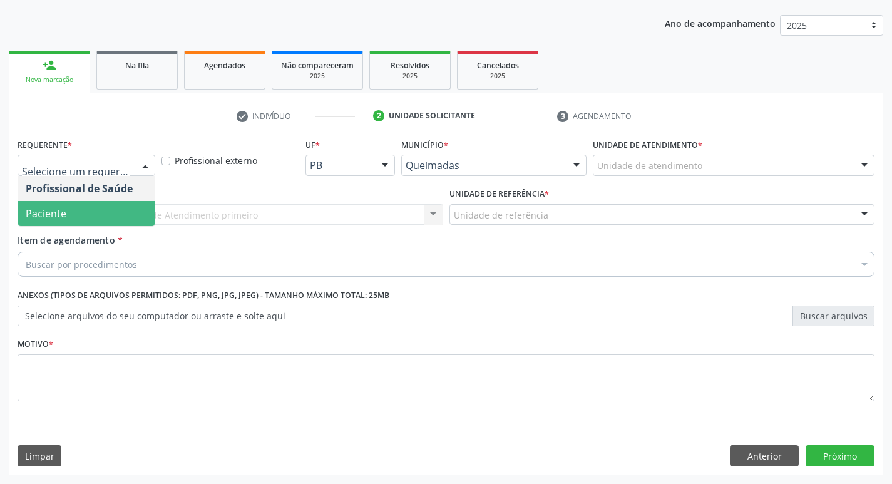
click at [121, 215] on span "Paciente" at bounding box center [86, 213] width 136 height 25
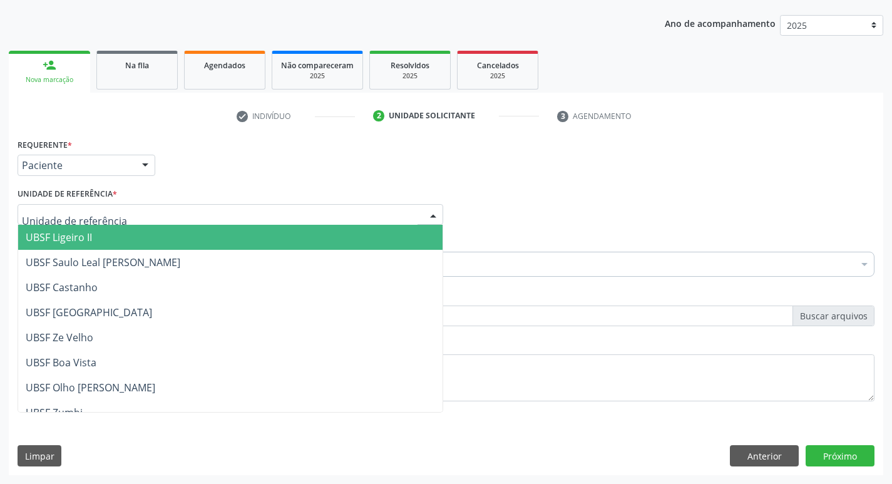
click at [121, 215] on div at bounding box center [231, 214] width 426 height 21
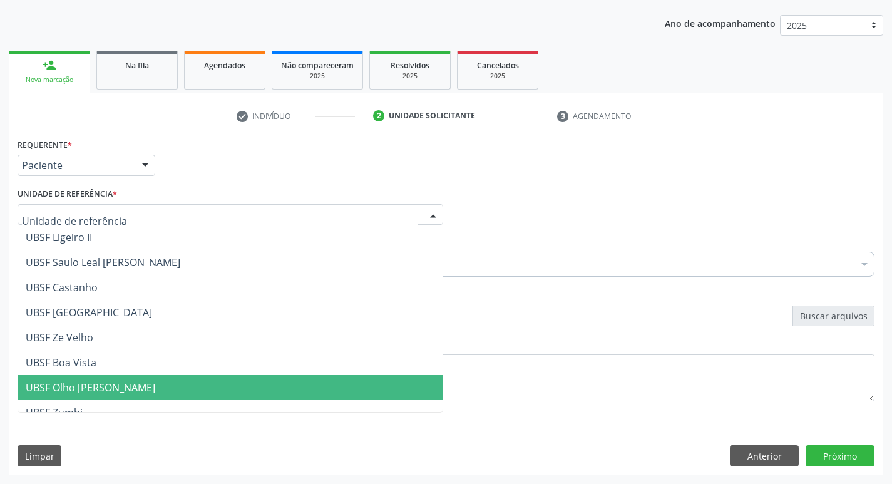
click at [113, 384] on span "UBSF Olho [PERSON_NAME]" at bounding box center [91, 388] width 130 height 14
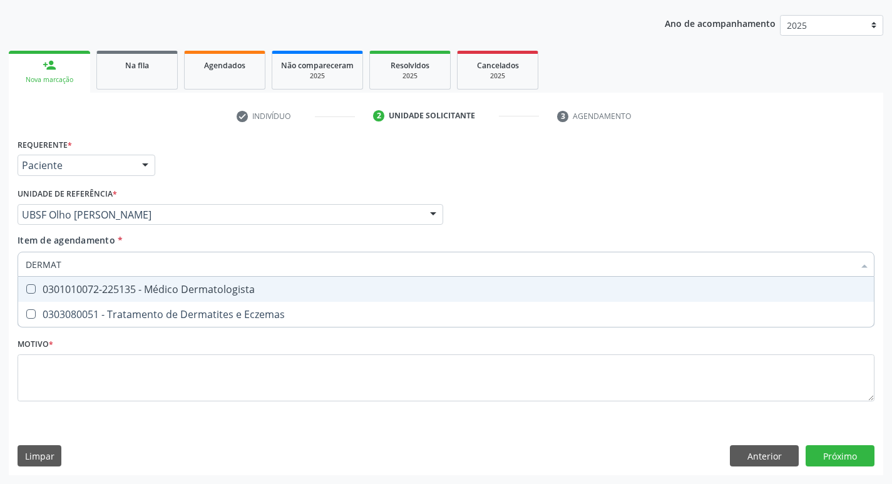
type input "DERMATO"
click at [29, 284] on span "0301010072-225135 - Médico Dermatologista" at bounding box center [446, 289] width 856 height 25
checkbox Dermatologista "true"
click at [604, 220] on div "Profissional Solicitante Por favor, selecione a Unidade de Atendimento primeiro…" at bounding box center [445, 209] width 863 height 49
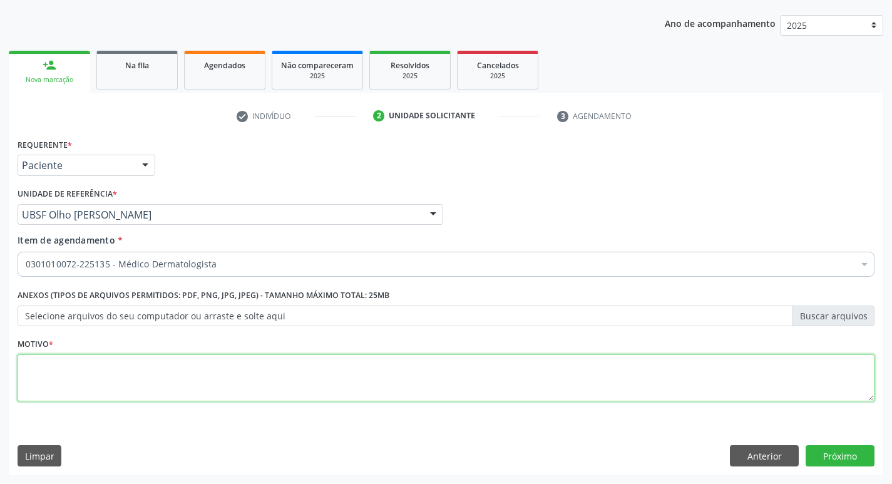
click at [34, 369] on textarea at bounding box center [446, 378] width 857 height 48
click at [31, 371] on textarea at bounding box center [446, 378] width 857 height 48
type textarea "CONSULTA"
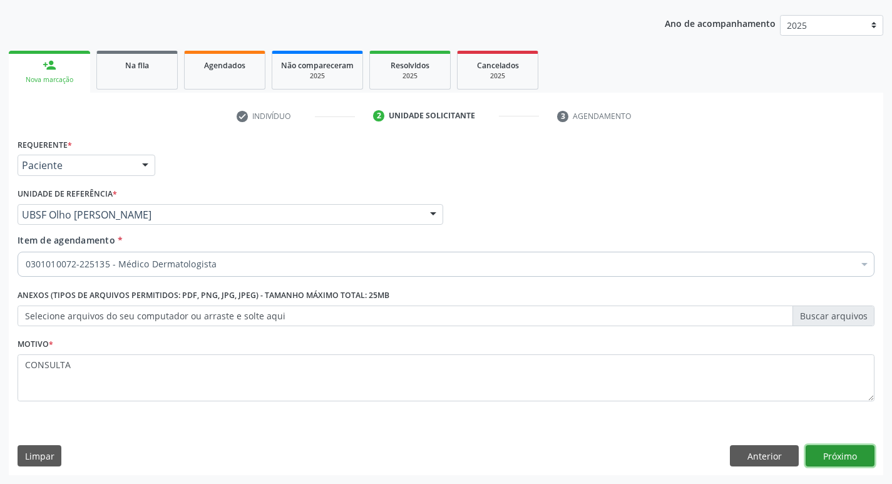
click at [833, 456] on button "Próximo" at bounding box center [840, 455] width 69 height 21
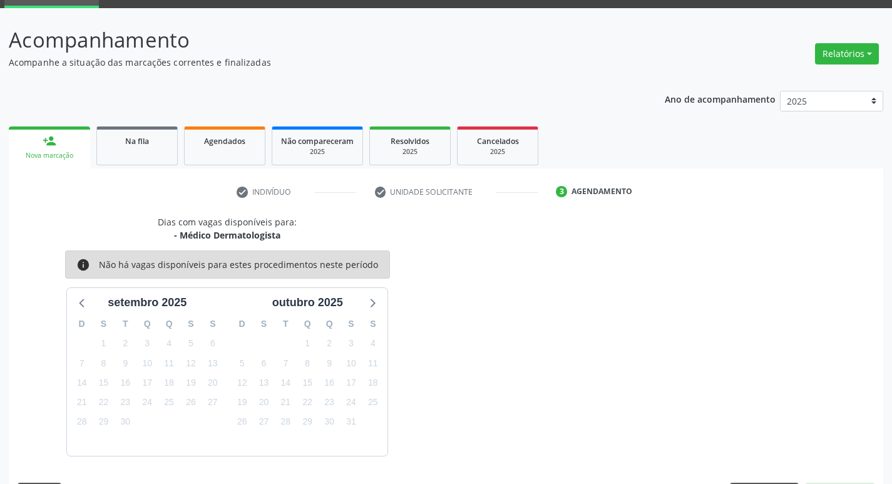
scroll to position [98, 0]
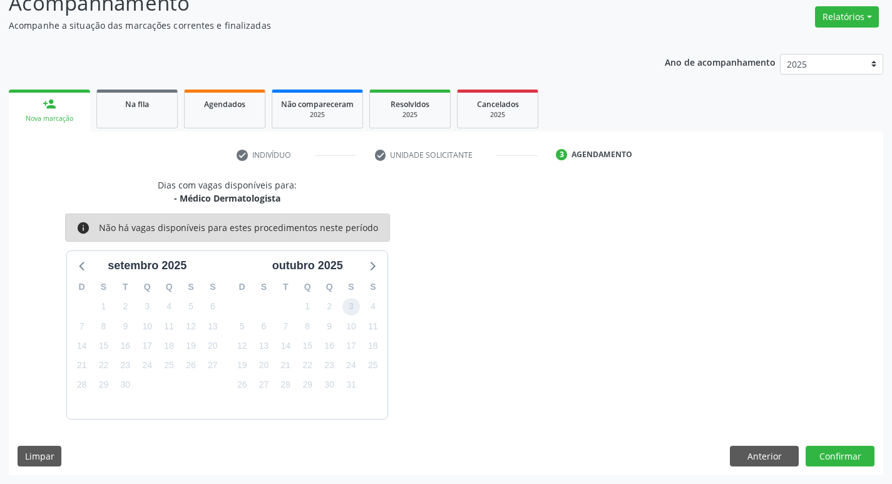
click at [359, 303] on span "3" at bounding box center [351, 307] width 18 height 18
click at [846, 457] on button "Confirmar" at bounding box center [840, 456] width 69 height 21
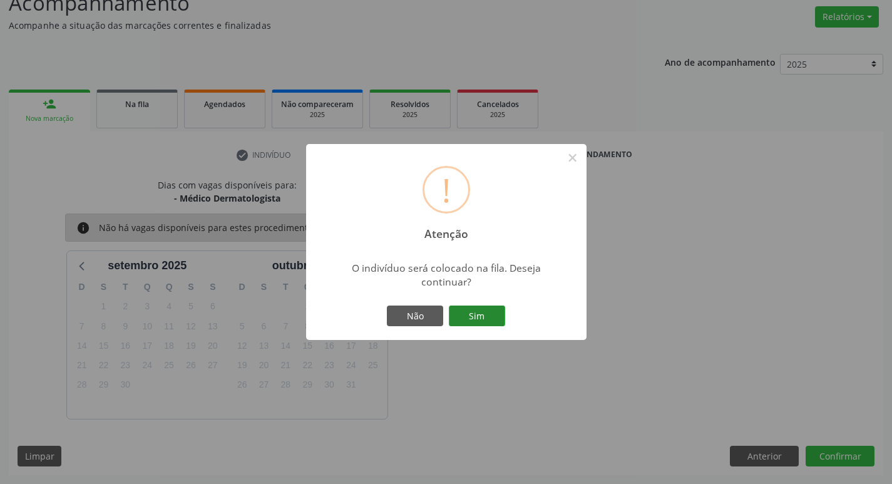
click at [481, 321] on button "Sim" at bounding box center [477, 315] width 56 height 21
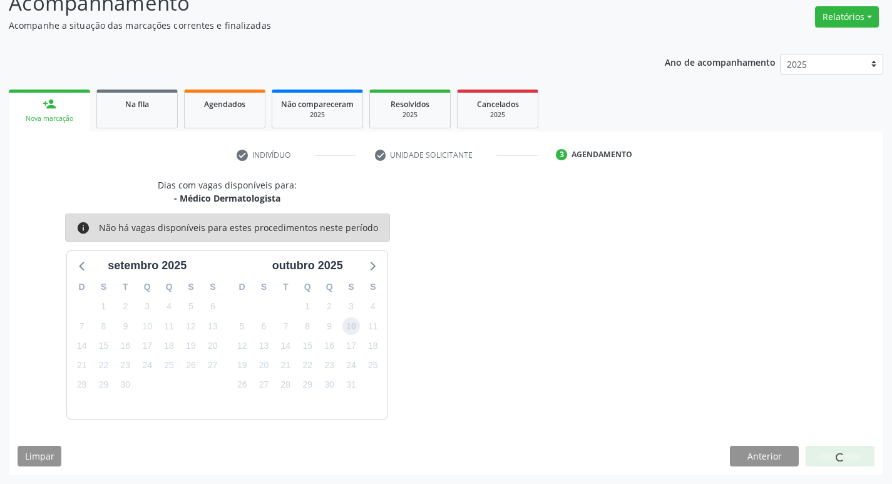
click at [350, 329] on span "10" at bounding box center [351, 326] width 18 height 18
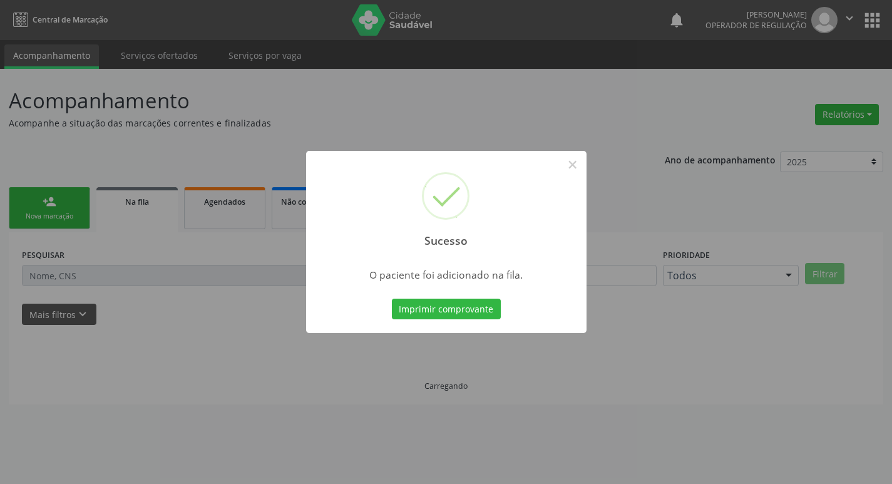
scroll to position [0, 0]
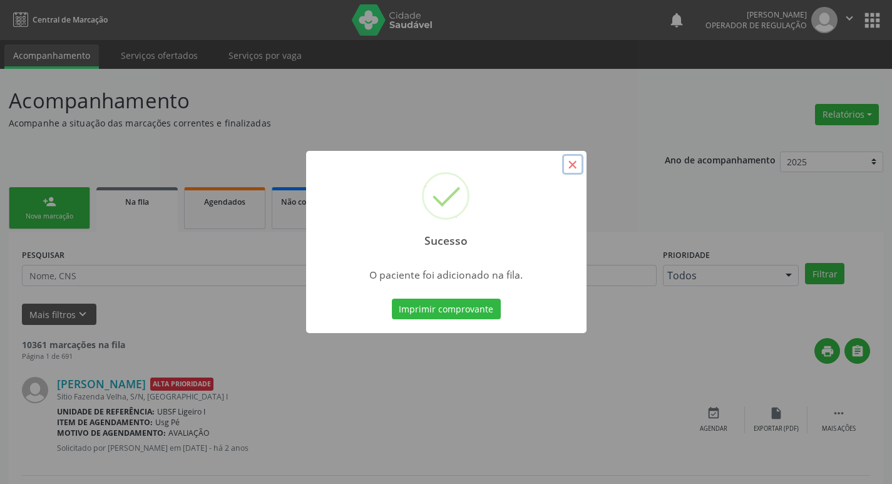
click at [570, 167] on button "×" at bounding box center [572, 164] width 21 height 21
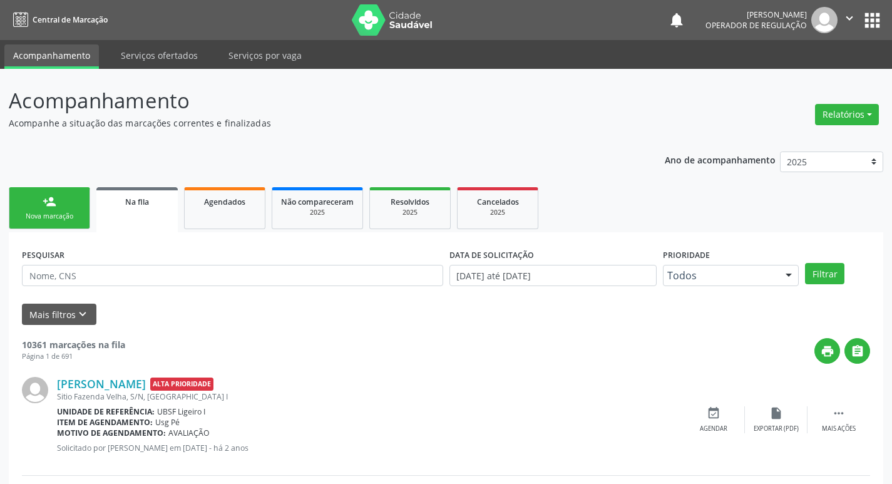
click at [36, 210] on link "person_add Nova marcação" at bounding box center [49, 208] width 81 height 42
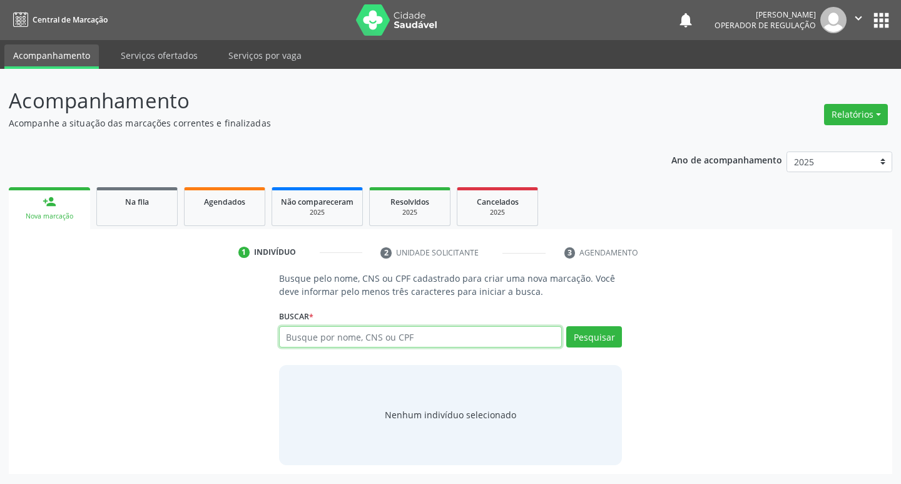
click at [337, 338] on input "text" at bounding box center [421, 336] width 284 height 21
type input "706906150589639"
click at [592, 340] on button "Pesquisar" at bounding box center [595, 336] width 56 height 21
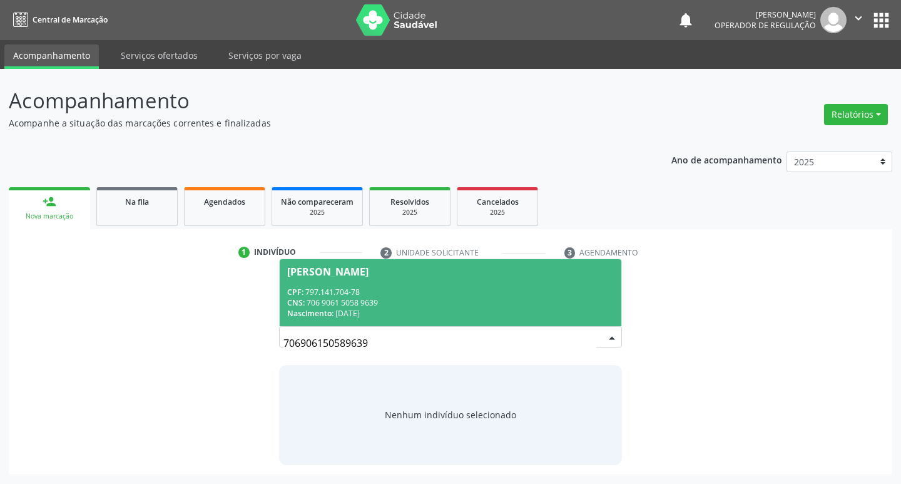
click at [321, 270] on div "[PERSON_NAME]" at bounding box center [327, 272] width 81 height 10
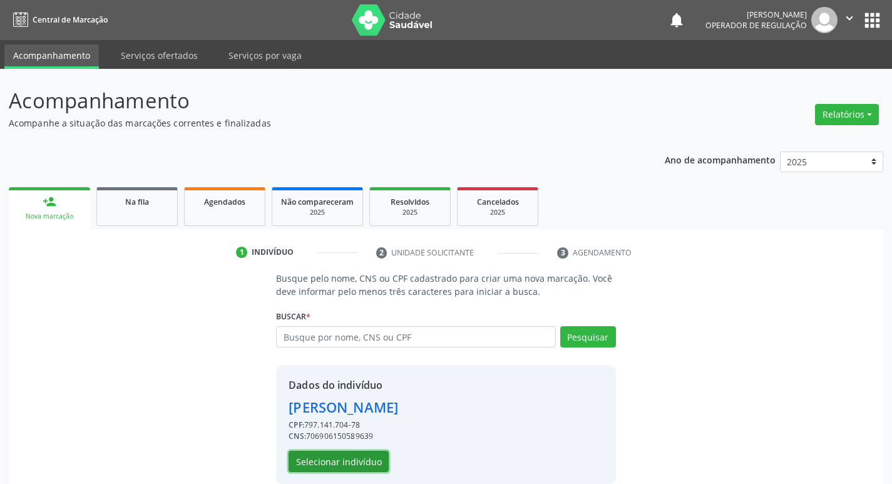
click at [351, 459] on button "Selecionar indivíduo" at bounding box center [339, 461] width 100 height 21
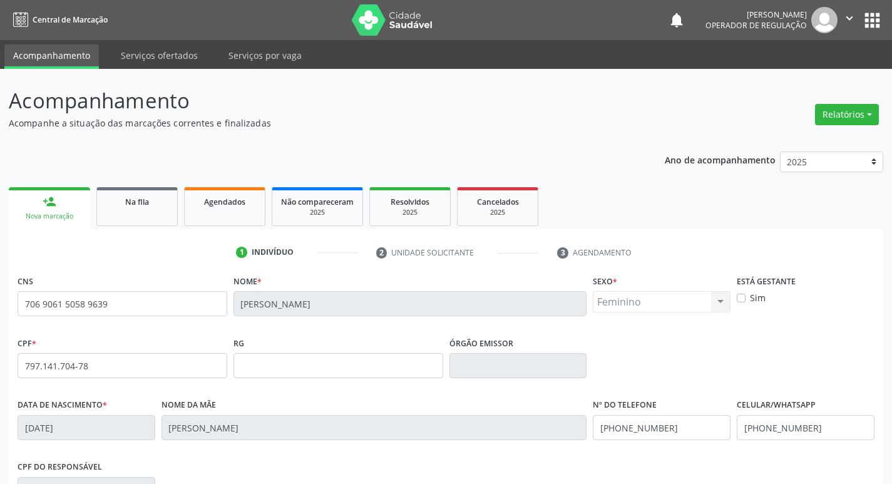
scroll to position [195, 0]
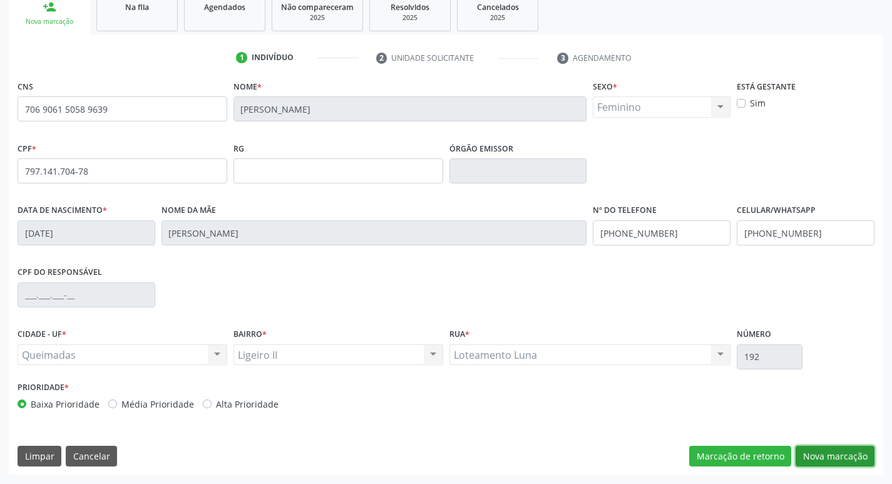
click at [841, 452] on button "Nova marcação" at bounding box center [835, 456] width 79 height 21
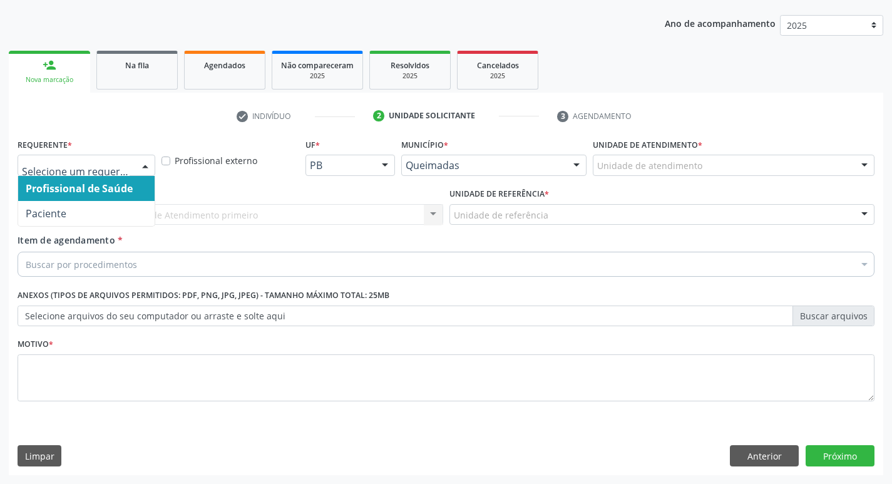
click at [141, 162] on div at bounding box center [145, 165] width 19 height 21
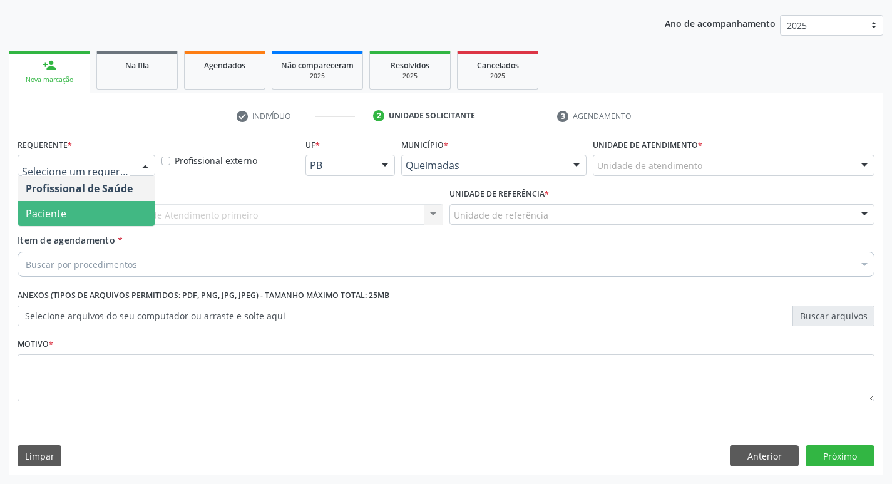
click at [80, 216] on span "Paciente" at bounding box center [86, 213] width 136 height 25
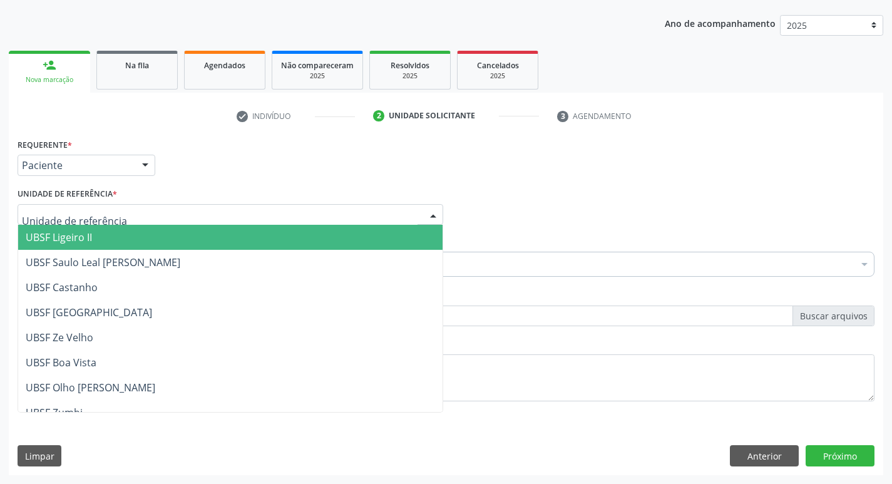
click at [64, 240] on span "UBSF Ligeiro II" at bounding box center [59, 237] width 66 height 14
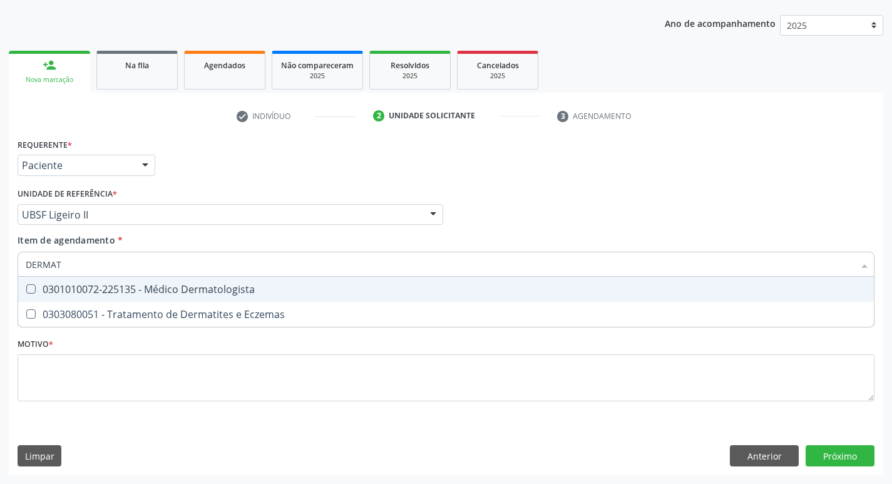
type input "DERMATO"
click at [29, 289] on Dermatologista at bounding box center [30, 288] width 9 height 9
click at [26, 289] on Dermatologista "checkbox" at bounding box center [22, 289] width 8 height 8
checkbox Dermatologista "true"
click at [550, 245] on div "Item de agendamento * DERMATO Desfazer seleção 0301010072-225135 - Médico Derma…" at bounding box center [446, 253] width 857 height 39
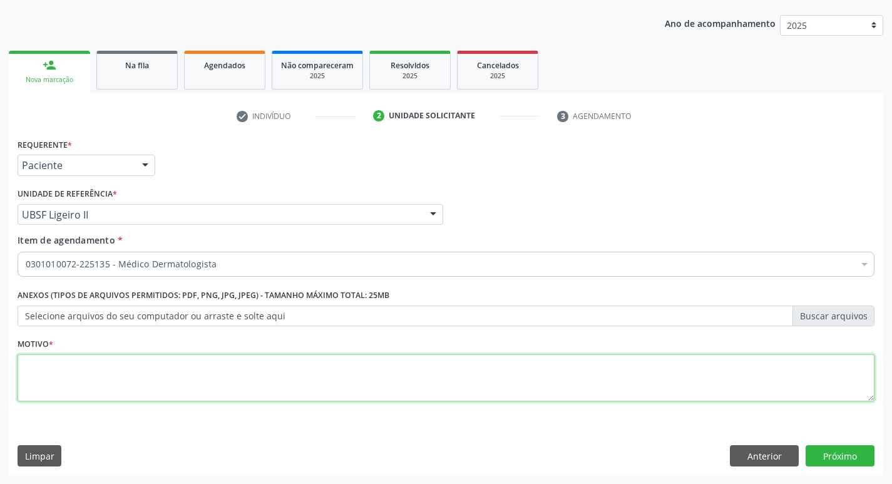
drag, startPoint x: 31, startPoint y: 372, endPoint x: 36, endPoint y: 346, distance: 26.9
click at [31, 371] on textarea at bounding box center [446, 378] width 857 height 48
click at [37, 363] on textarea at bounding box center [446, 378] width 857 height 48
type textarea "AVALIACAO"
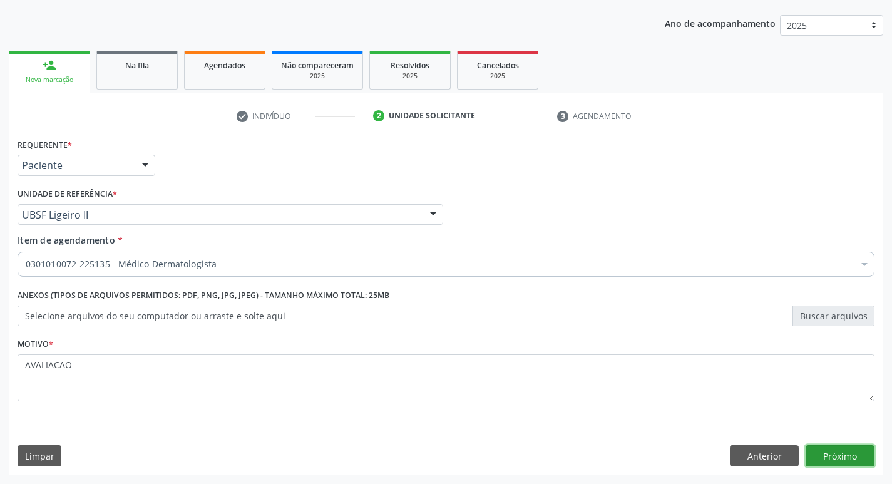
click at [824, 458] on button "Próximo" at bounding box center [840, 455] width 69 height 21
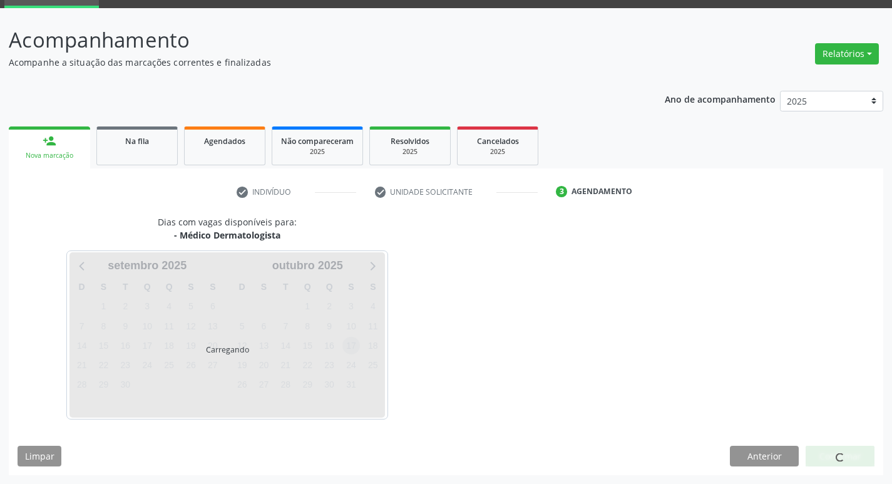
scroll to position [98, 0]
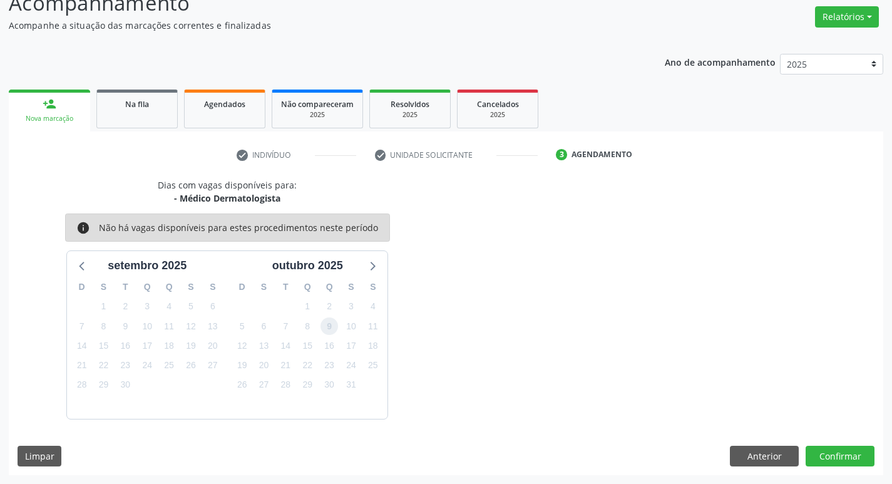
click at [331, 324] on span "9" at bounding box center [330, 326] width 18 height 18
click at [844, 451] on button "Confirmar" at bounding box center [840, 456] width 69 height 21
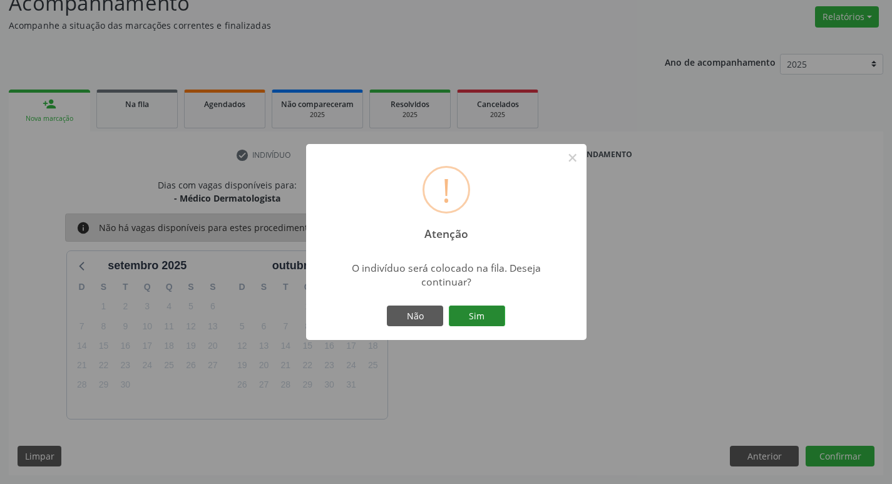
click at [474, 315] on button "Sim" at bounding box center [477, 315] width 56 height 21
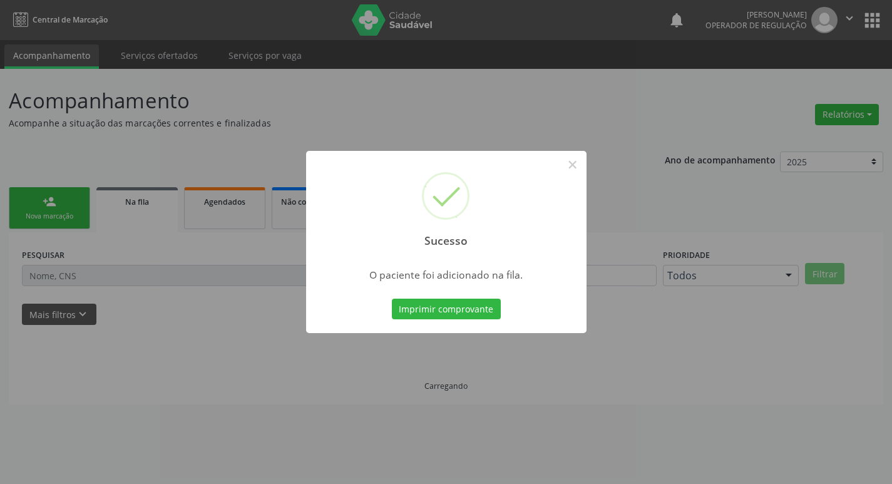
scroll to position [0, 0]
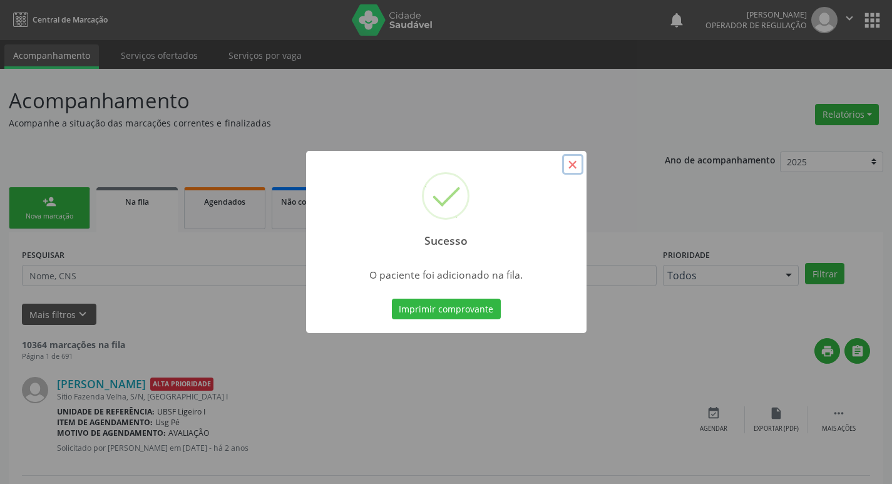
click at [569, 165] on button "×" at bounding box center [572, 164] width 21 height 21
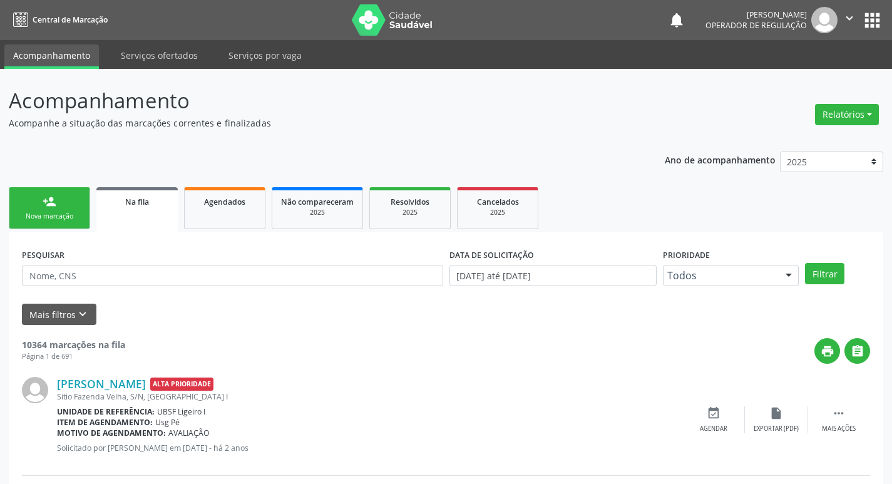
click at [54, 208] on div "person_add" at bounding box center [50, 202] width 14 height 14
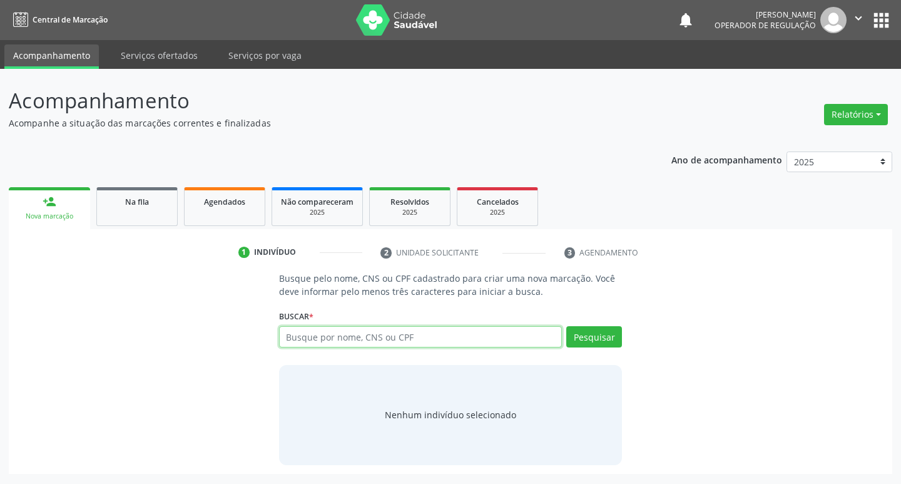
click at [321, 334] on input "text" at bounding box center [421, 336] width 284 height 21
type input "70000189708"
click at [595, 338] on button "Pesquisar" at bounding box center [595, 336] width 56 height 21
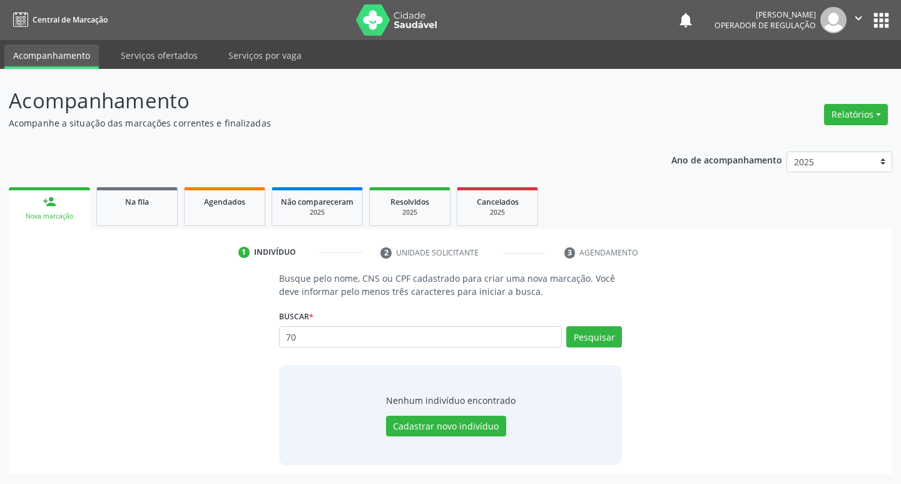
type input "7"
type input "[PERSON_NAME]"
click at [602, 339] on button "Pesquisar" at bounding box center [595, 336] width 56 height 21
type input "J"
type input "99675200430"
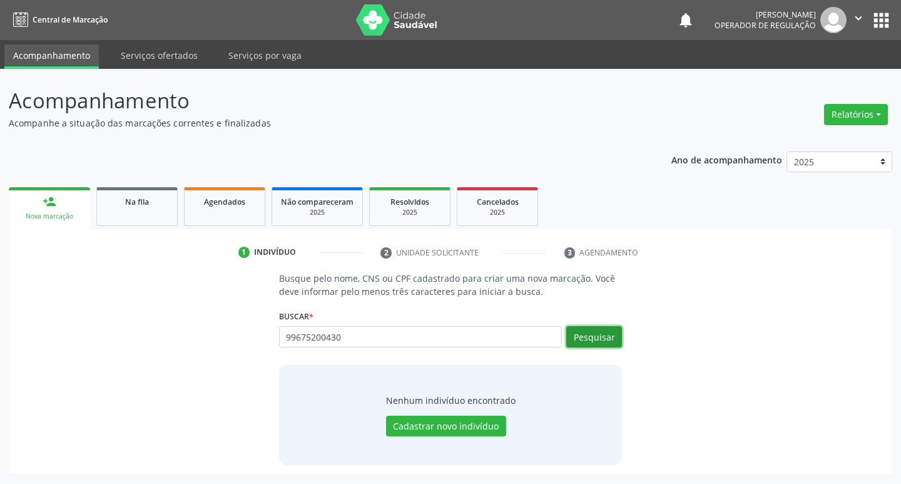
click at [589, 337] on button "Pesquisar" at bounding box center [595, 336] width 56 height 21
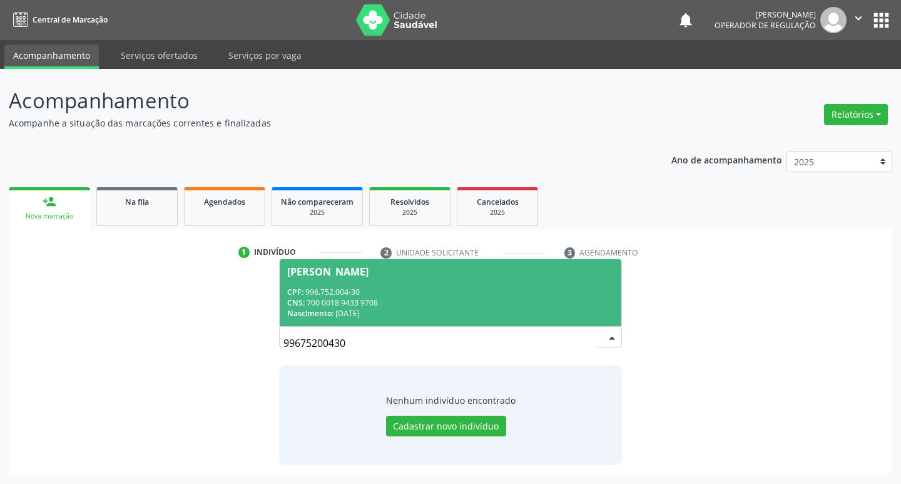
click at [357, 265] on span "[PERSON_NAME] CPF: 996.752.004-30 CNS: 700 0018 9433 9708 Nascimento: [DATE]" at bounding box center [451, 292] width 342 height 67
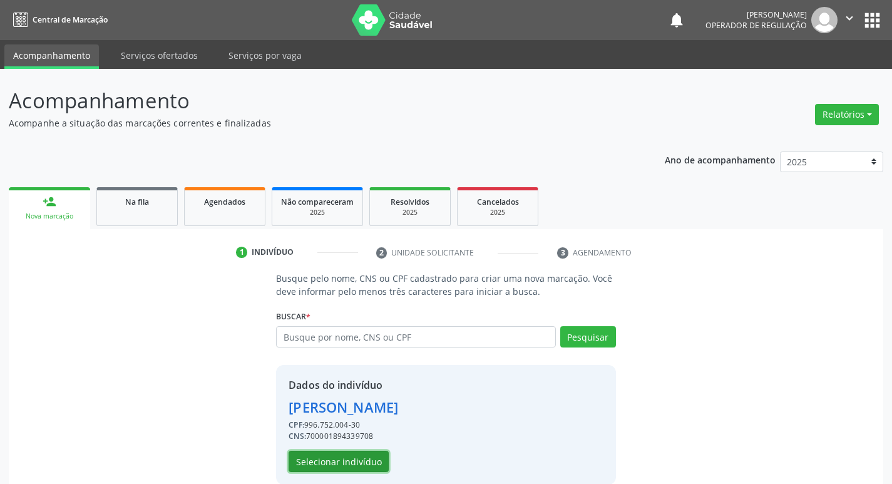
click at [345, 456] on button "Selecionar indivíduo" at bounding box center [339, 461] width 100 height 21
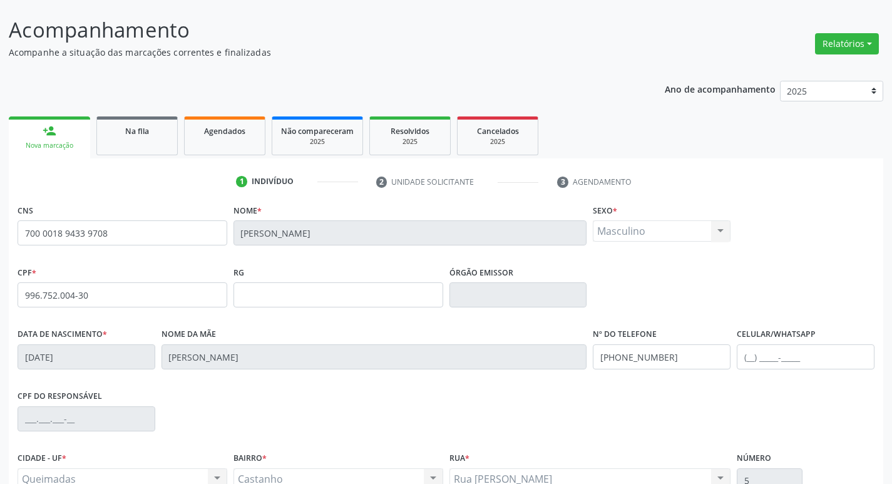
scroll to position [195, 0]
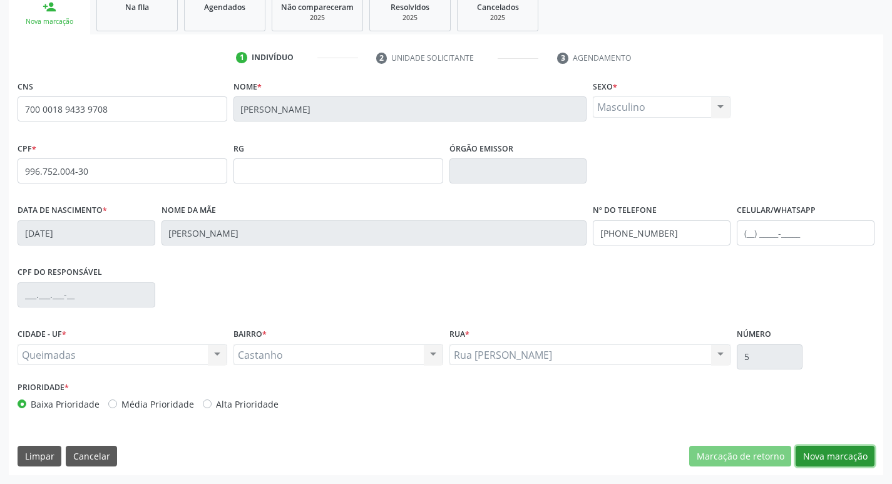
click at [834, 451] on button "Nova marcação" at bounding box center [835, 456] width 79 height 21
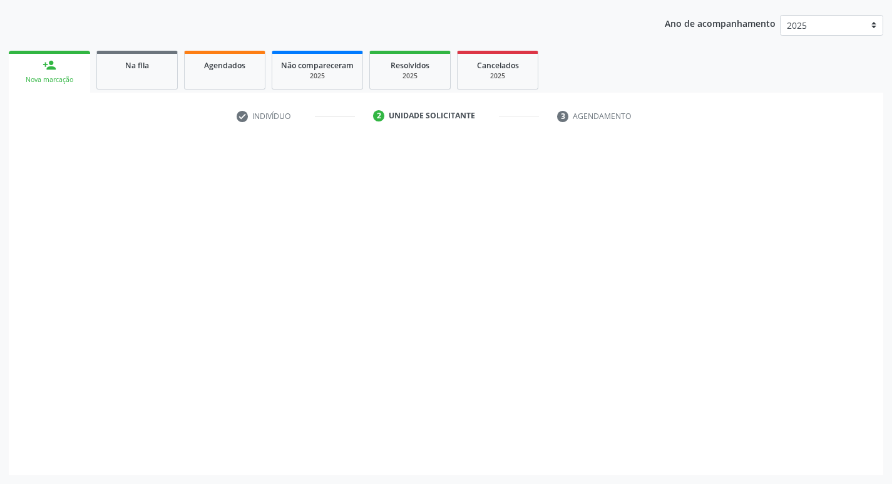
scroll to position [136, 0]
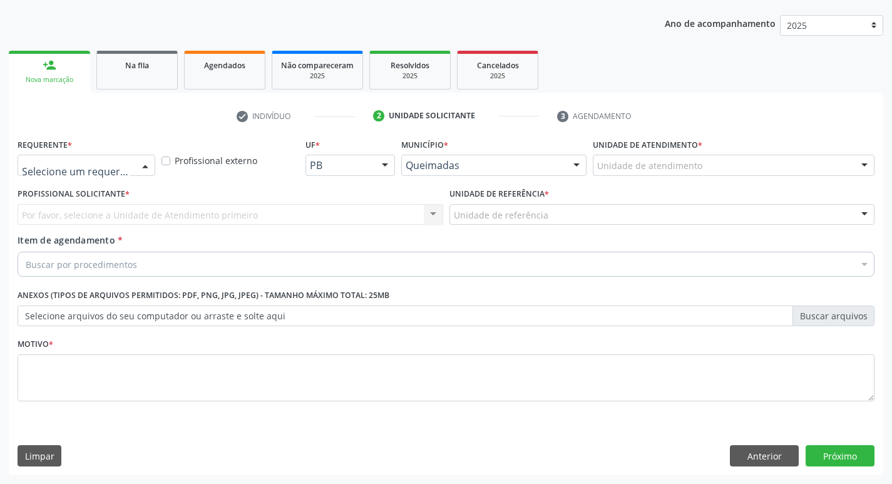
click at [139, 166] on div at bounding box center [145, 165] width 19 height 21
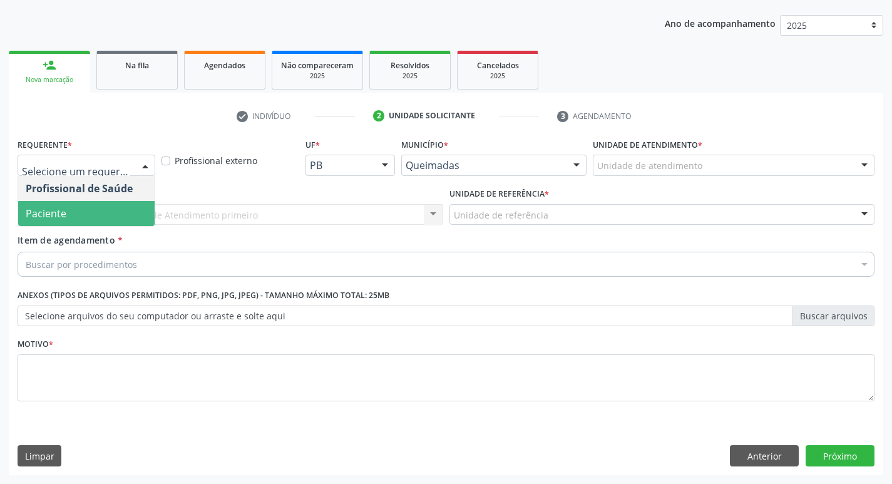
click at [121, 215] on span "Paciente" at bounding box center [86, 213] width 136 height 25
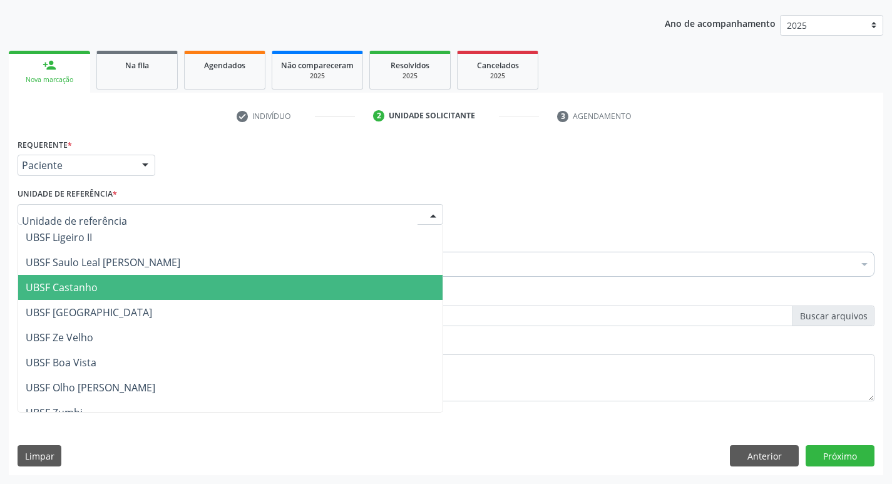
click at [105, 282] on span "UBSF Castanho" at bounding box center [230, 287] width 424 height 25
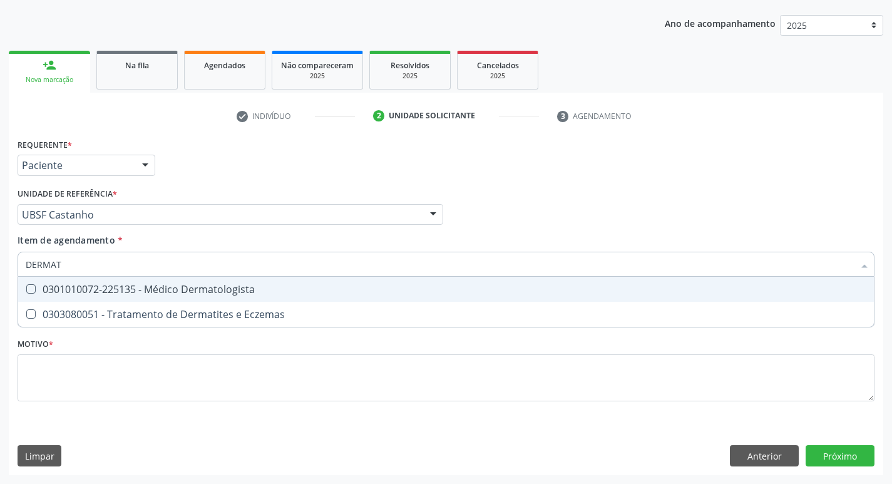
type input "DERMATO"
click at [33, 290] on Dermatologista at bounding box center [30, 288] width 9 height 9
click at [26, 290] on Dermatologista "checkbox" at bounding box center [22, 289] width 8 height 8
checkbox Dermatologista "true"
click at [609, 208] on div "Profissional Solicitante Por favor, selecione a Unidade de Atendimento primeiro…" at bounding box center [445, 209] width 863 height 49
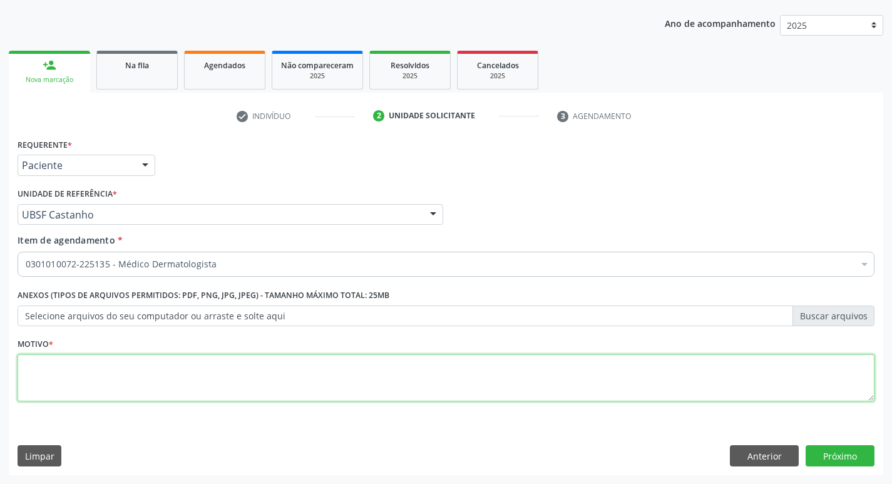
click at [40, 363] on textarea at bounding box center [446, 378] width 857 height 48
type textarea "AVALIACAO"
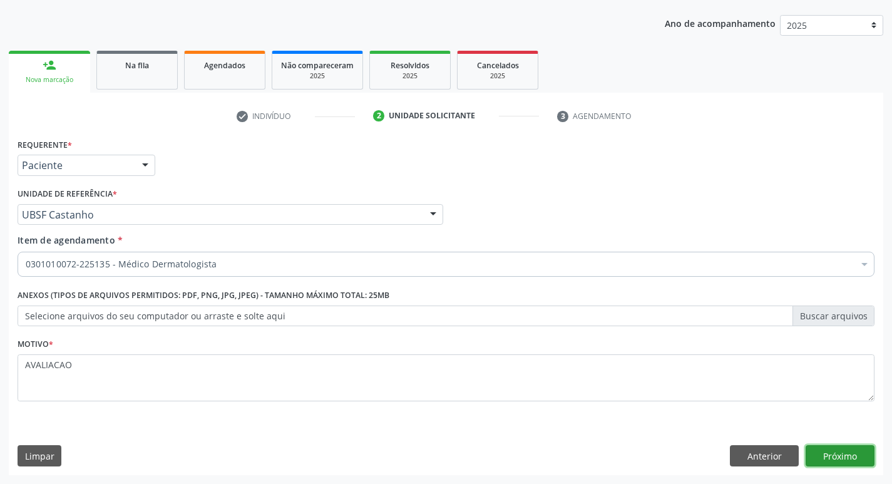
click at [838, 456] on button "Próximo" at bounding box center [840, 455] width 69 height 21
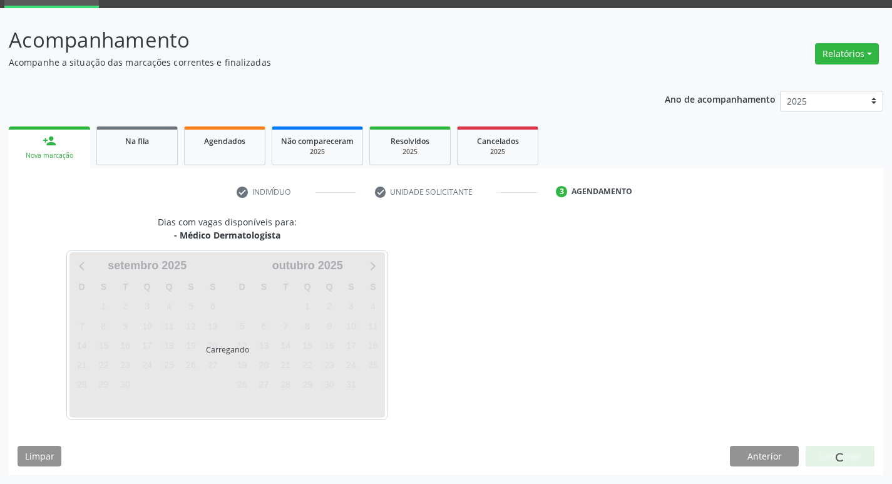
scroll to position [98, 0]
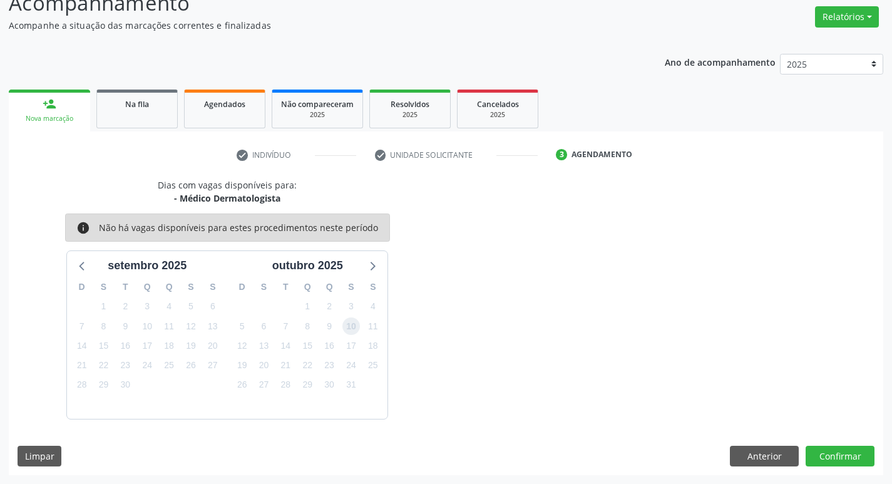
click at [352, 325] on span "10" at bounding box center [351, 326] width 18 height 18
click at [819, 448] on button "Confirmar" at bounding box center [840, 456] width 69 height 21
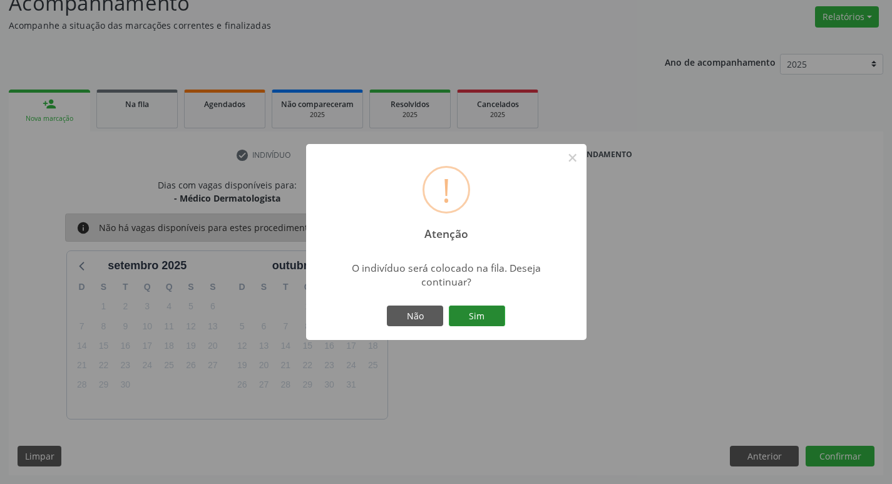
click at [482, 311] on button "Sim" at bounding box center [477, 315] width 56 height 21
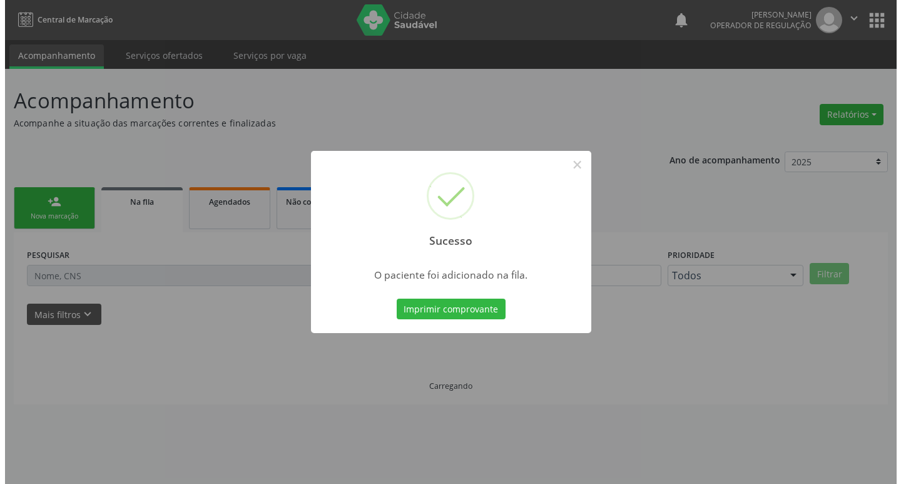
scroll to position [0, 0]
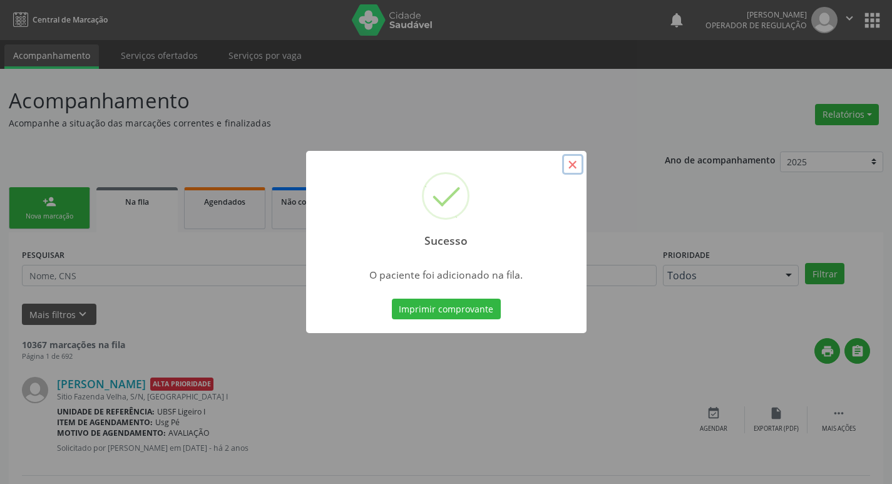
click at [569, 164] on button "×" at bounding box center [572, 164] width 21 height 21
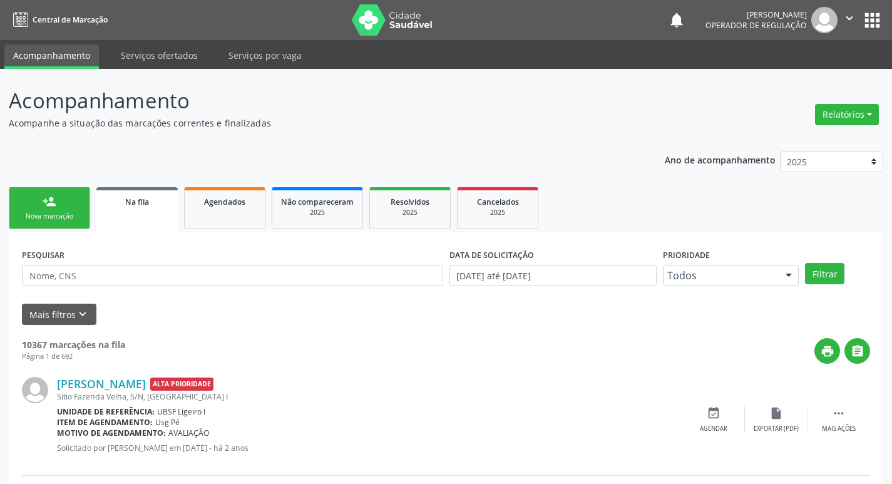
click at [27, 210] on link "person_add Nova marcação" at bounding box center [49, 208] width 81 height 42
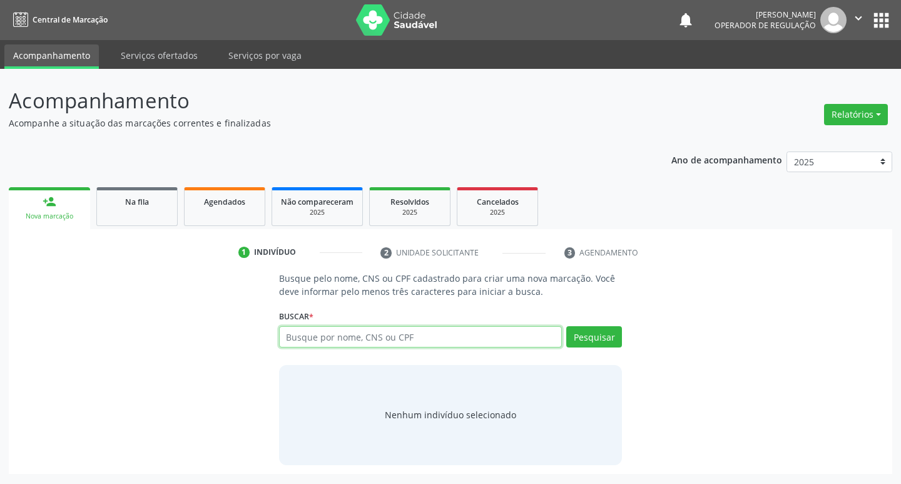
click at [294, 339] on input "text" at bounding box center [421, 336] width 284 height 21
